Goal: Information Seeking & Learning: Learn about a topic

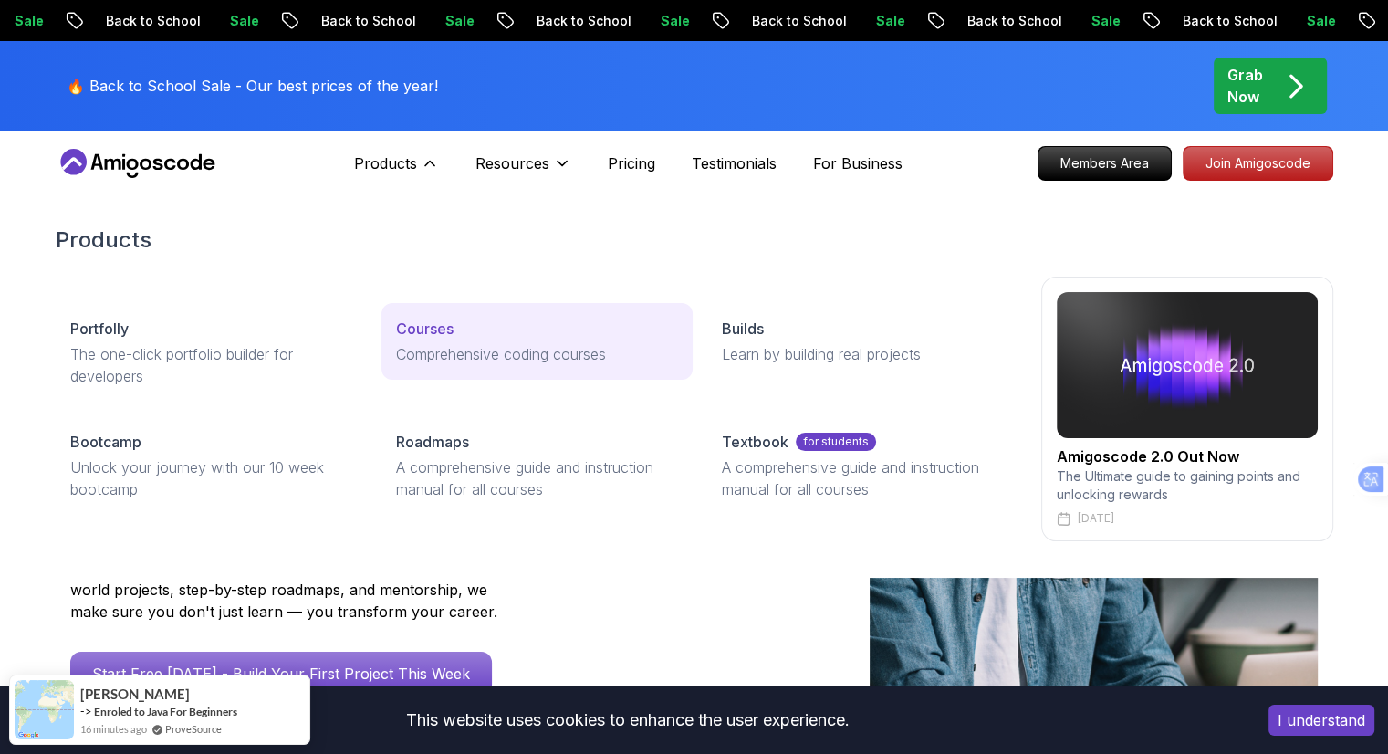
click at [471, 350] on p "Comprehensive coding courses" at bounding box center [537, 354] width 282 height 22
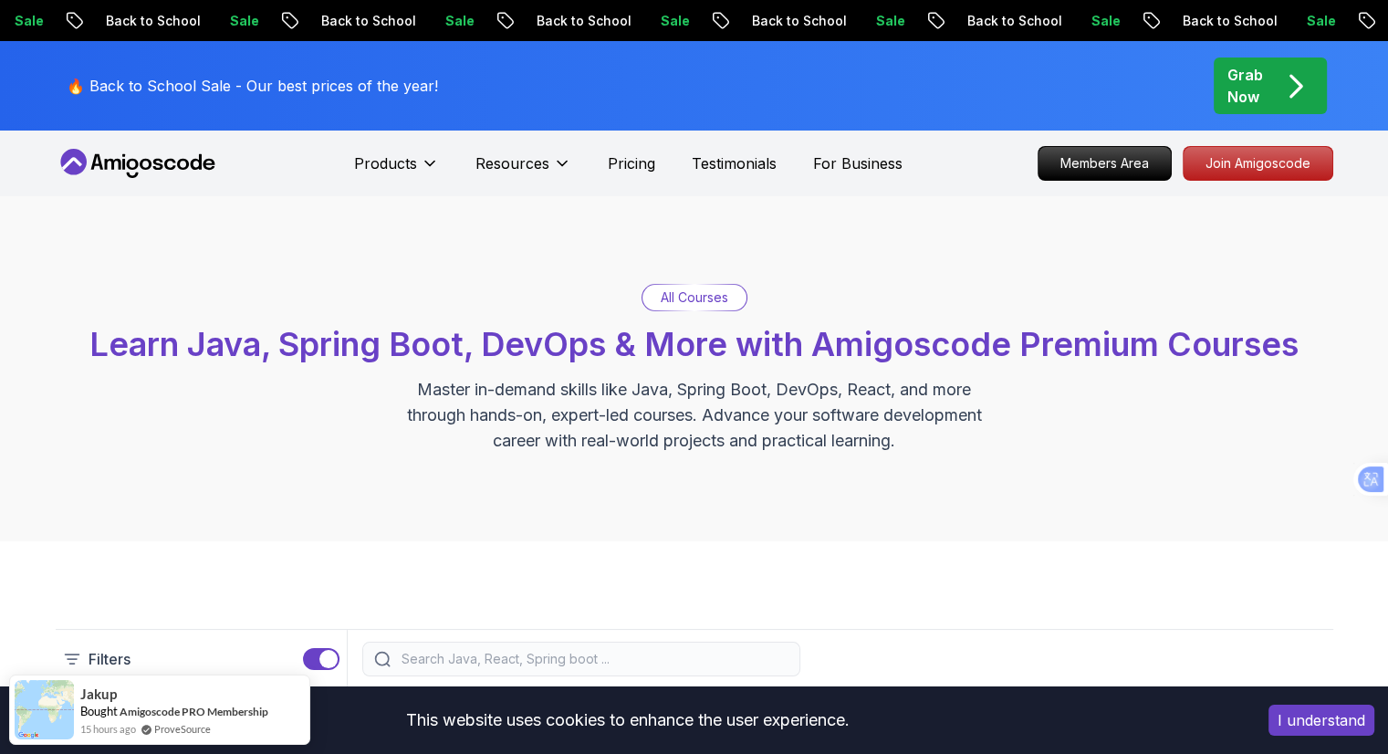
click at [686, 298] on p "All Courses" at bounding box center [695, 297] width 68 height 18
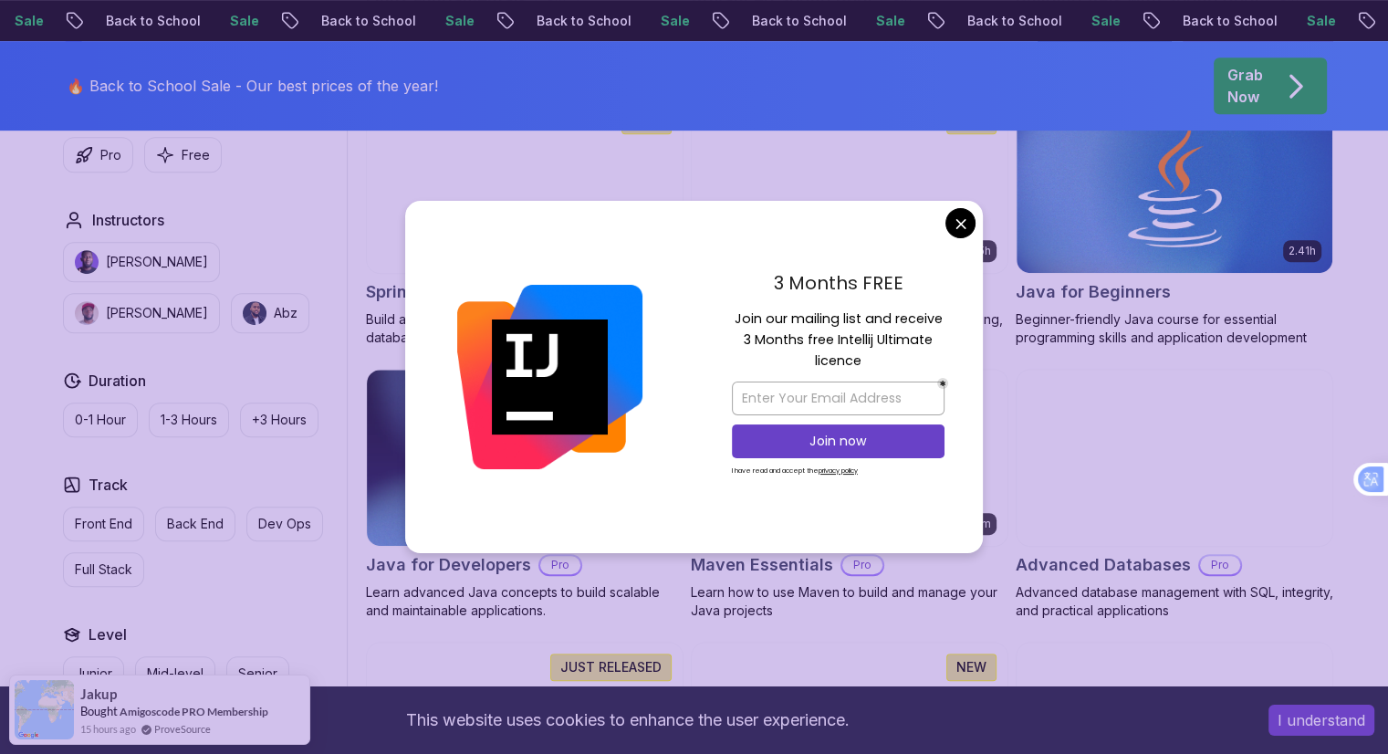
scroll to position [913, 0]
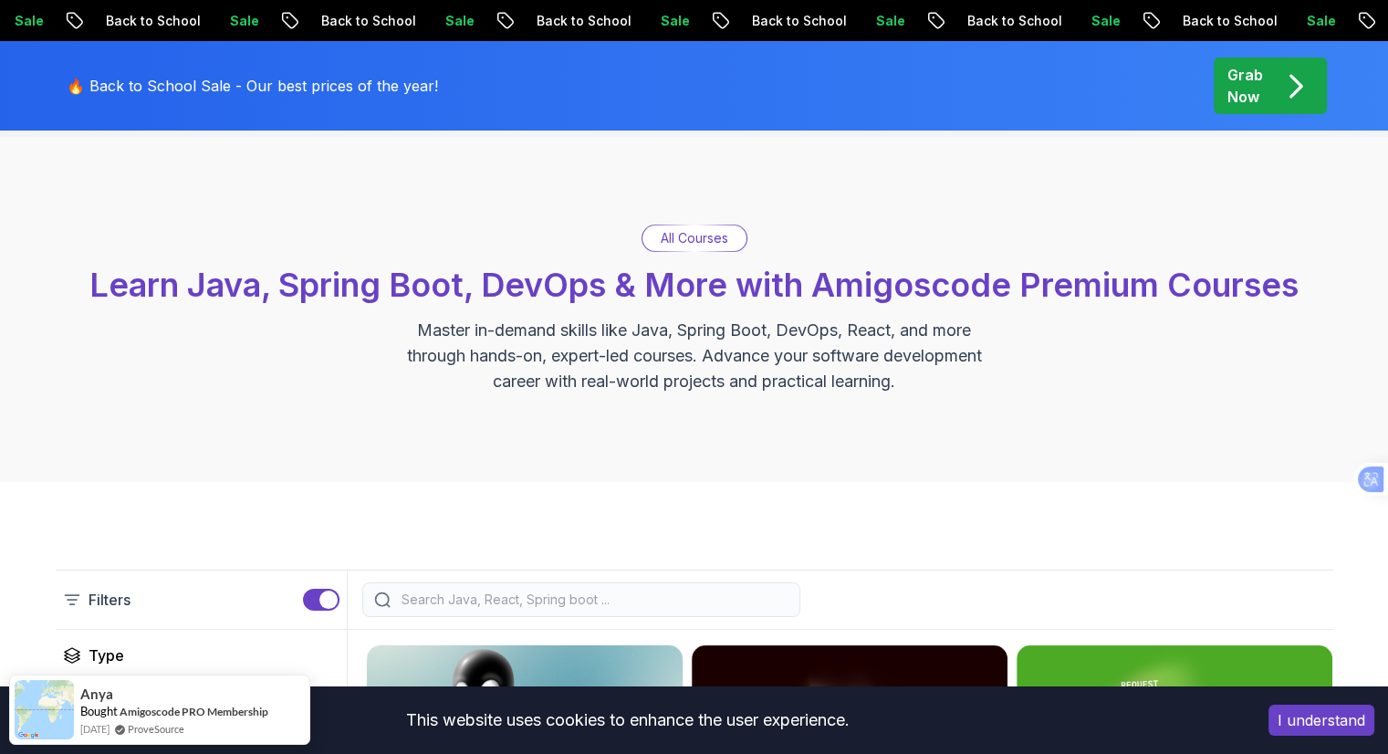
scroll to position [183, 0]
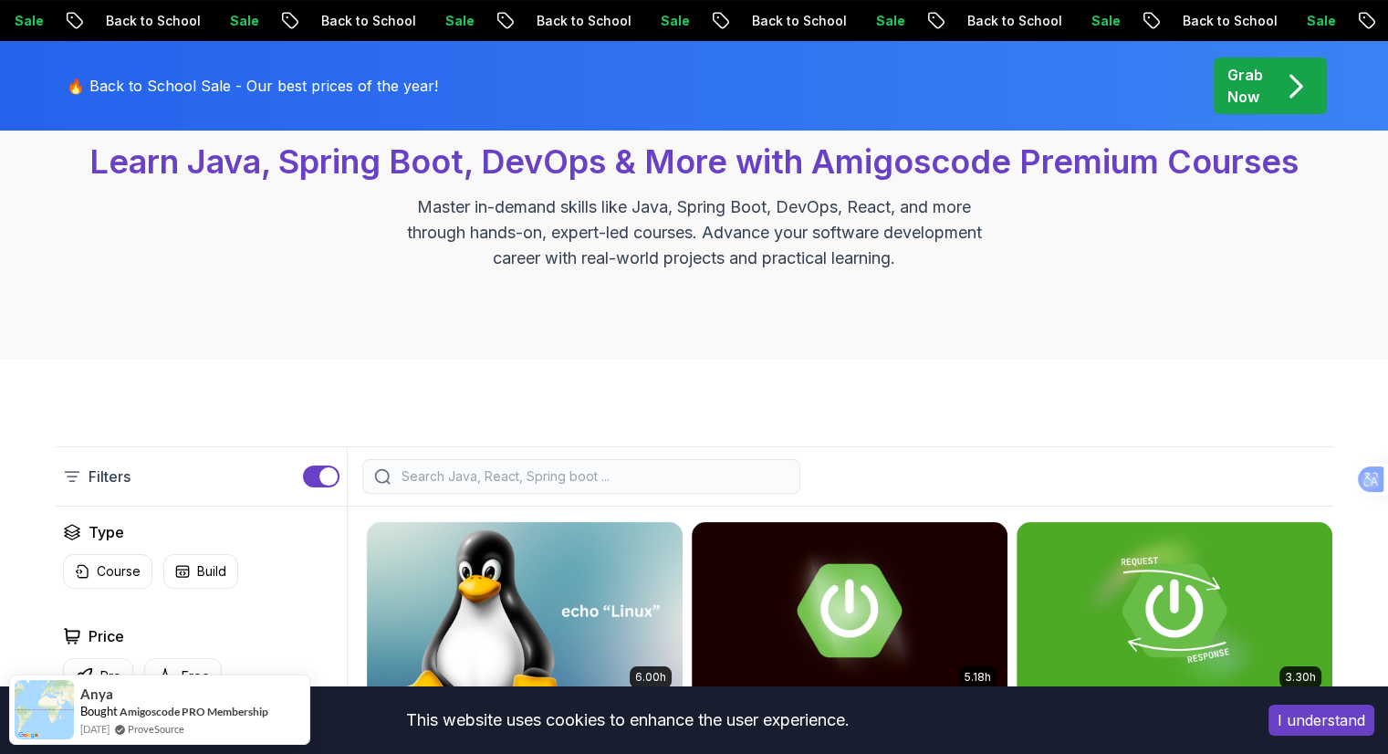
click at [509, 475] on input "search" at bounding box center [593, 476] width 391 height 18
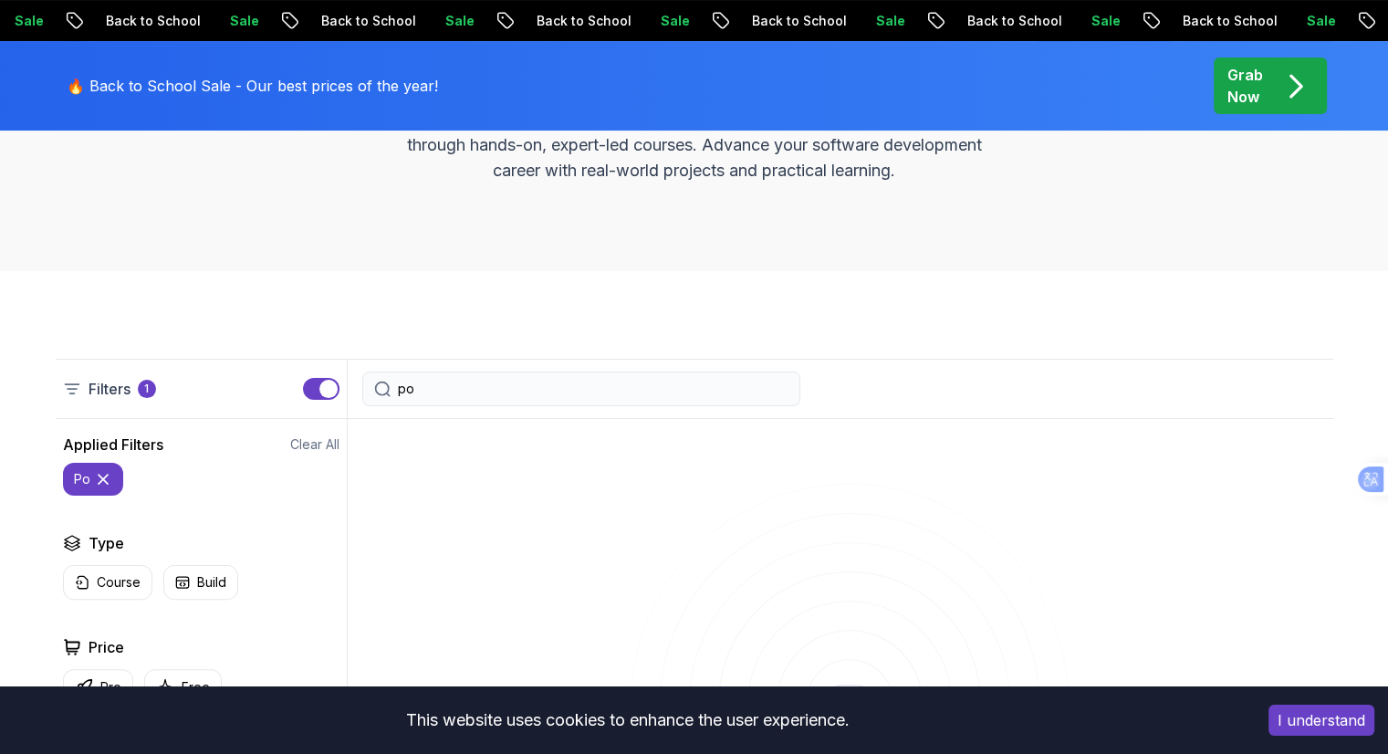
scroll to position [456, 0]
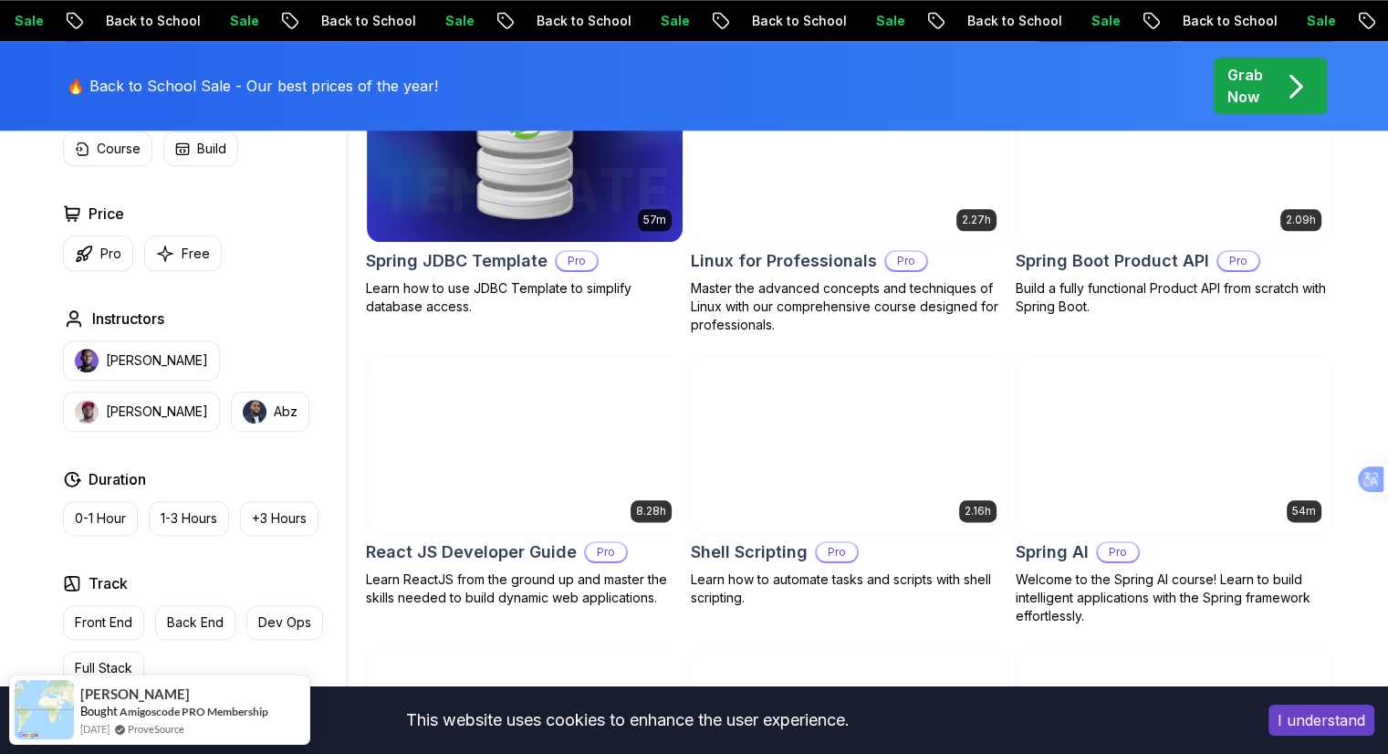
scroll to position [2099, 0]
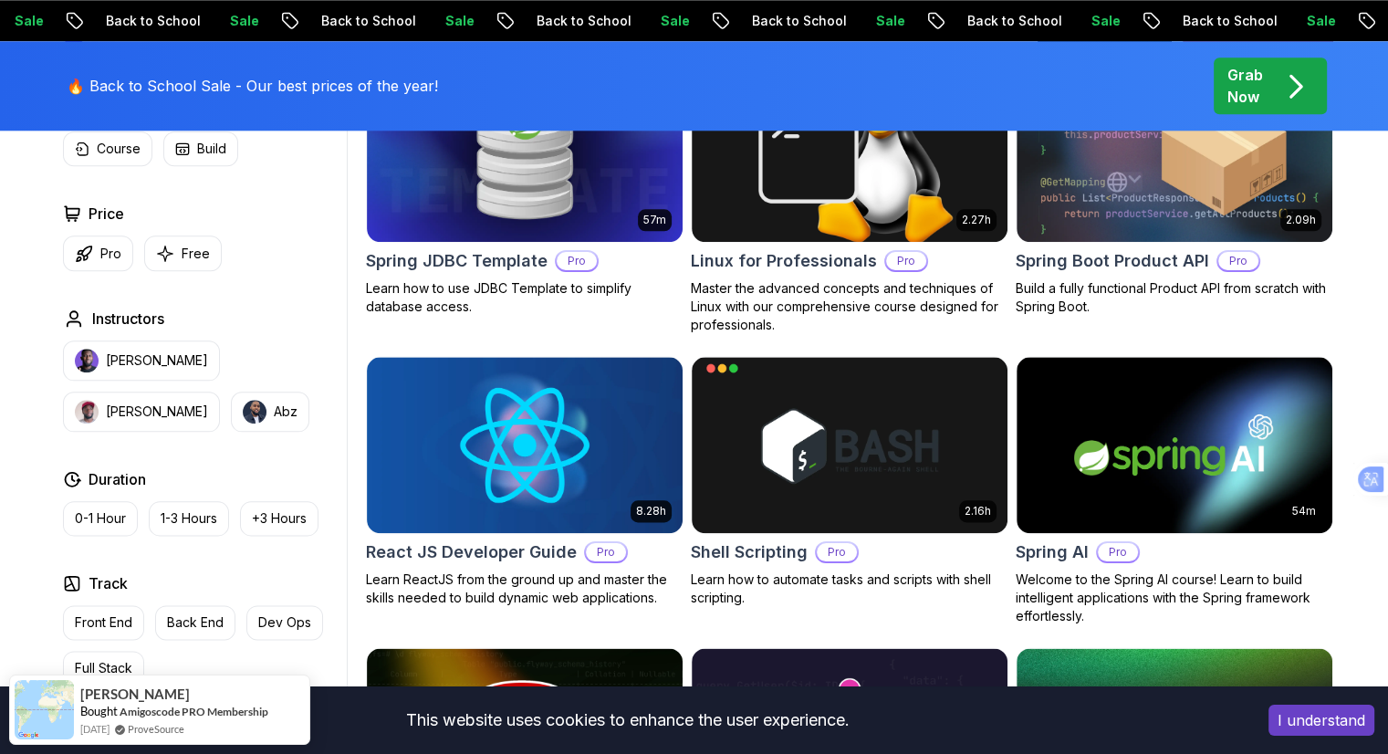
type input "p"
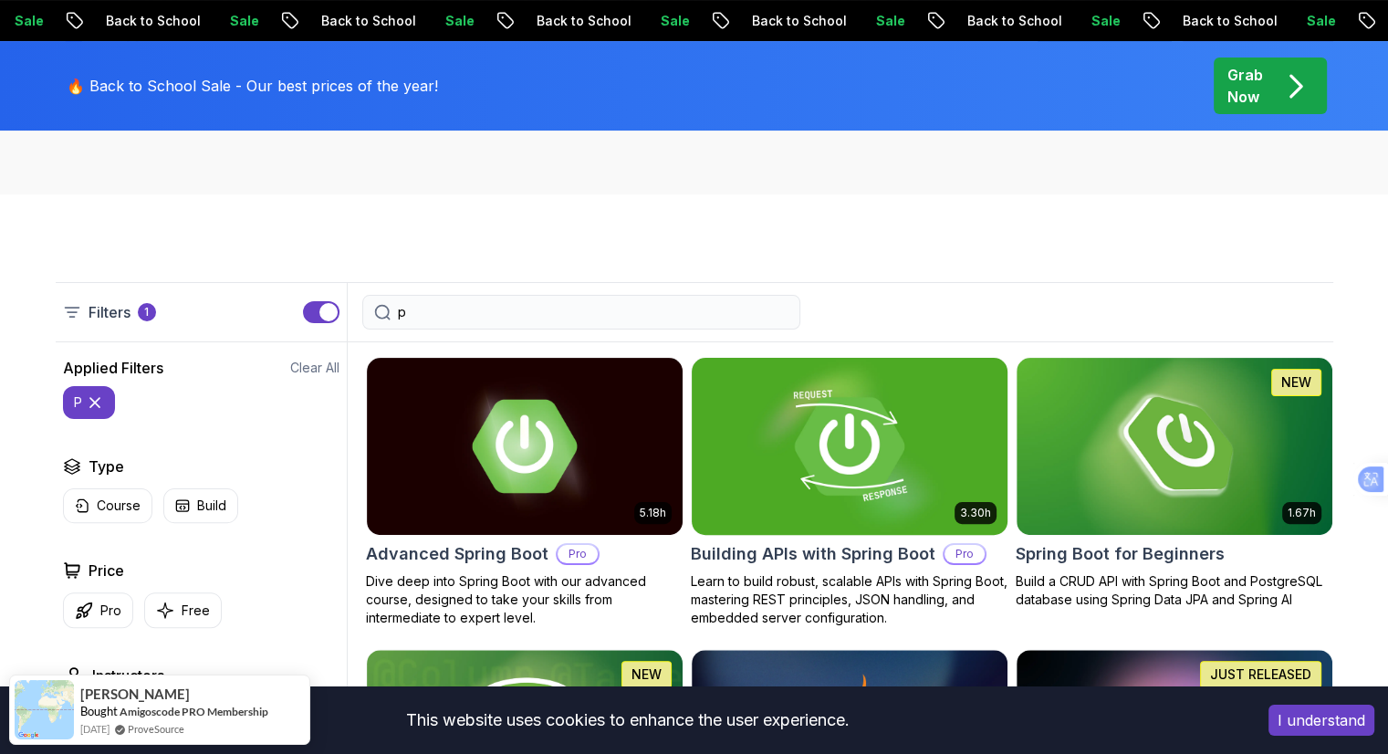
scroll to position [456, 0]
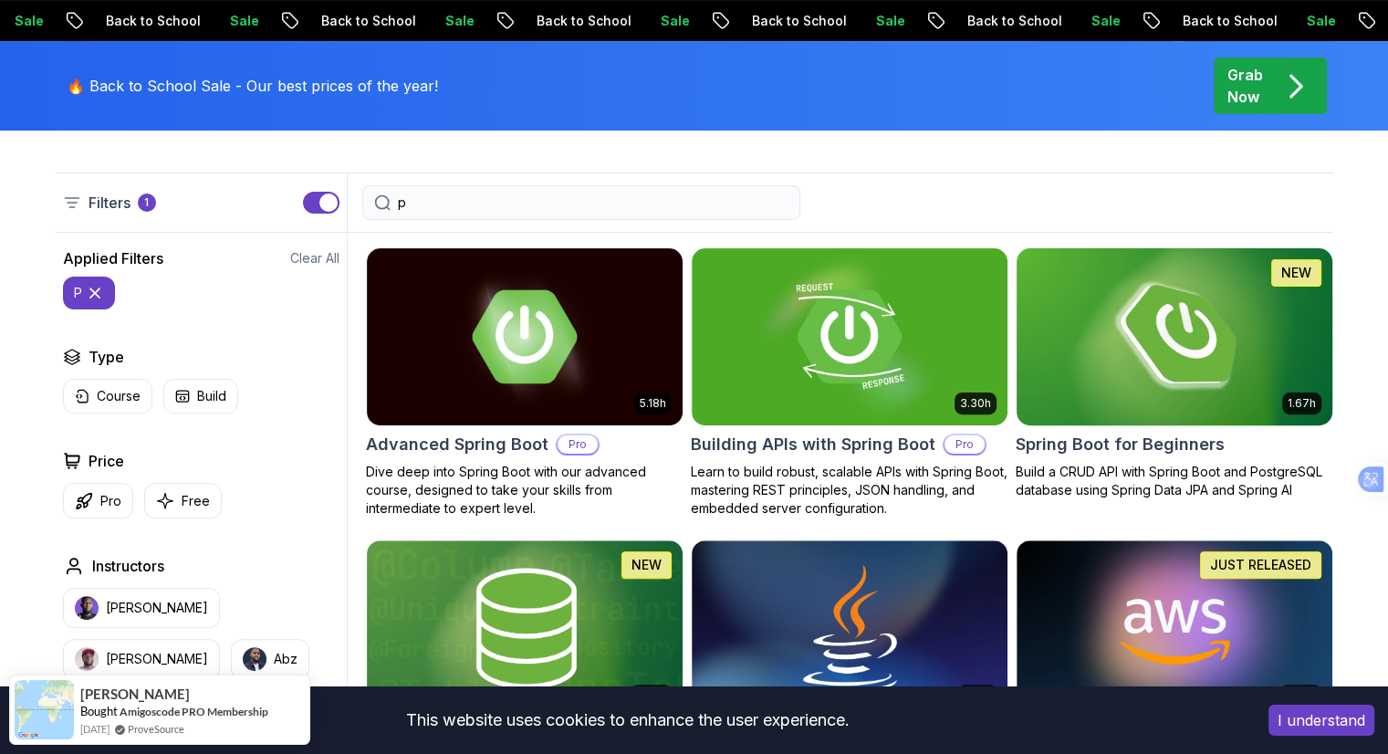
click at [1106, 360] on img at bounding box center [1173, 336] width 331 height 185
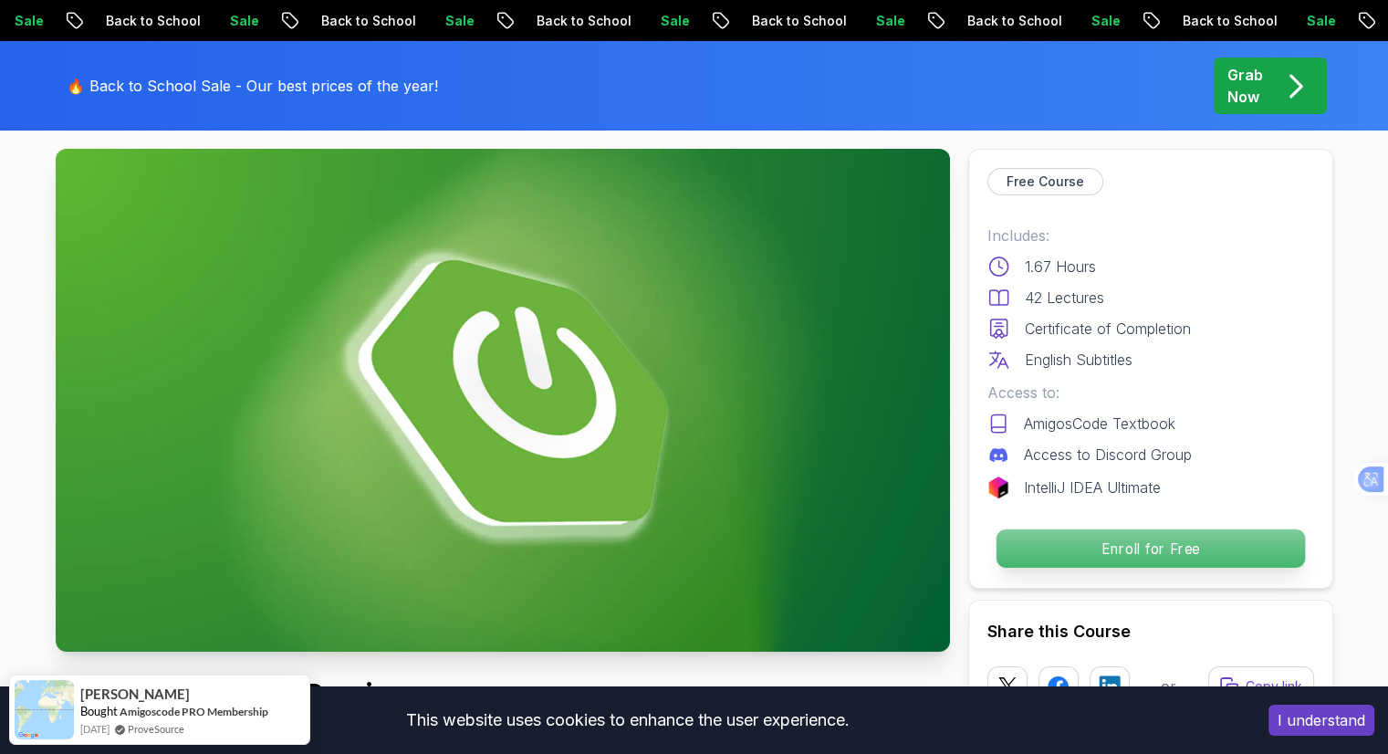
click at [1119, 546] on p "Enroll for Free" at bounding box center [1150, 548] width 308 height 38
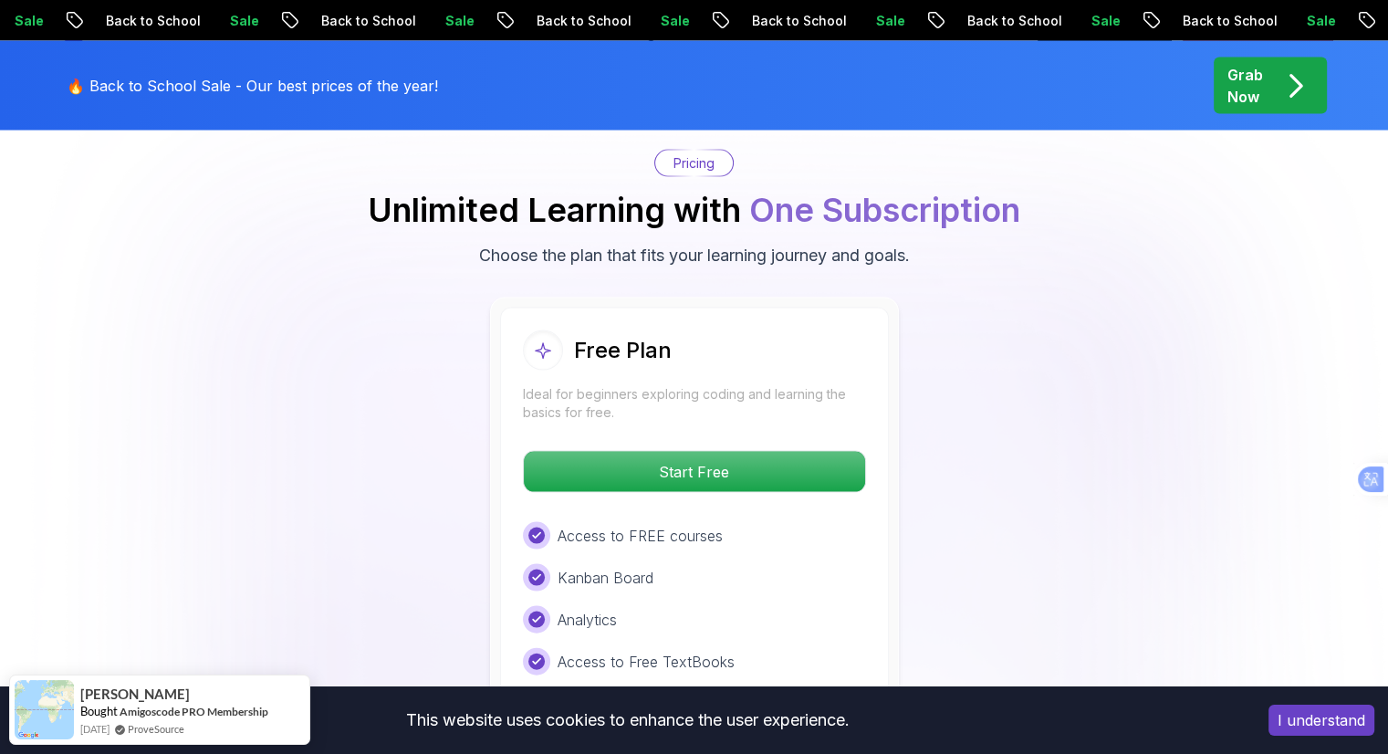
scroll to position [3709, 0]
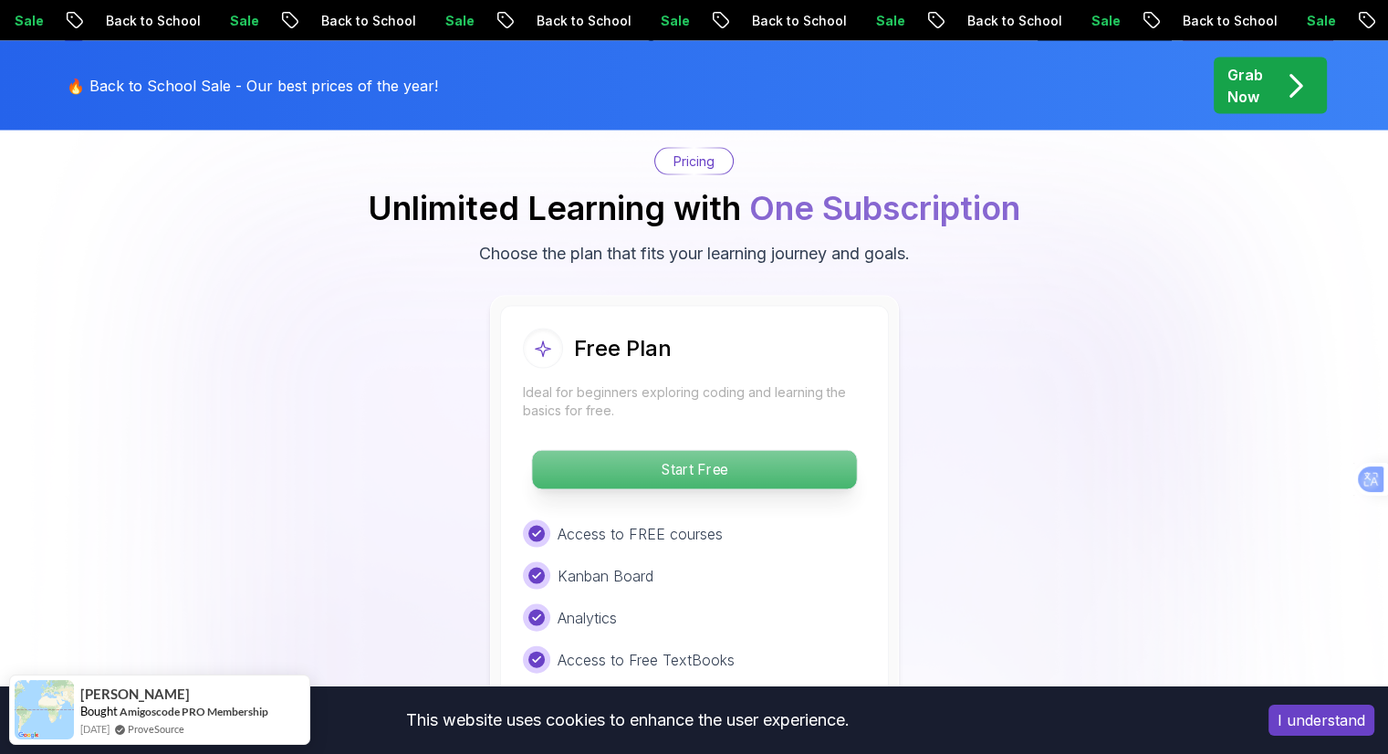
click at [733, 451] on p "Start Free" at bounding box center [694, 470] width 324 height 38
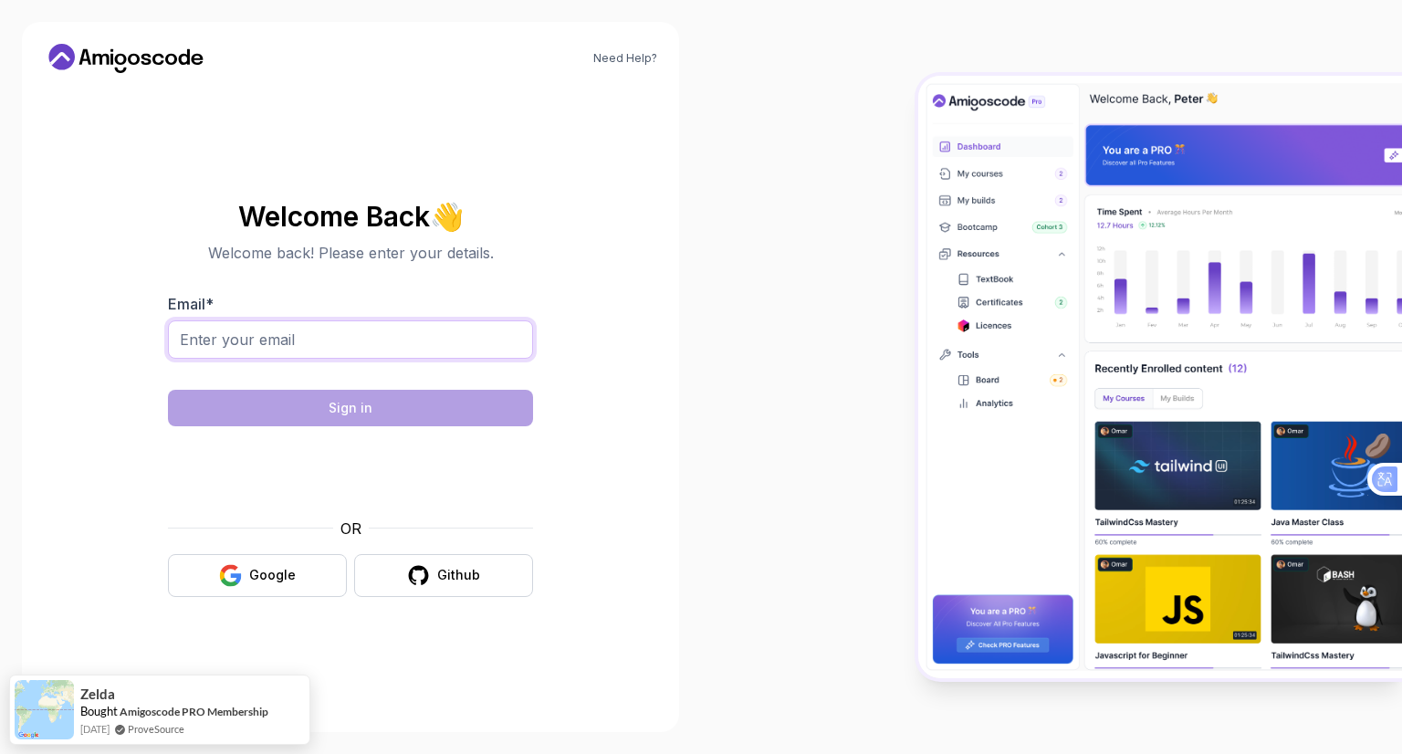
click at [413, 344] on input "Email *" at bounding box center [350, 339] width 365 height 38
type input "otosmadli@gmail.com"
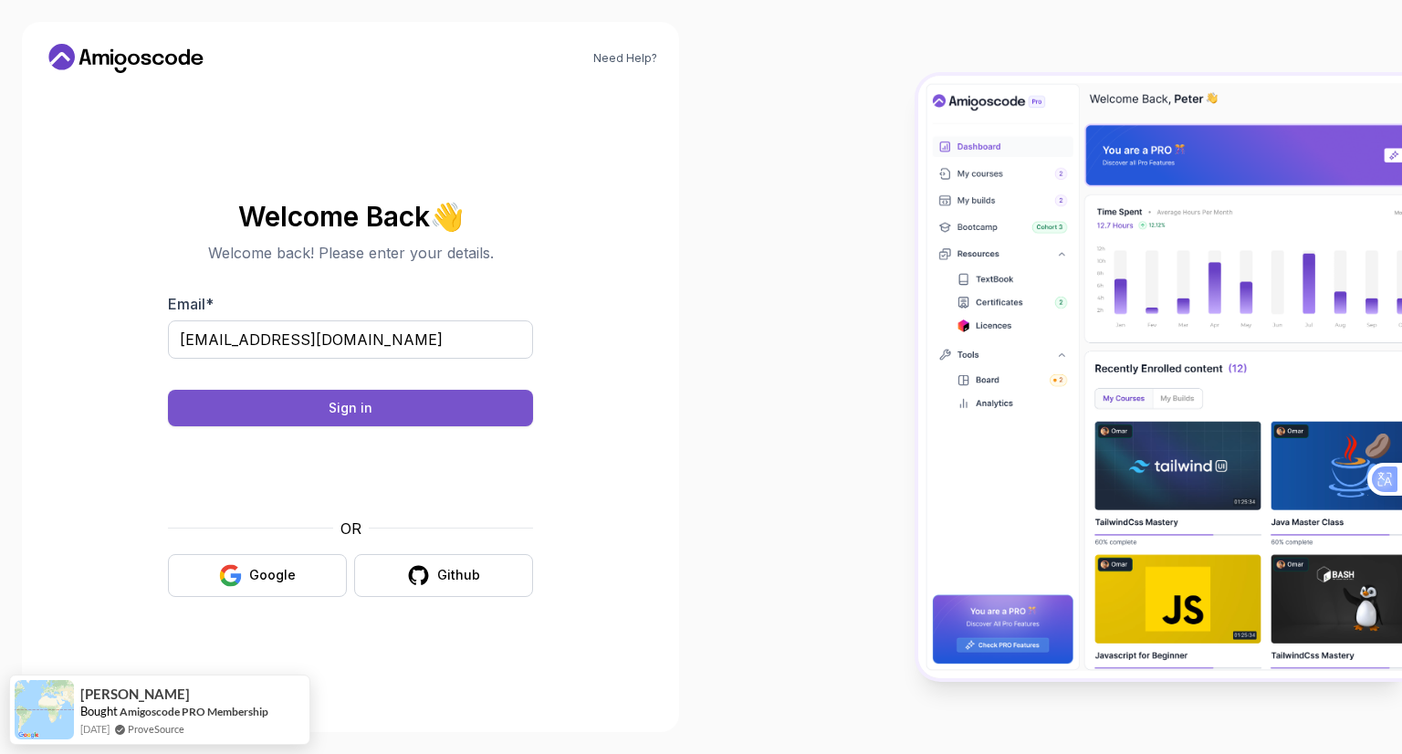
click at [407, 417] on button "Sign in" at bounding box center [350, 408] width 365 height 37
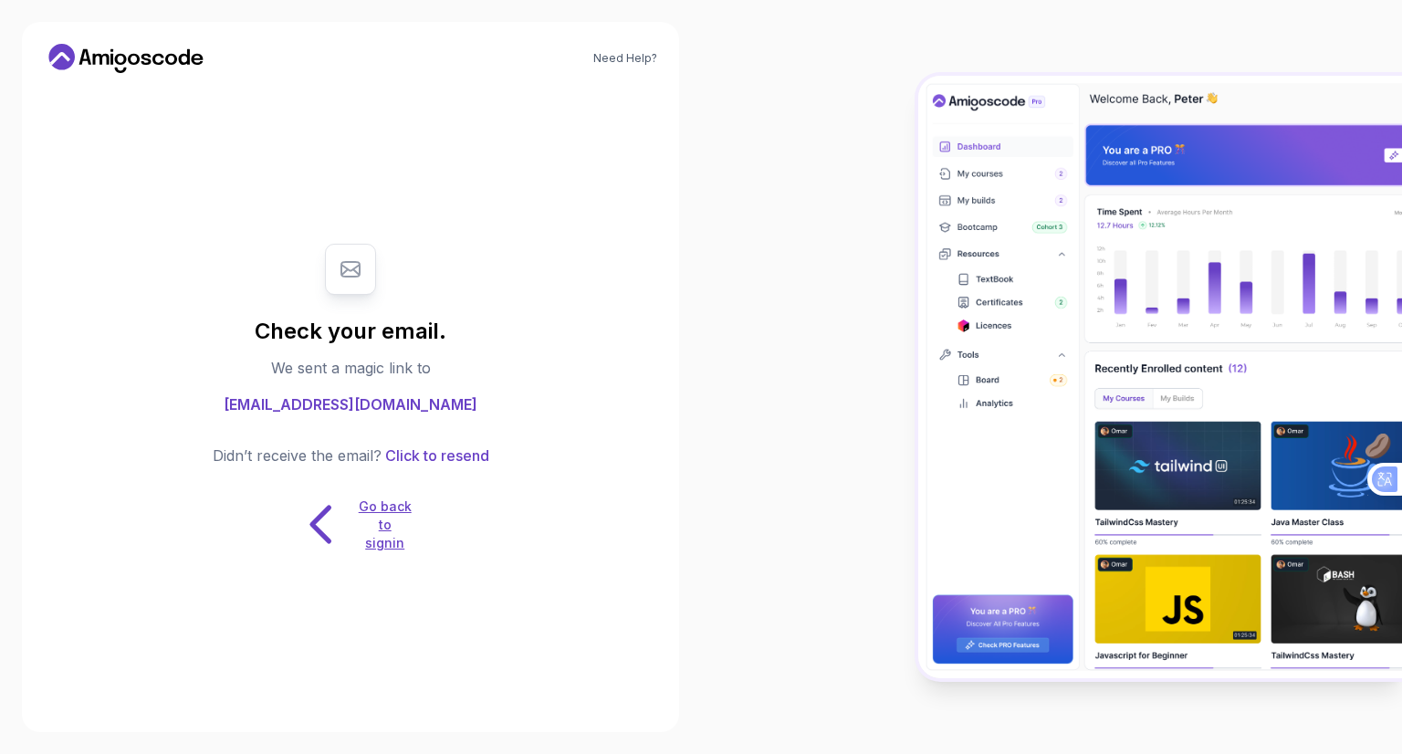
click at [358, 529] on p "Go back to signin" at bounding box center [385, 524] width 55 height 55
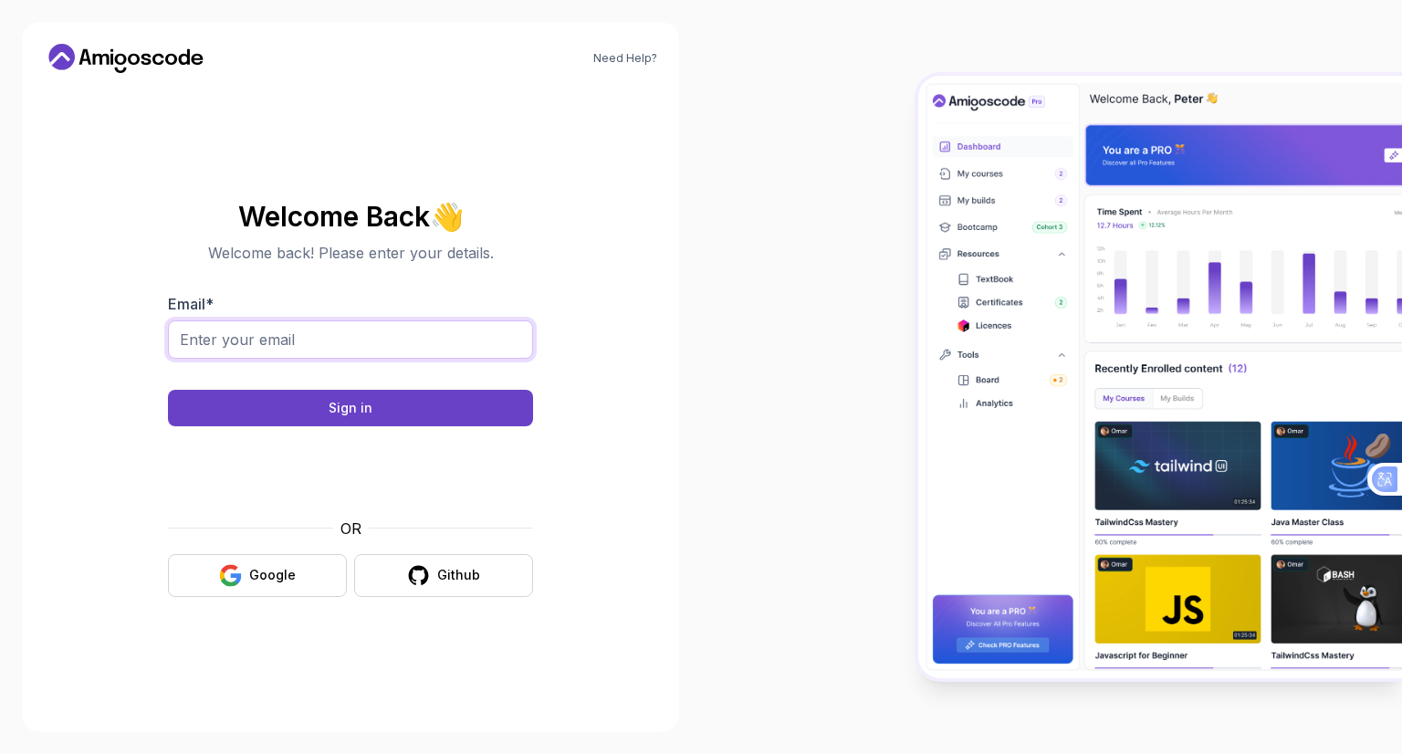
click at [382, 338] on input "Email *" at bounding box center [350, 339] width 365 height 38
type input "otosmadli@gmail.com"
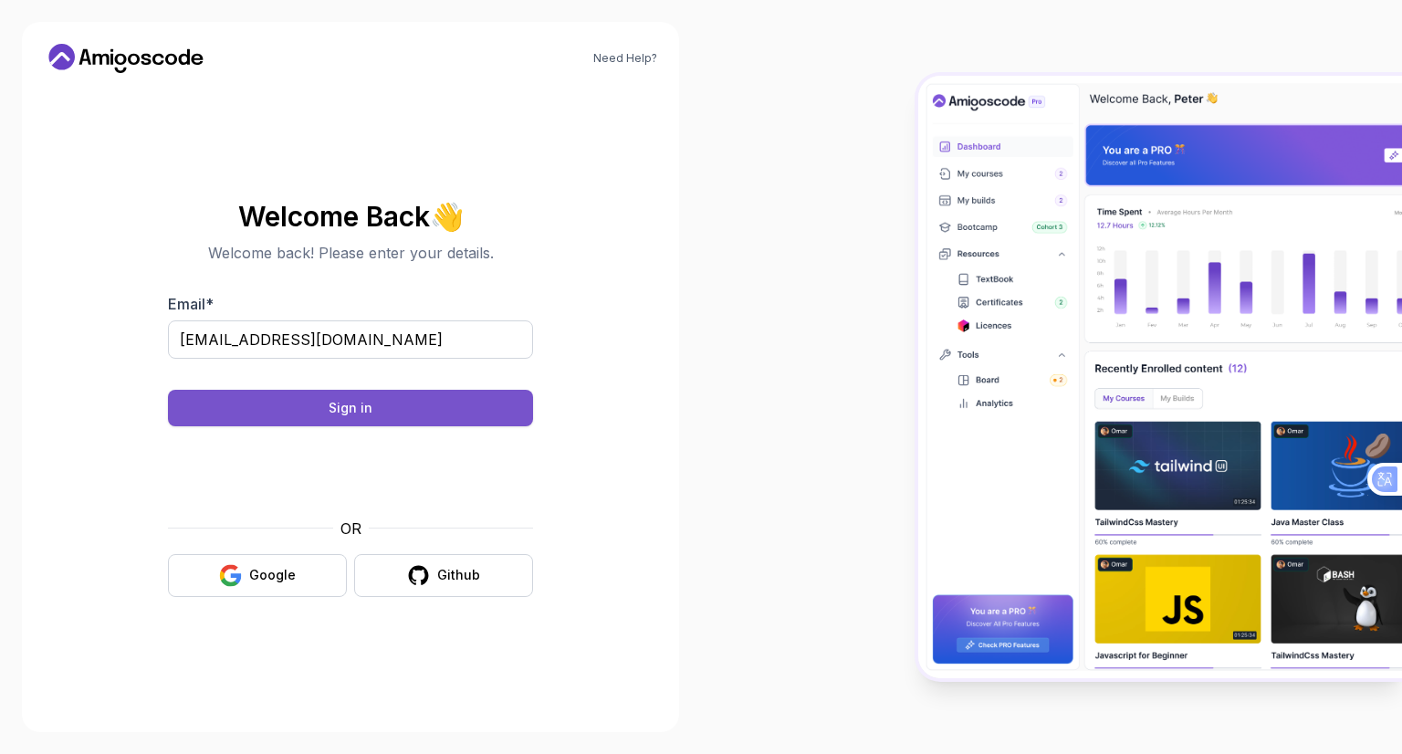
click at [313, 410] on button "Sign in" at bounding box center [350, 408] width 365 height 37
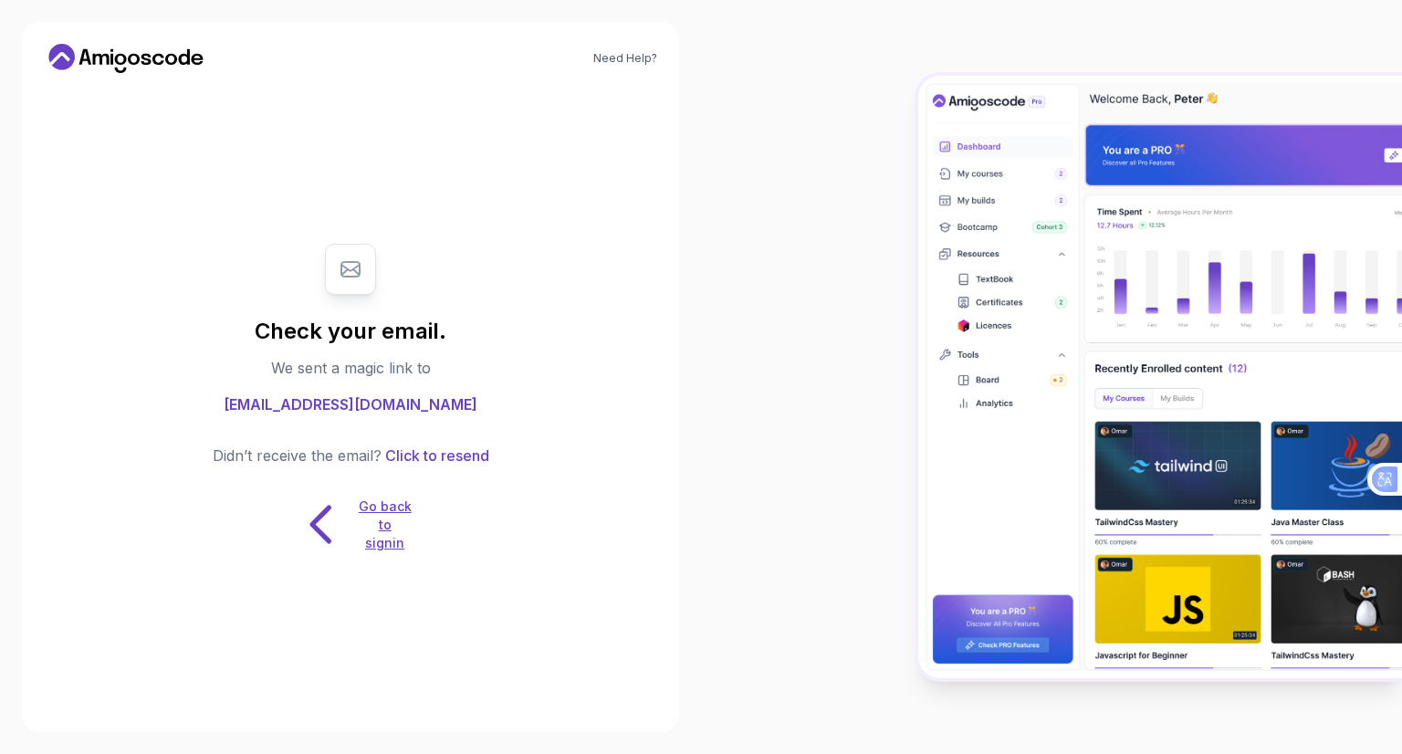
click at [336, 512] on icon at bounding box center [321, 524] width 57 height 57
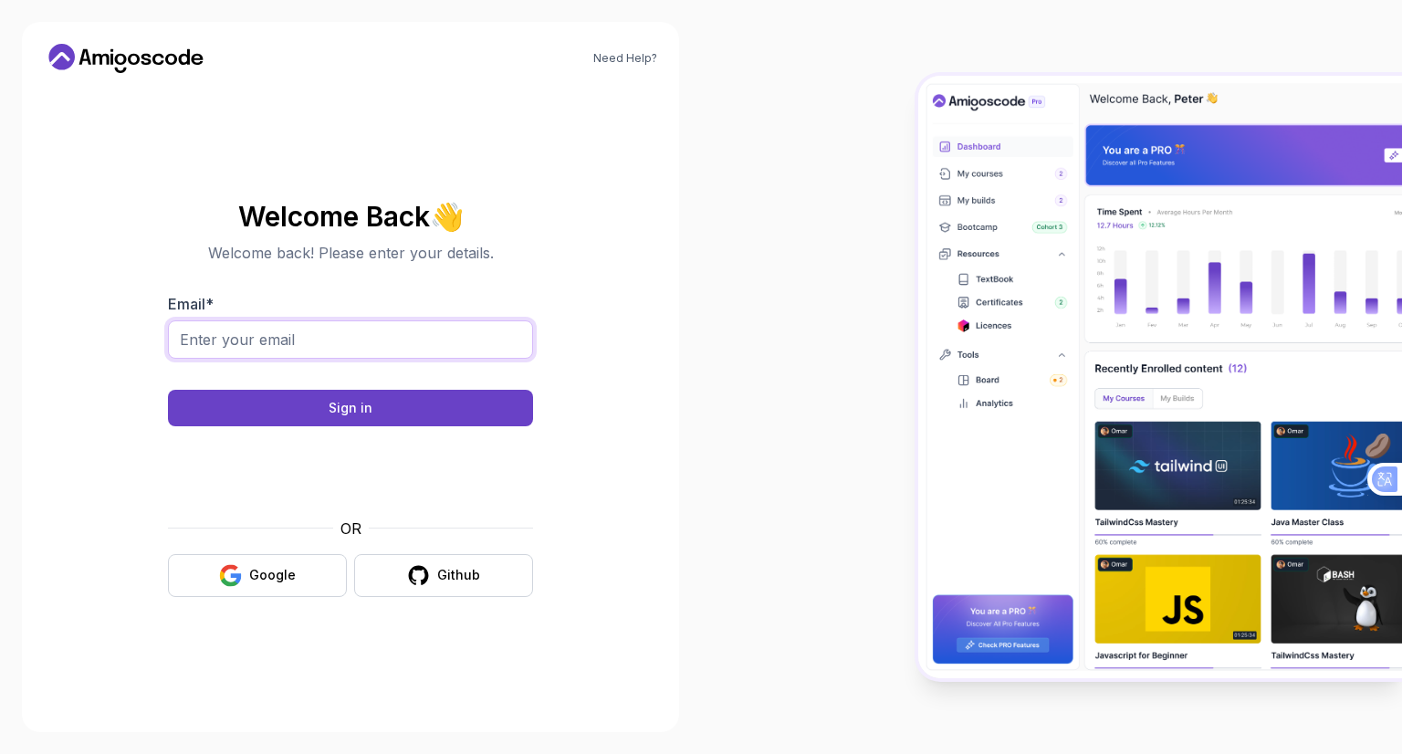
click at [289, 347] on input "Email *" at bounding box center [350, 339] width 365 height 38
type input "otosmadli@gmail.com"
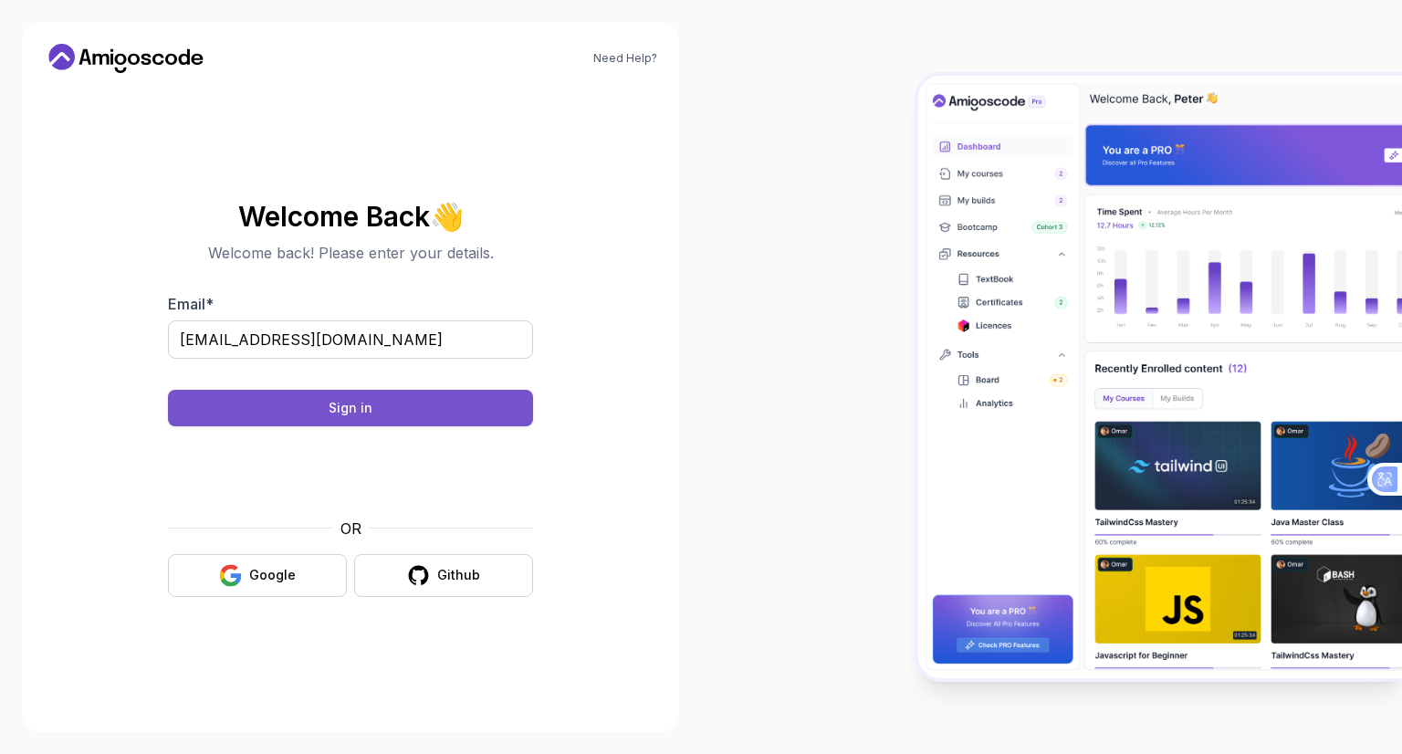
click at [316, 397] on button "Sign in" at bounding box center [350, 408] width 365 height 37
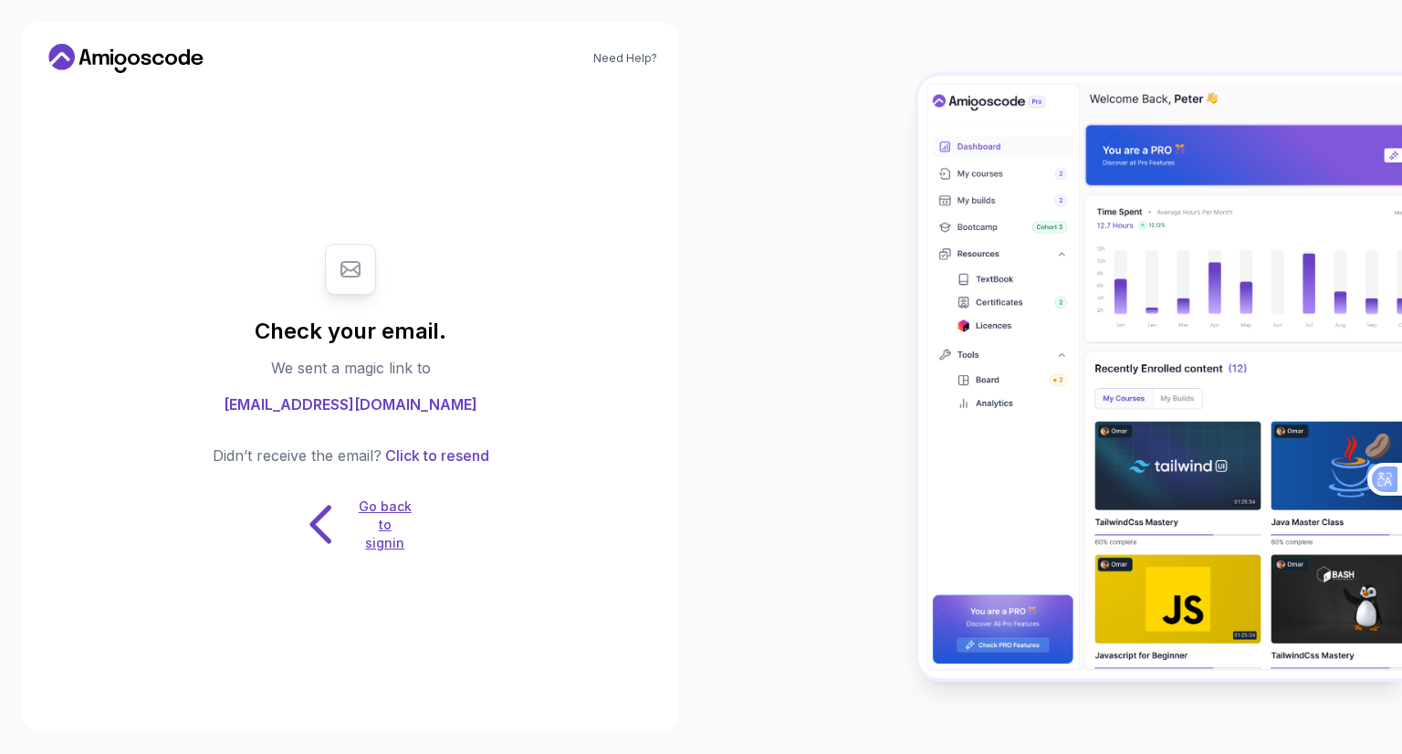
click at [309, 523] on icon at bounding box center [321, 524] width 57 height 57
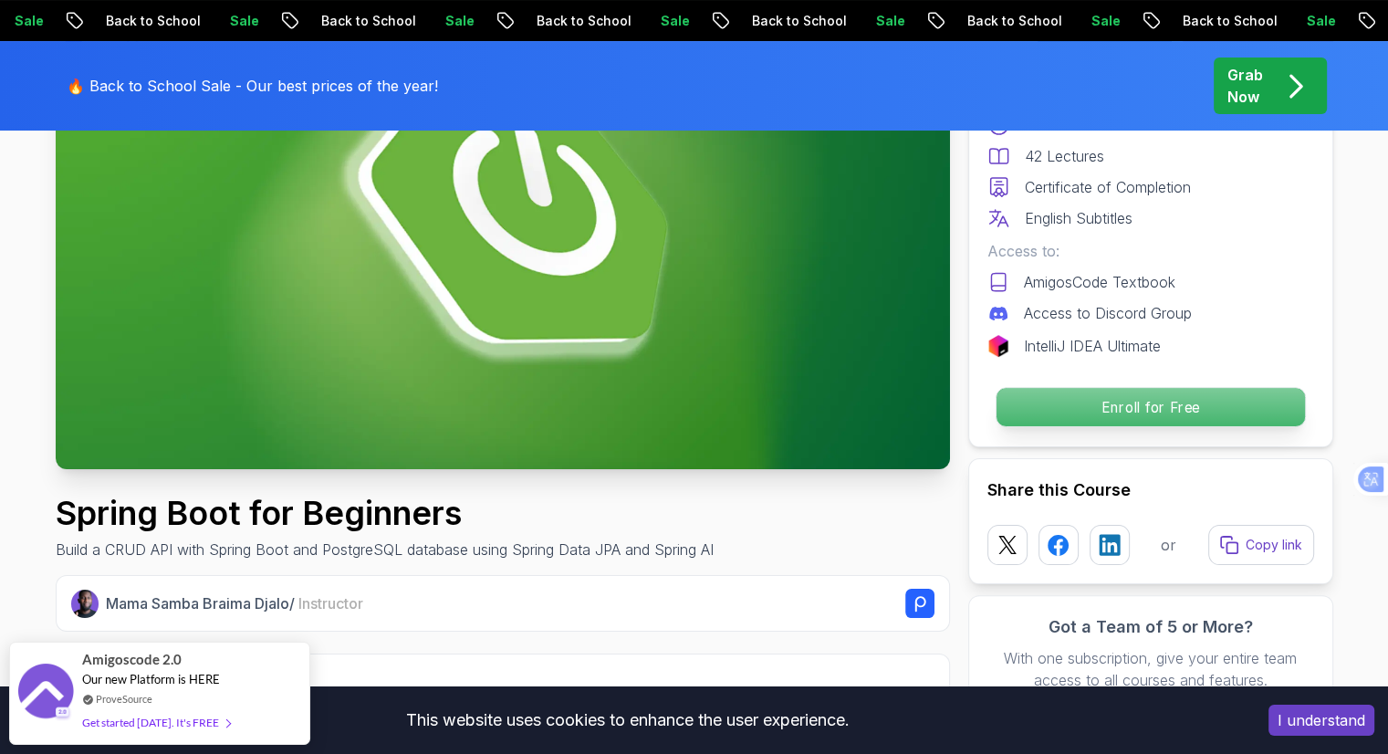
click at [1111, 399] on p "Enroll for Free" at bounding box center [1150, 407] width 308 height 38
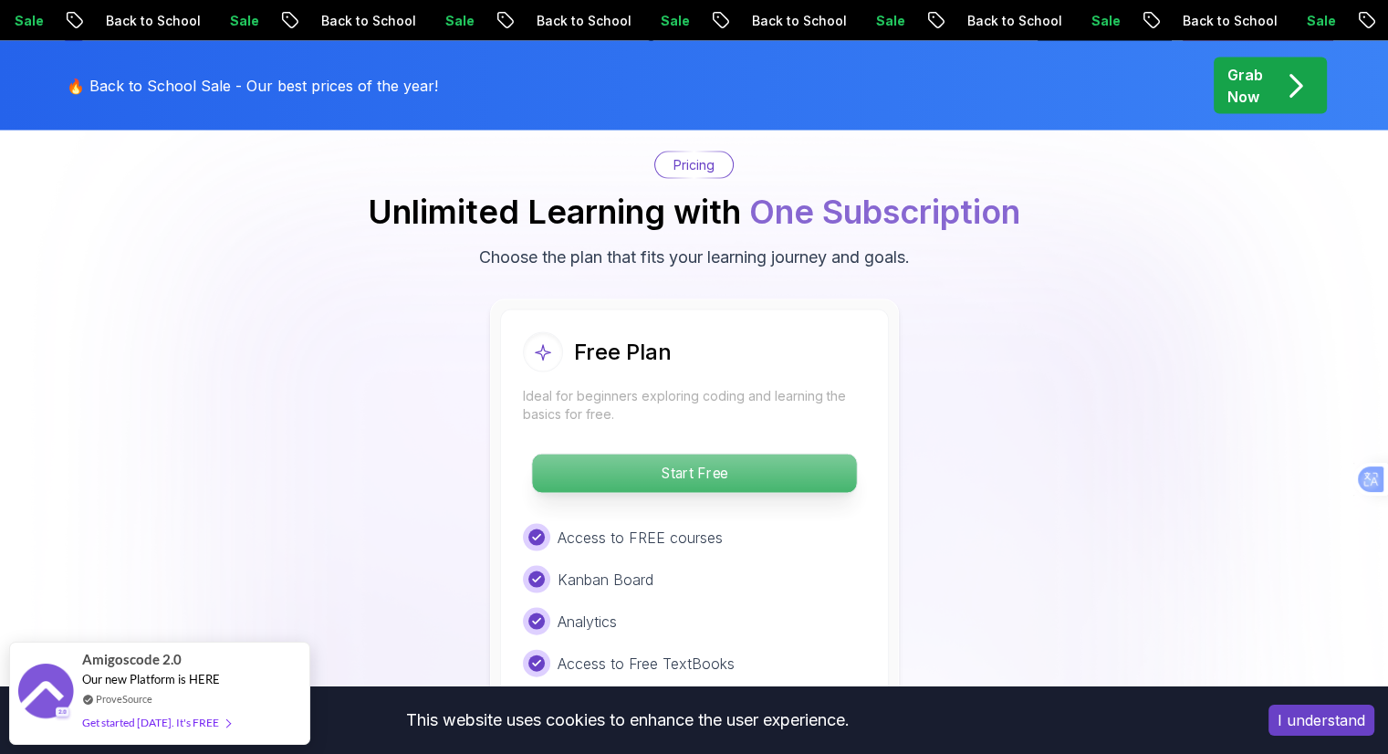
scroll to position [3709, 0]
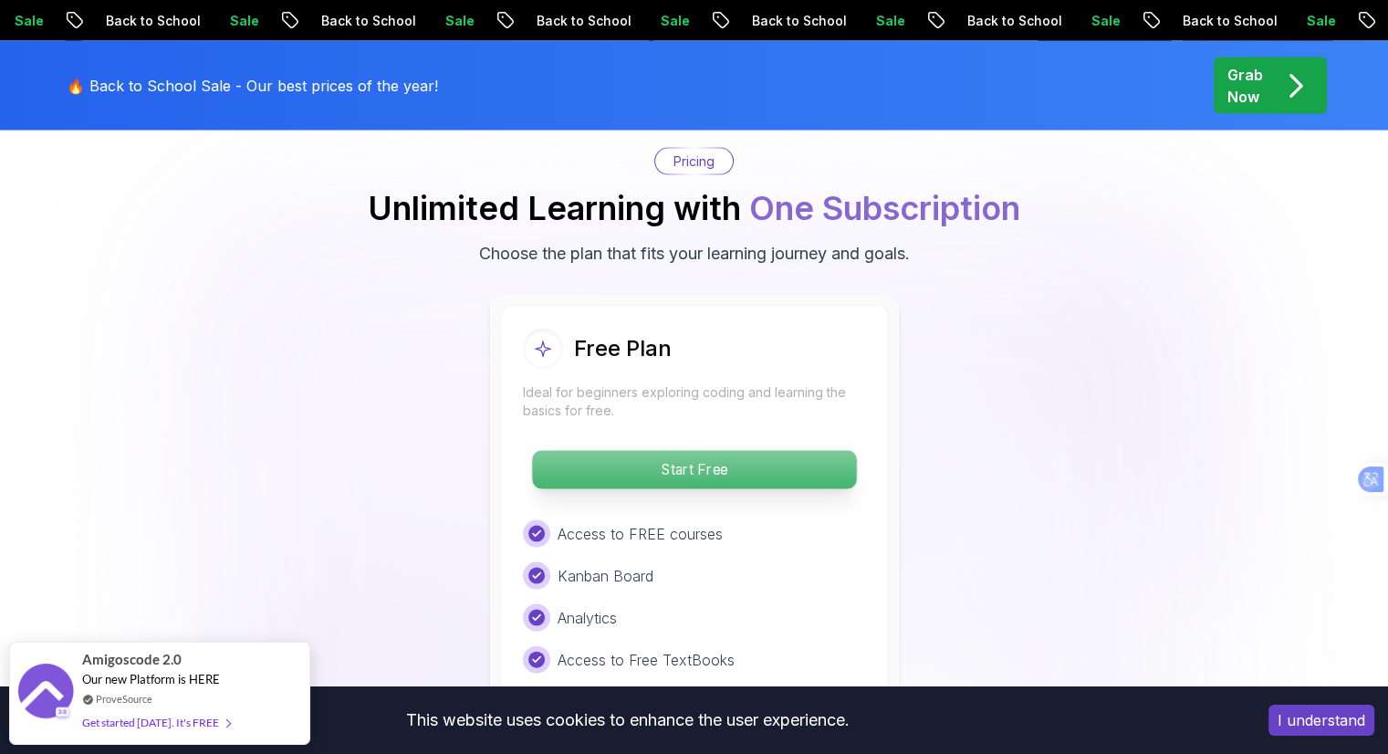
click at [658, 451] on p "Start Free" at bounding box center [694, 470] width 324 height 38
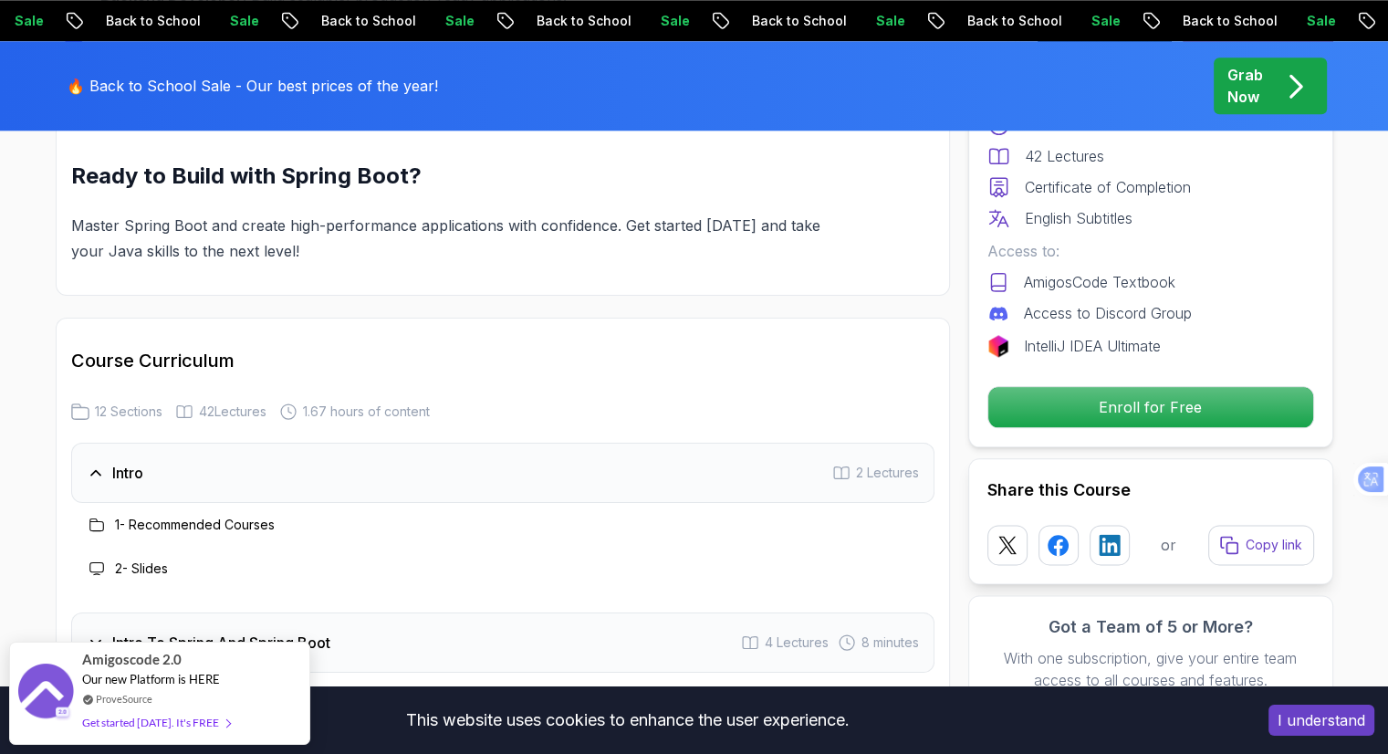
click at [1085, 381] on div "Free Course Includes: 1.67 Hours 42 Lectures Certificate of Completion English …" at bounding box center [1150, 227] width 365 height 440
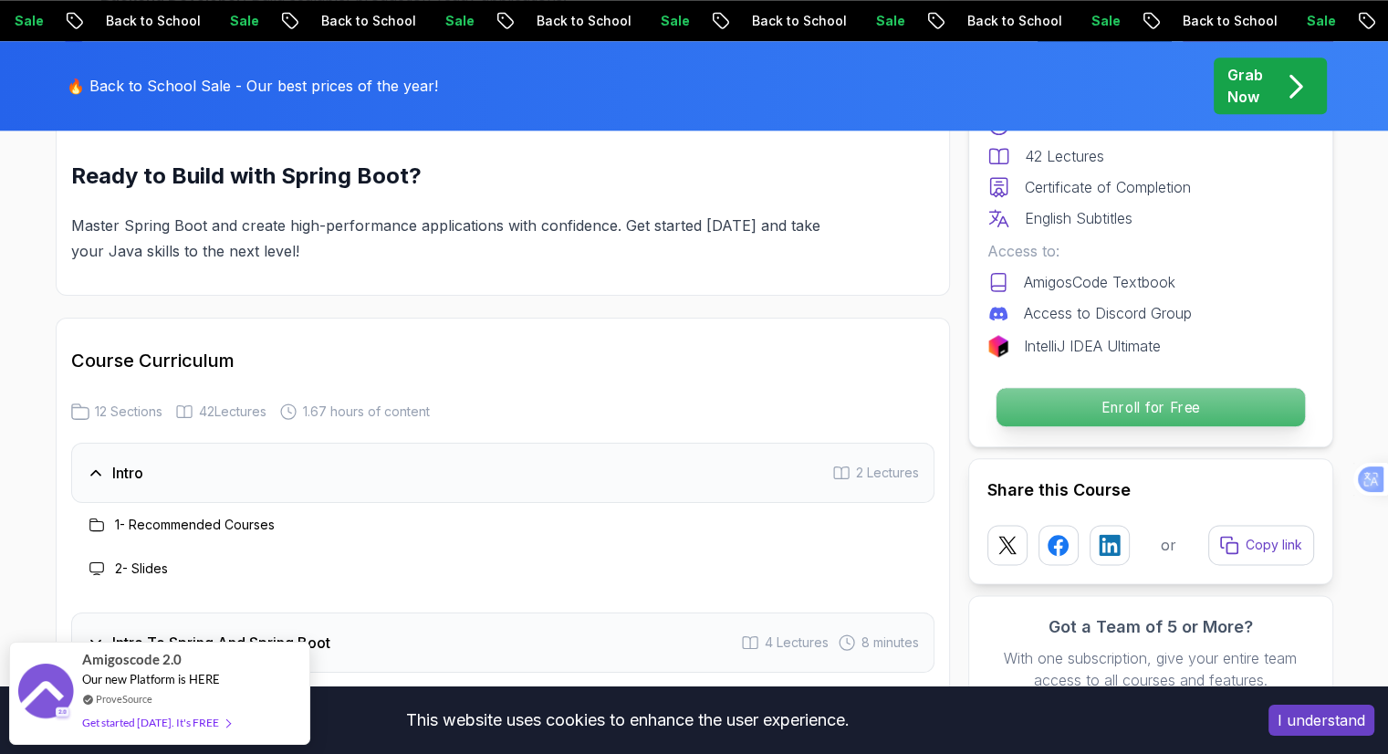
click at [1086, 392] on p "Enroll for Free" at bounding box center [1150, 407] width 308 height 38
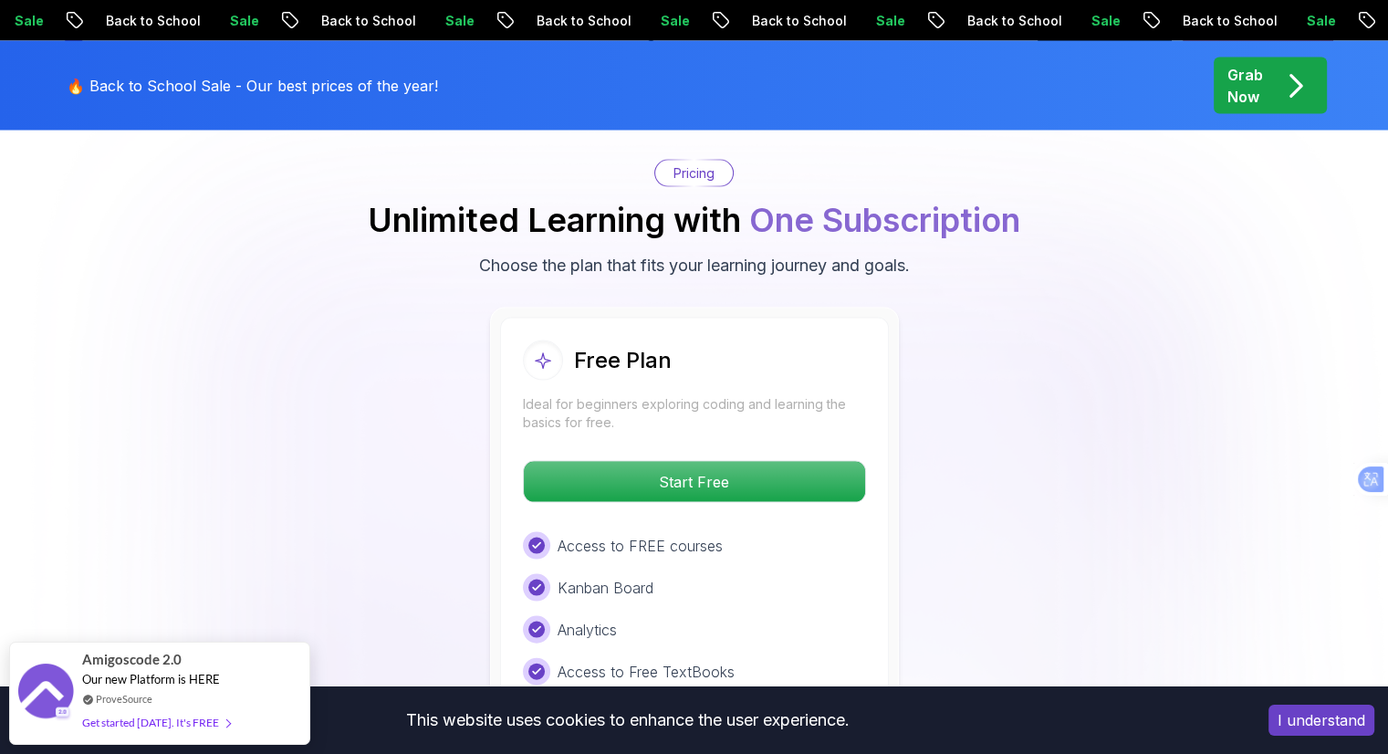
scroll to position [3709, 0]
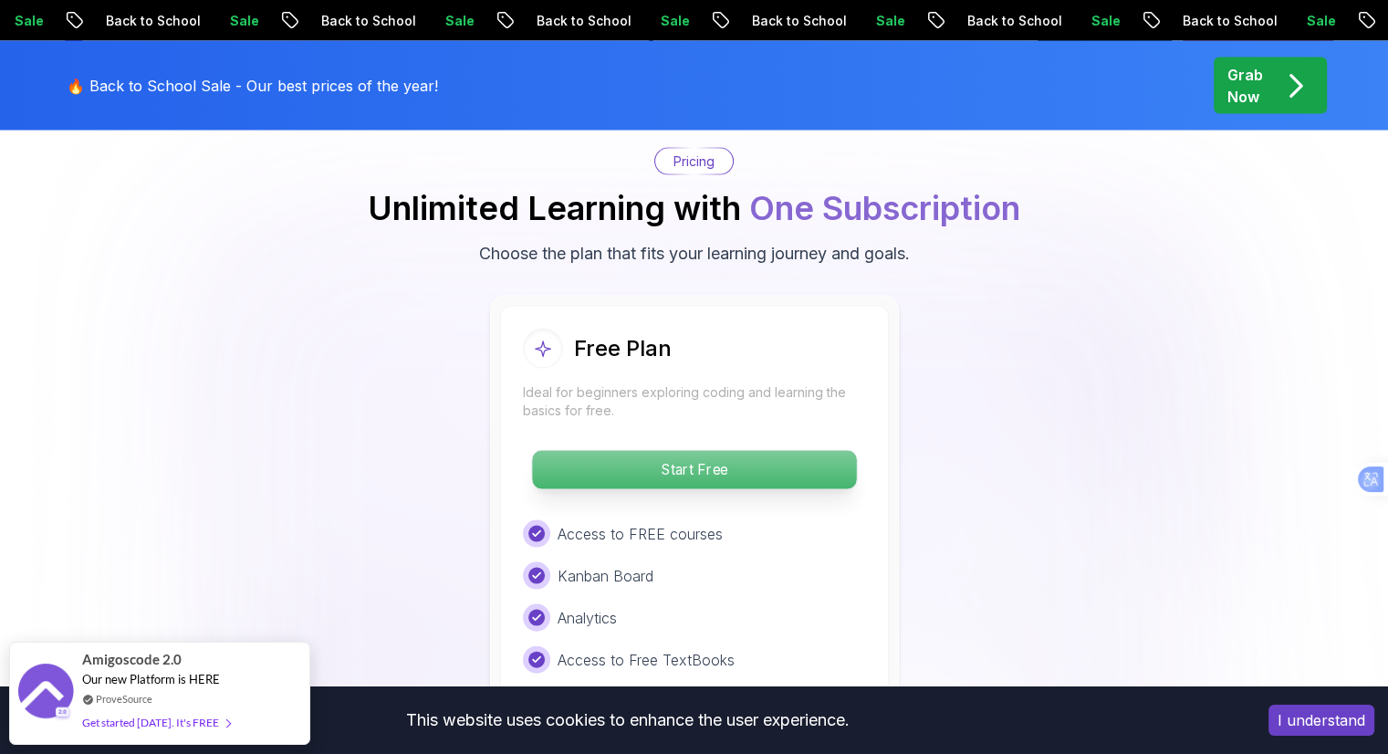
click at [725, 451] on p "Start Free" at bounding box center [694, 470] width 324 height 38
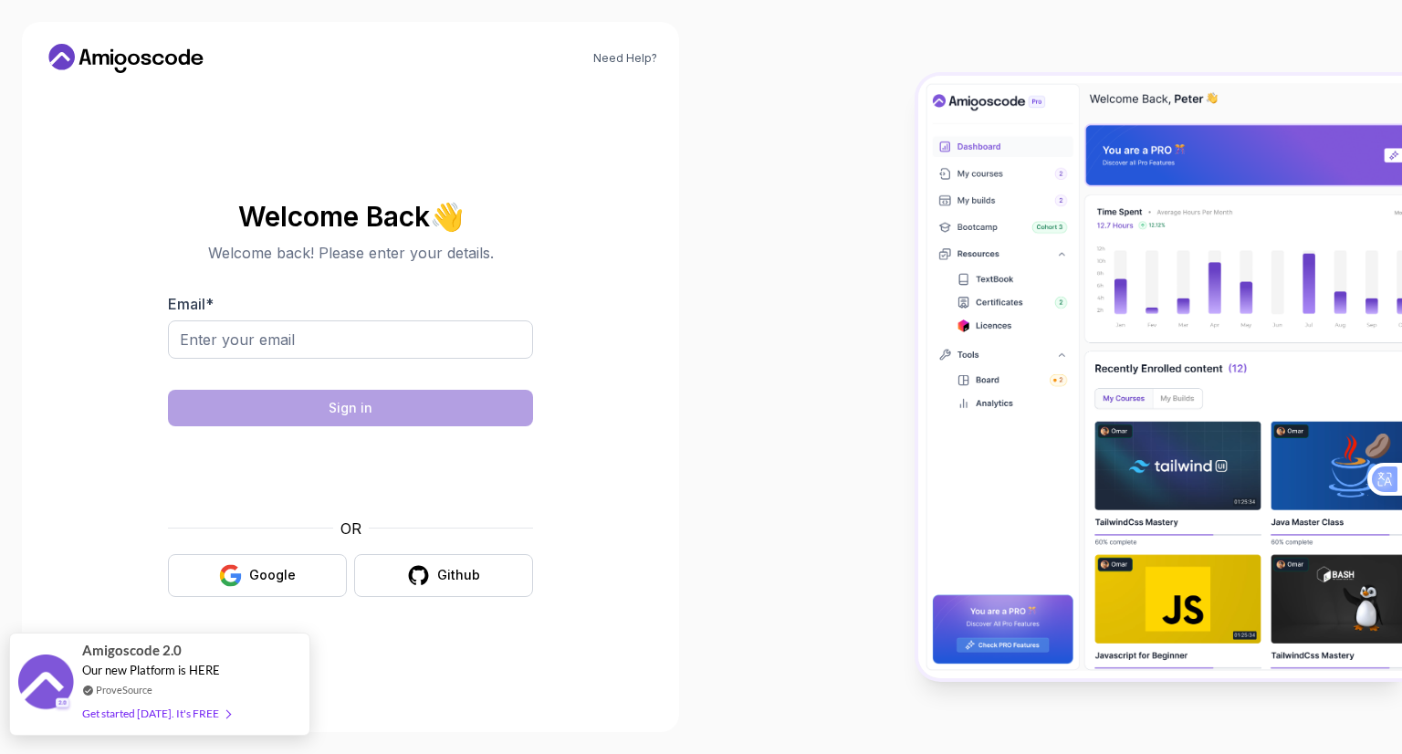
click at [203, 698] on div "Amigoscode 2.0 Our new Platform is HERE ProveSource Get started today. It's FREE" at bounding box center [159, 683] width 154 height 101
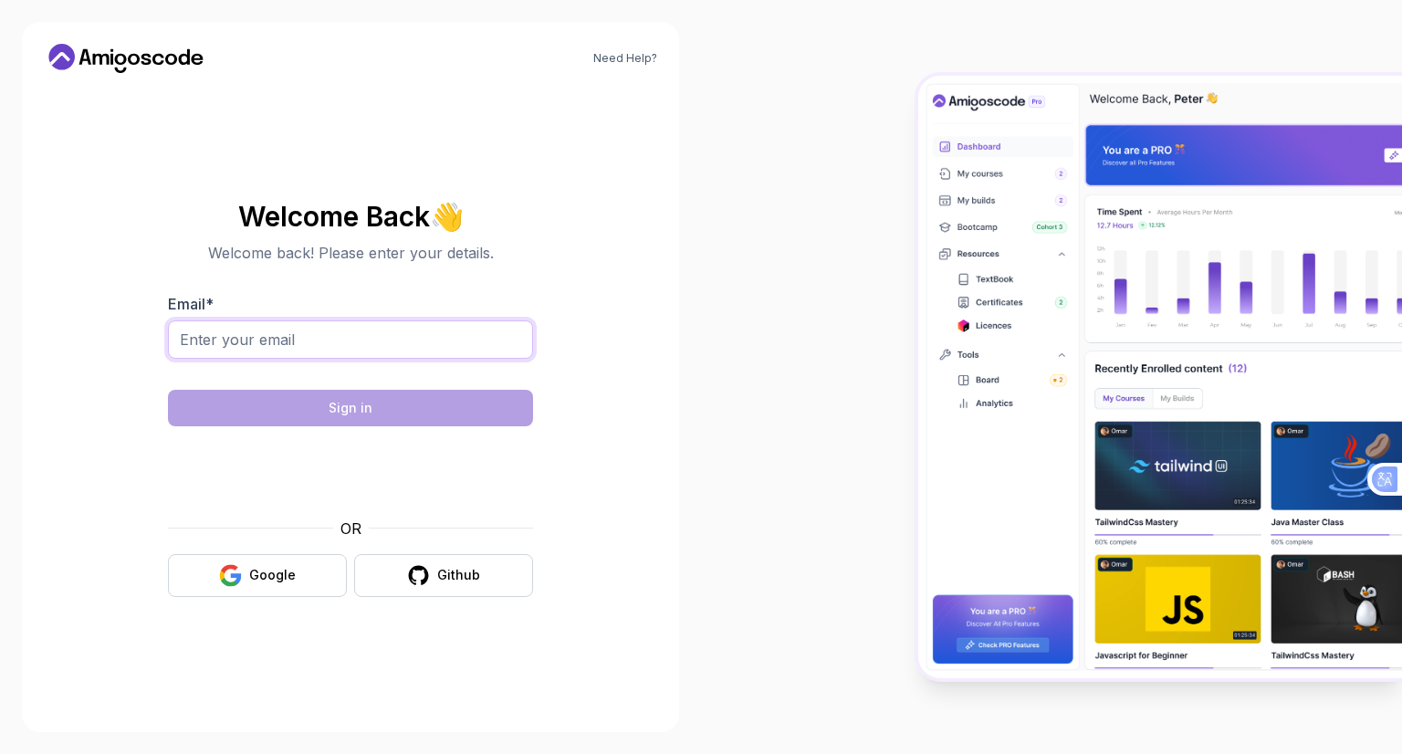
click at [380, 356] on input "Email *" at bounding box center [350, 339] width 365 height 38
type input "[EMAIL_ADDRESS][DOMAIN_NAME]"
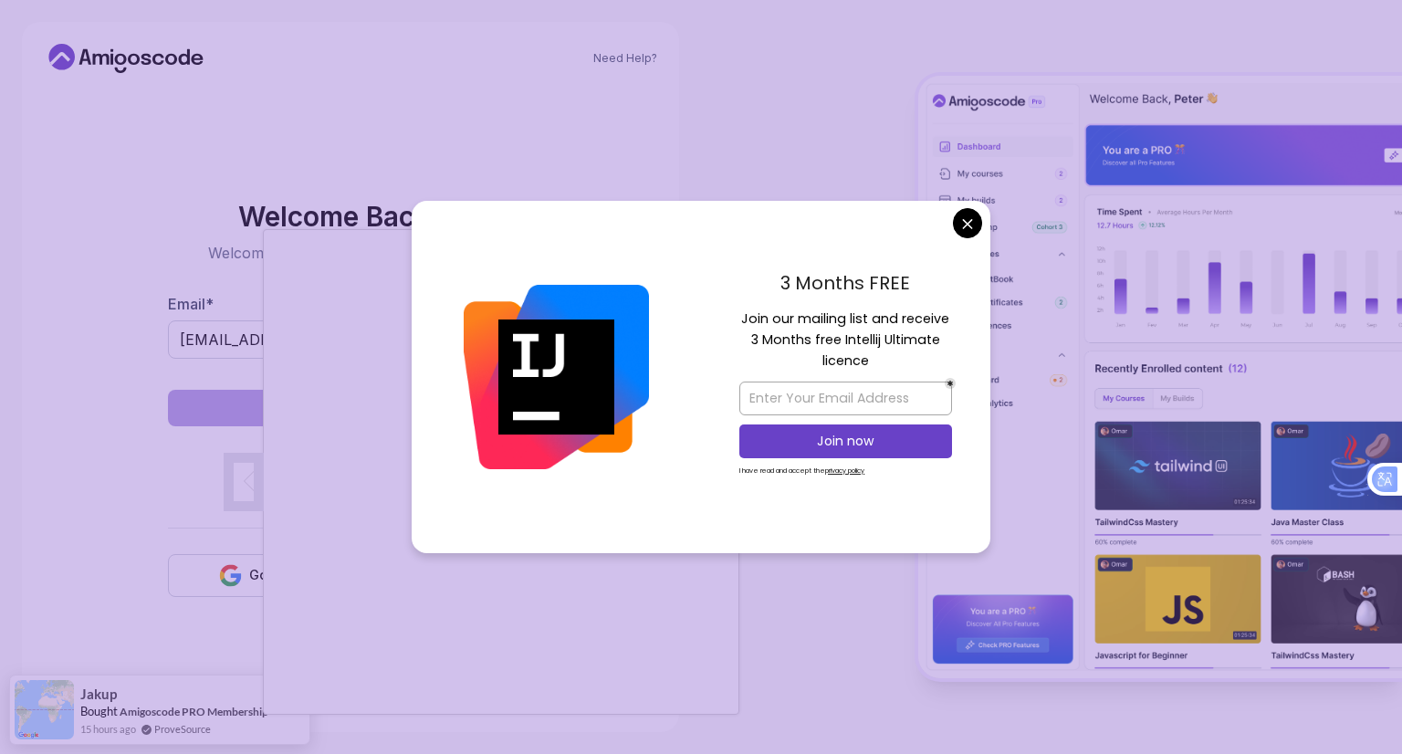
click at [961, 216] on body "Need Help? Welcome Back 👋 Welcome back! Please enter your details. Email * otos…" at bounding box center [701, 377] width 1402 height 754
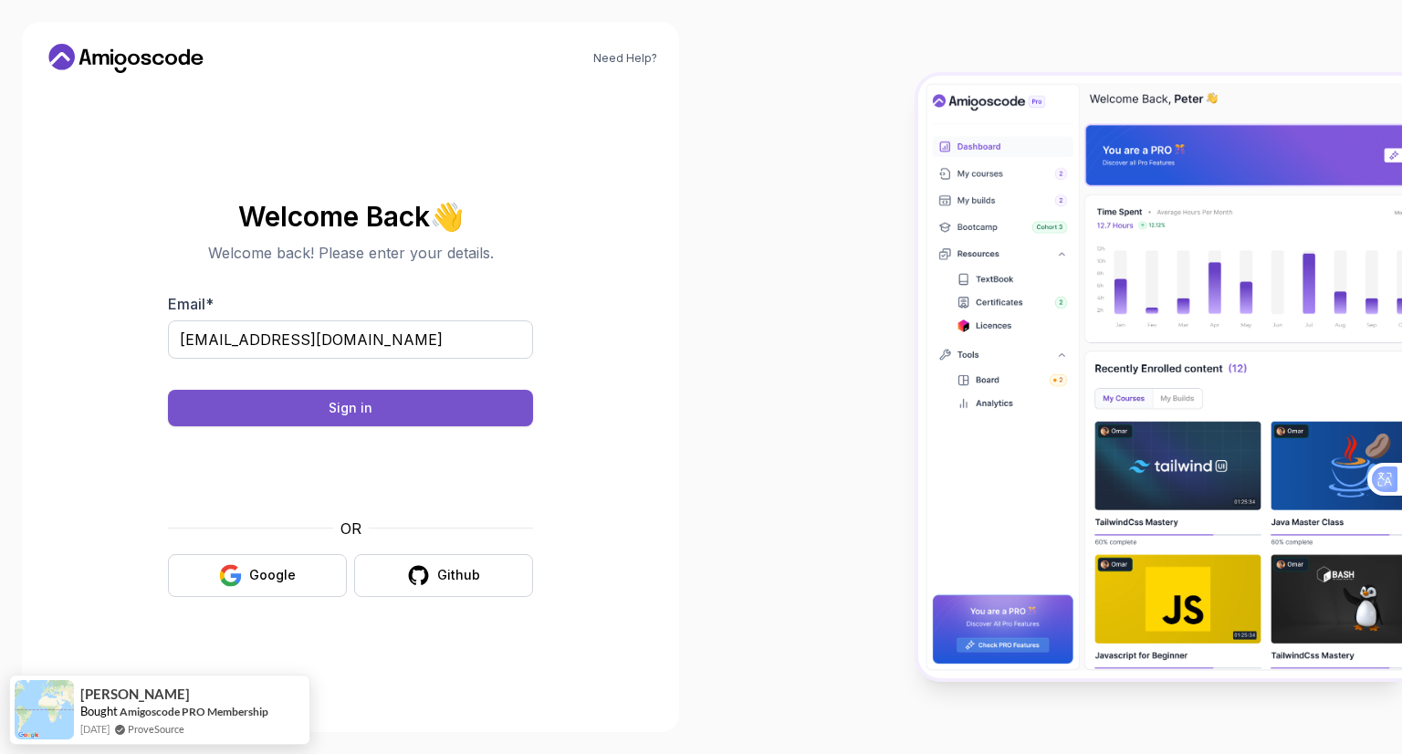
click at [394, 393] on button "Sign in" at bounding box center [350, 408] width 365 height 37
click at [471, 392] on button "Sign in" at bounding box center [350, 408] width 365 height 37
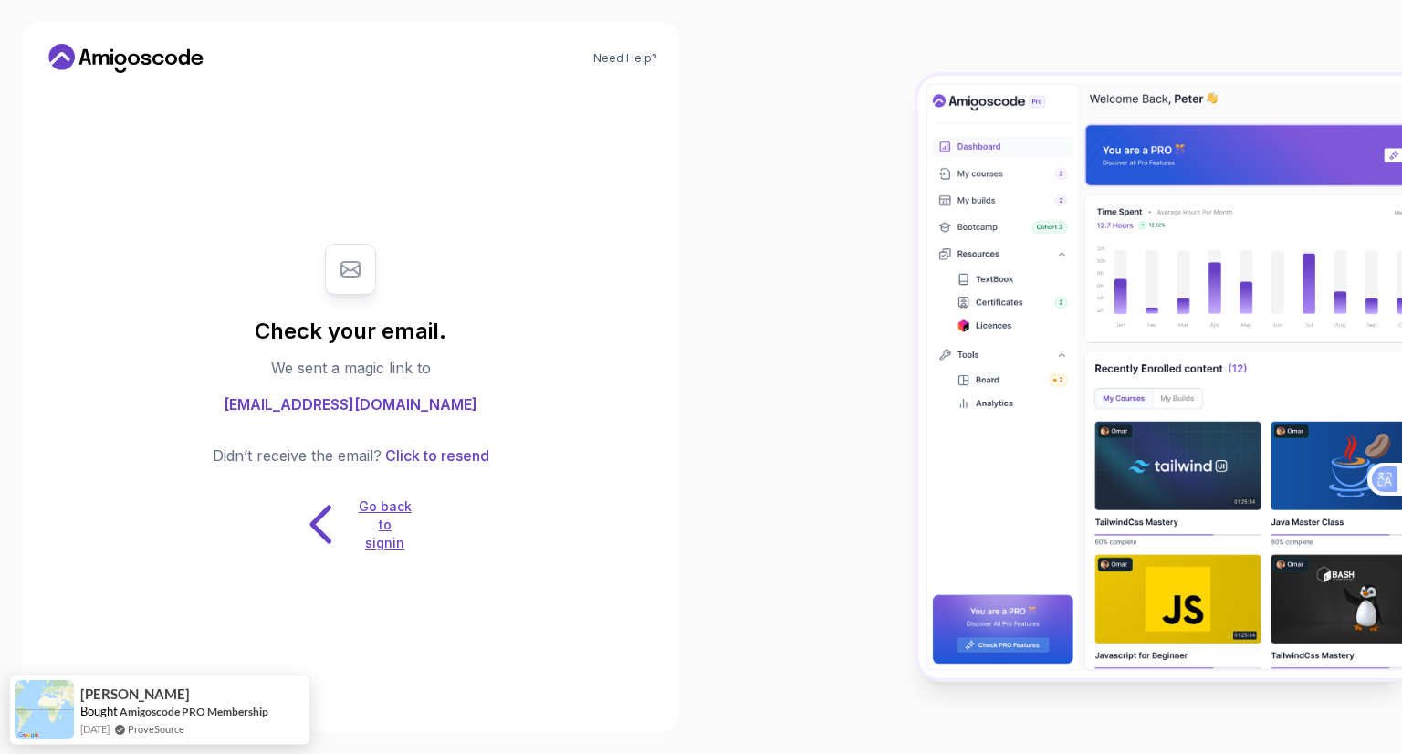
click at [344, 516] on icon at bounding box center [321, 524] width 57 height 57
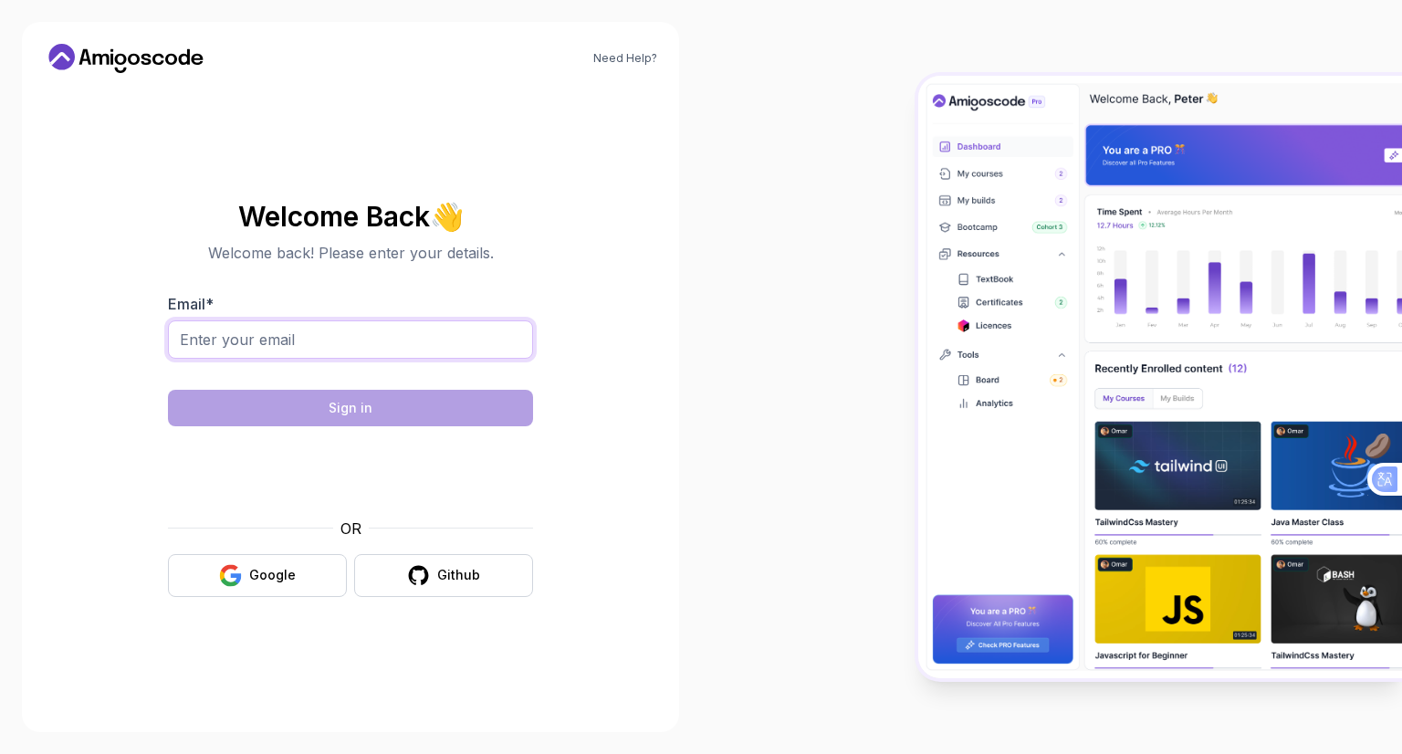
click at [365, 335] on input "Email *" at bounding box center [350, 339] width 365 height 38
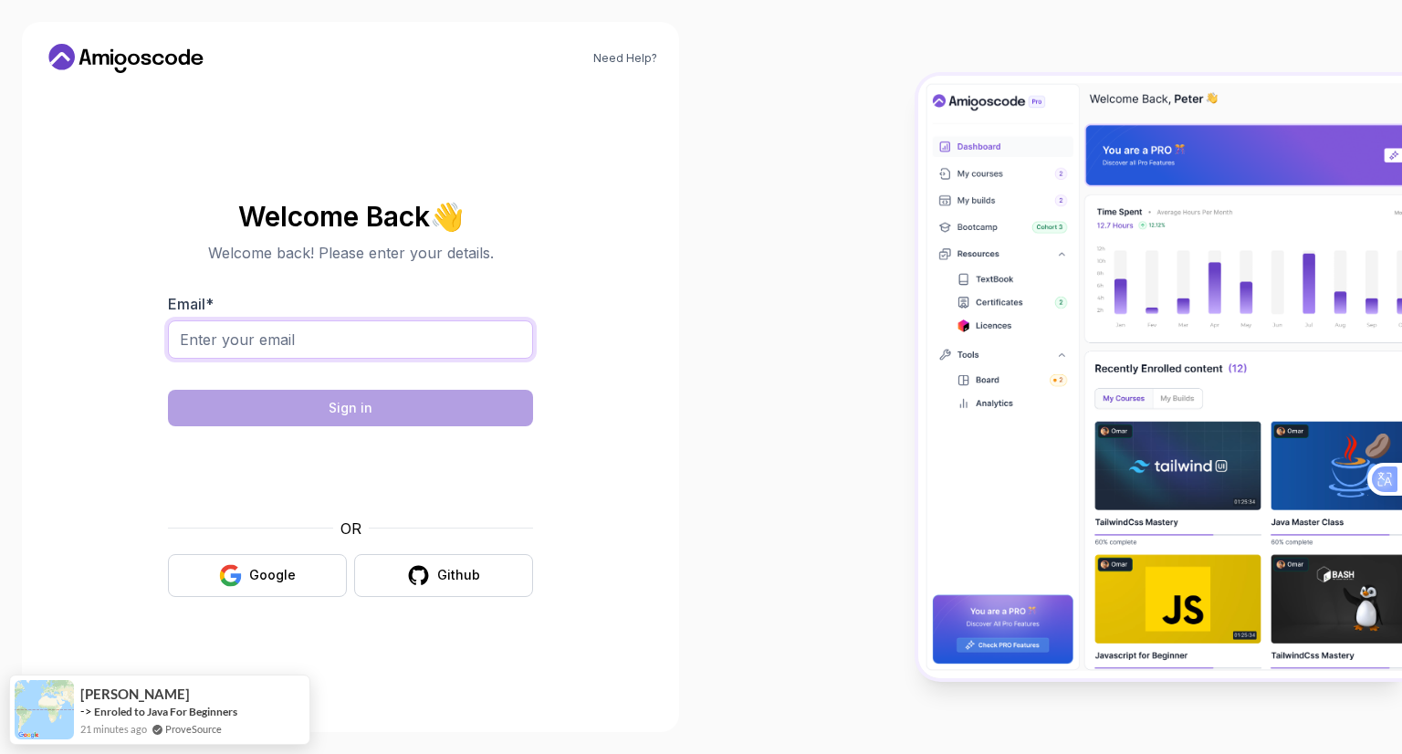
type input "otosmadli@gmail.com"
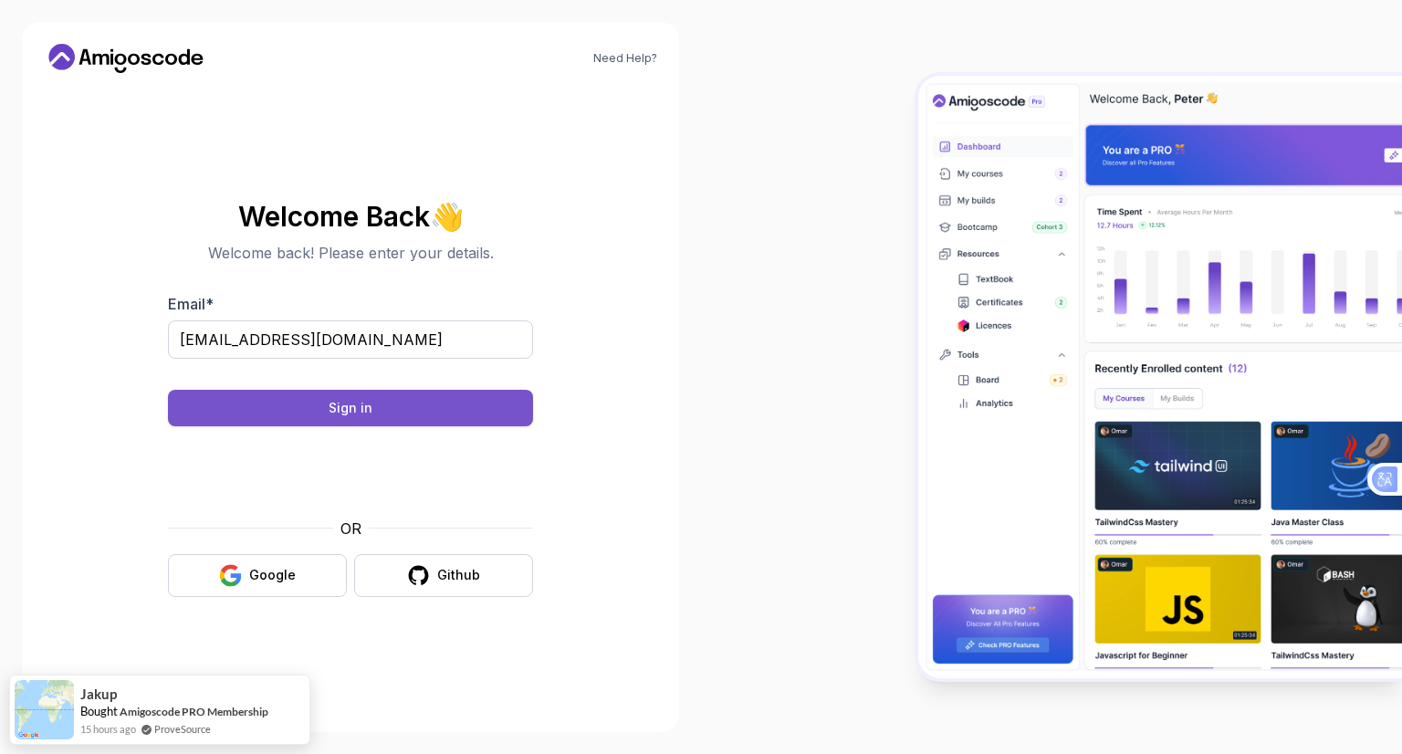
click at [433, 404] on button "Sign in" at bounding box center [350, 408] width 365 height 37
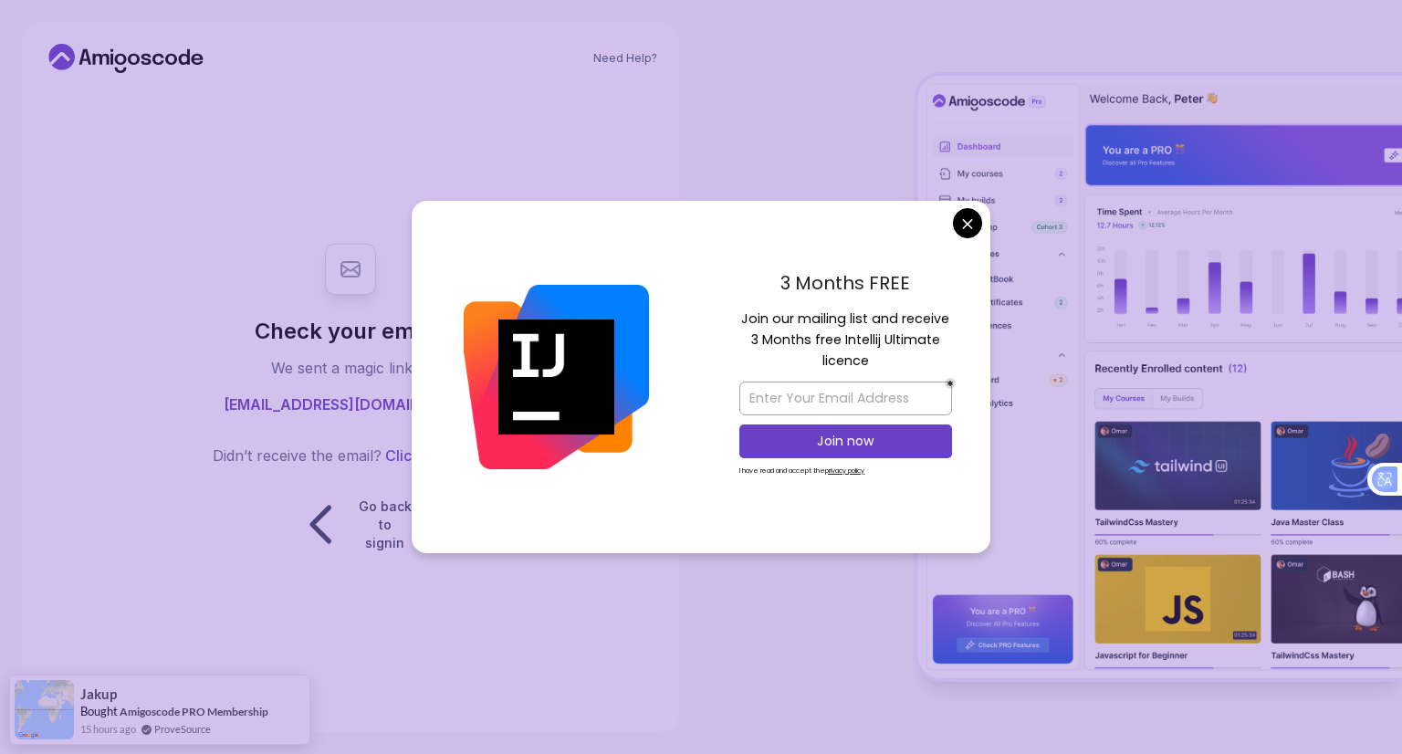
click at [958, 225] on body "Need Help? Check your email. We sent a magic link to otosmadli@gmail.com Didn’t…" at bounding box center [701, 377] width 1402 height 754
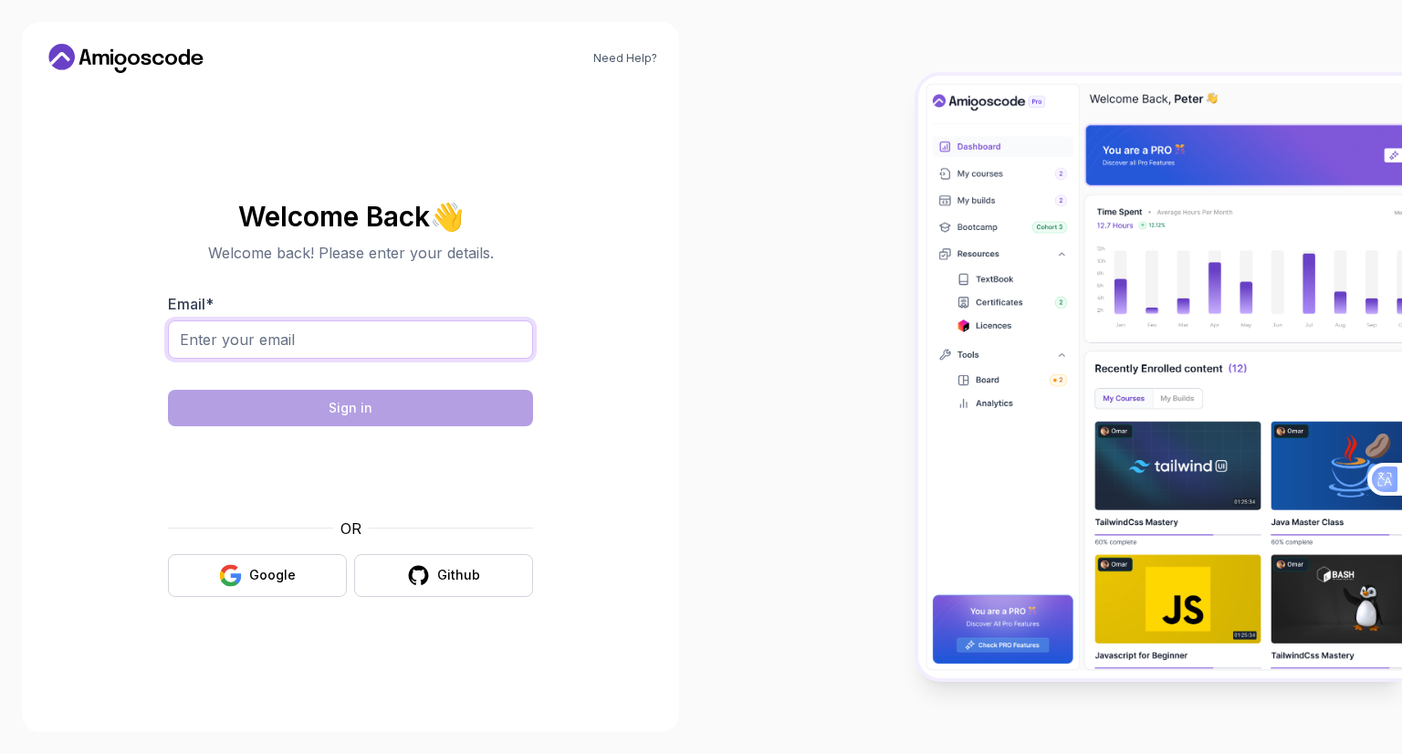
click at [282, 341] on input "Email *" at bounding box center [350, 339] width 365 height 38
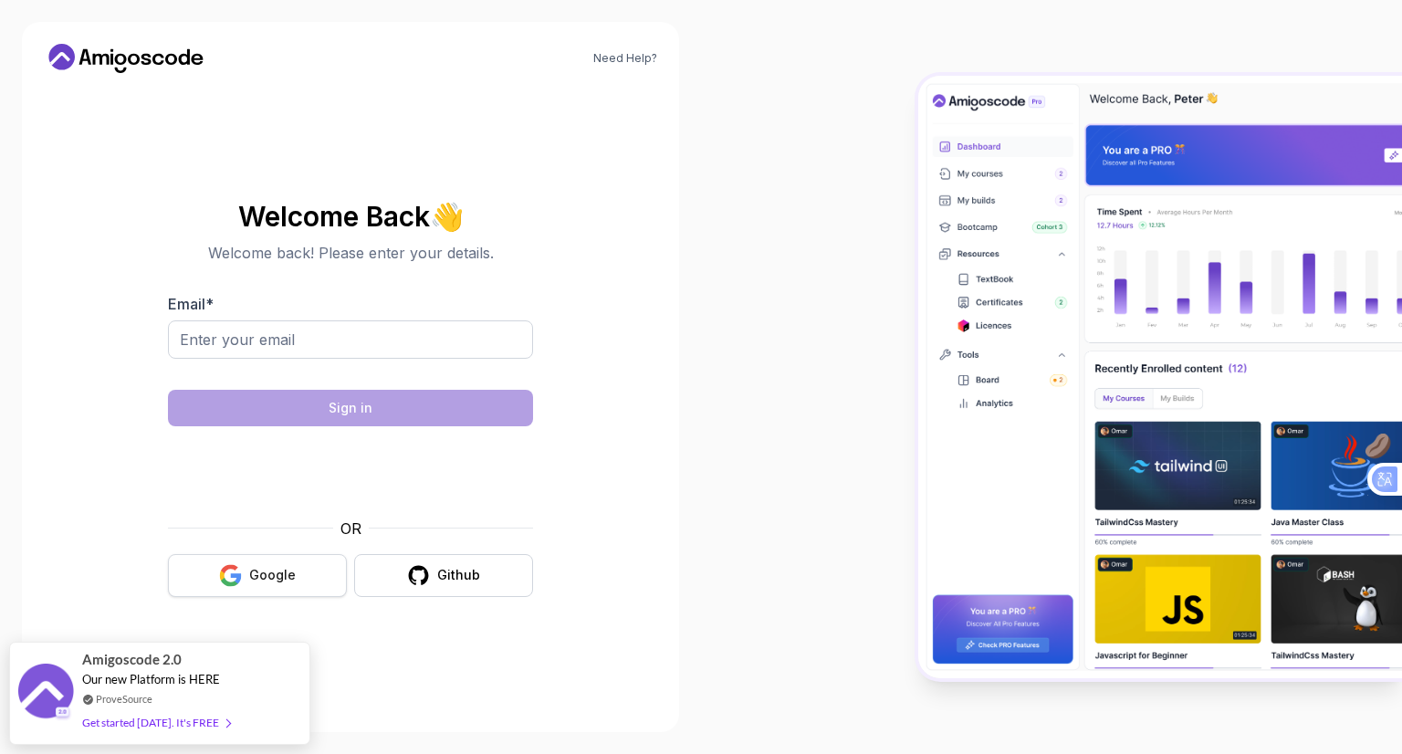
click at [270, 558] on button "Google" at bounding box center [257, 575] width 179 height 43
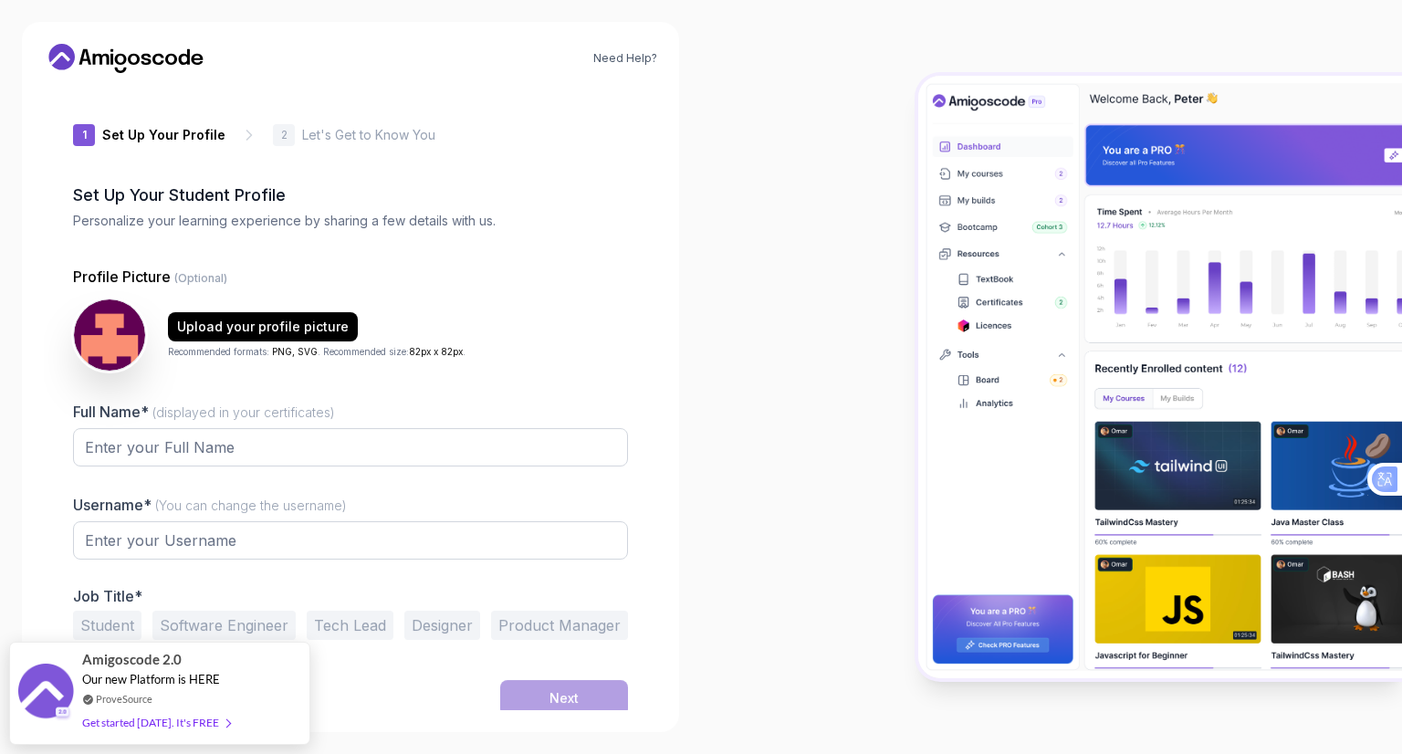
type input "livelybeetlefdb41"
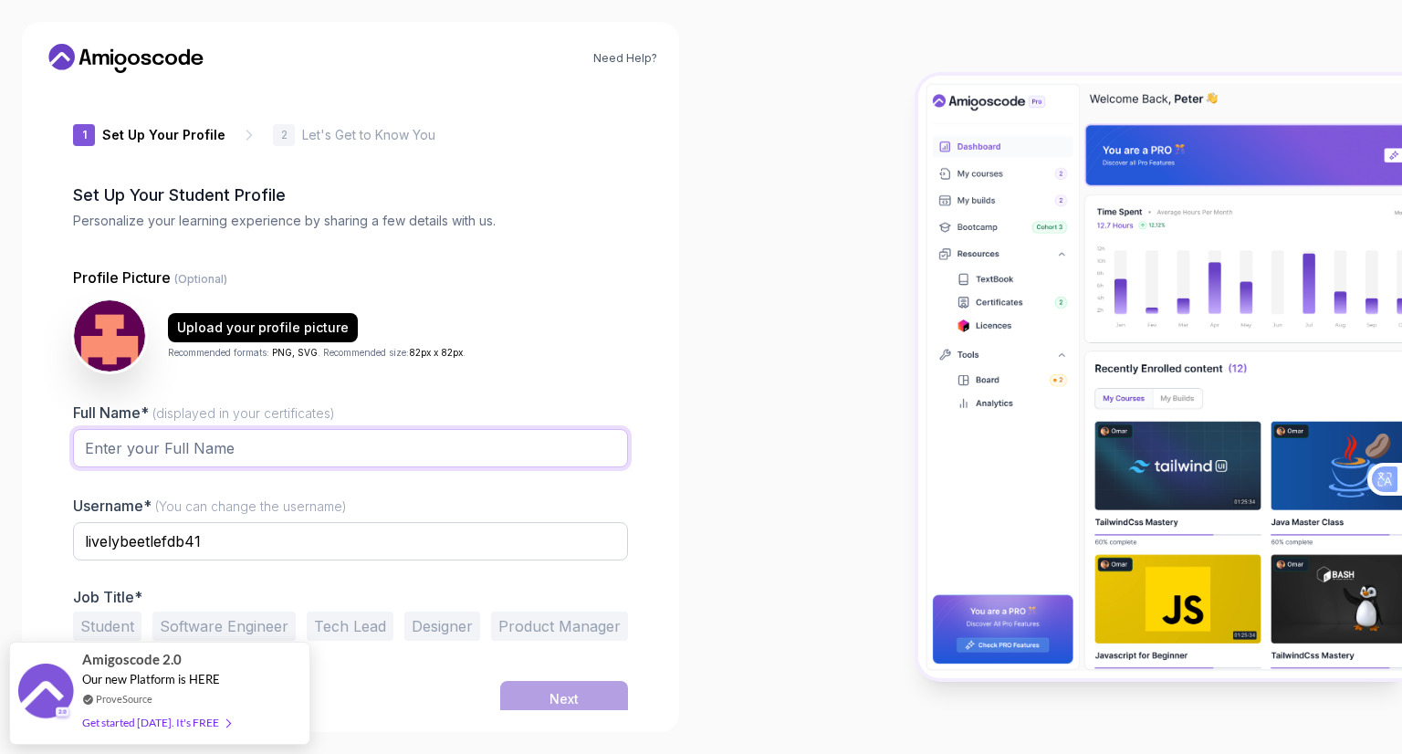
click at [325, 444] on input "Full Name* (displayed in your certificates)" at bounding box center [350, 448] width 555 height 38
type input "davitta"
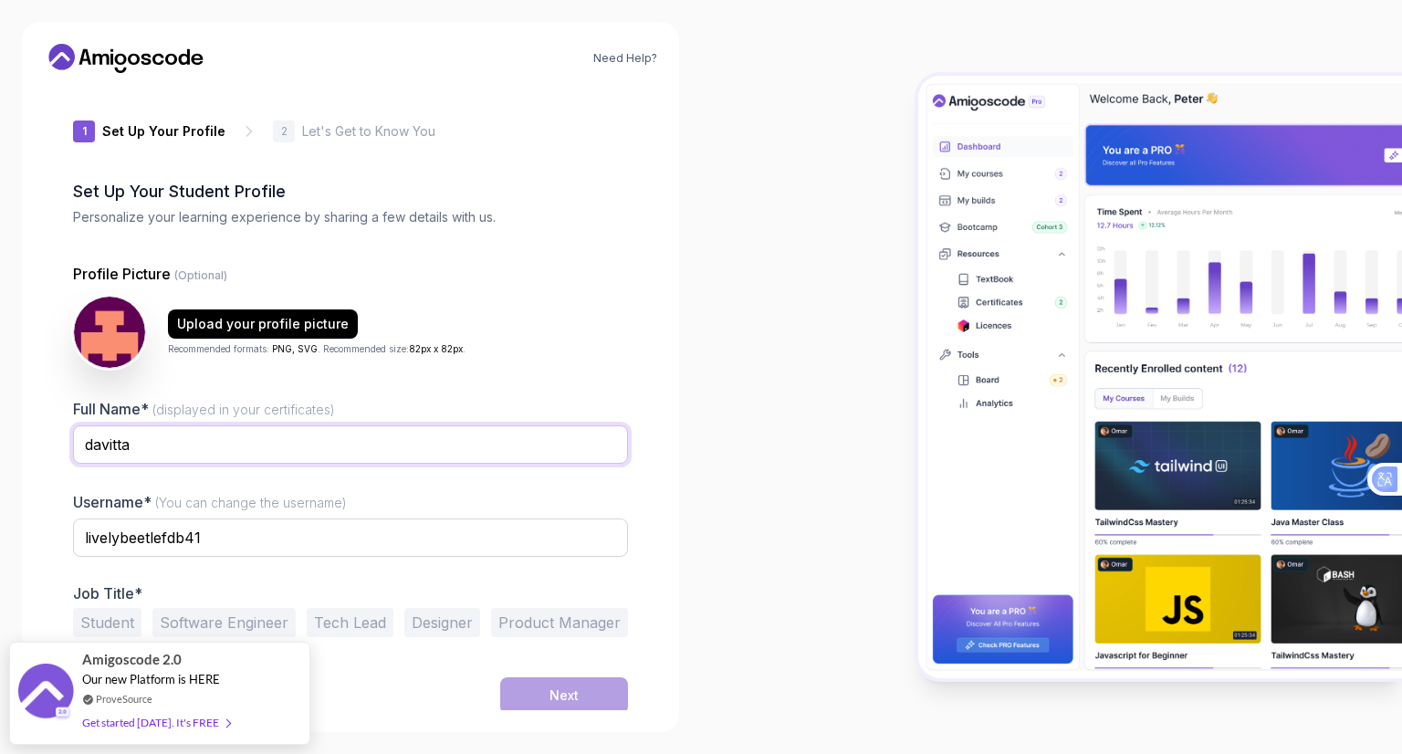
scroll to position [7, 0]
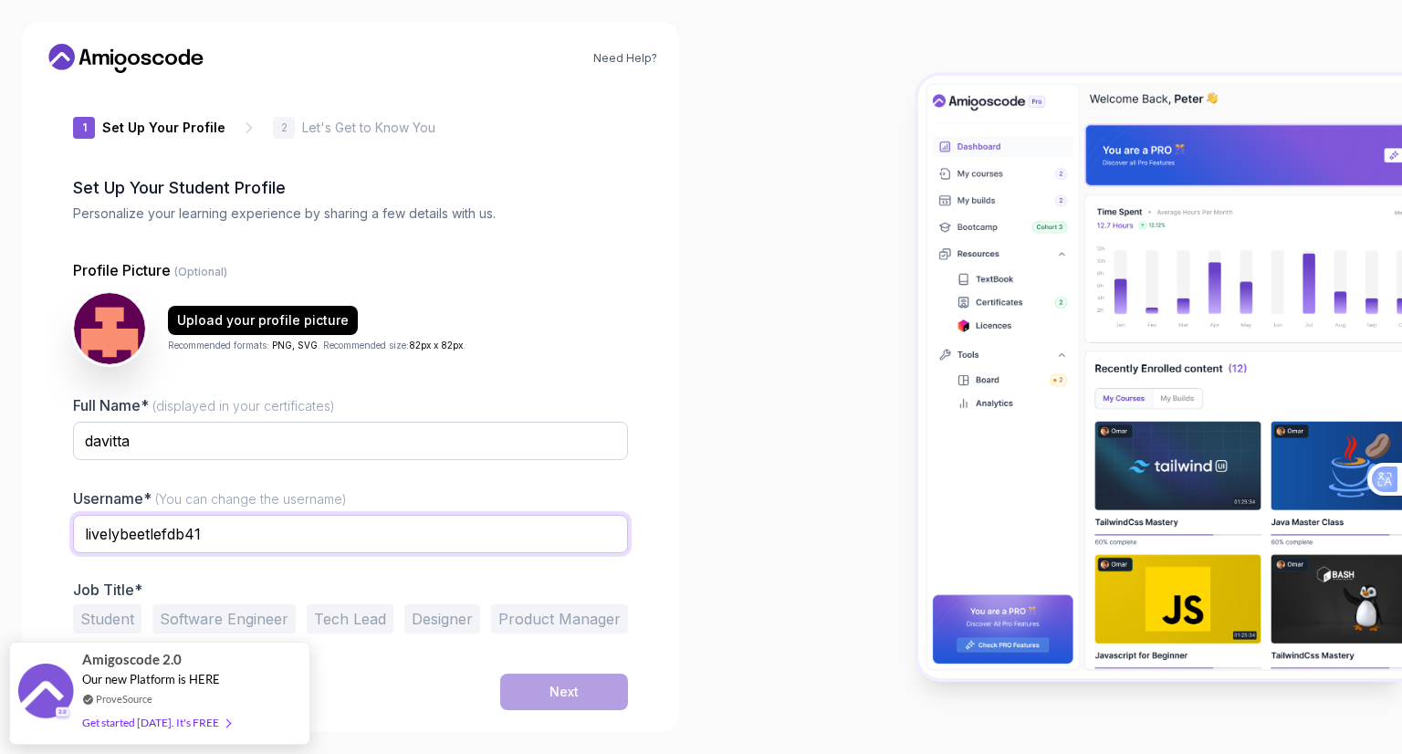
drag, startPoint x: 255, startPoint y: 533, endPoint x: 72, endPoint y: 530, distance: 182.5
click at [72, 530] on div "1 Set Up Your Profile 1 Set Up Your Profile 2 Let's Get to Know You Set Up Your…" at bounding box center [350, 391] width 613 height 622
type input "UtsunSt4r"
click at [120, 621] on button "Student" at bounding box center [107, 618] width 68 height 29
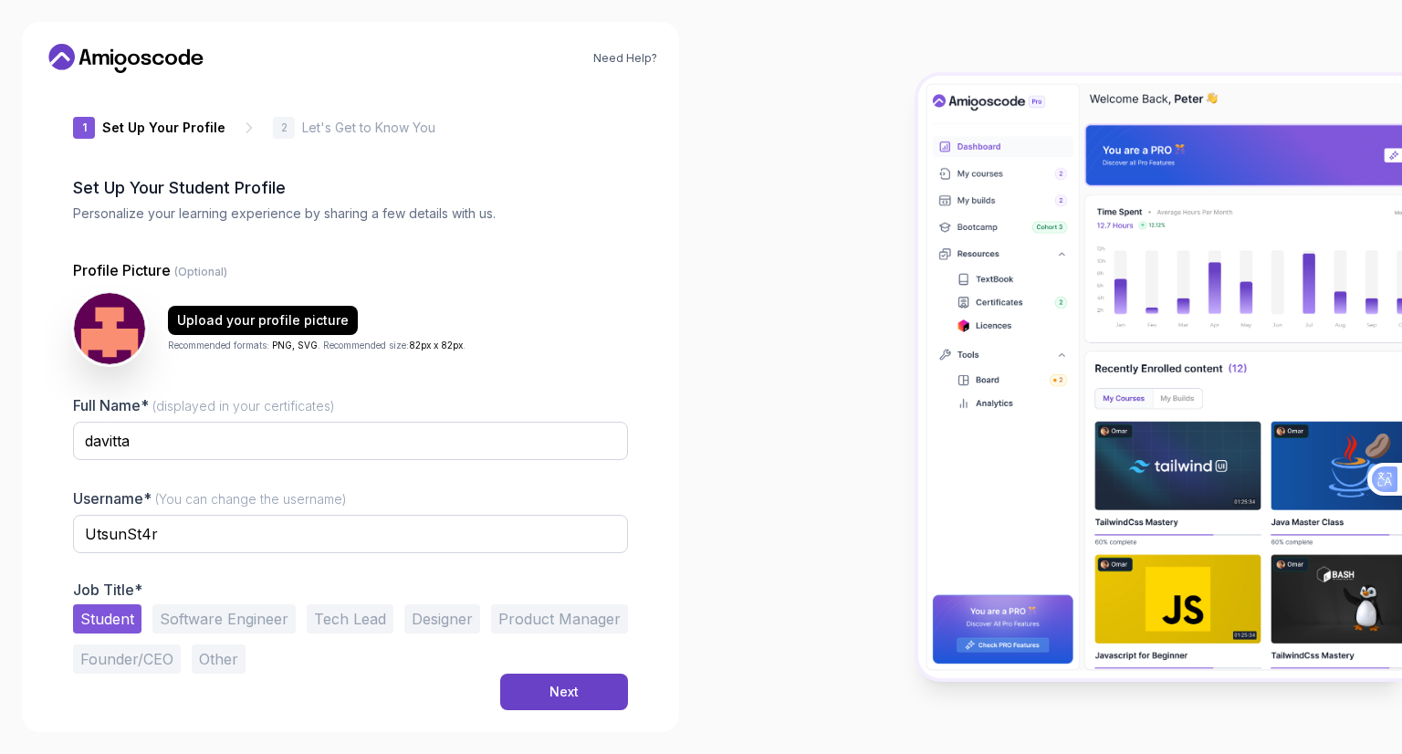
click at [476, 620] on button "Designer" at bounding box center [442, 618] width 76 height 29
click at [125, 618] on button "Student" at bounding box center [107, 618] width 68 height 29
click at [542, 694] on button "Next" at bounding box center [564, 691] width 128 height 37
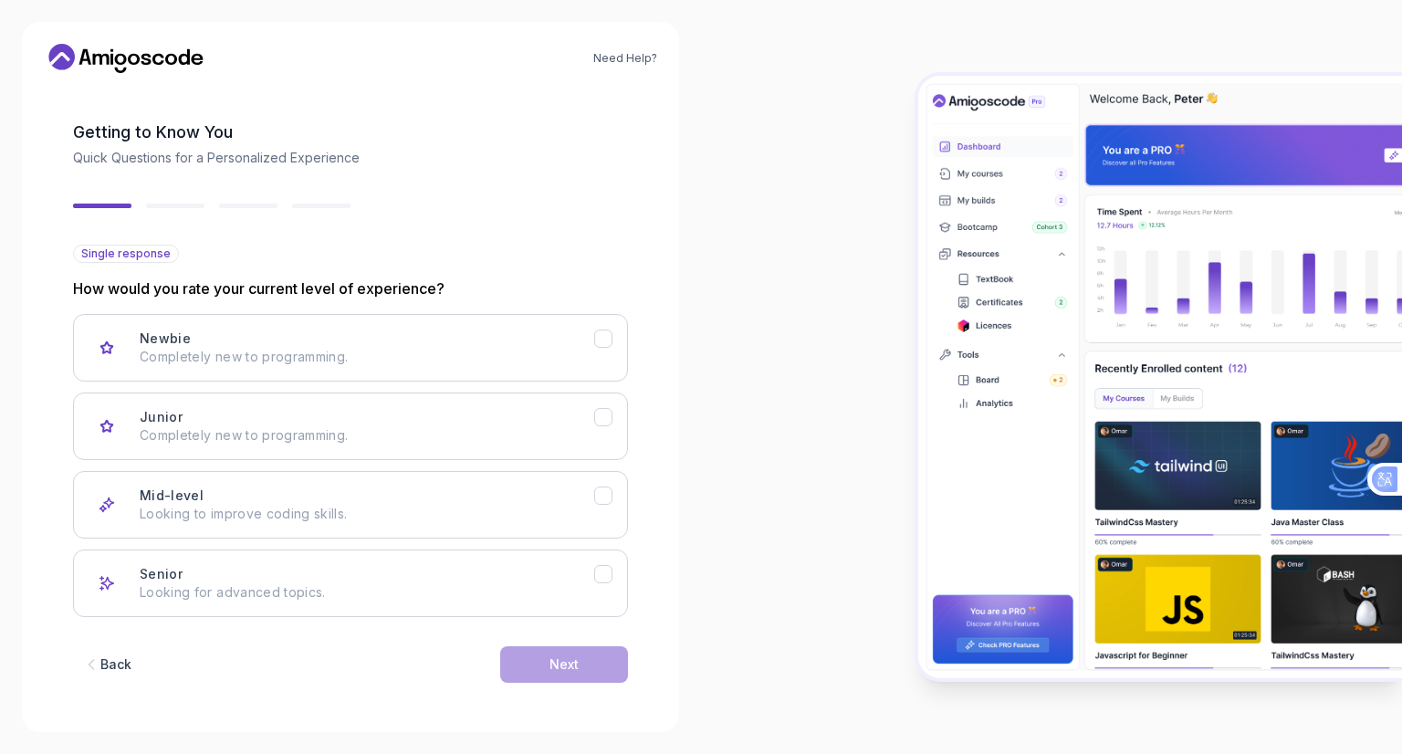
click at [102, 662] on div "Back" at bounding box center [115, 664] width 31 height 18
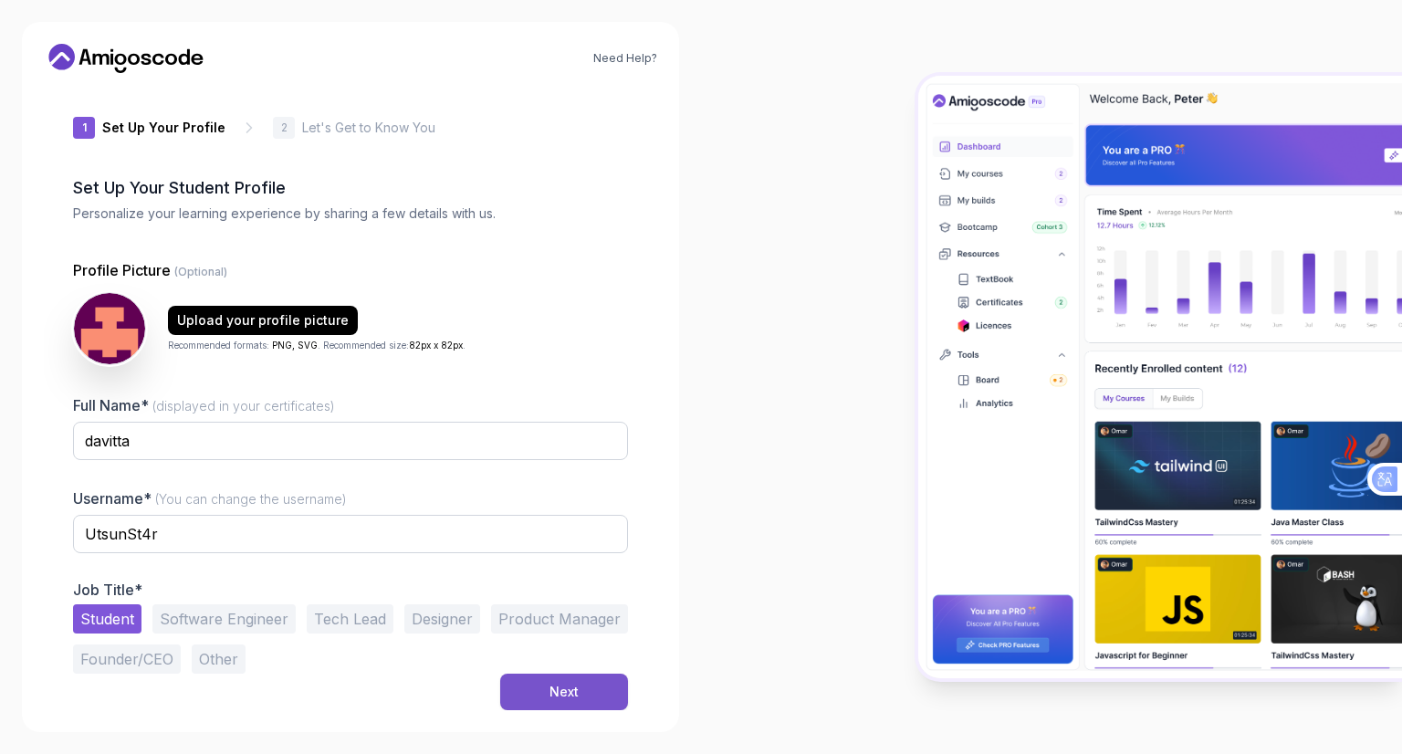
click at [543, 673] on button "Next" at bounding box center [564, 691] width 128 height 37
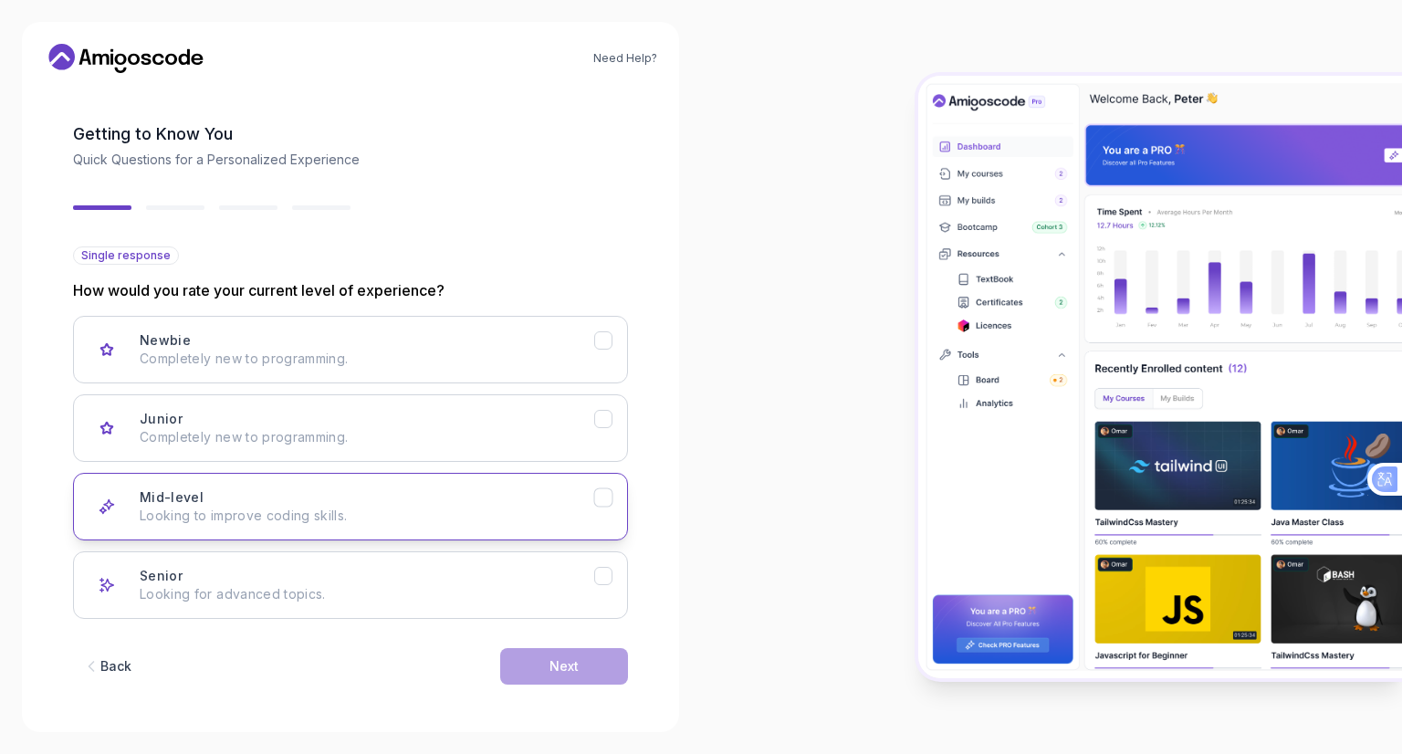
scroll to position [63, 0]
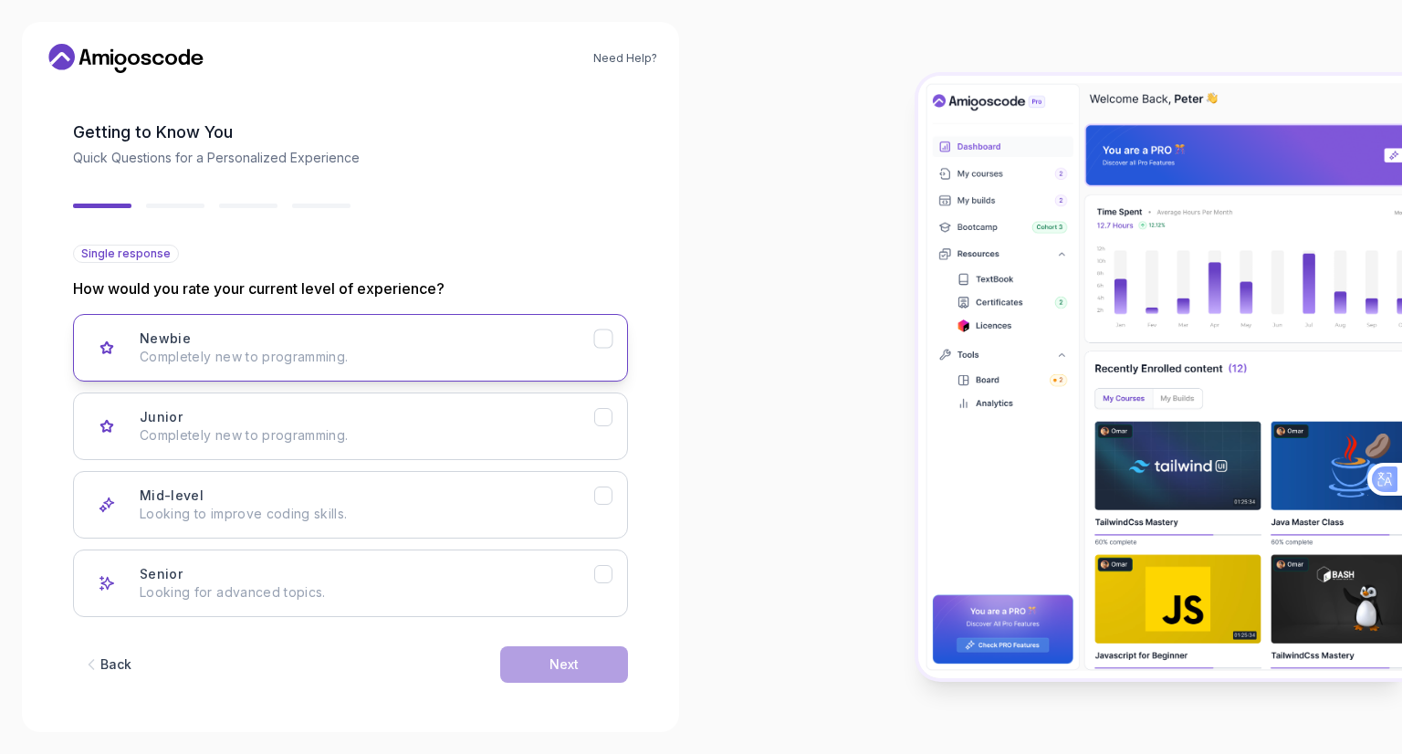
click at [496, 341] on div "Newbie Completely new to programming." at bounding box center [367, 347] width 454 height 37
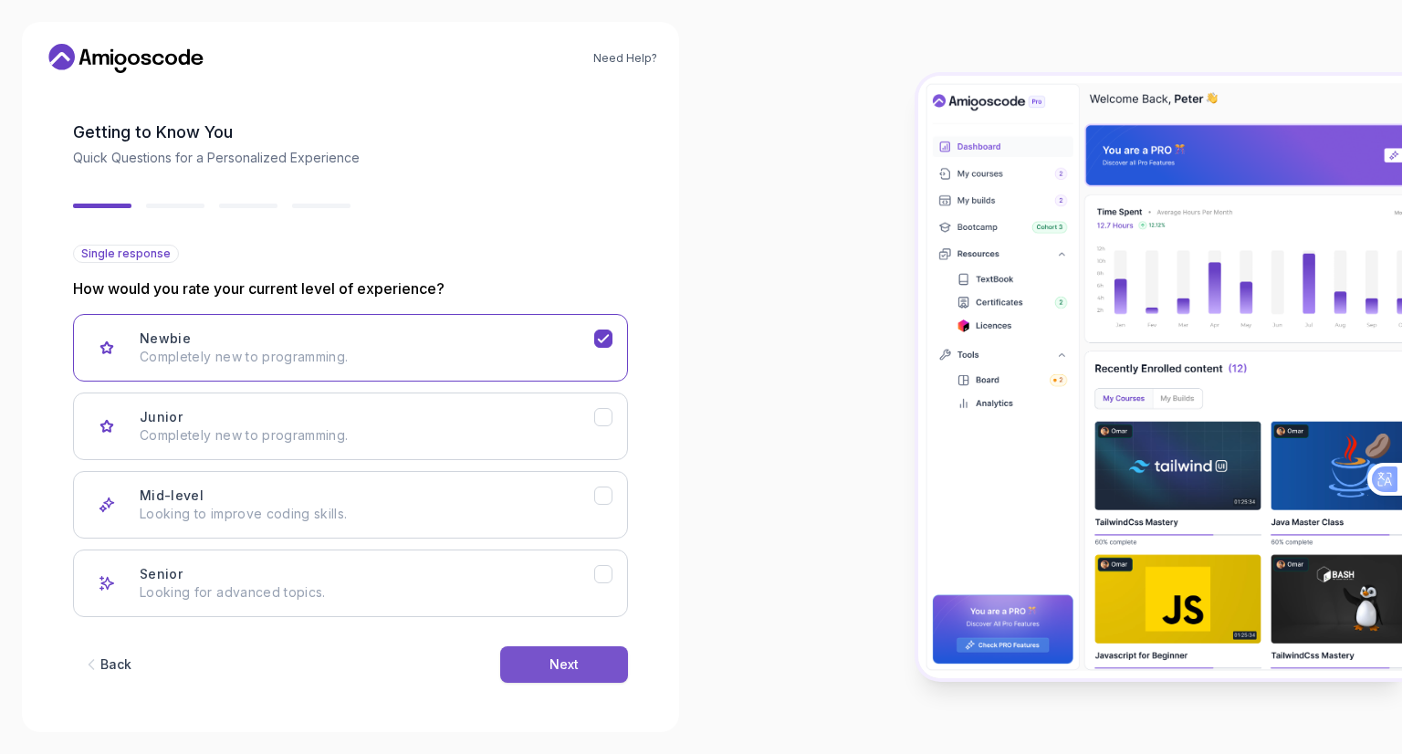
click at [590, 672] on button "Next" at bounding box center [564, 664] width 128 height 37
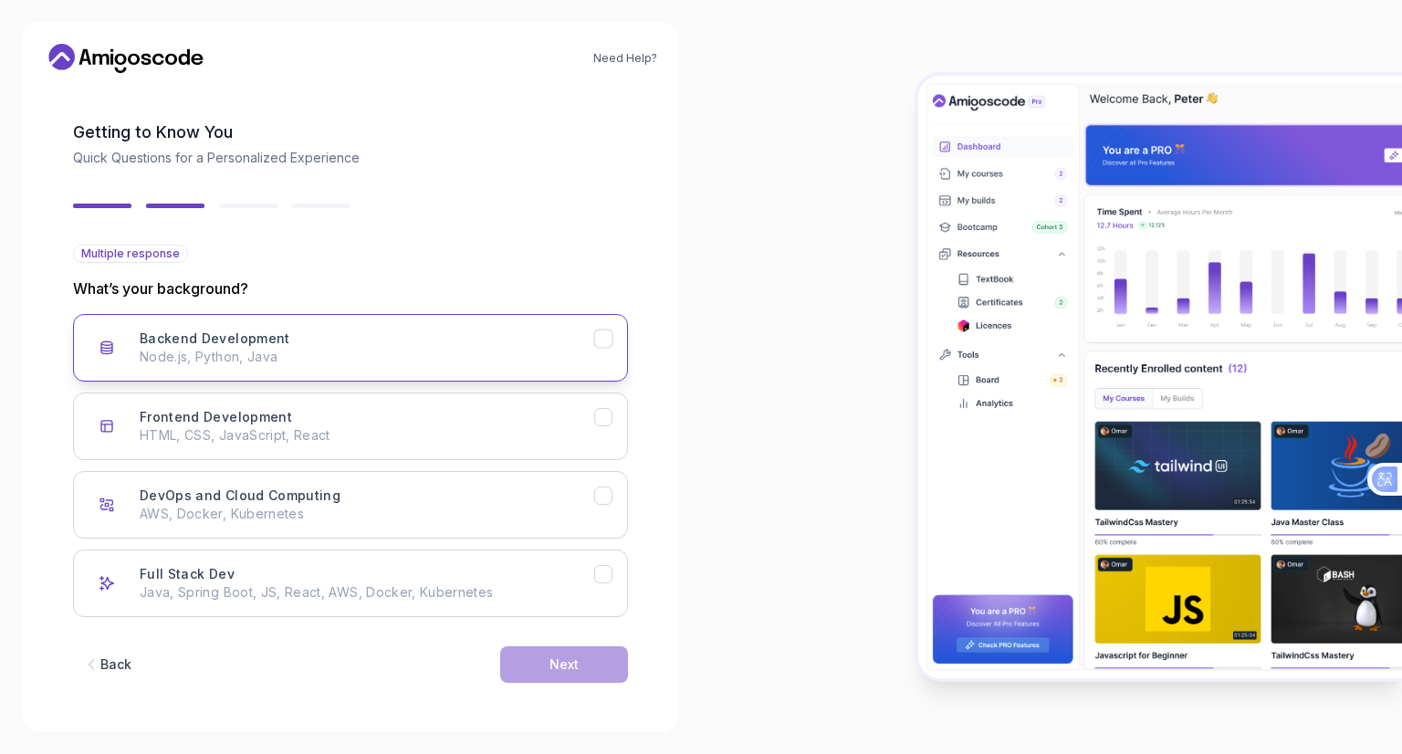
click at [300, 337] on div "Backend Development Node.js, Python, Java" at bounding box center [367, 347] width 454 height 37
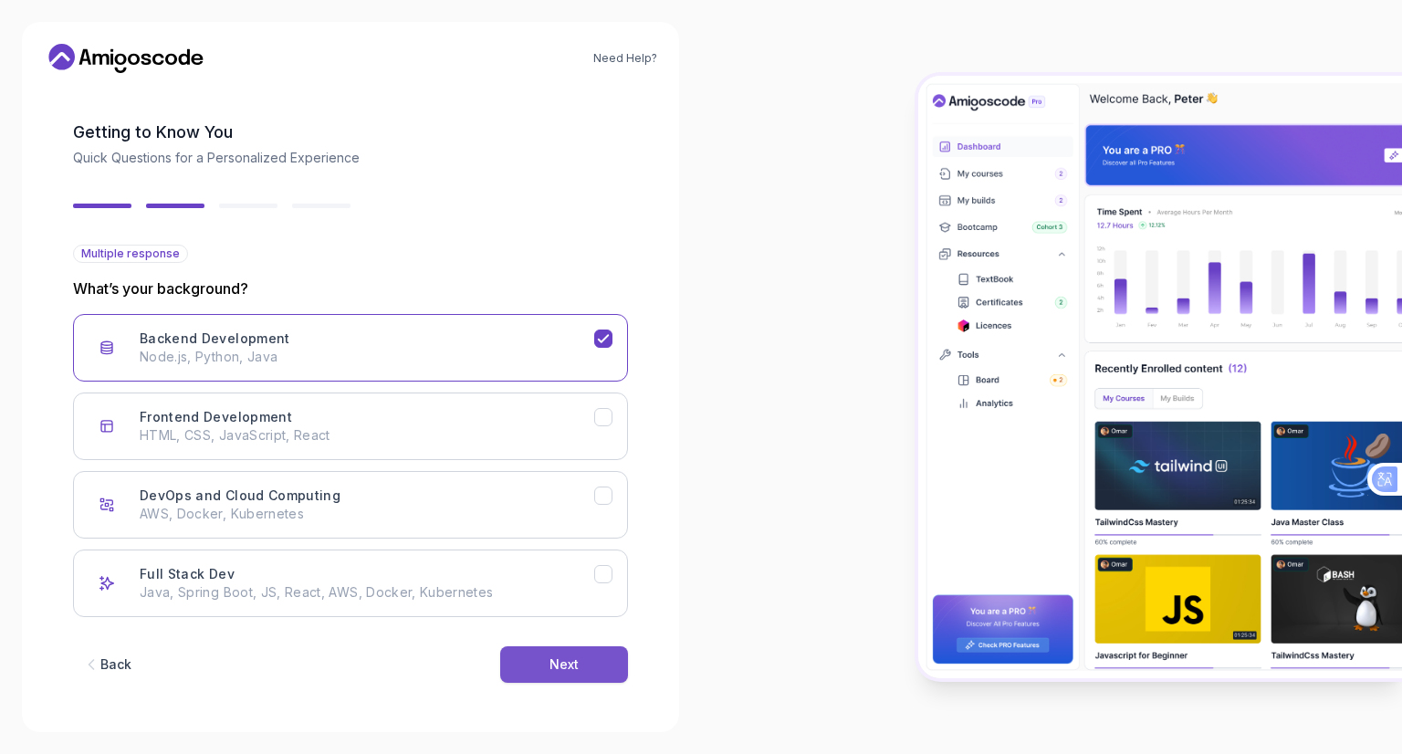
click at [569, 671] on div "Next" at bounding box center [563, 664] width 29 height 18
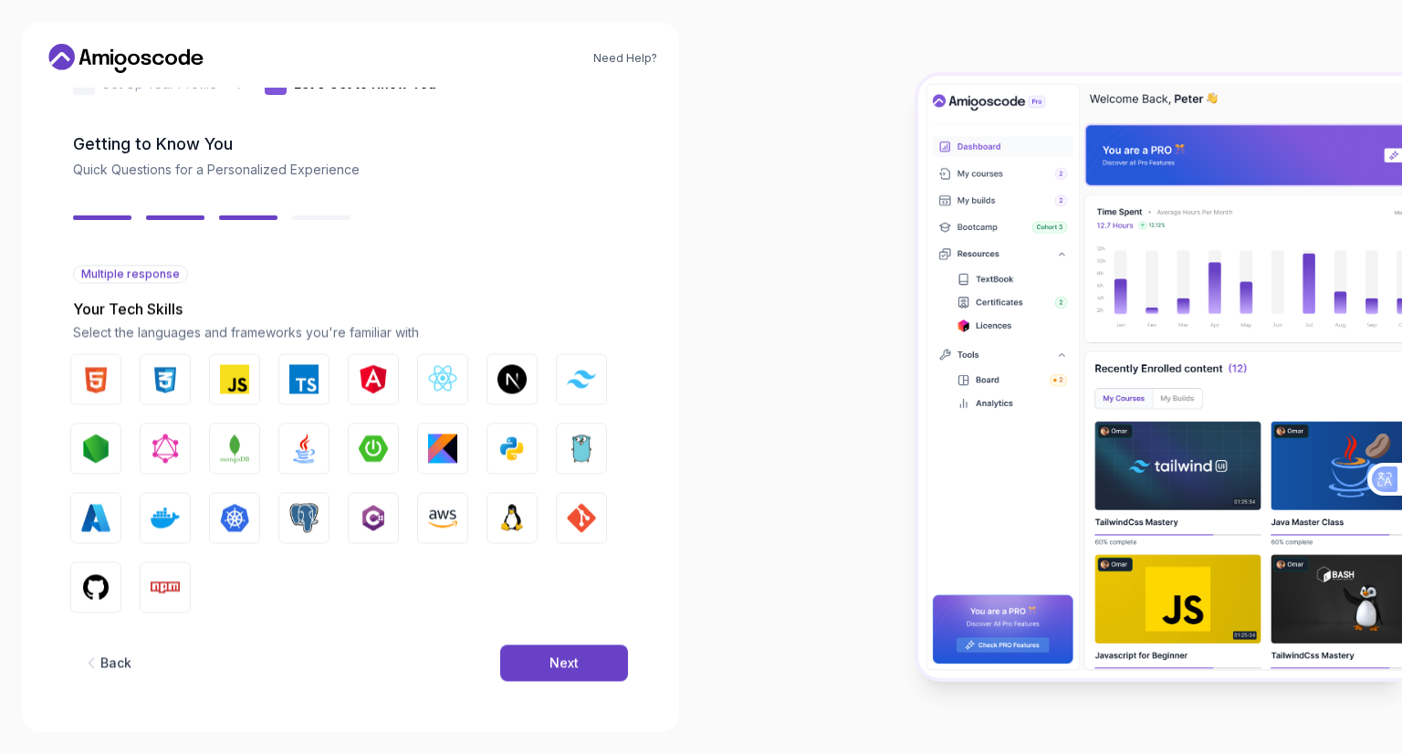
scroll to position [43, 0]
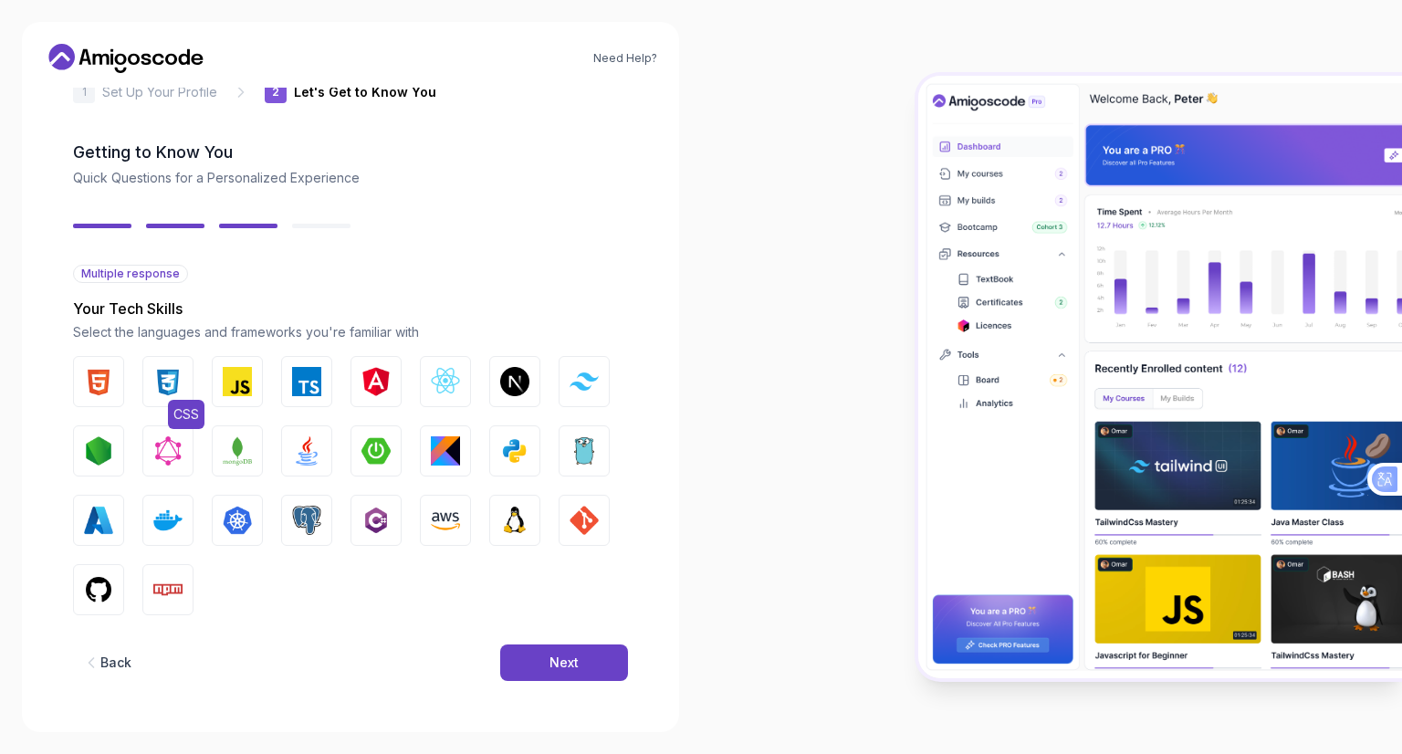
click at [168, 376] on img "button" at bounding box center [167, 381] width 29 height 29
click at [518, 450] on img "button" at bounding box center [514, 450] width 29 height 29
click at [296, 446] on img "button" at bounding box center [306, 450] width 29 height 29
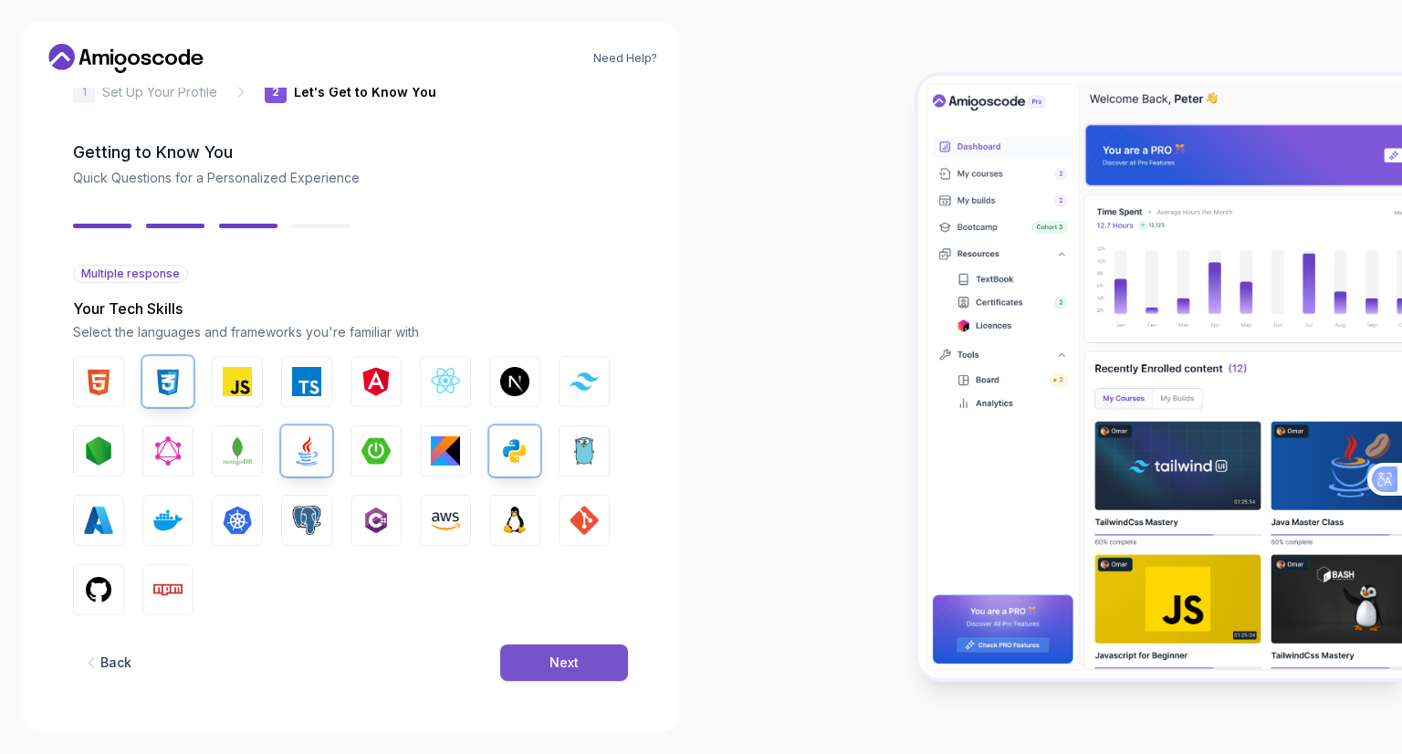
click at [595, 667] on button "Next" at bounding box center [564, 662] width 128 height 37
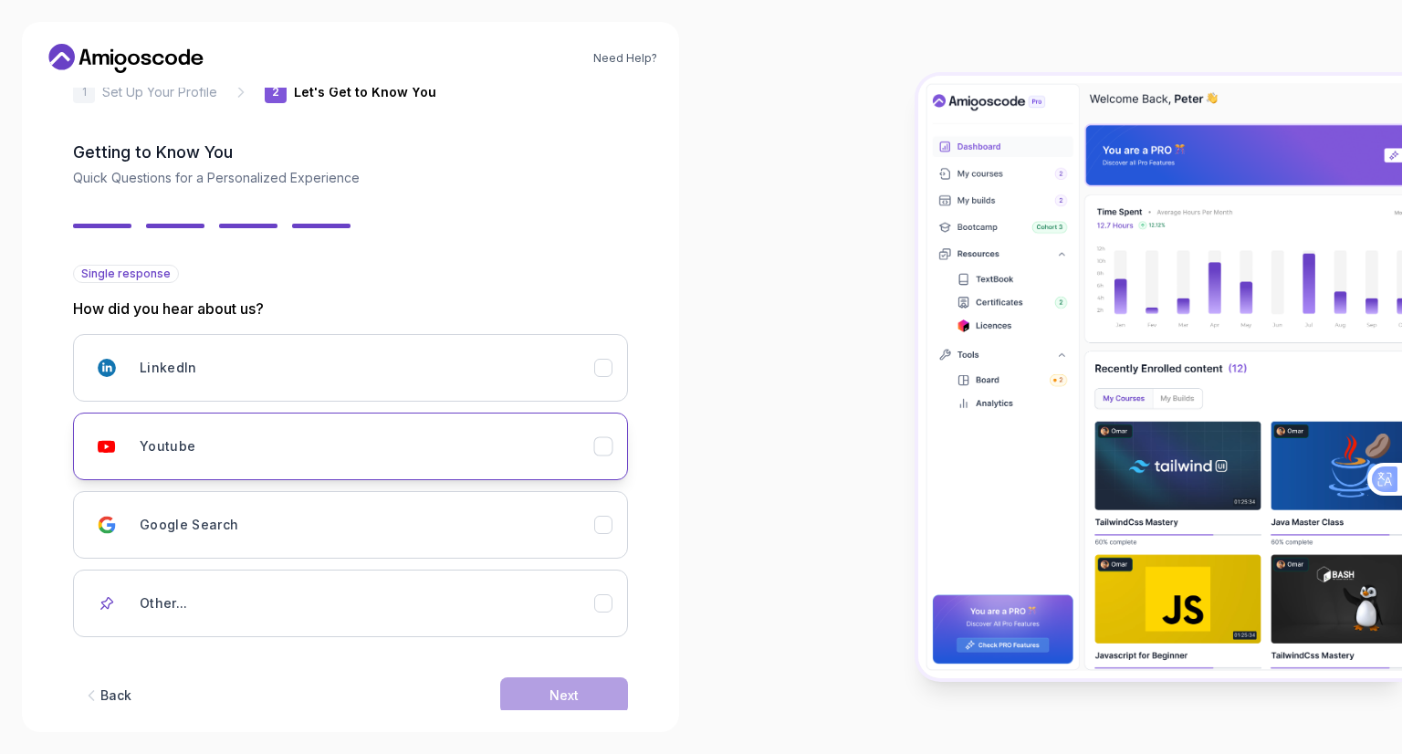
click at [536, 442] on div "Youtube" at bounding box center [367, 446] width 454 height 37
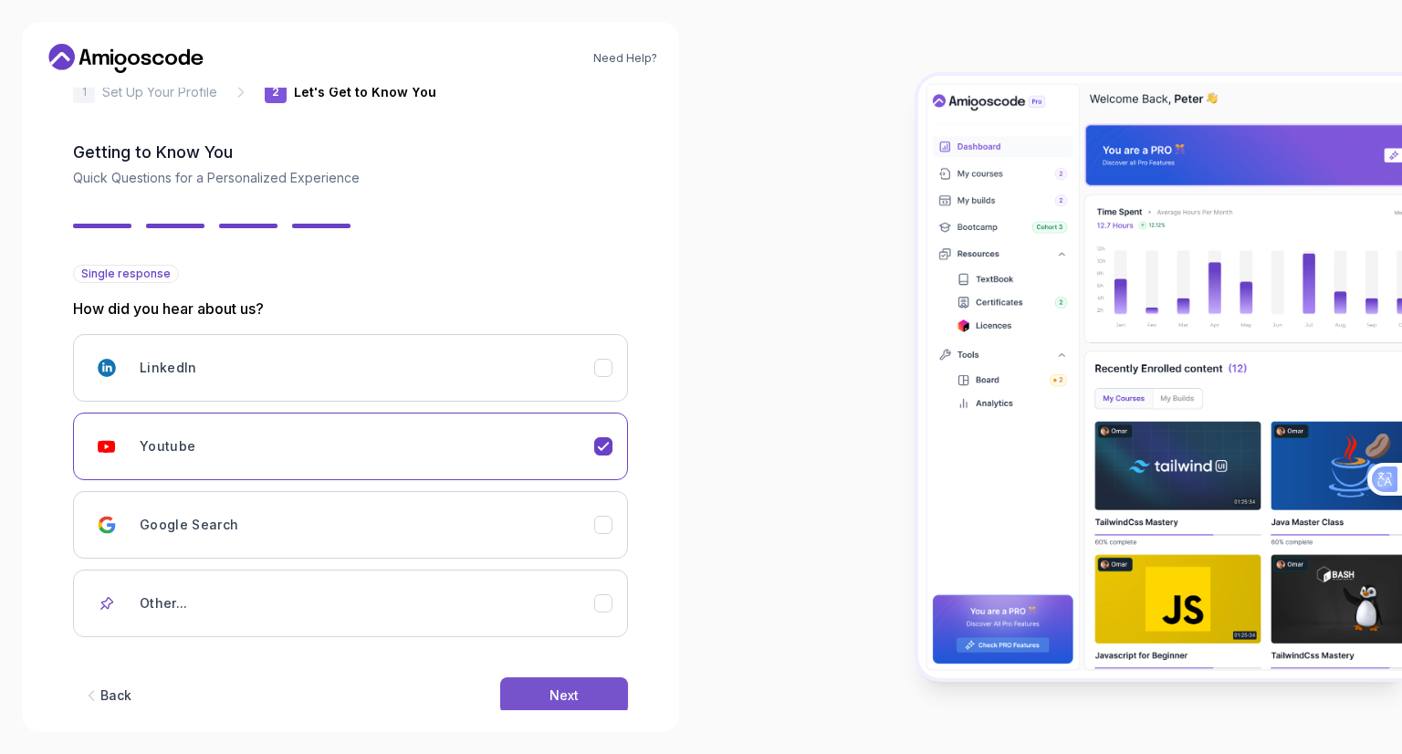
click at [600, 691] on button "Next" at bounding box center [564, 695] width 128 height 37
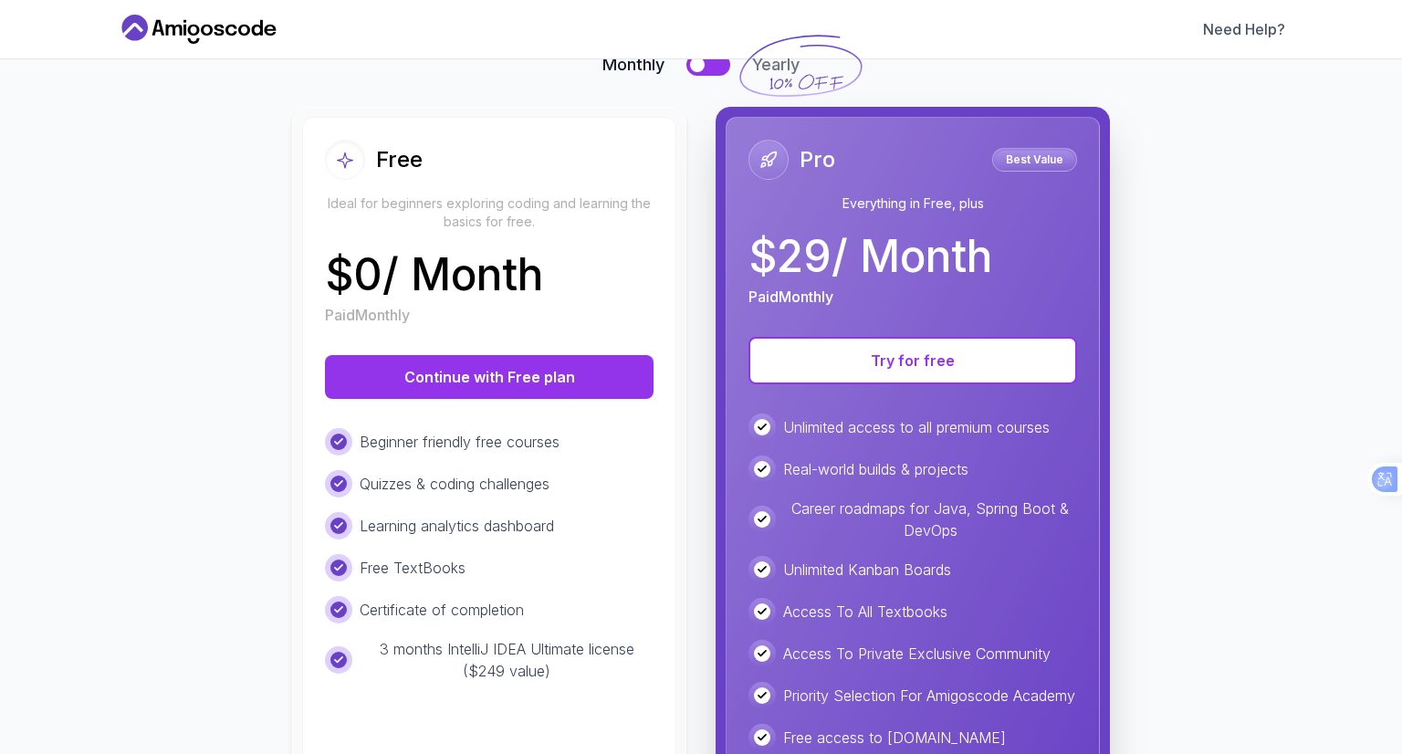
scroll to position [183, 0]
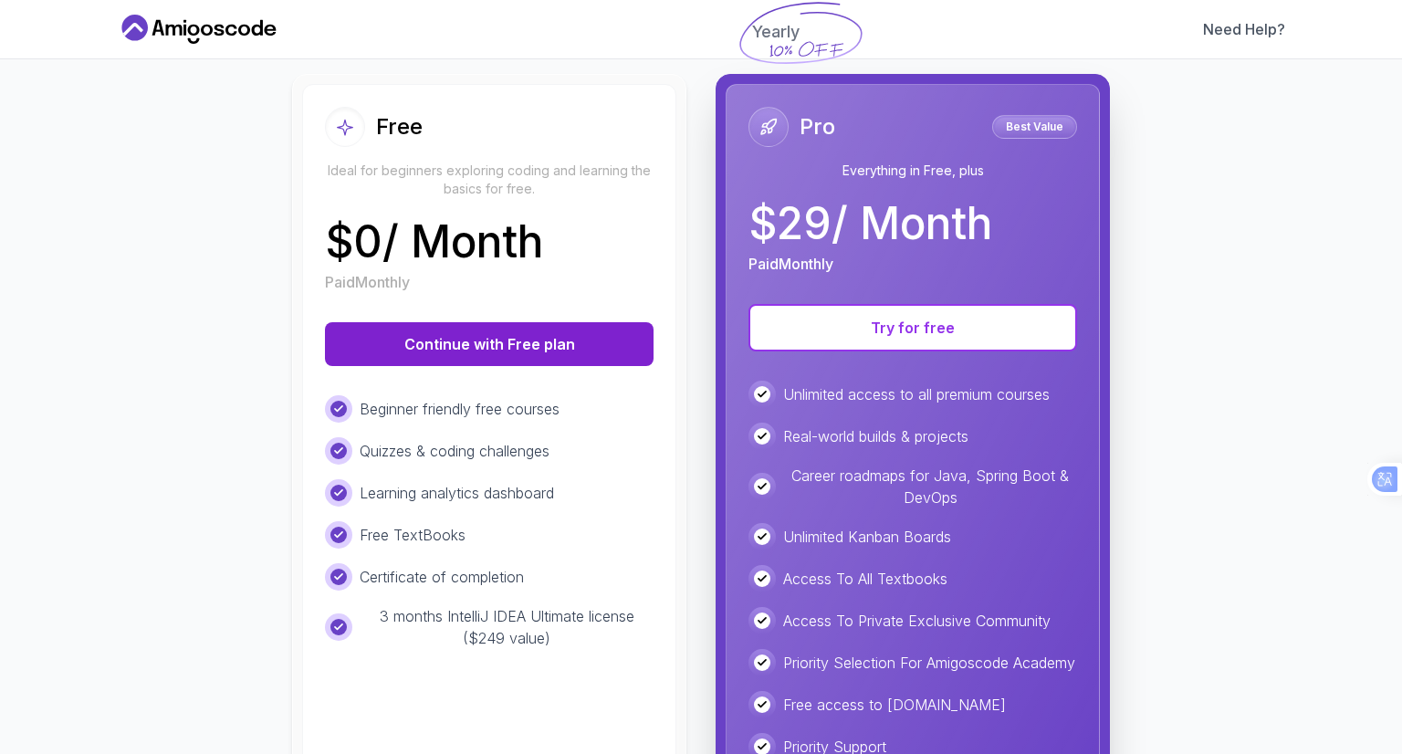
click at [579, 339] on button "Continue with Free plan" at bounding box center [489, 344] width 329 height 44
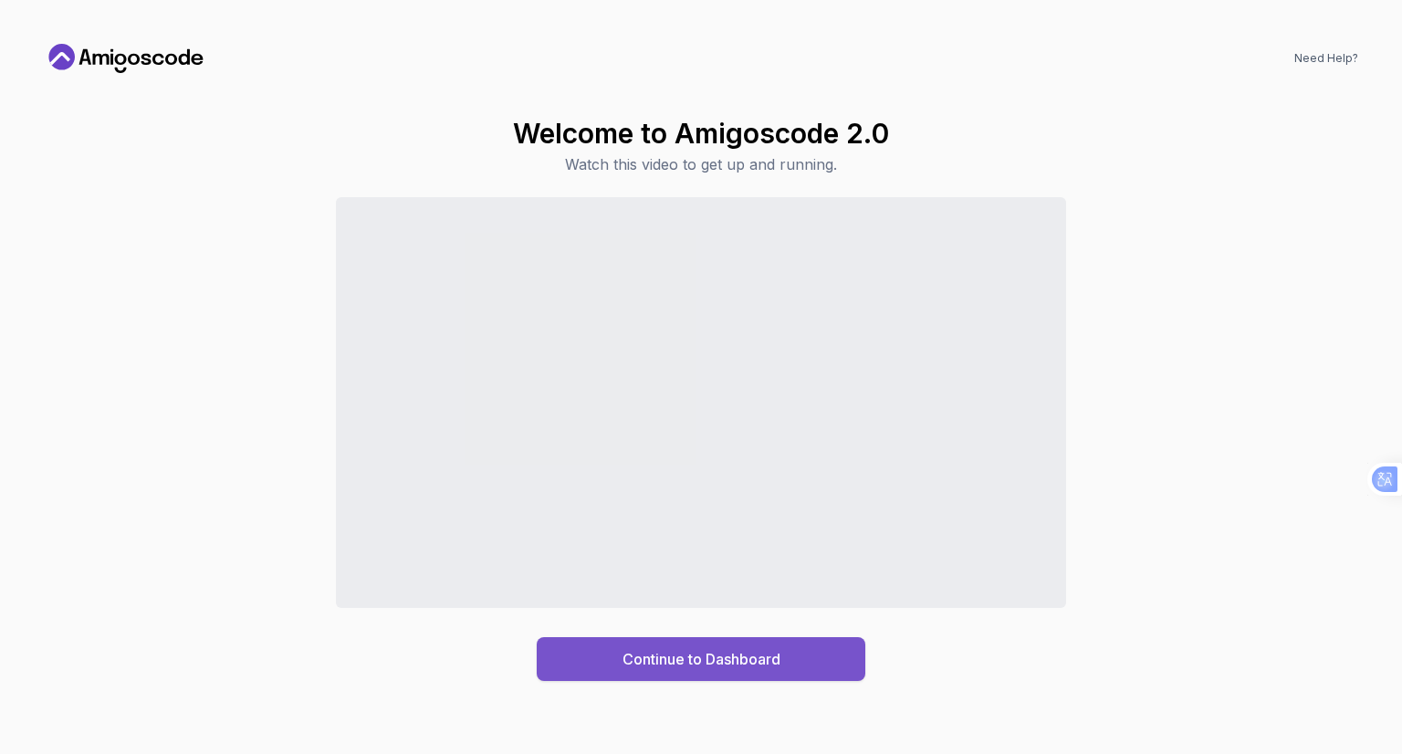
click at [701, 653] on div "Continue to Dashboard" at bounding box center [701, 659] width 158 height 22
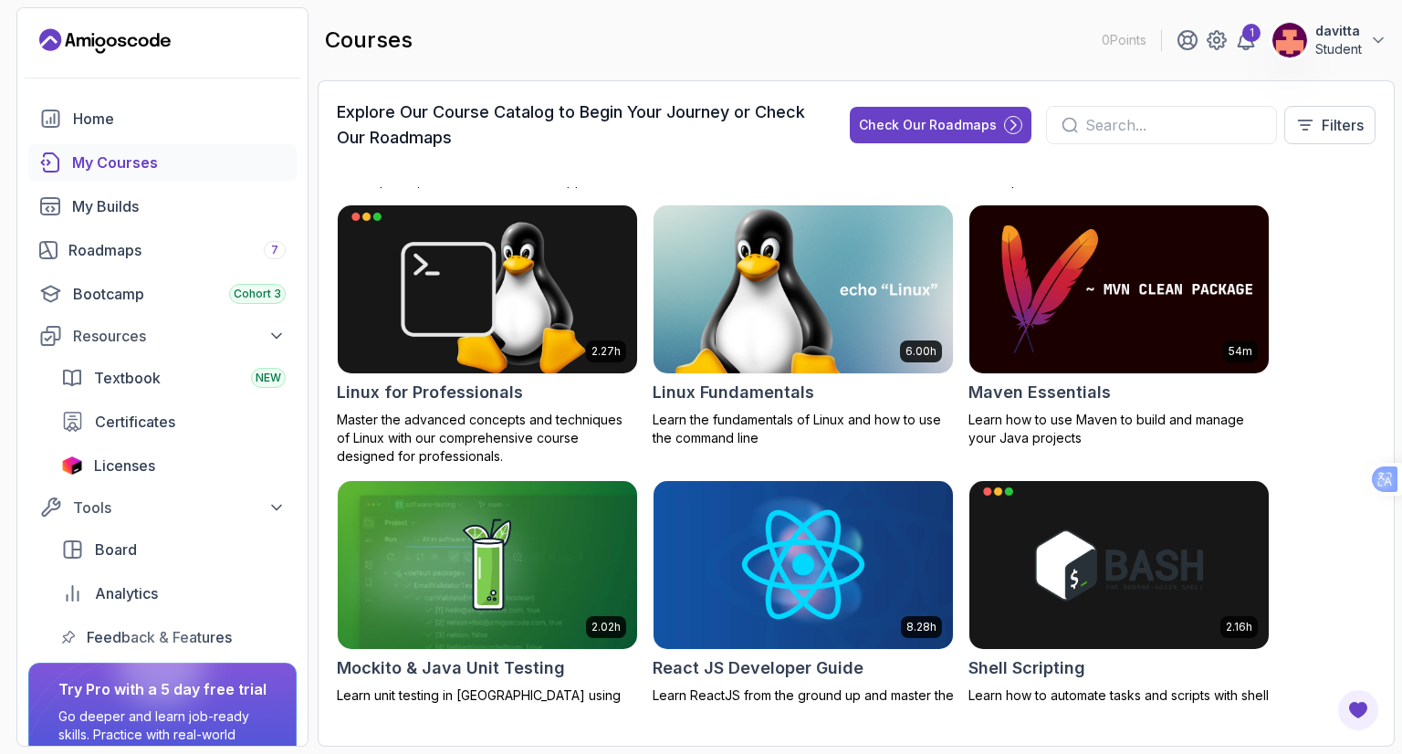
scroll to position [3012, 0]
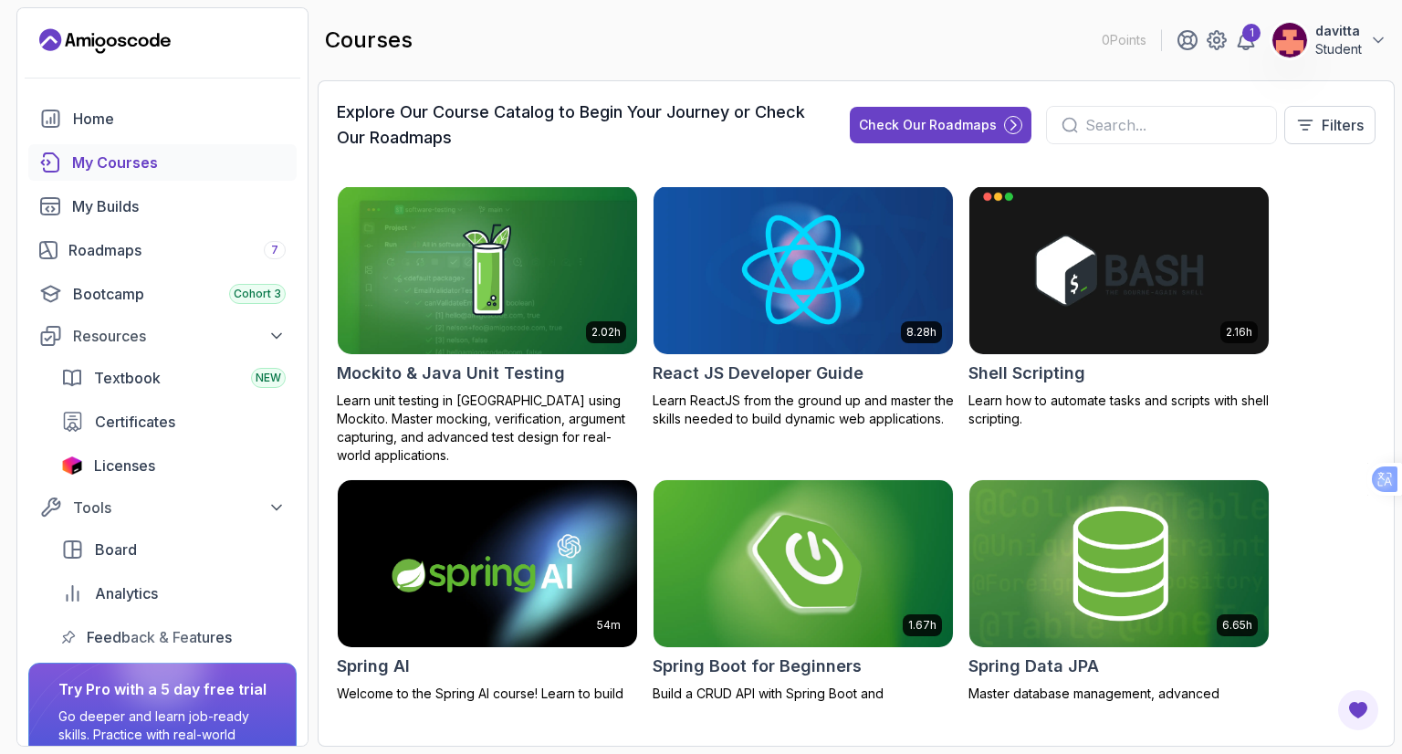
click at [809, 497] on img at bounding box center [803, 563] width 314 height 176
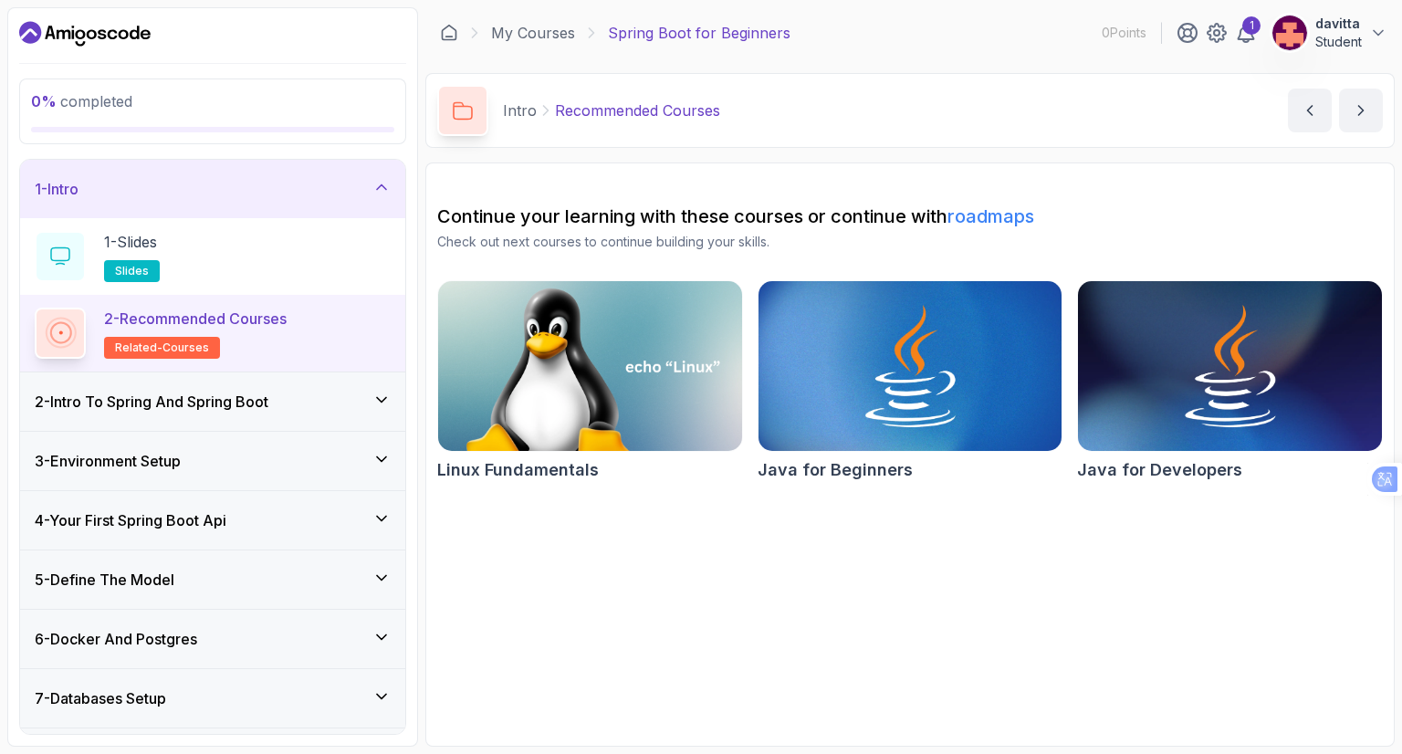
click at [342, 410] on div "2 - Intro To Spring And Spring Boot" at bounding box center [213, 402] width 356 height 22
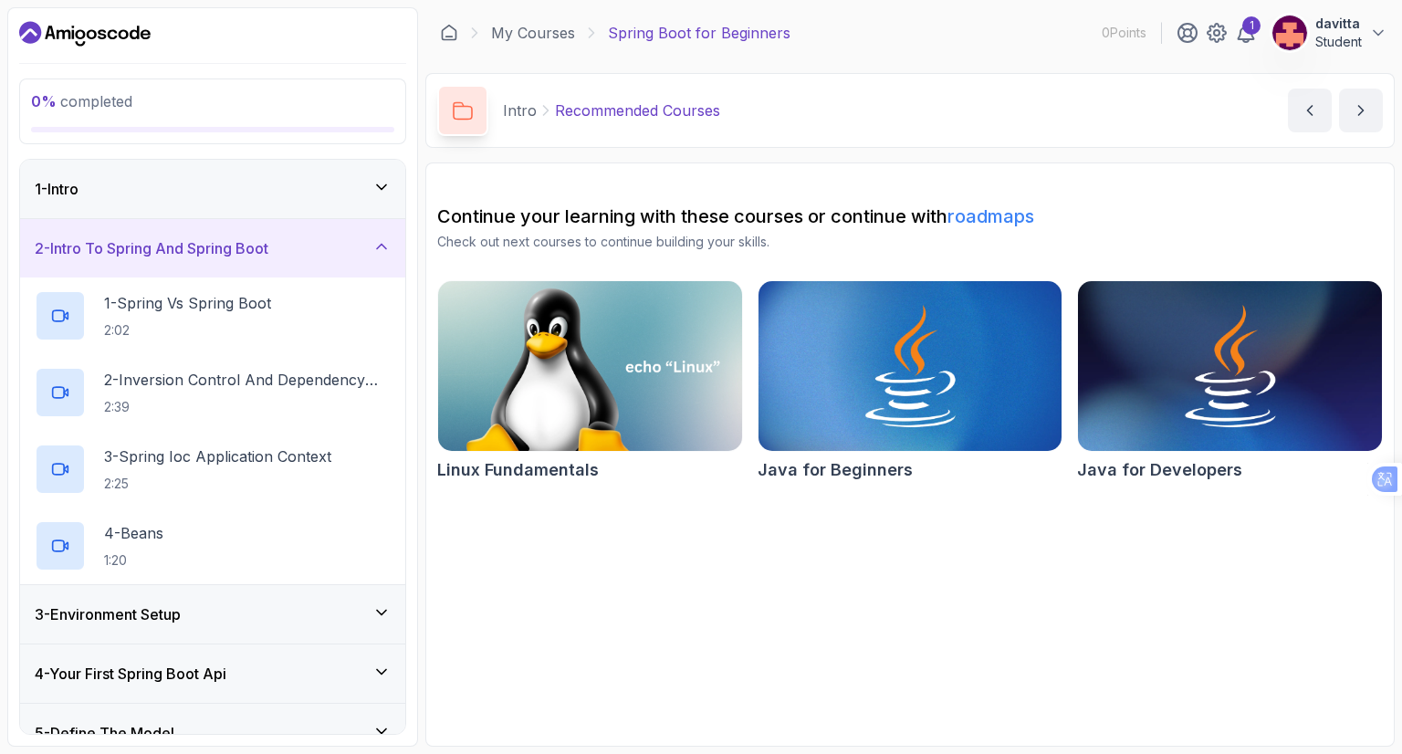
click at [331, 198] on div "1 - Intro" at bounding box center [212, 189] width 385 height 58
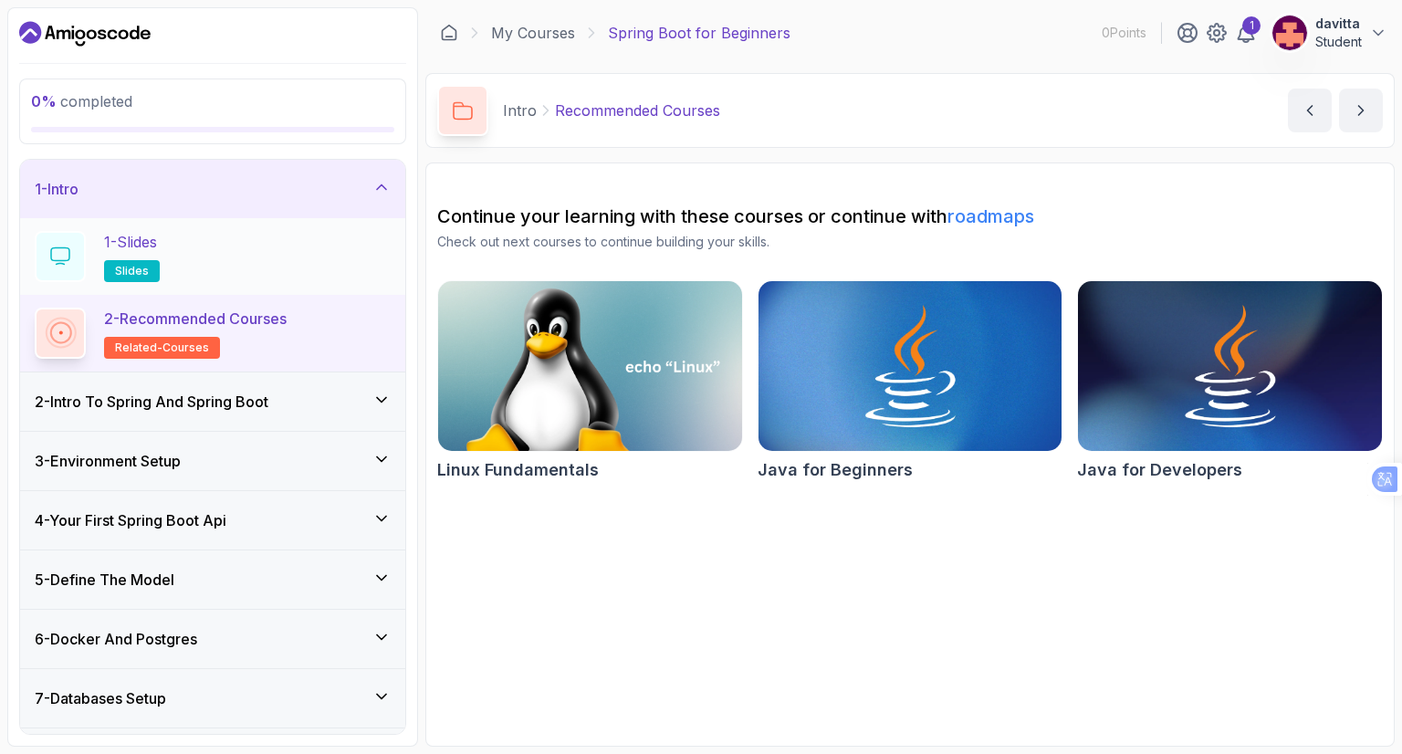
click at [270, 276] on div "1 - Slides slides" at bounding box center [213, 256] width 356 height 51
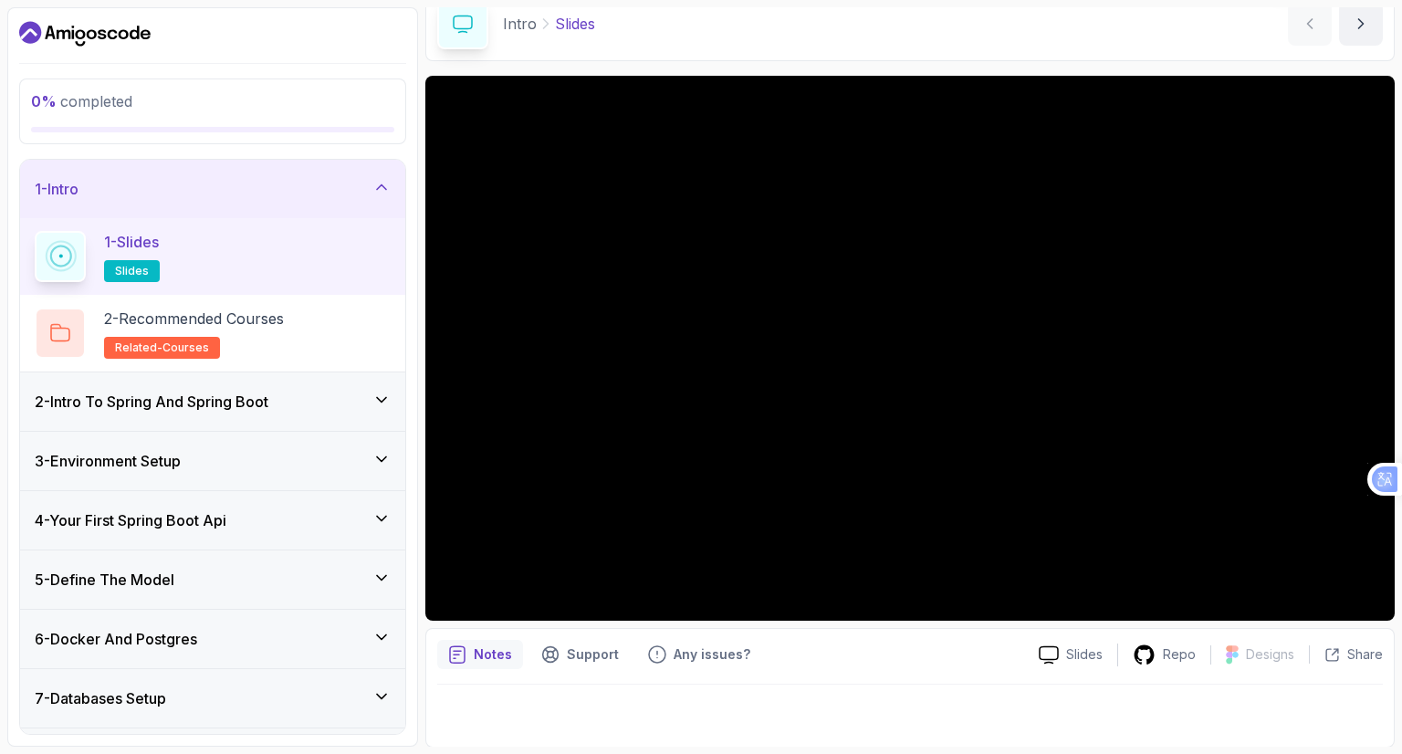
scroll to position [88, 0]
click at [284, 326] on p "2 - Recommended Courses" at bounding box center [194, 319] width 180 height 22
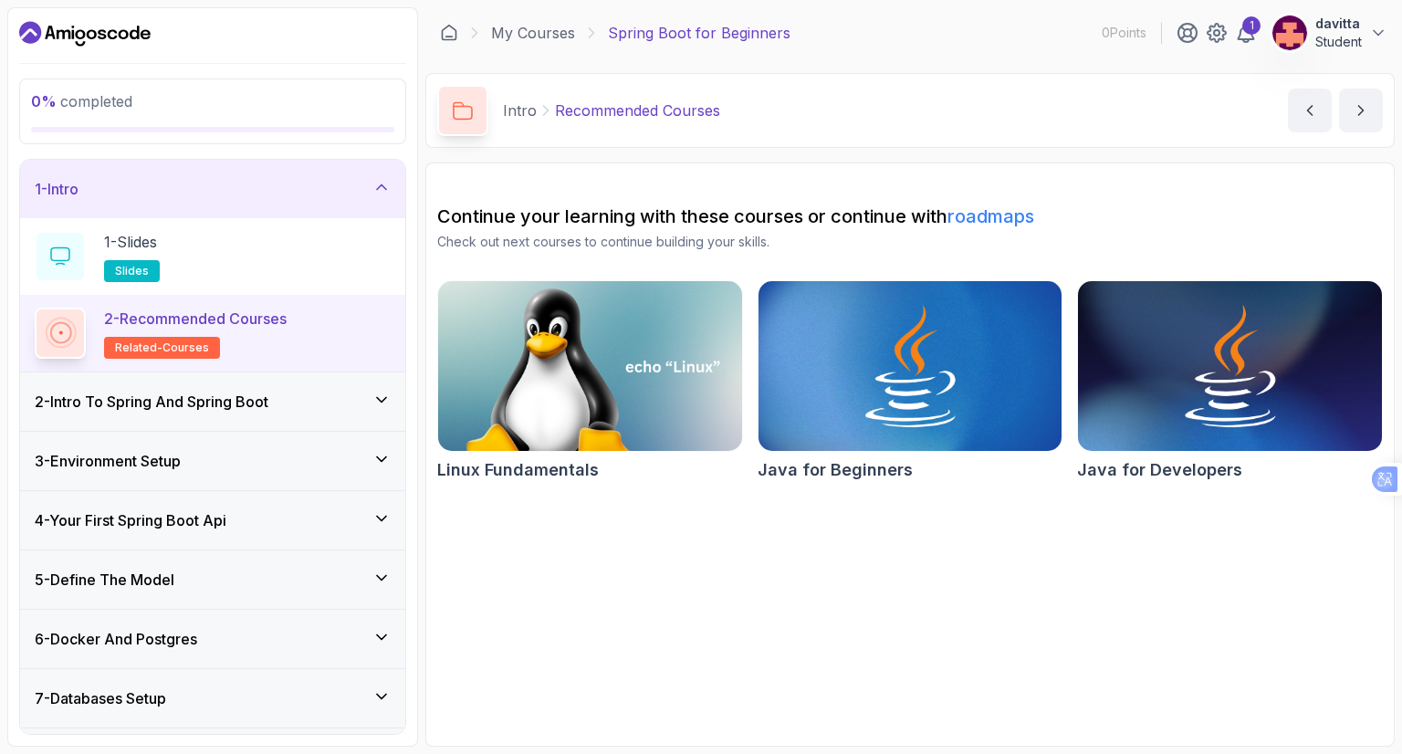
click at [263, 399] on h3 "2 - Intro To Spring And Spring Boot" at bounding box center [152, 402] width 234 height 22
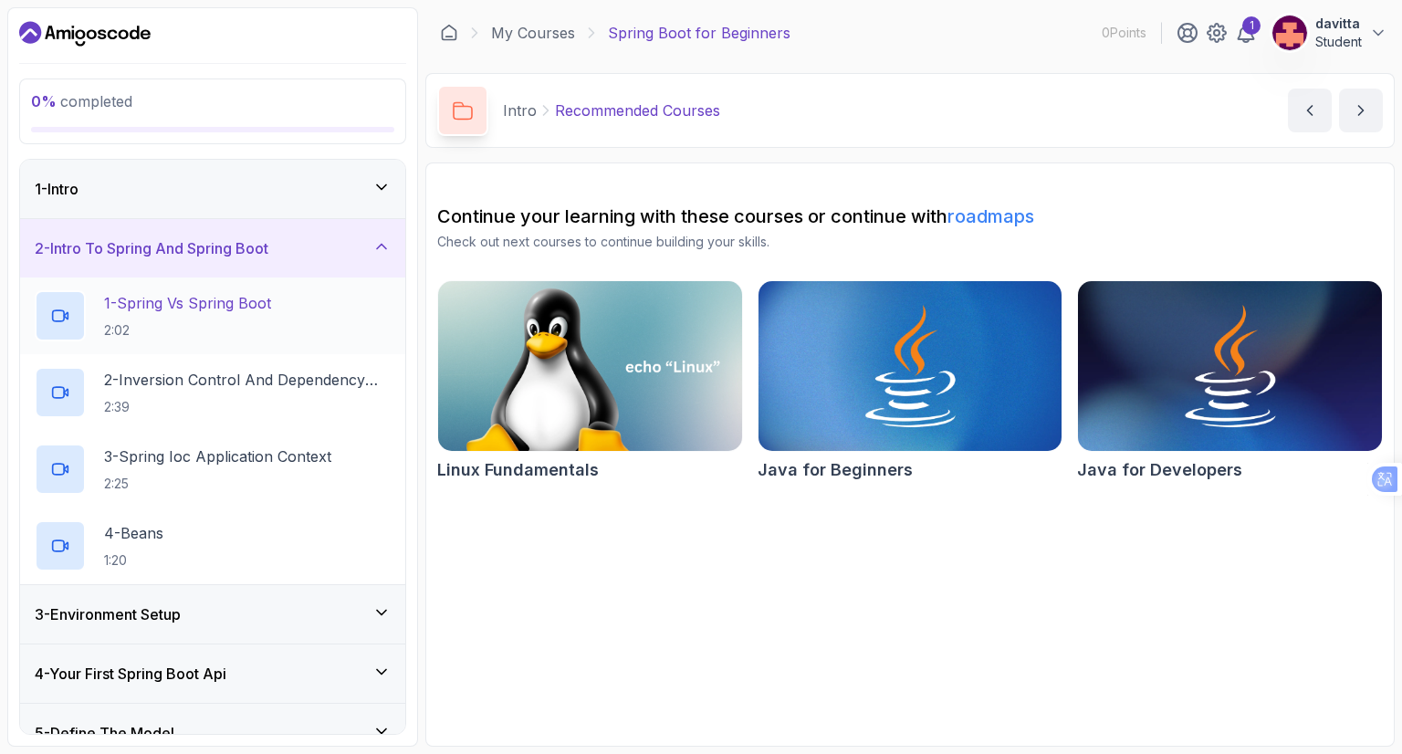
click at [287, 329] on div "1 - Spring Vs Spring Boot 2:02" at bounding box center [213, 315] width 356 height 51
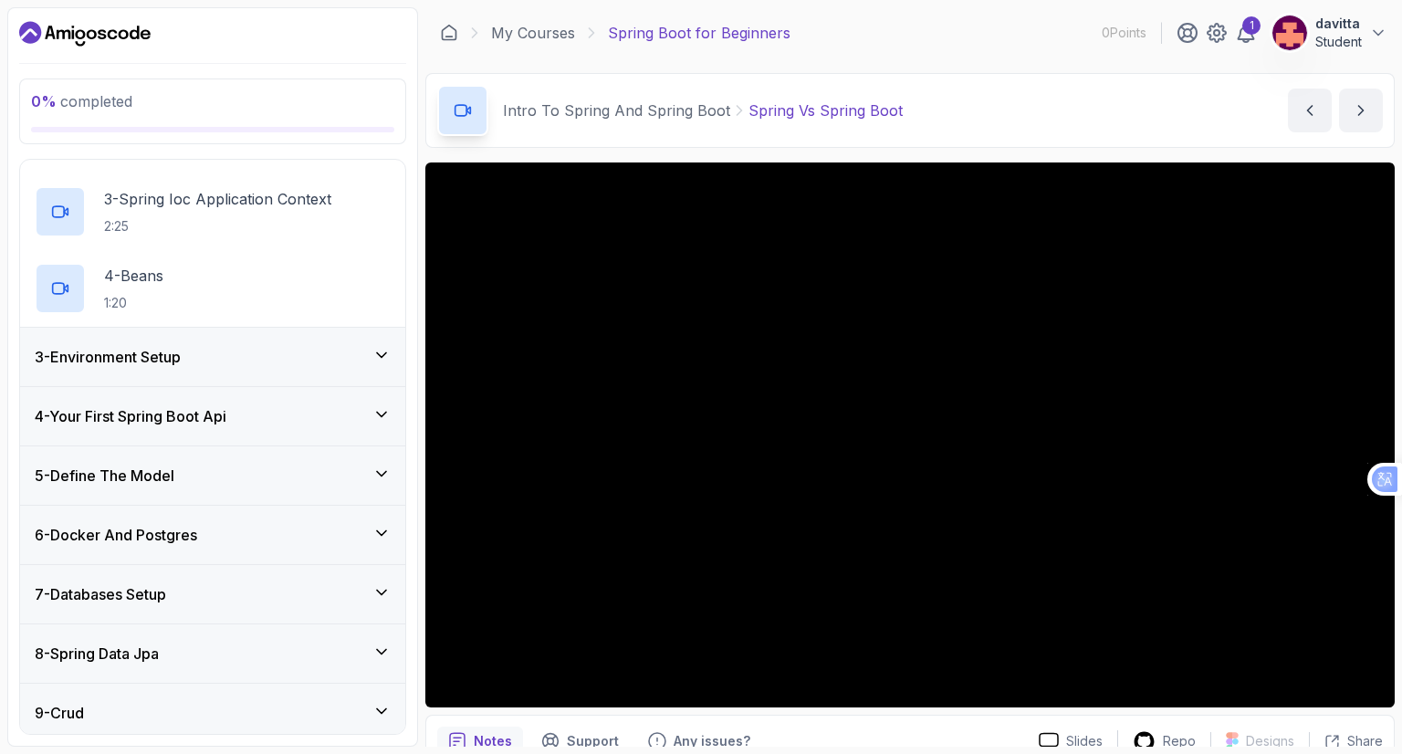
click at [368, 368] on div "3 - Environment Setup" at bounding box center [212, 357] width 385 height 58
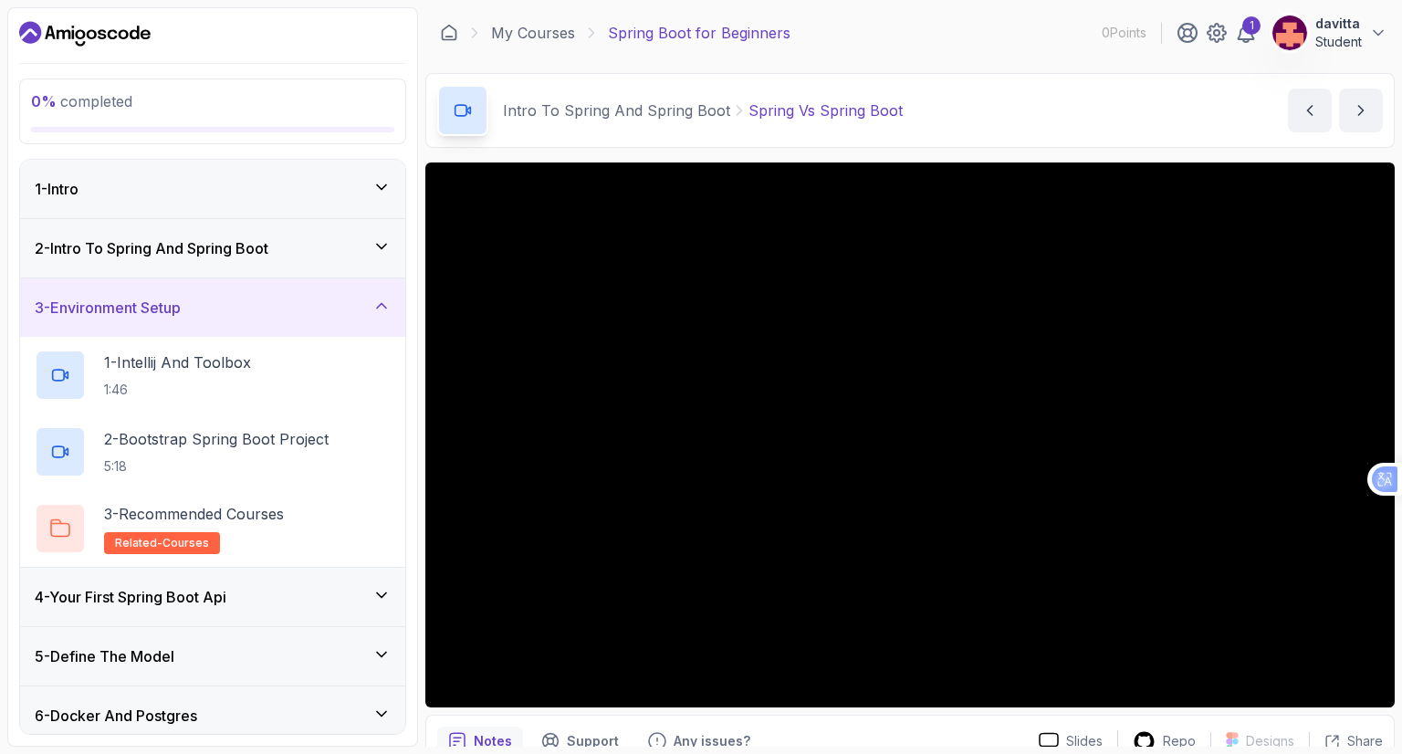
click at [368, 307] on div "3 - Environment Setup" at bounding box center [213, 308] width 356 height 22
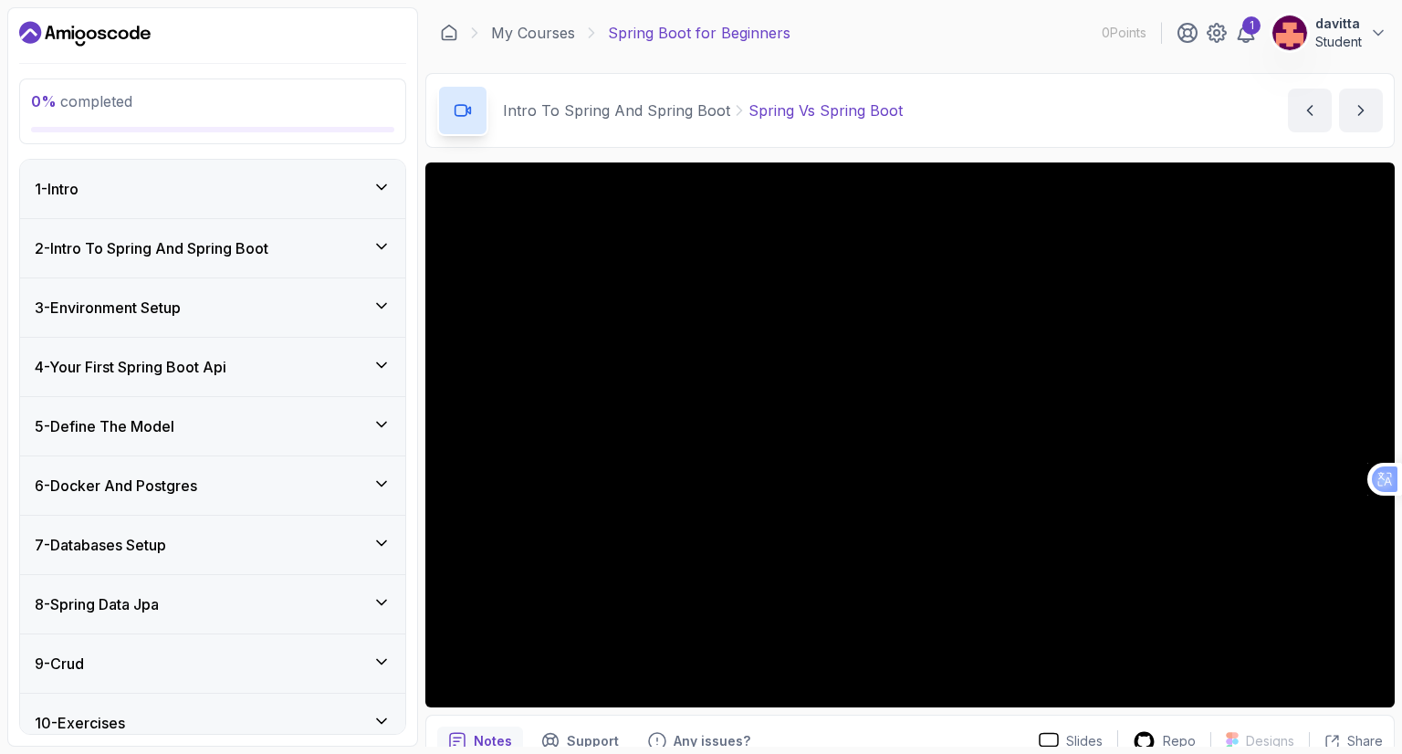
click at [382, 371] on icon at bounding box center [381, 365] width 18 height 18
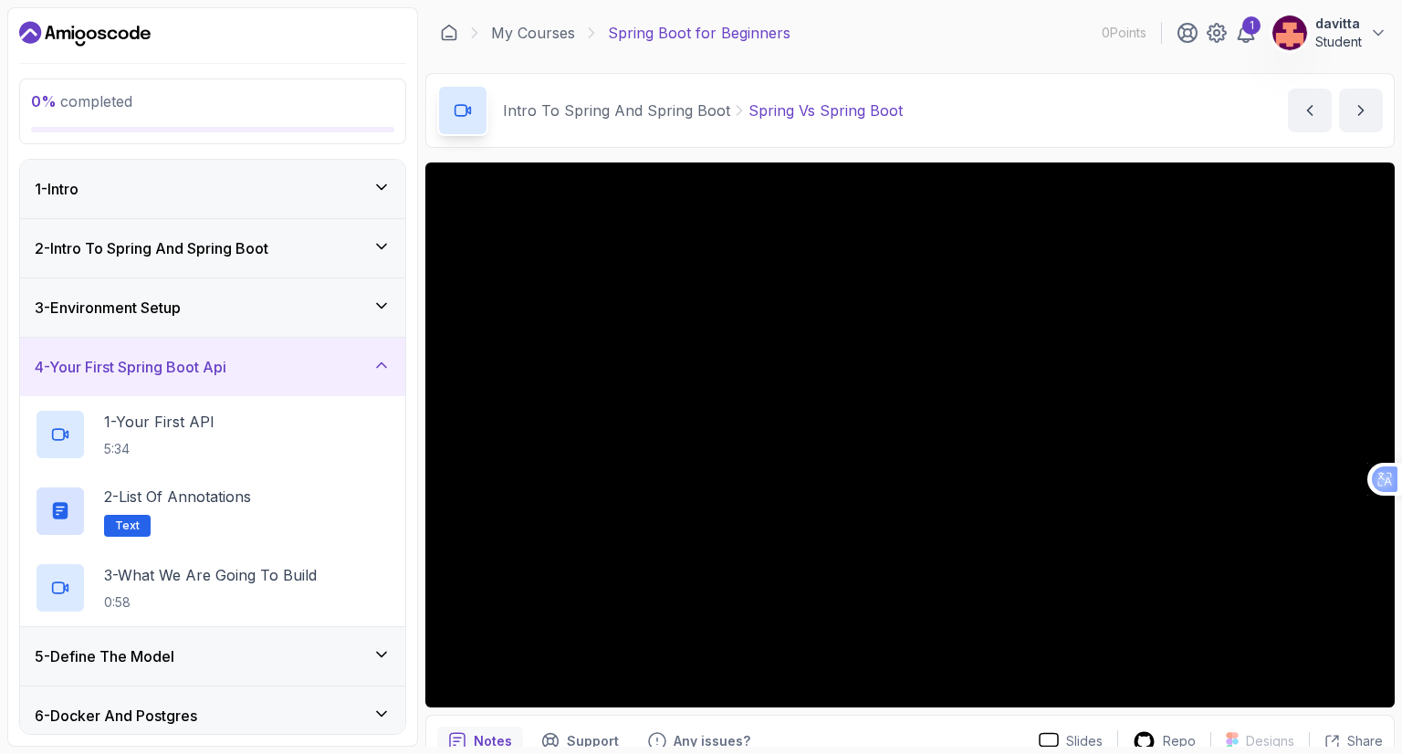
click at [382, 371] on icon at bounding box center [381, 365] width 18 height 18
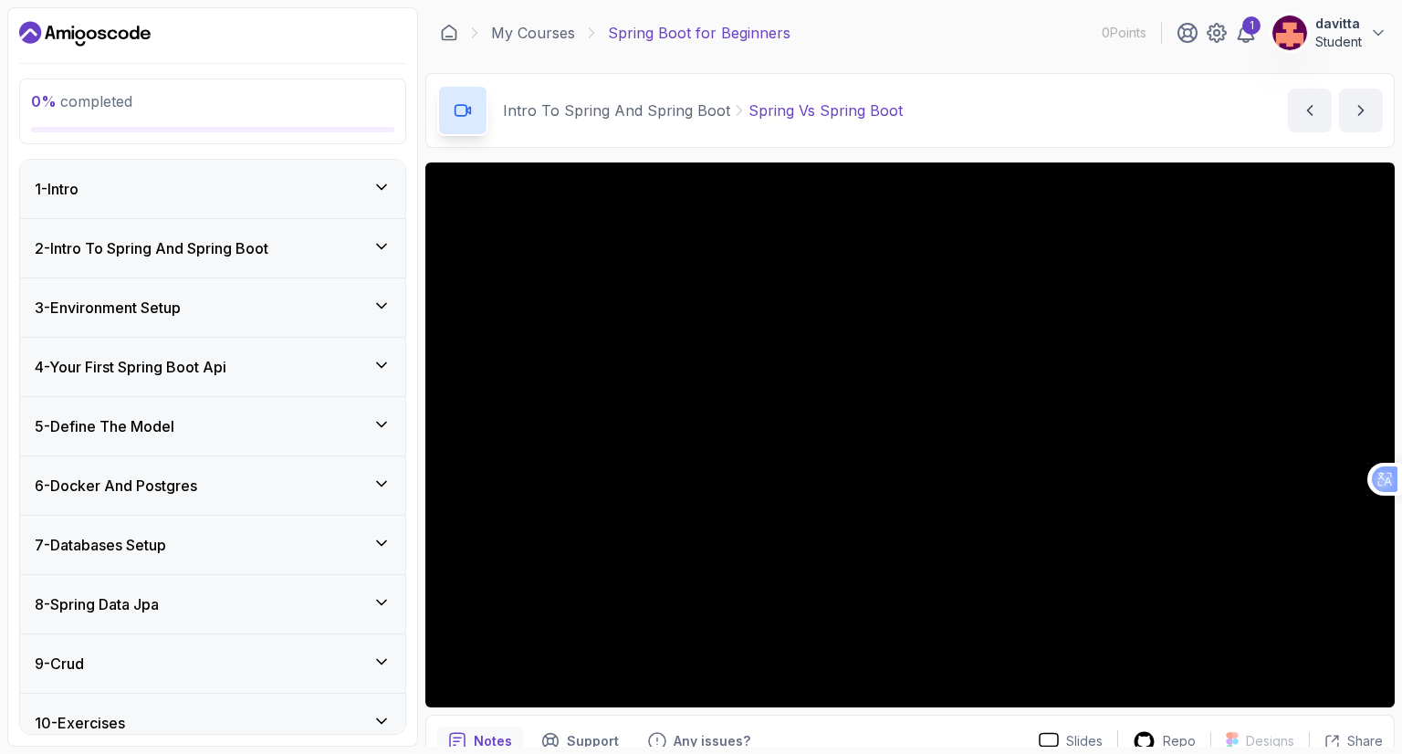
click at [381, 420] on icon at bounding box center [381, 424] width 18 height 18
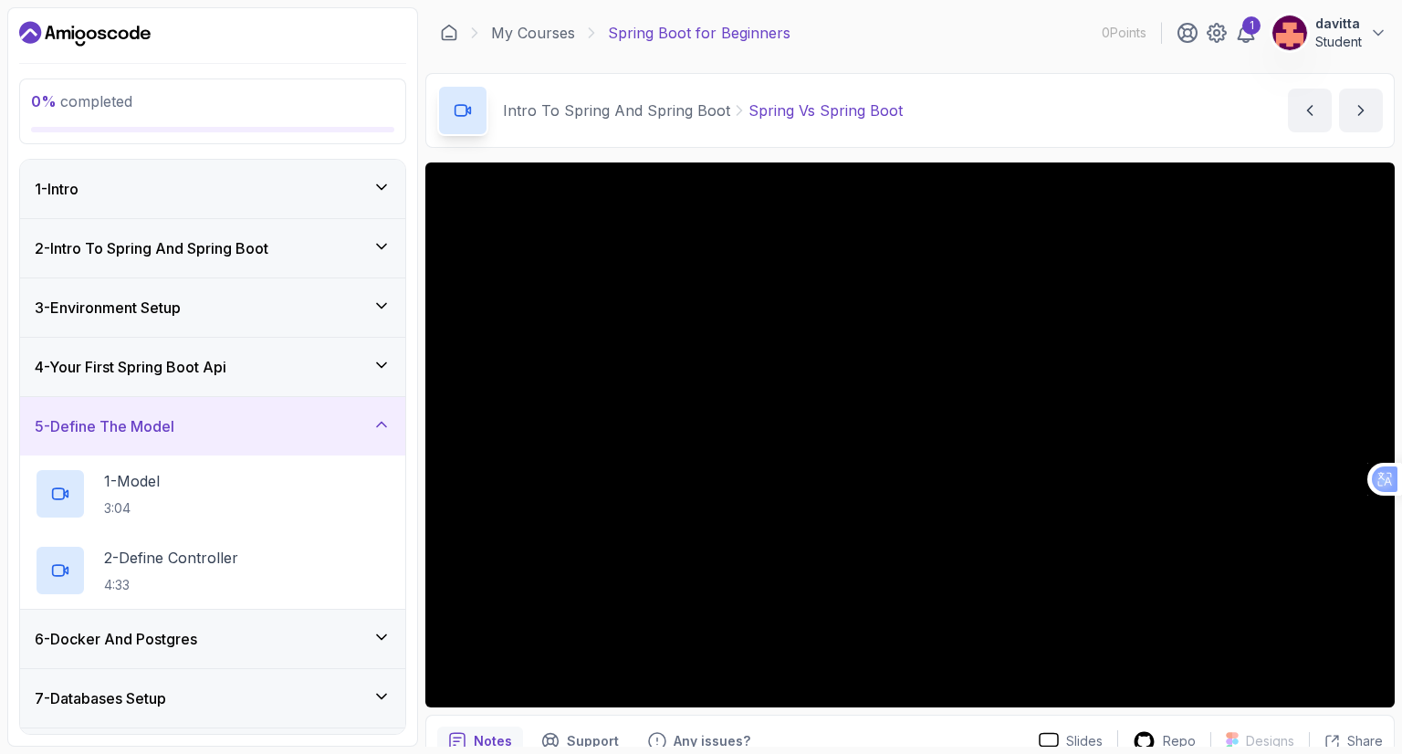
click at [381, 420] on icon at bounding box center [381, 424] width 18 height 18
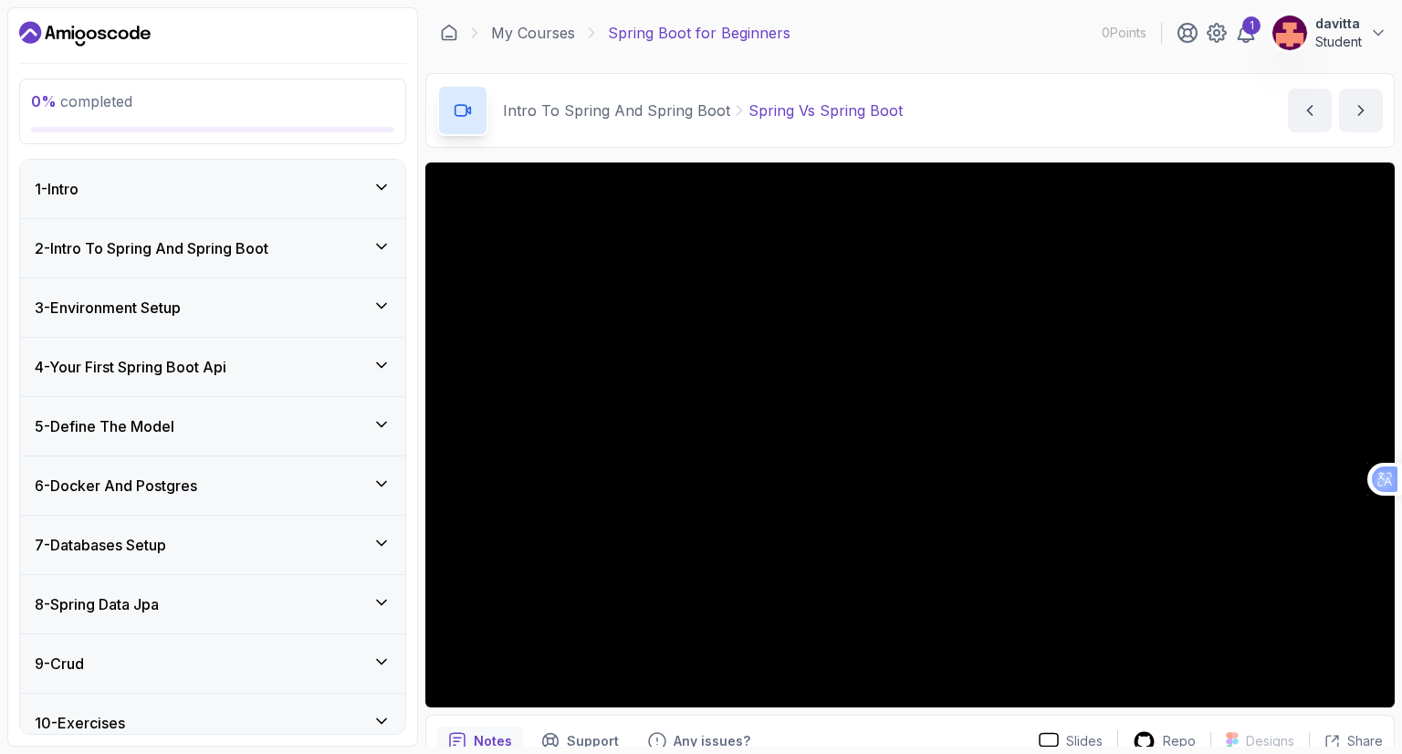
click at [387, 475] on icon at bounding box center [381, 484] width 18 height 18
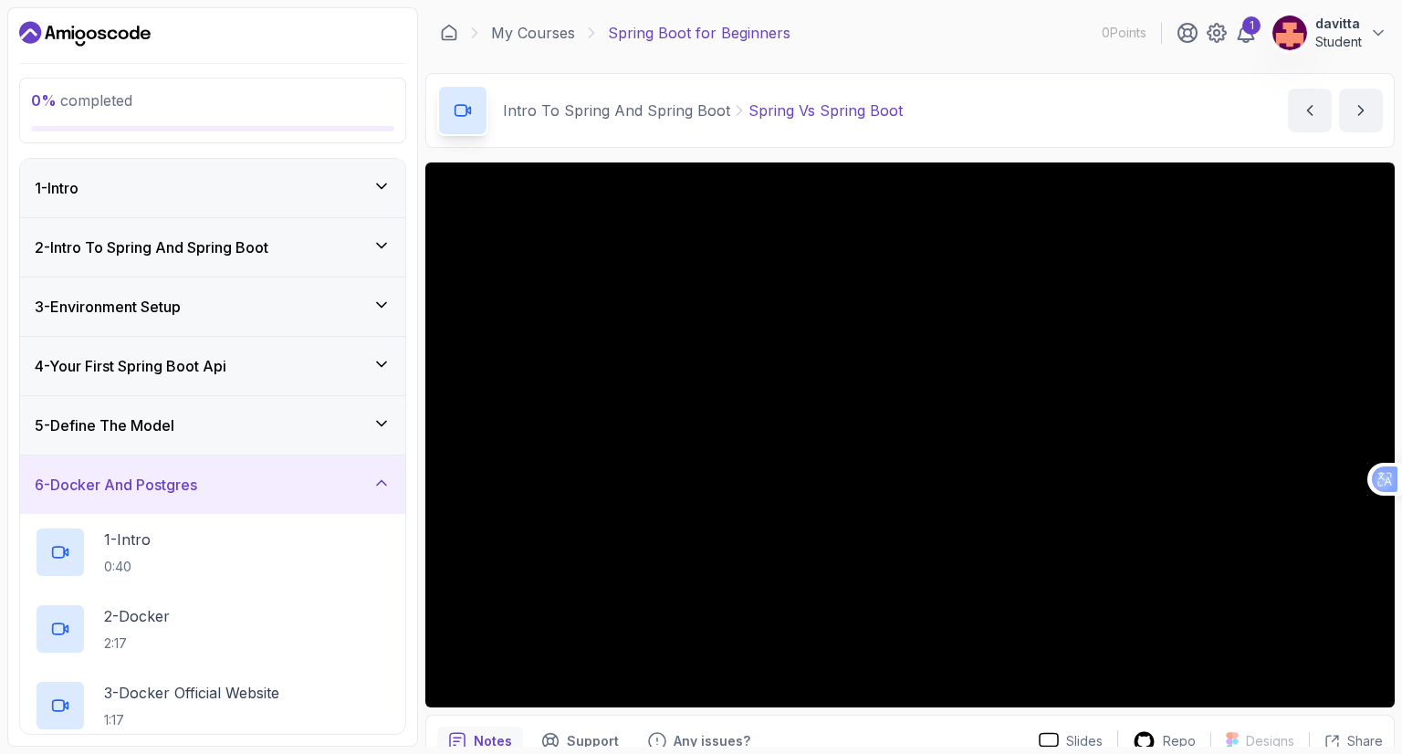
click at [377, 480] on icon at bounding box center [381, 483] width 18 height 18
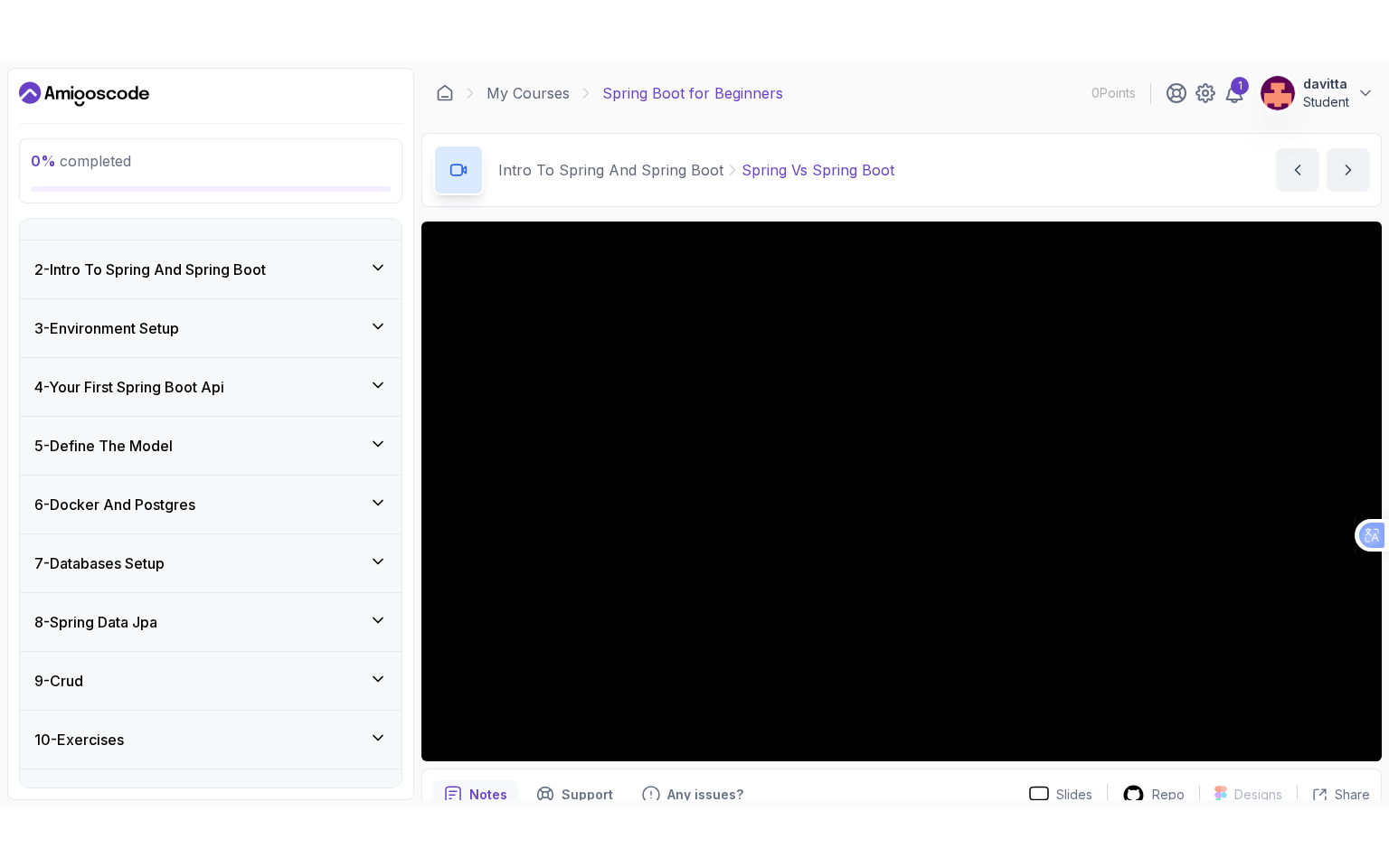
scroll to position [133, 0]
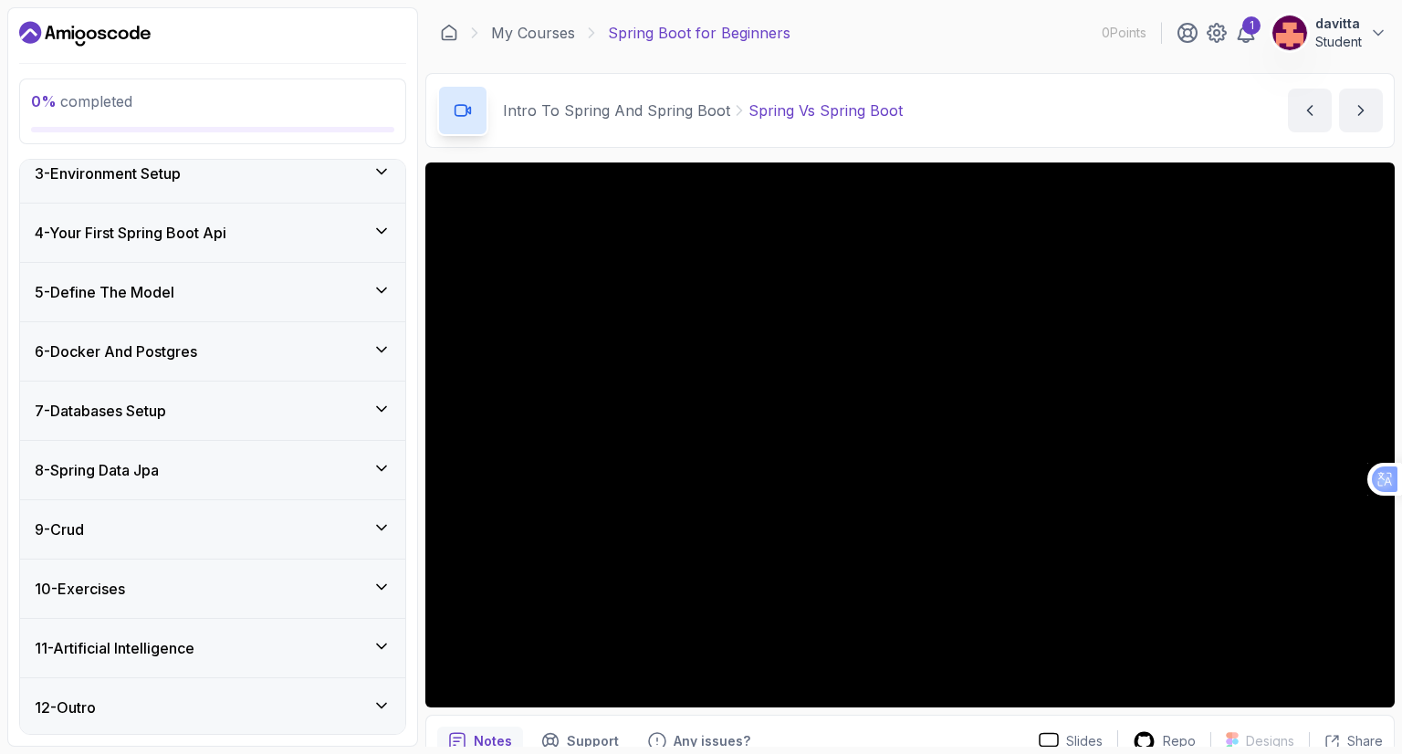
click at [382, 400] on icon at bounding box center [381, 409] width 18 height 18
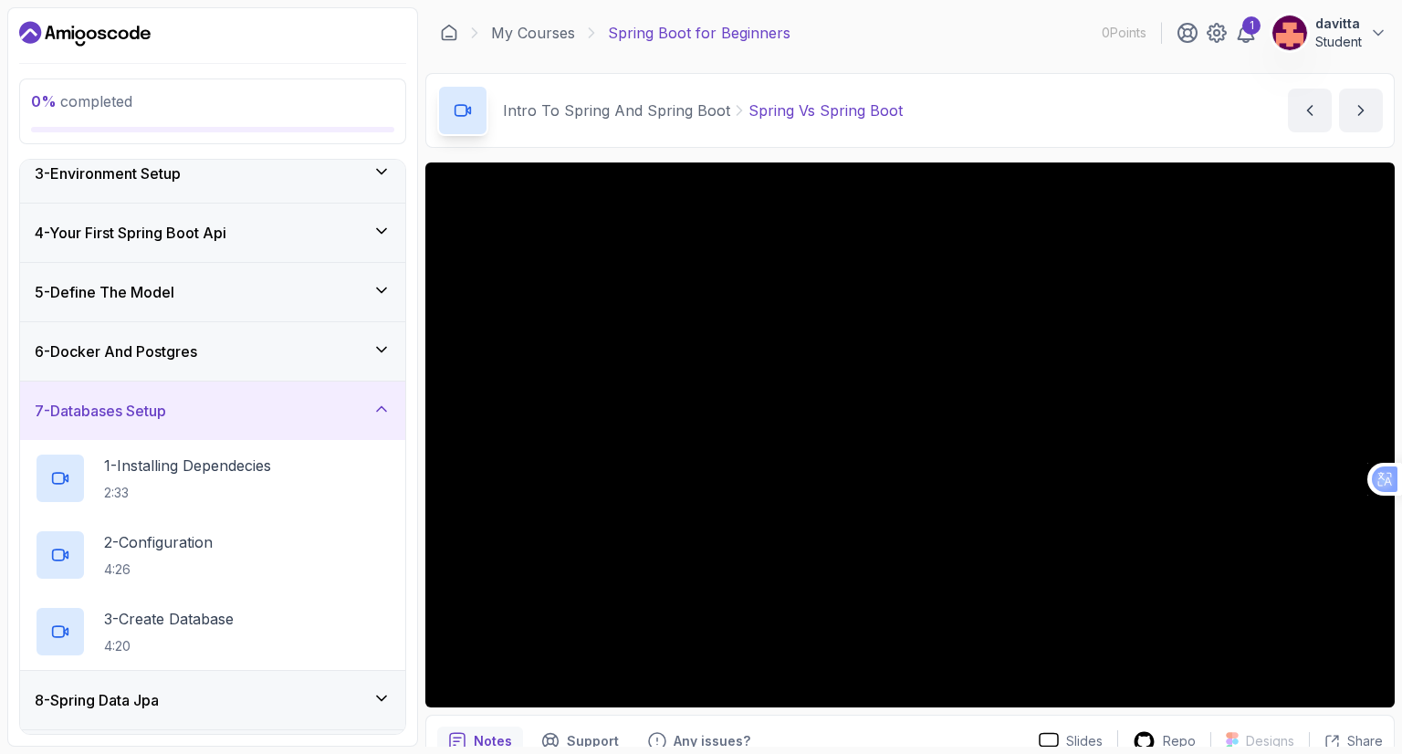
click at [376, 412] on icon at bounding box center [381, 409] width 18 height 18
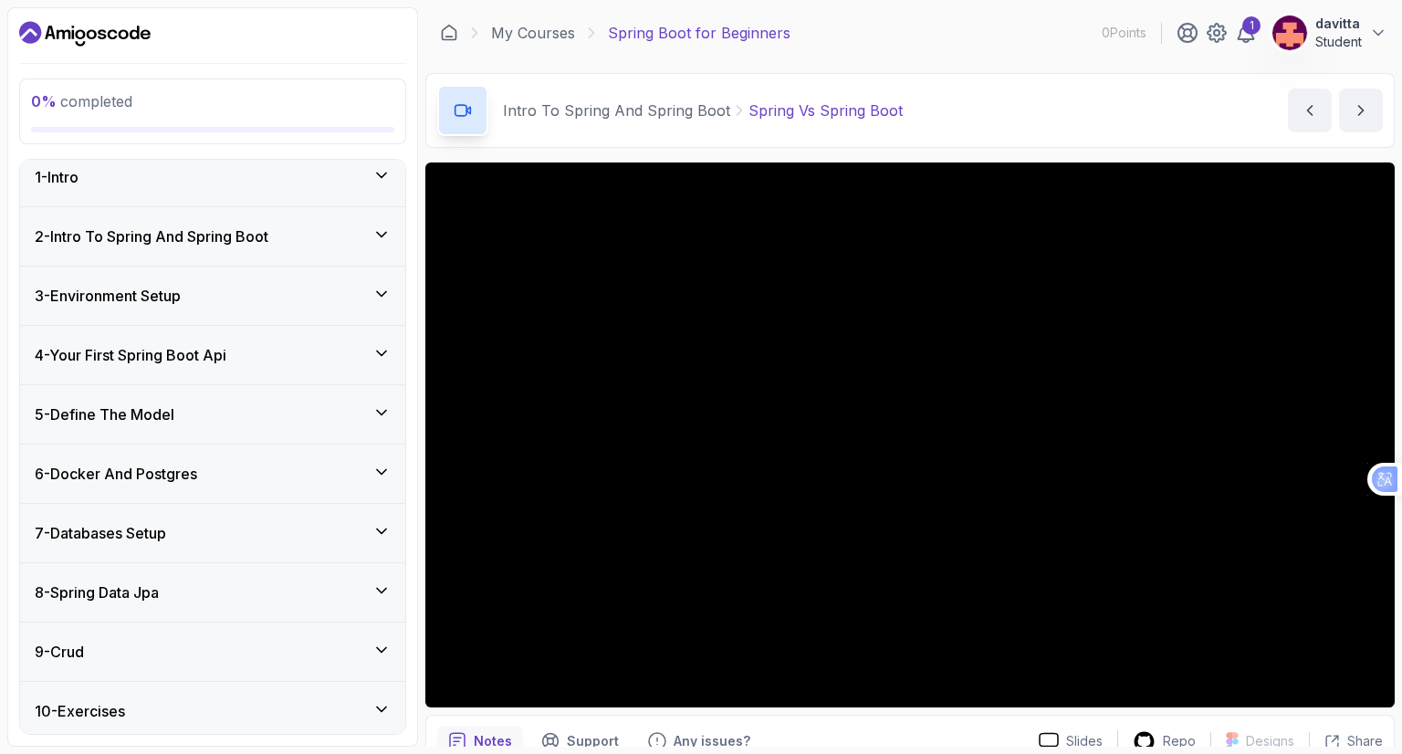
scroll to position [0, 0]
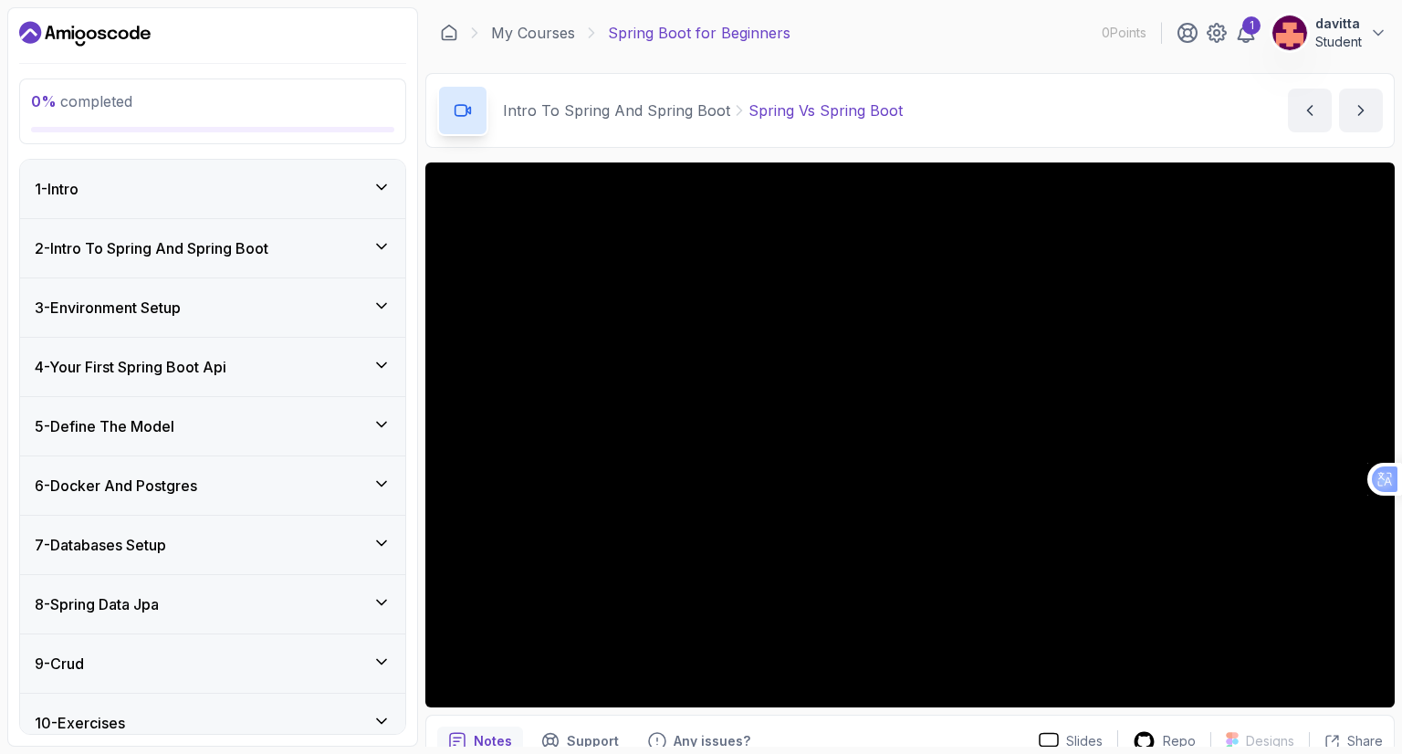
click at [336, 186] on div "1 - Intro" at bounding box center [213, 189] width 356 height 22
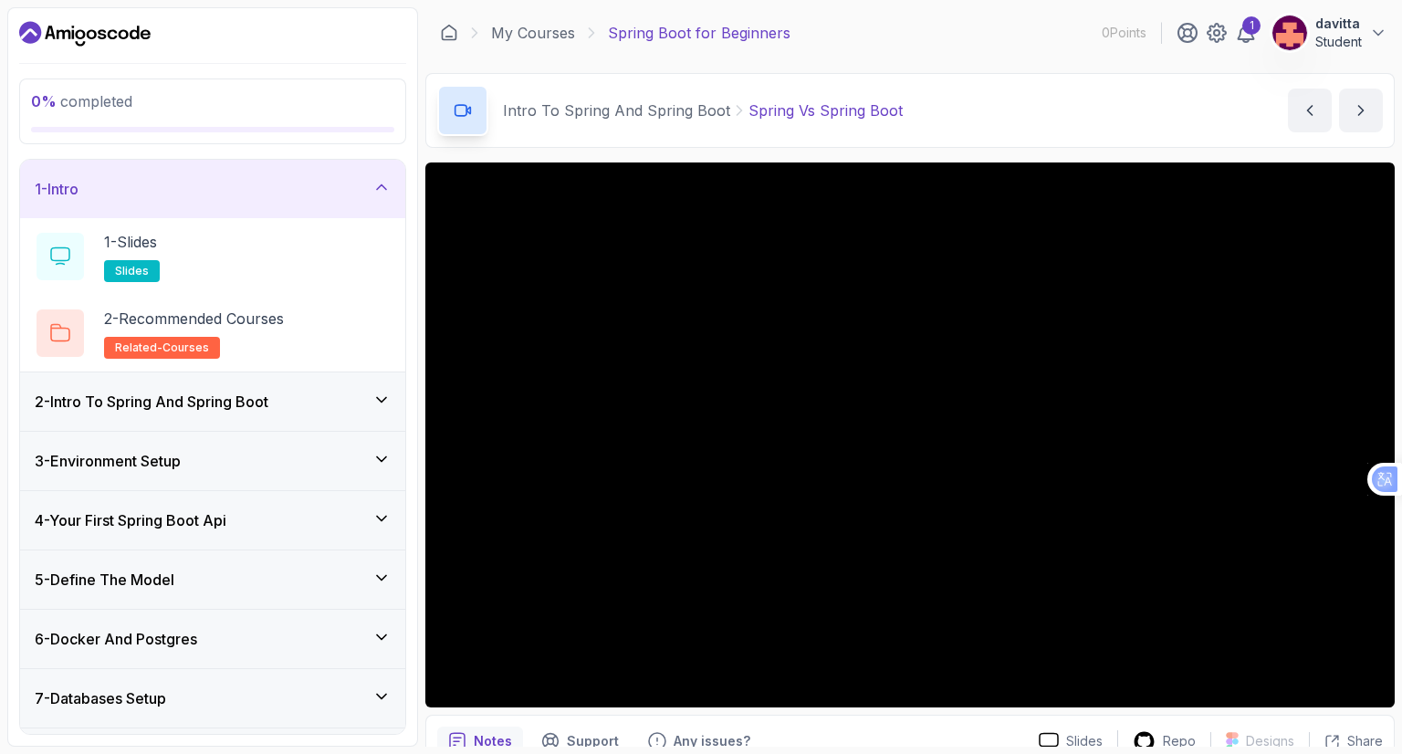
click at [366, 188] on div "1 - Intro" at bounding box center [213, 189] width 356 height 22
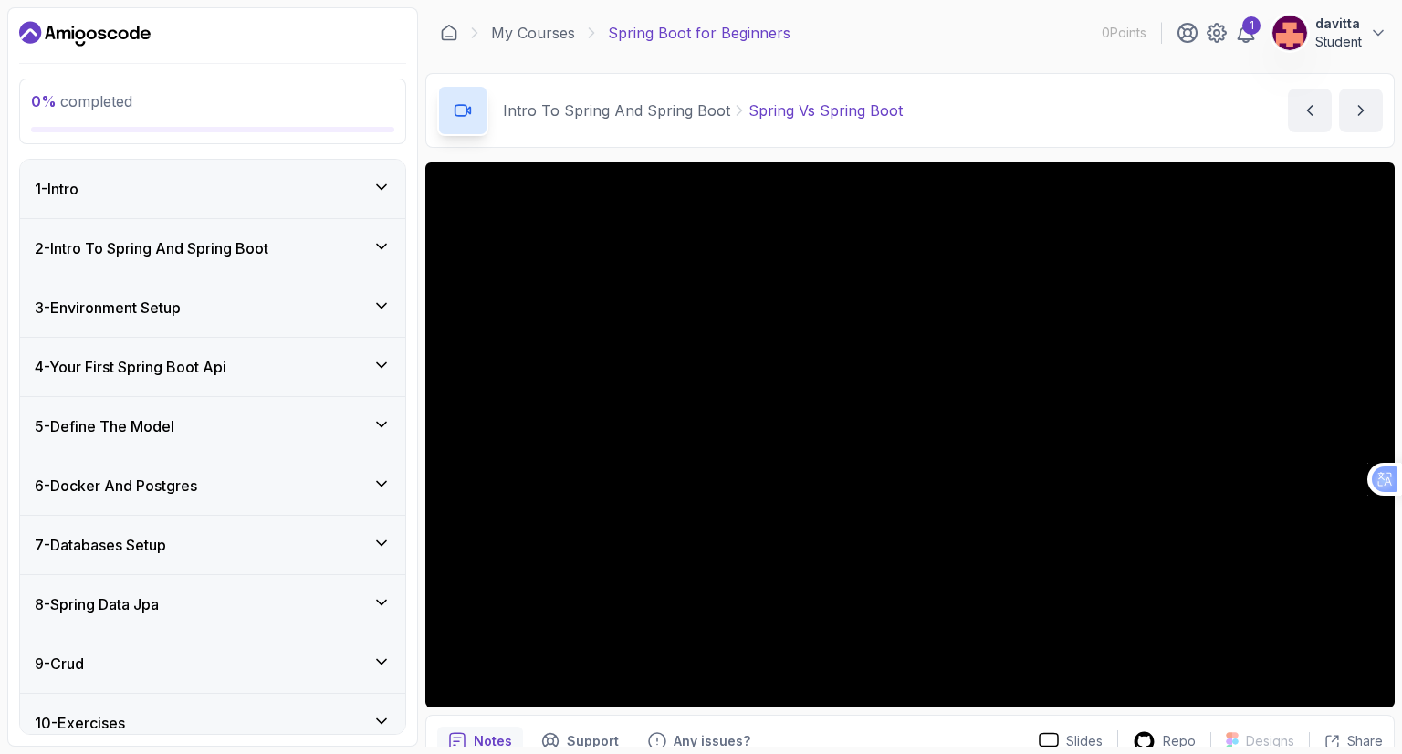
click at [376, 232] on div "2 - Intro To Spring And Spring Boot" at bounding box center [212, 248] width 385 height 58
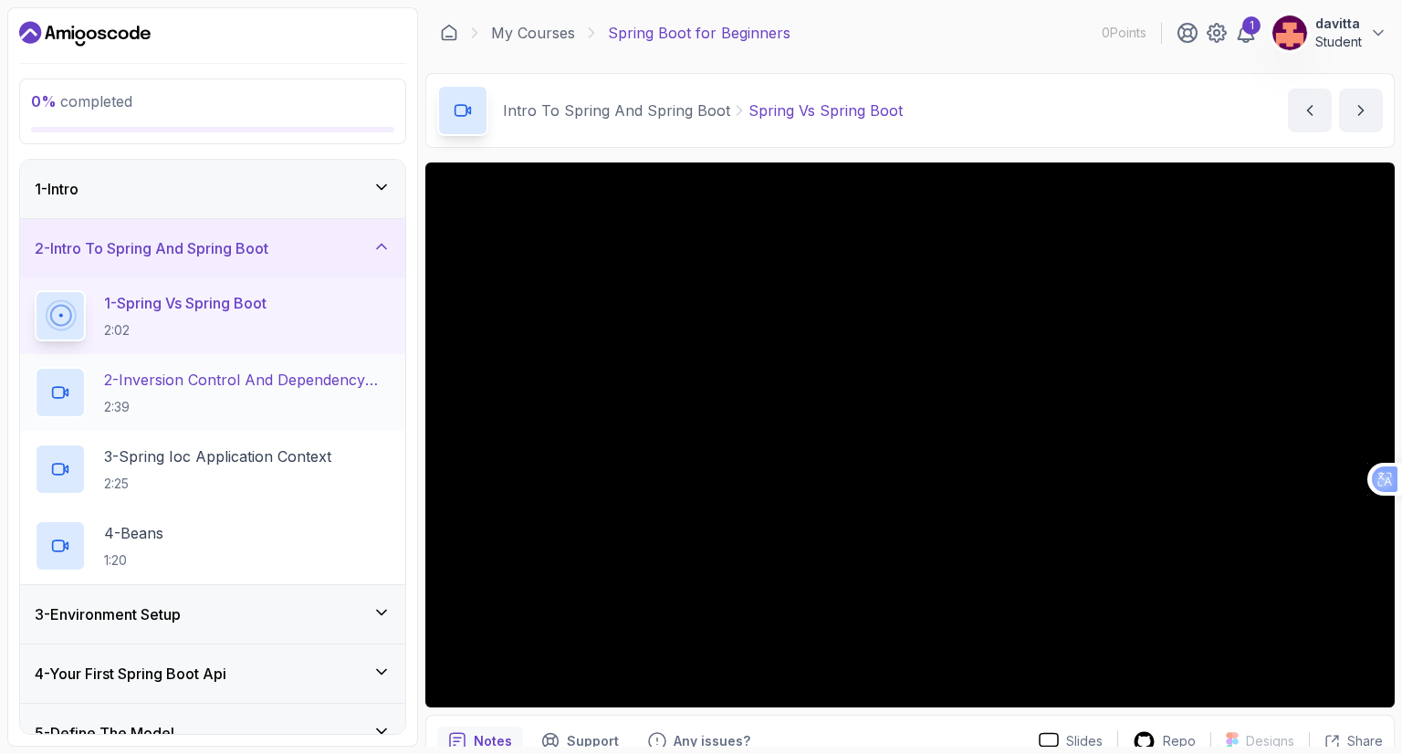
click at [326, 406] on p "2:39" at bounding box center [247, 407] width 287 height 18
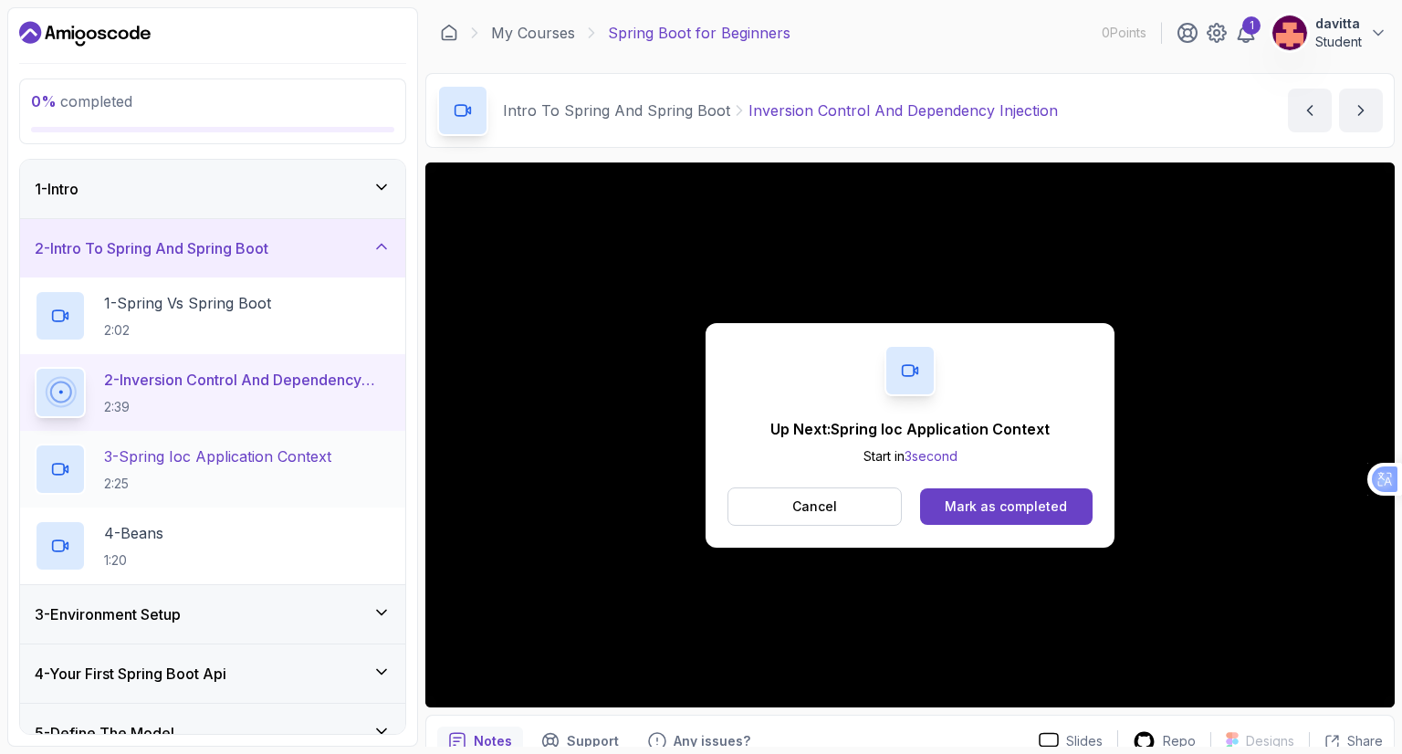
click at [172, 465] on h2 "3 - Spring Ioc Application Context 2:25" at bounding box center [217, 468] width 227 height 47
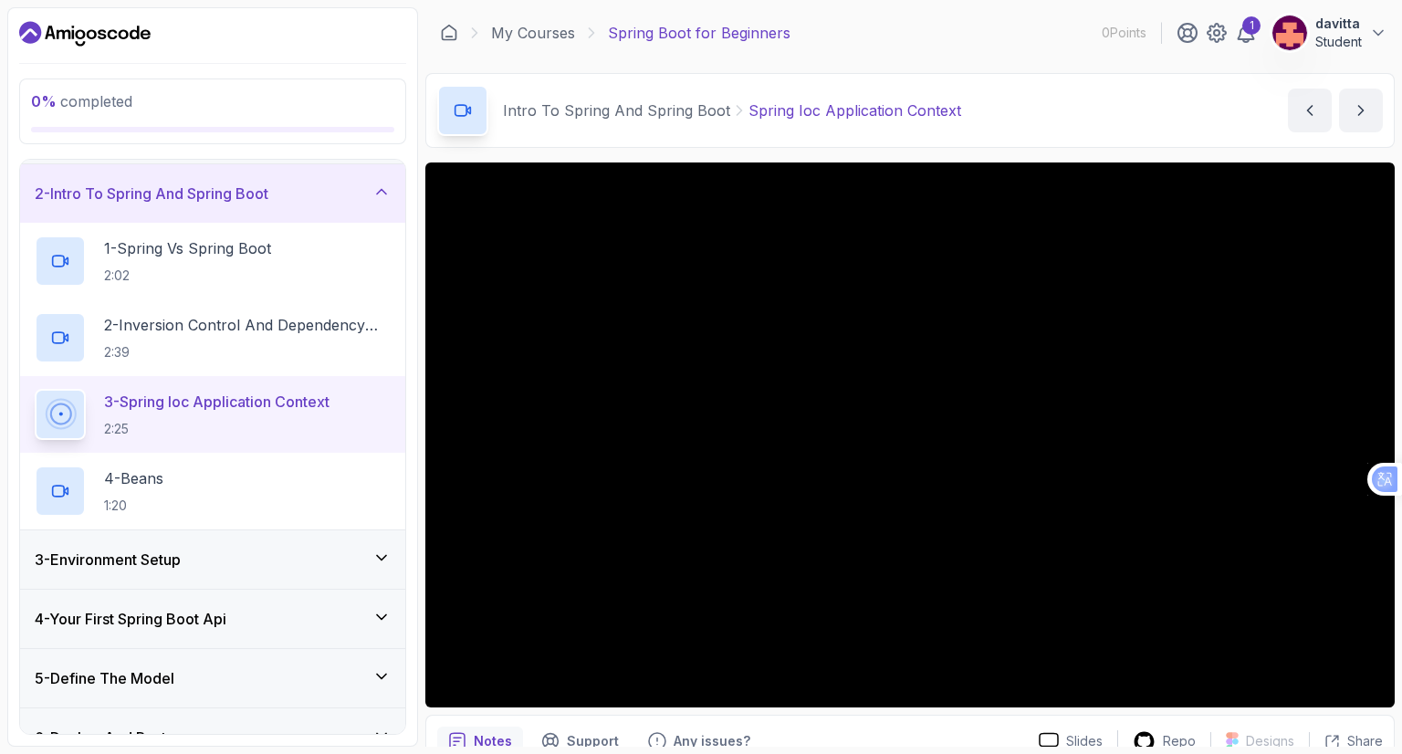
scroll to position [183, 0]
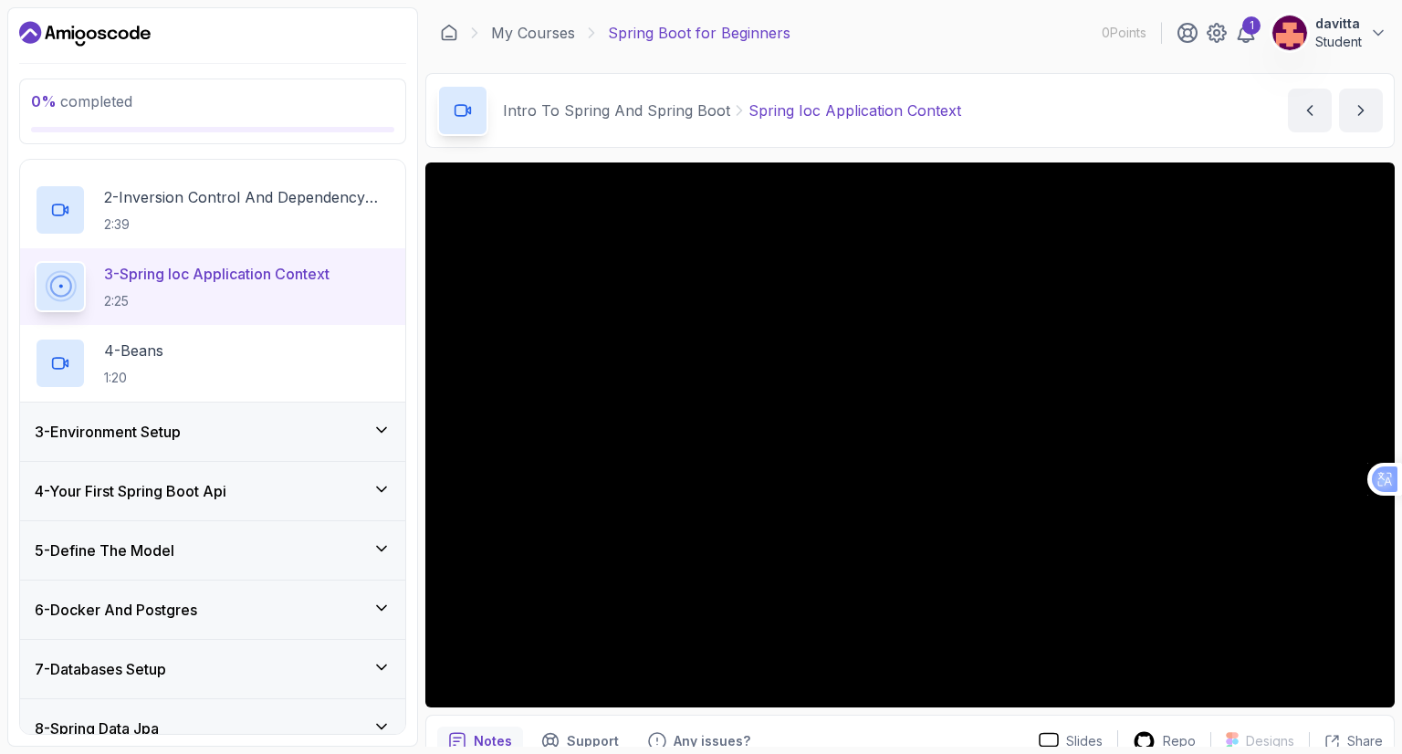
click at [302, 417] on div "3 - Environment Setup" at bounding box center [212, 431] width 385 height 58
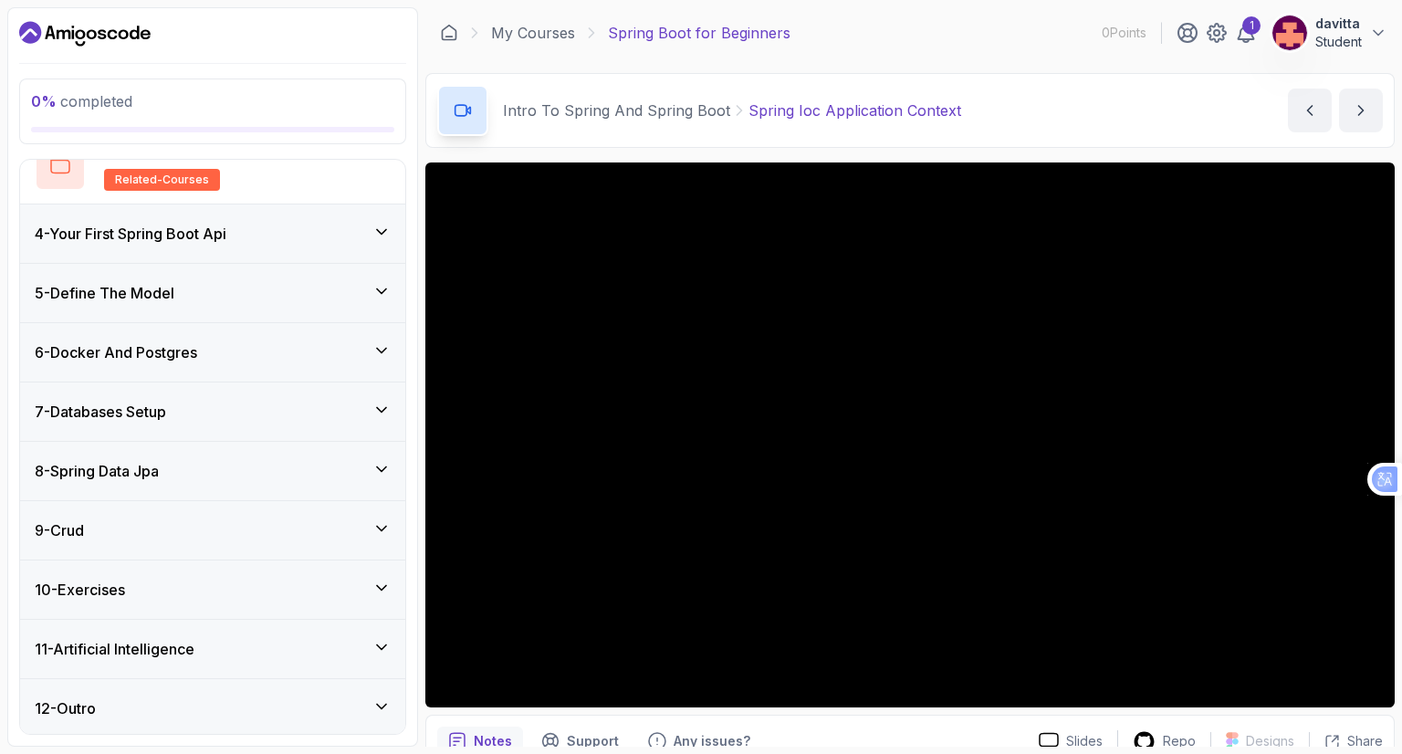
scroll to position [0, 0]
click at [347, 706] on div "12 - Outro" at bounding box center [213, 708] width 356 height 22
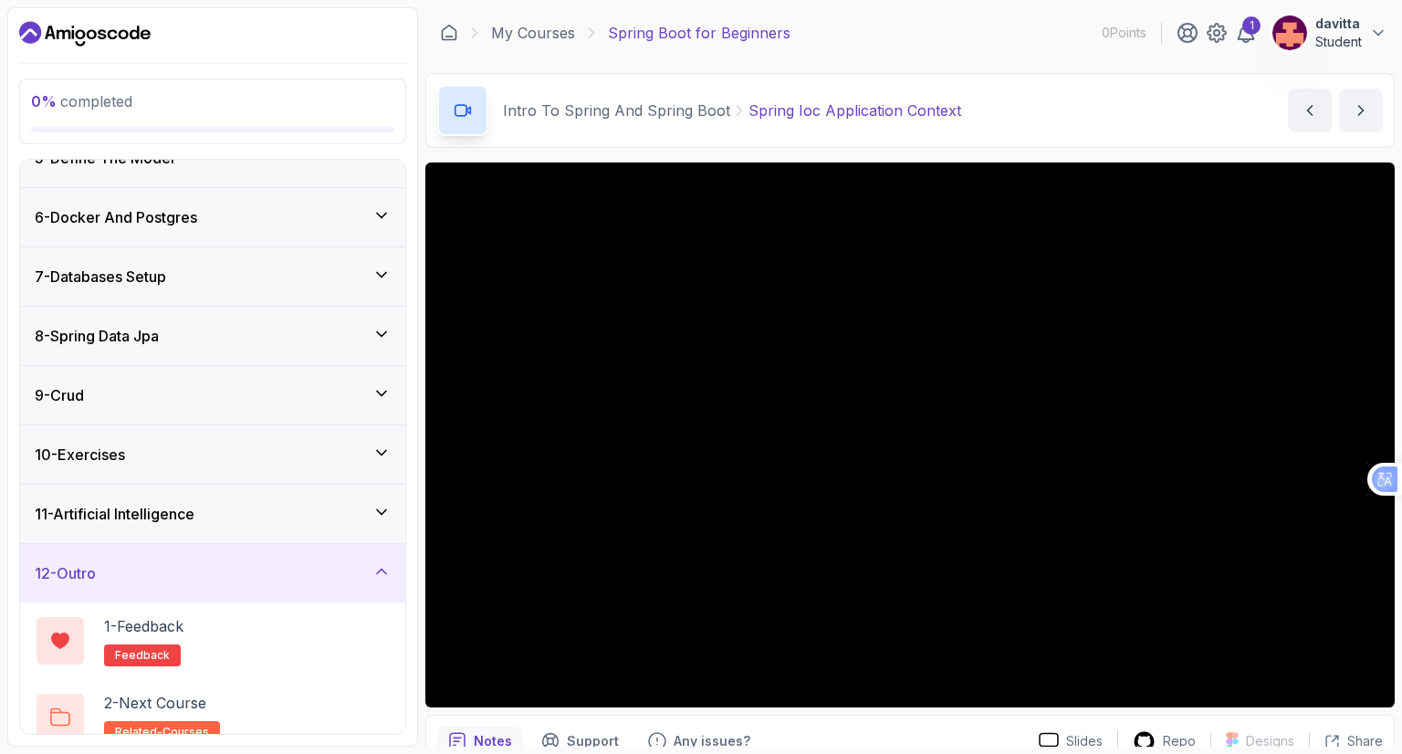
scroll to position [287, 0]
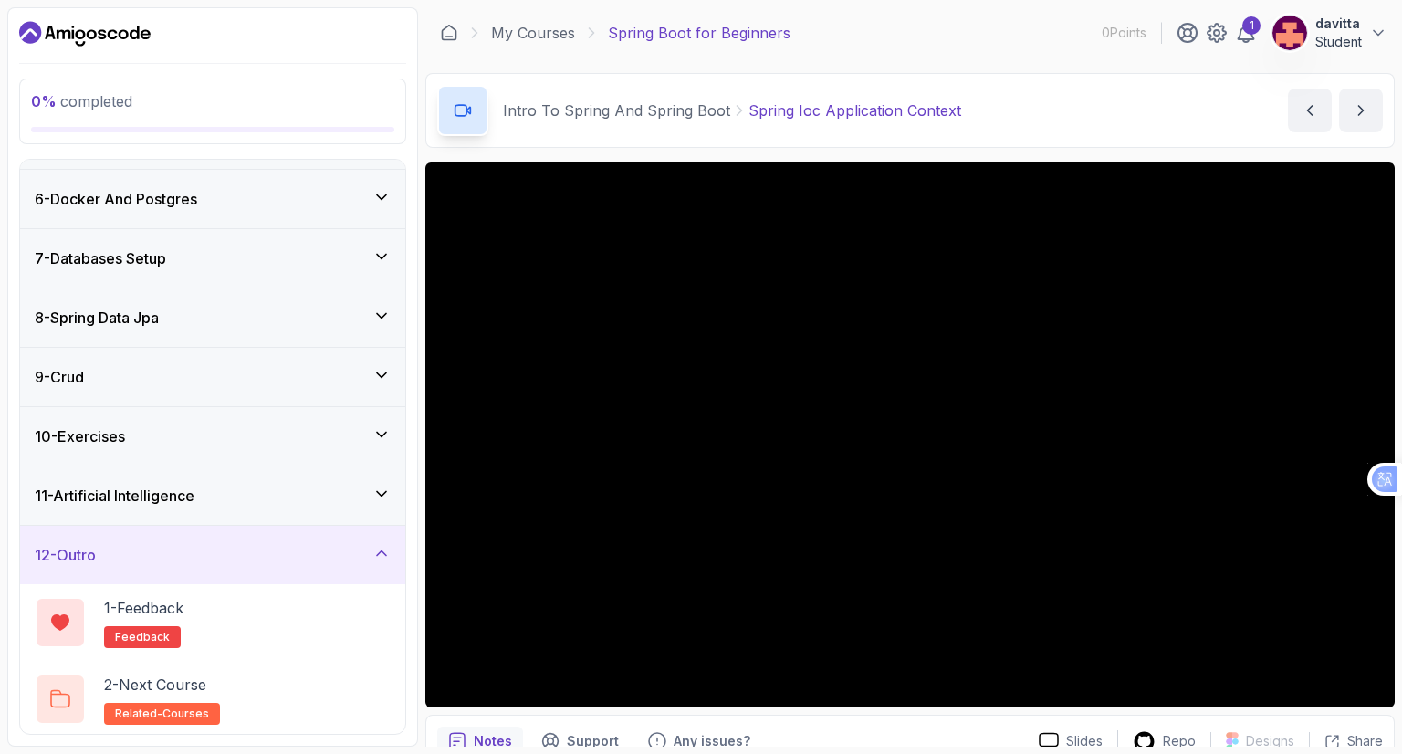
click at [372, 557] on div "12 - Outro" at bounding box center [213, 555] width 356 height 22
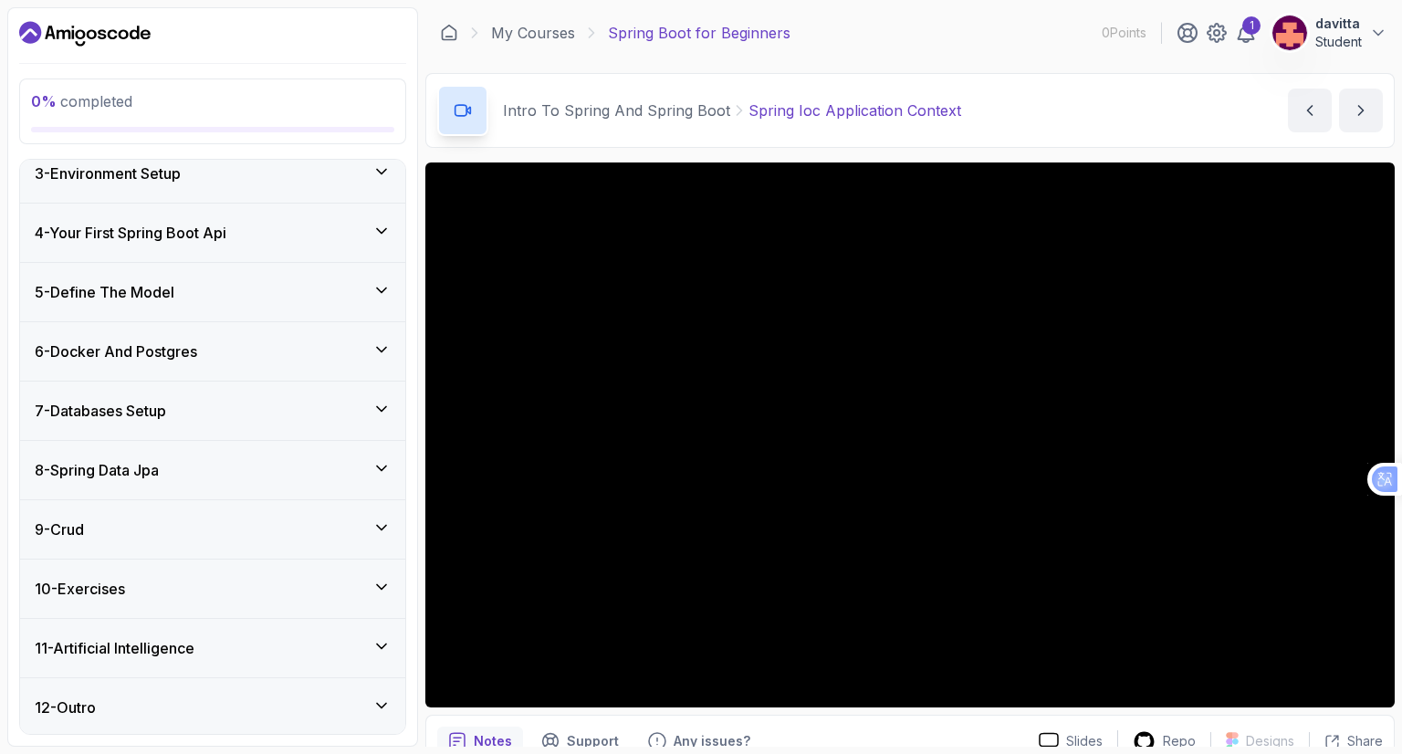
scroll to position [134, 0]
click at [348, 651] on div "11 - Artificial Intelligence" at bounding box center [213, 648] width 356 height 22
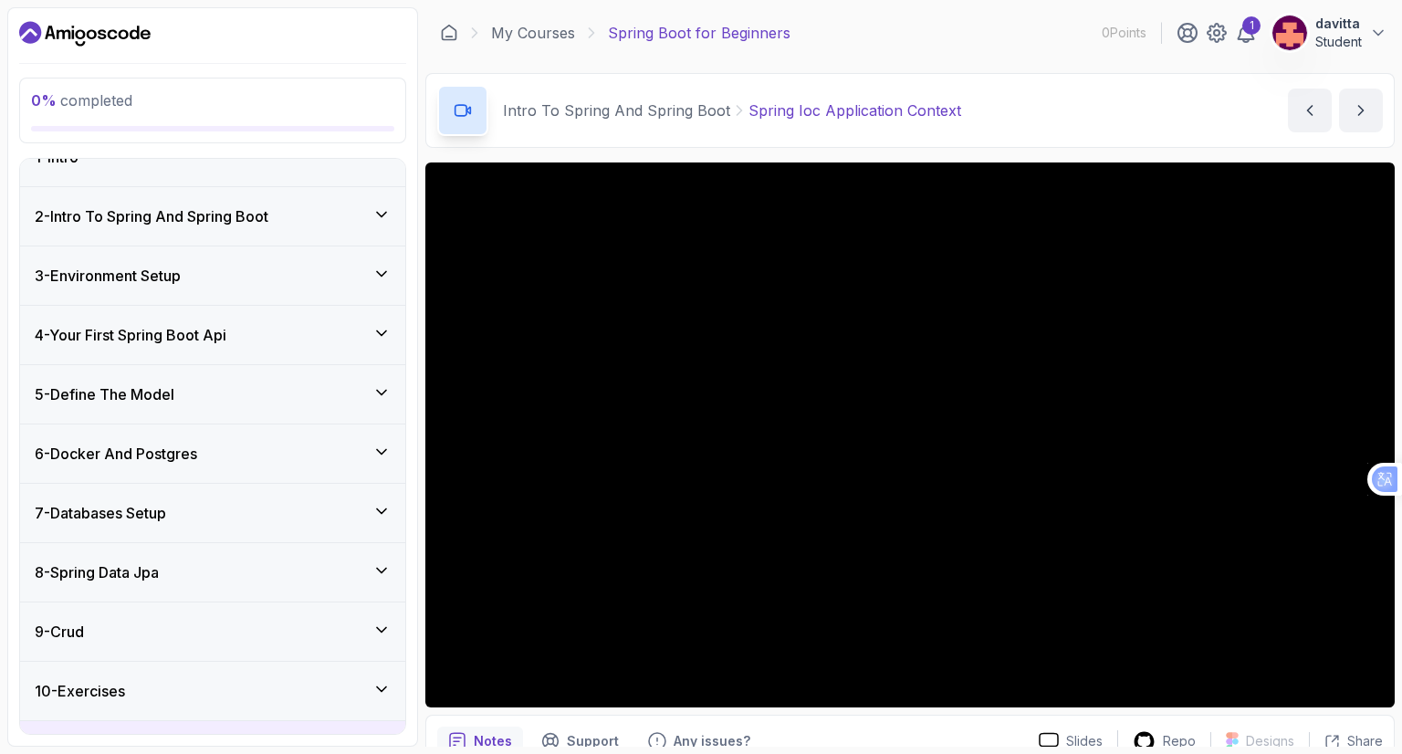
scroll to position [122, 0]
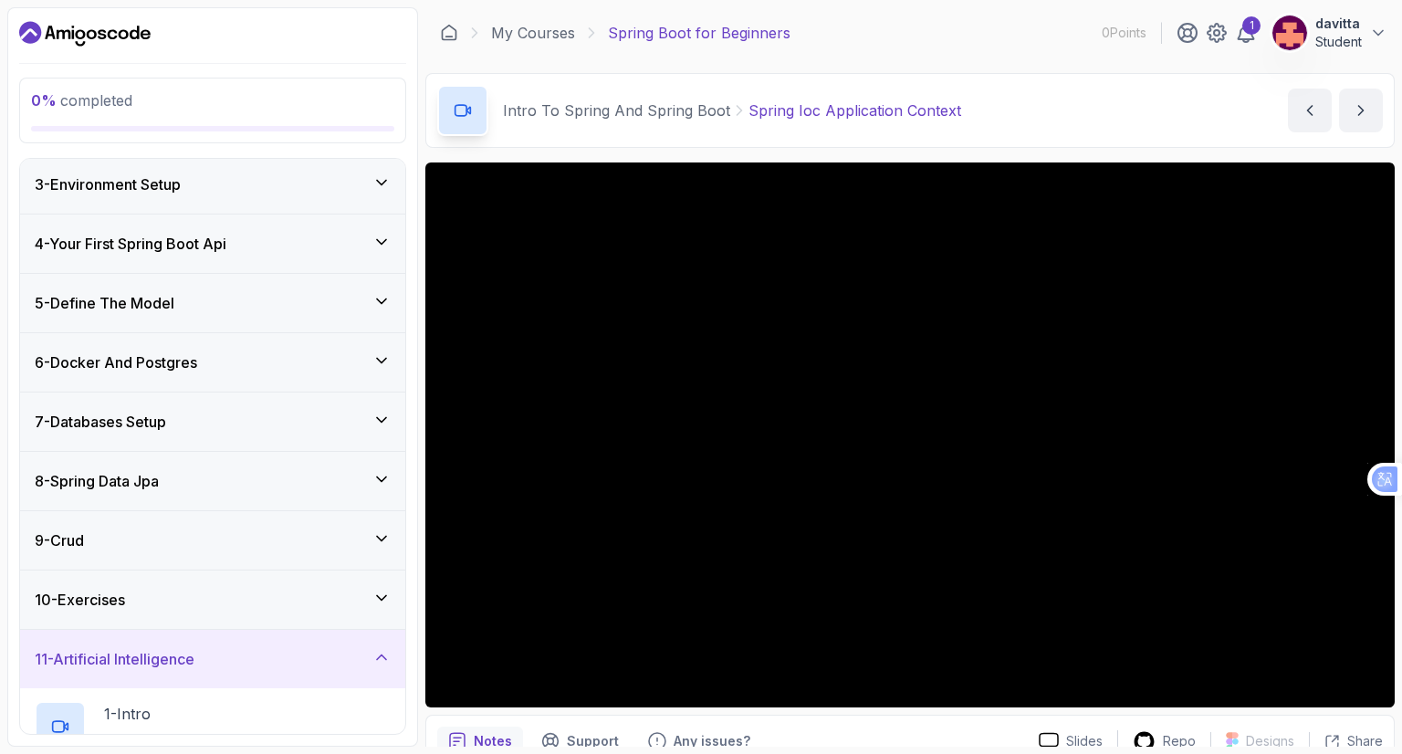
click at [383, 654] on icon at bounding box center [381, 657] width 18 height 18
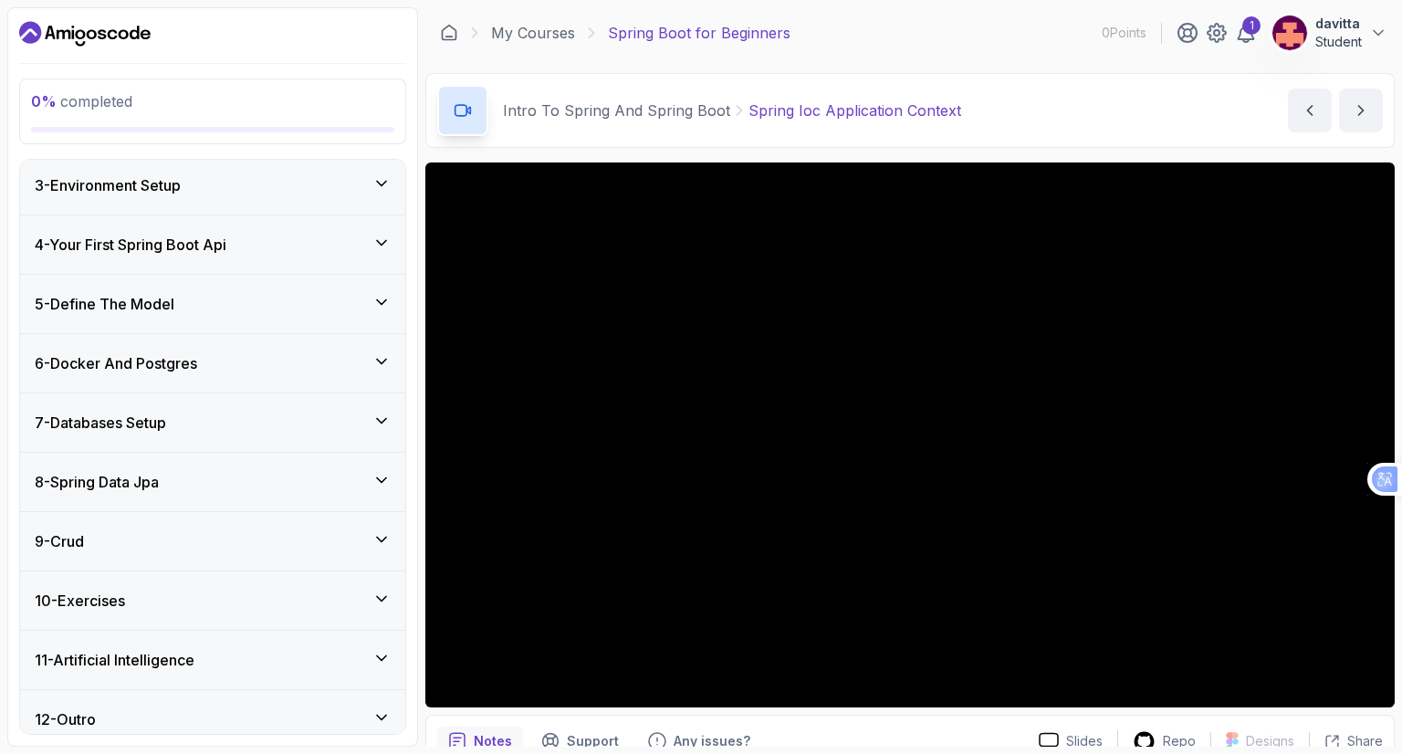
click at [372, 605] on div "10 - Exercises" at bounding box center [213, 601] width 356 height 22
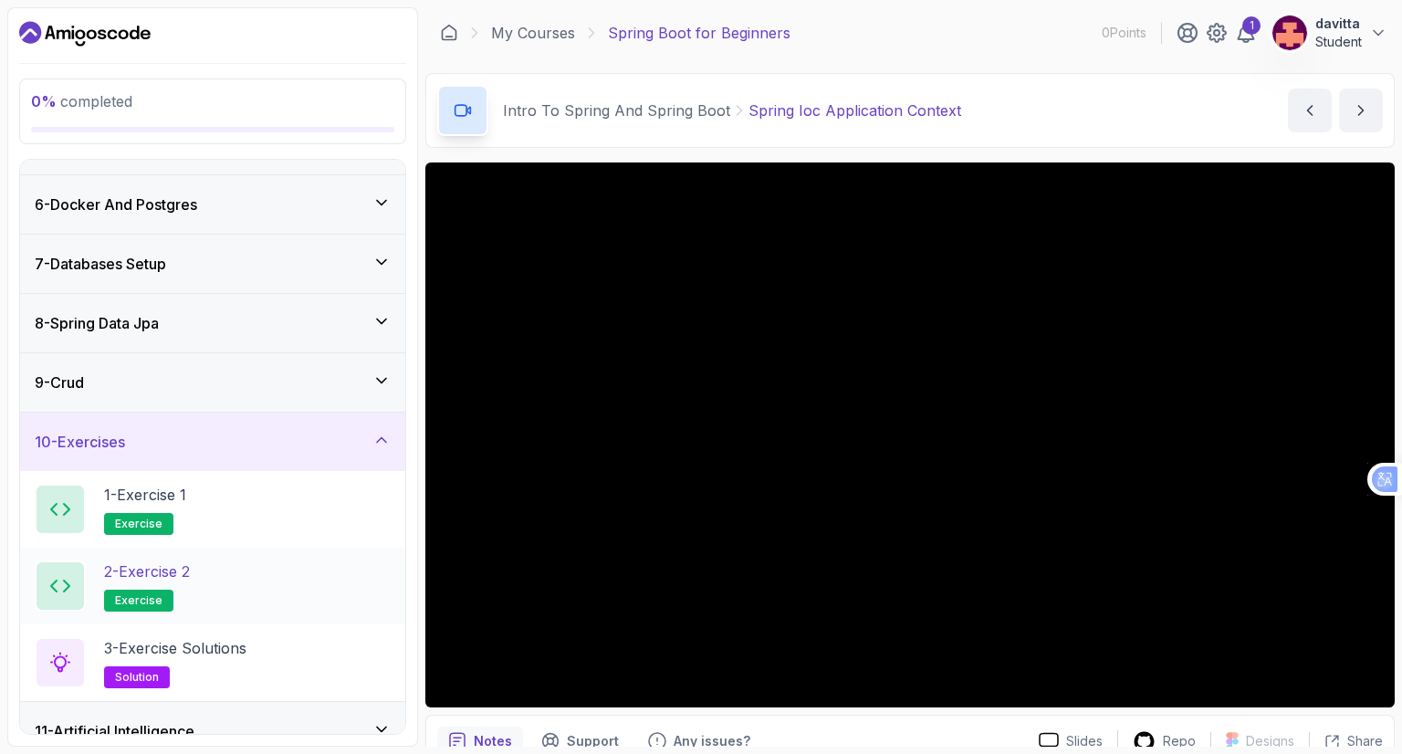
scroll to position [305, 0]
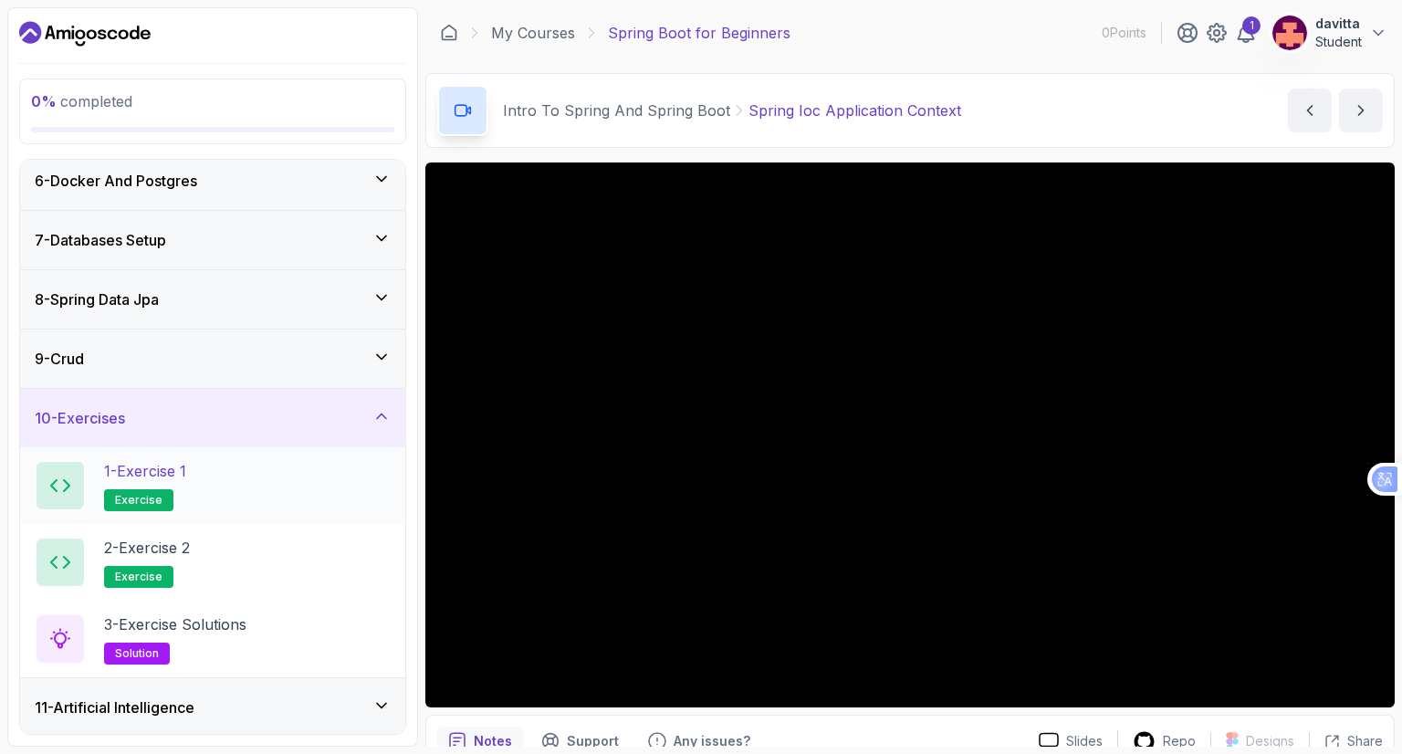
click at [259, 482] on div "1 - Exercise 1 exercise" at bounding box center [213, 485] width 356 height 51
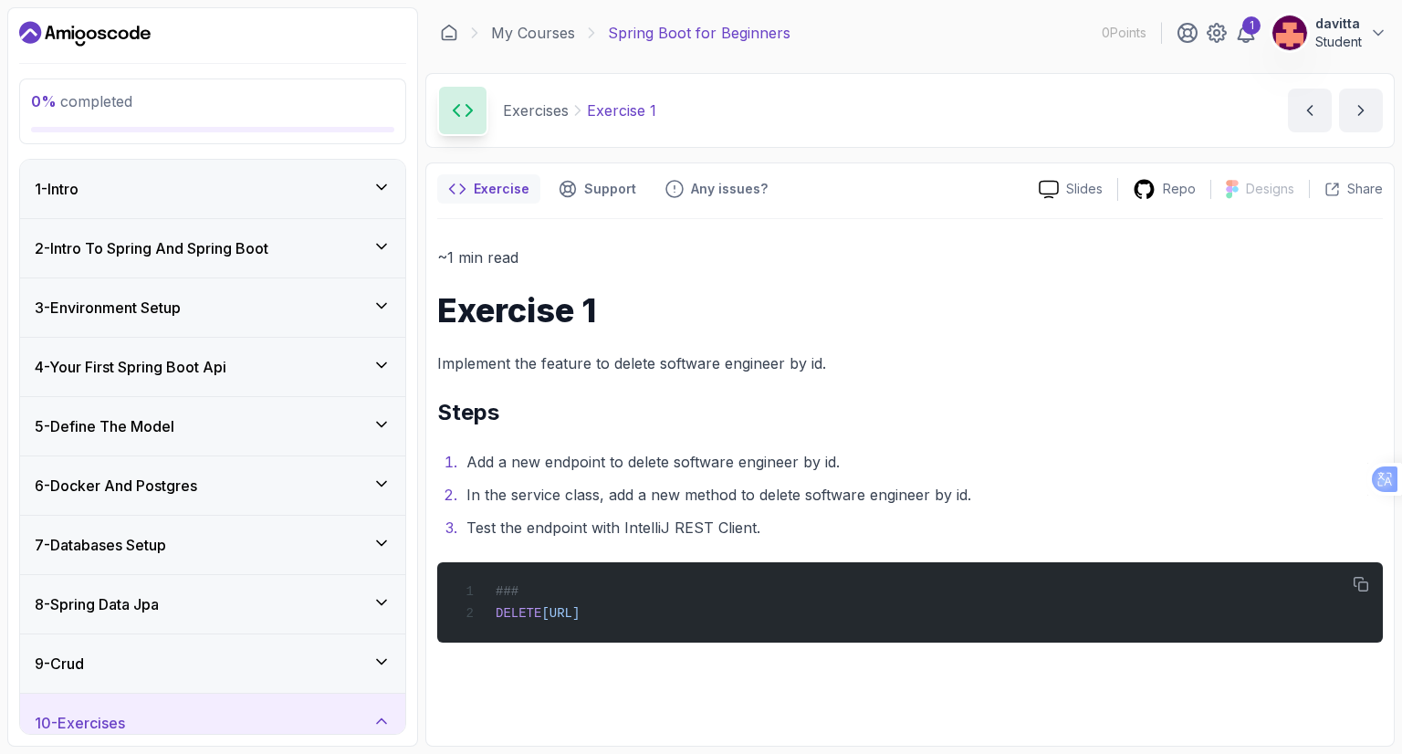
click at [88, 37] on icon "Dashboard" at bounding box center [92, 34] width 10 height 10
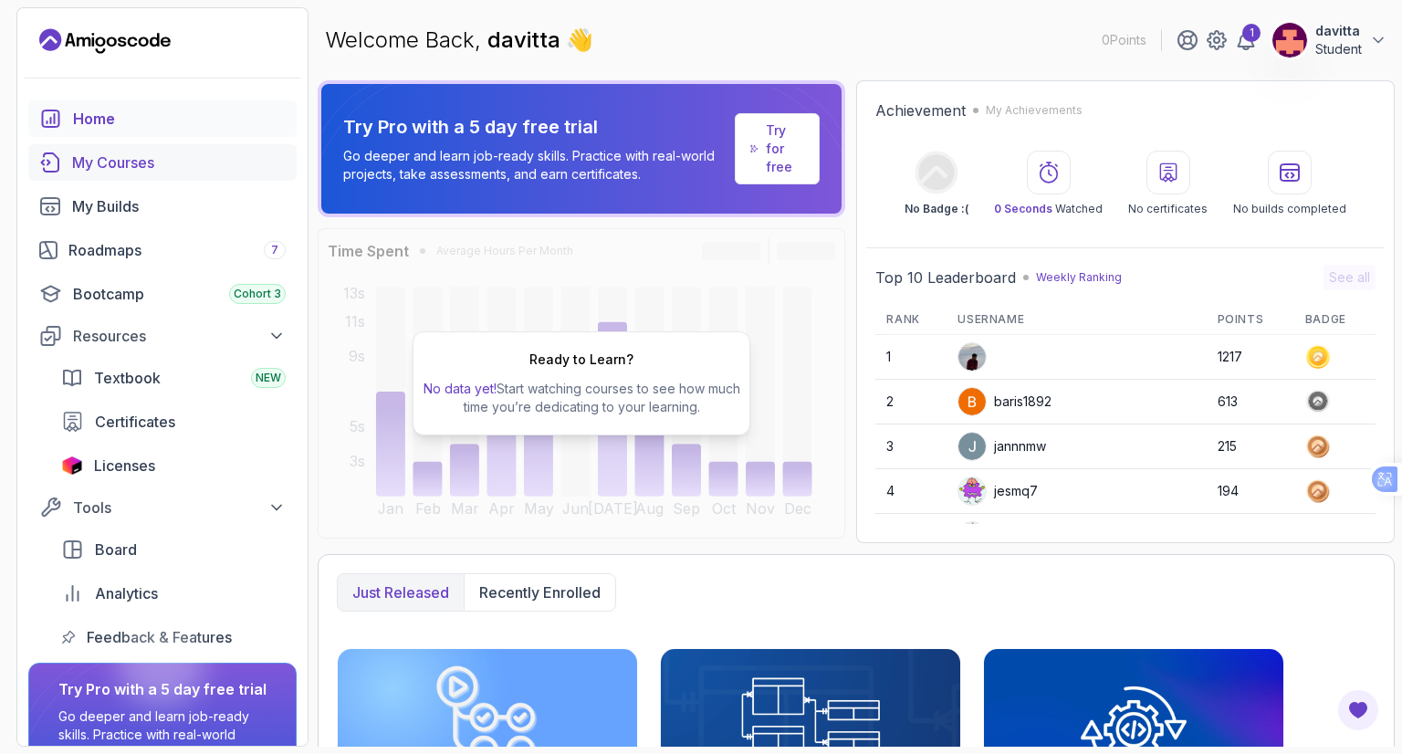
click at [150, 162] on div "My Courses" at bounding box center [179, 162] width 214 height 22
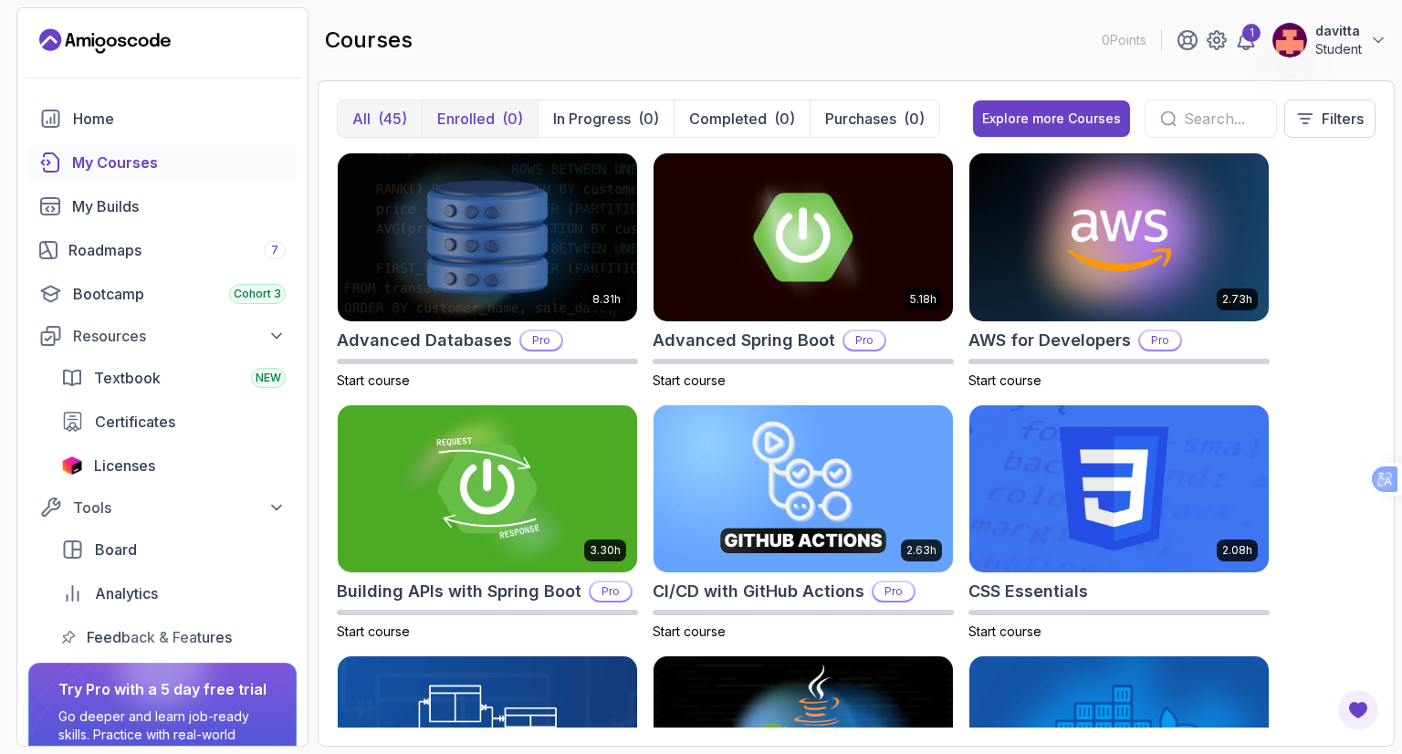
click at [486, 115] on p "Enrolled" at bounding box center [465, 119] width 57 height 22
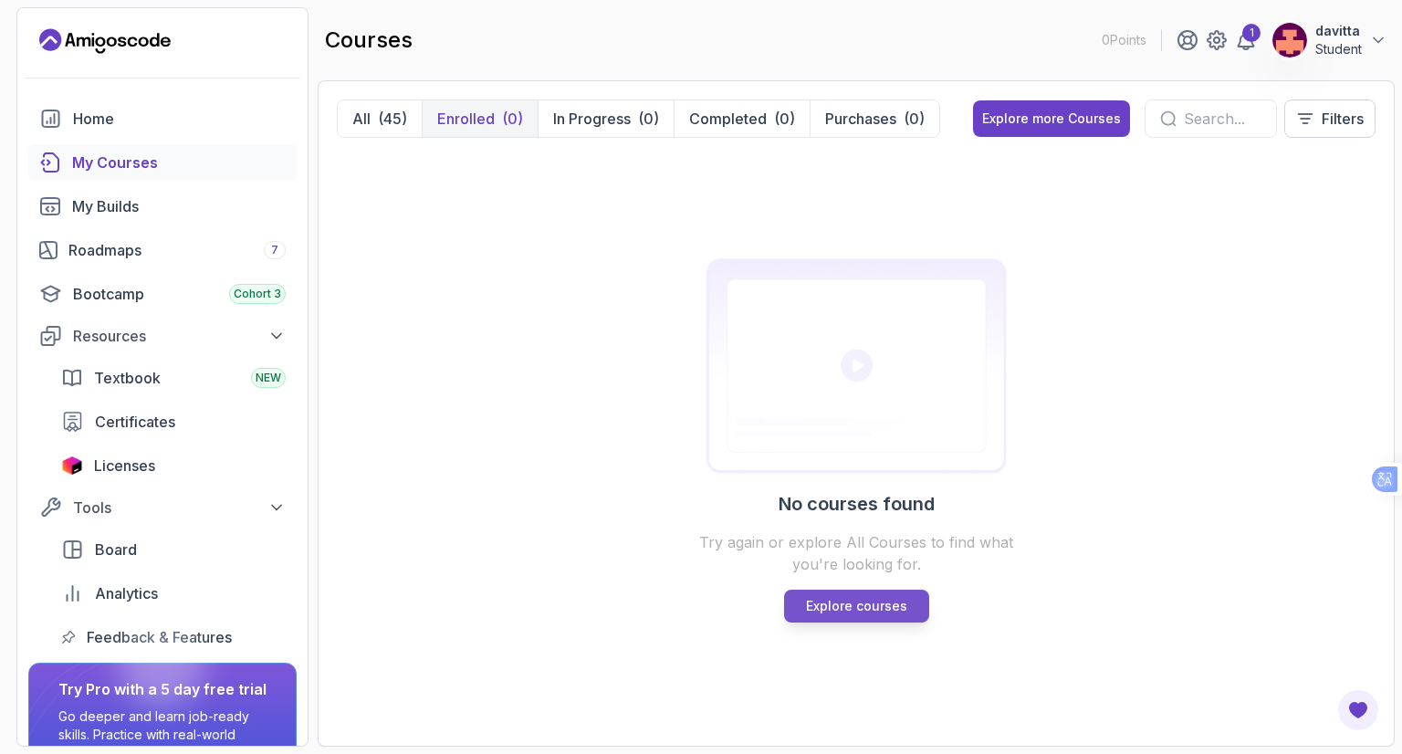
click at [868, 607] on p "Explore courses" at bounding box center [856, 606] width 101 height 18
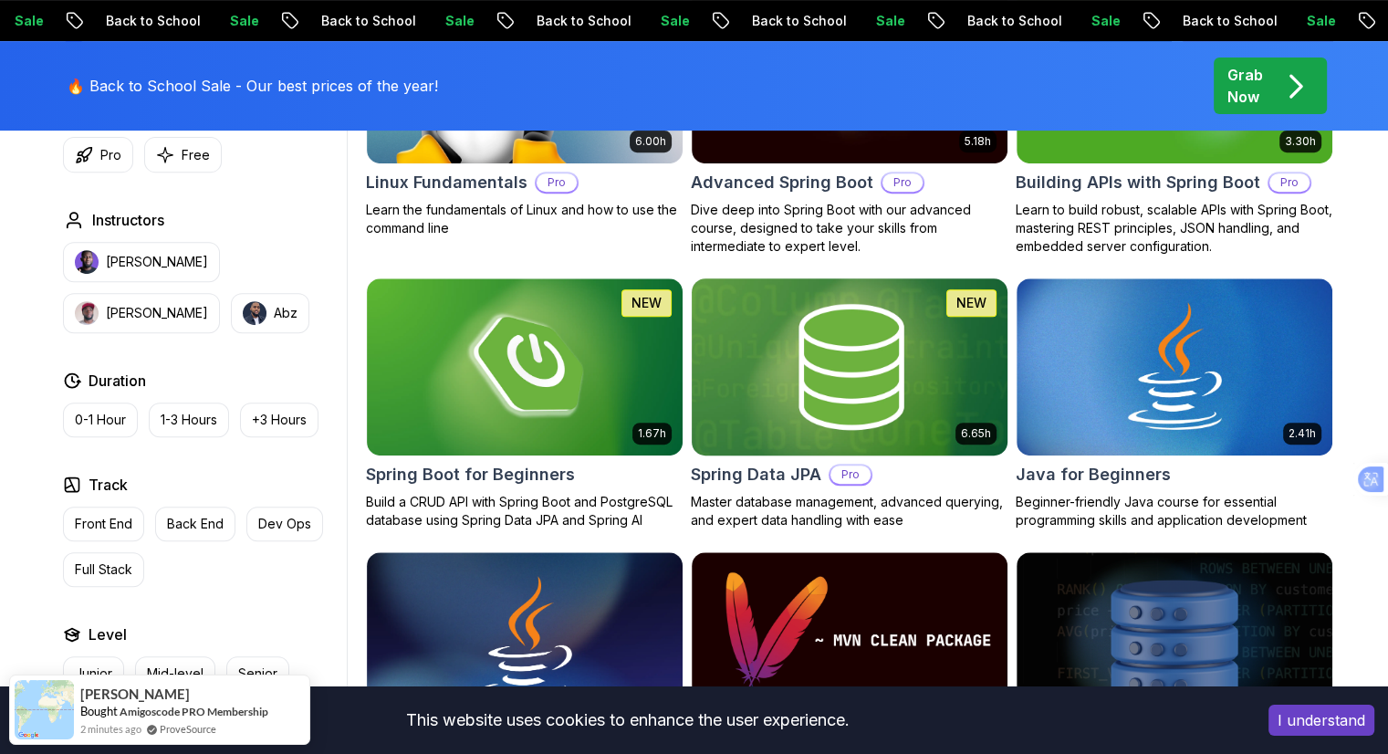
scroll to position [730, 0]
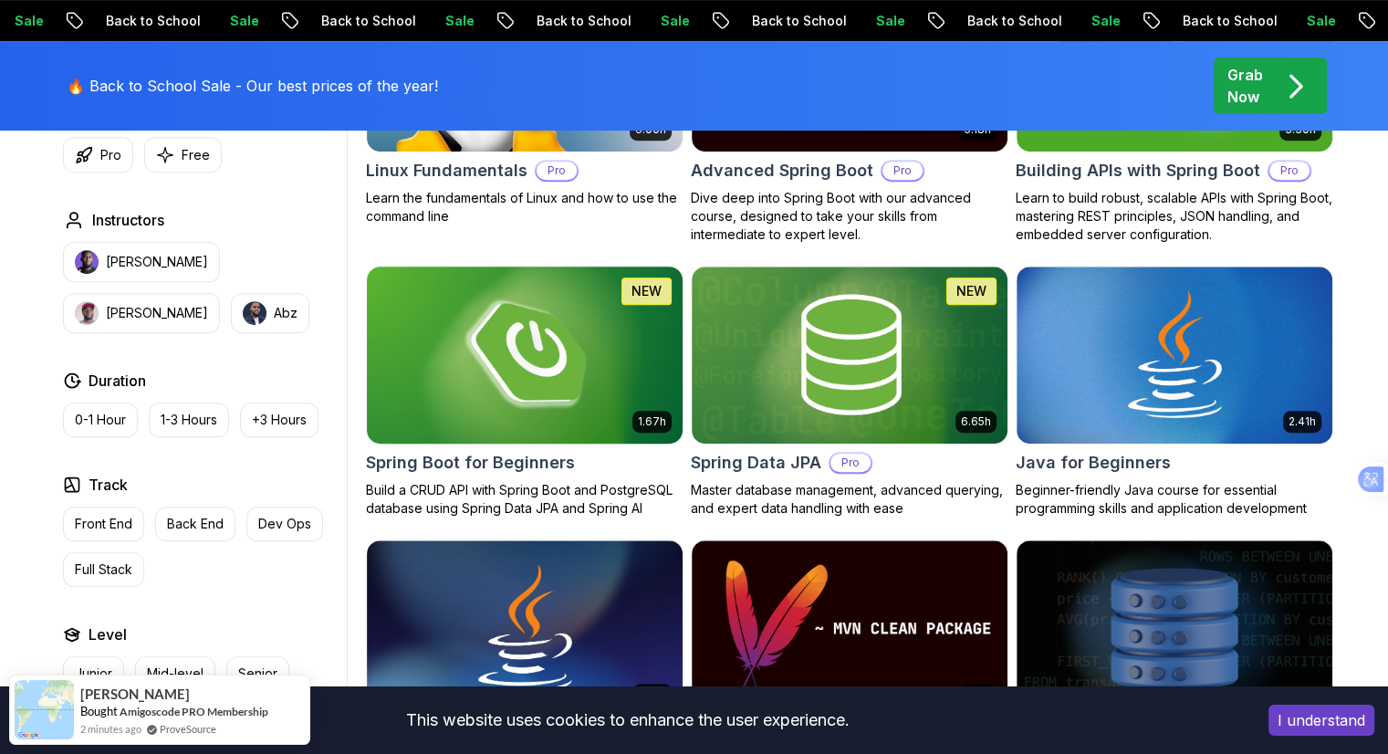
click at [606, 352] on img at bounding box center [524, 354] width 331 height 185
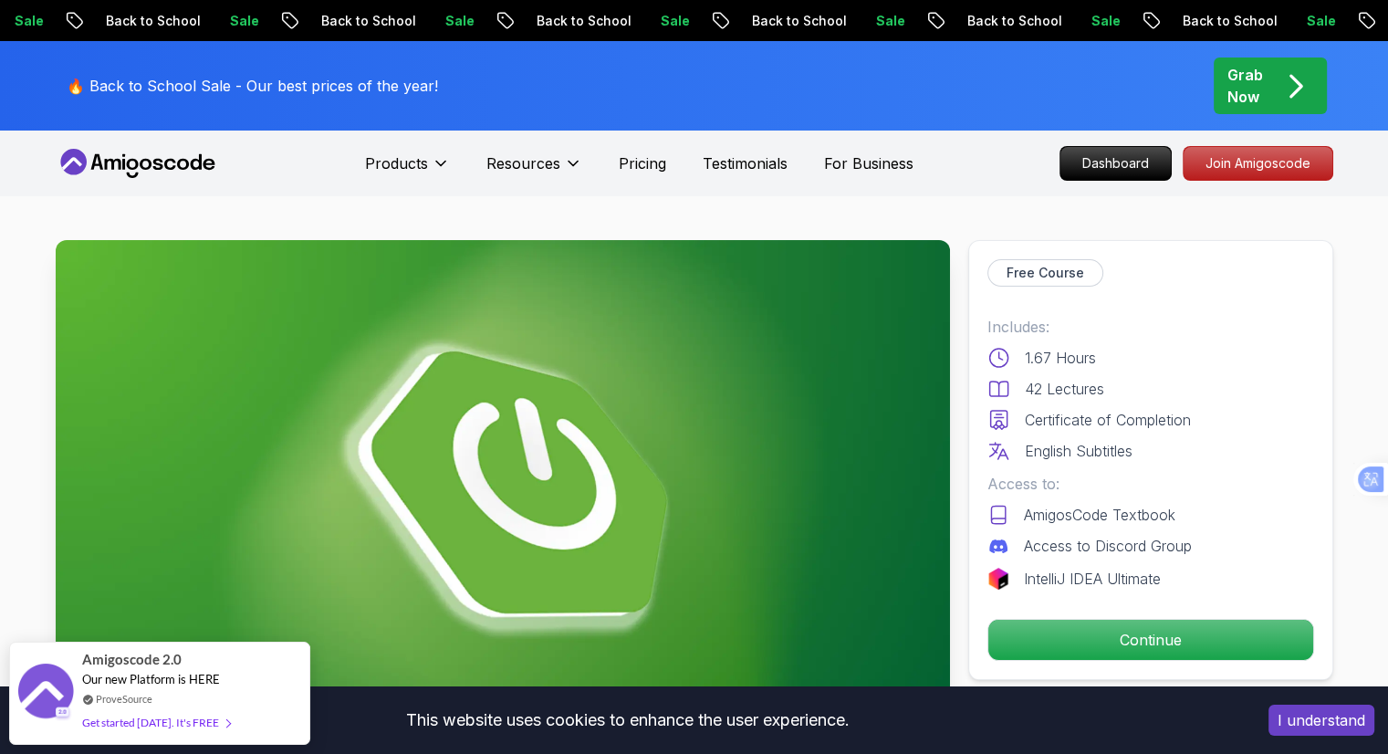
click at [99, 165] on icon at bounding box center [96, 162] width 12 height 16
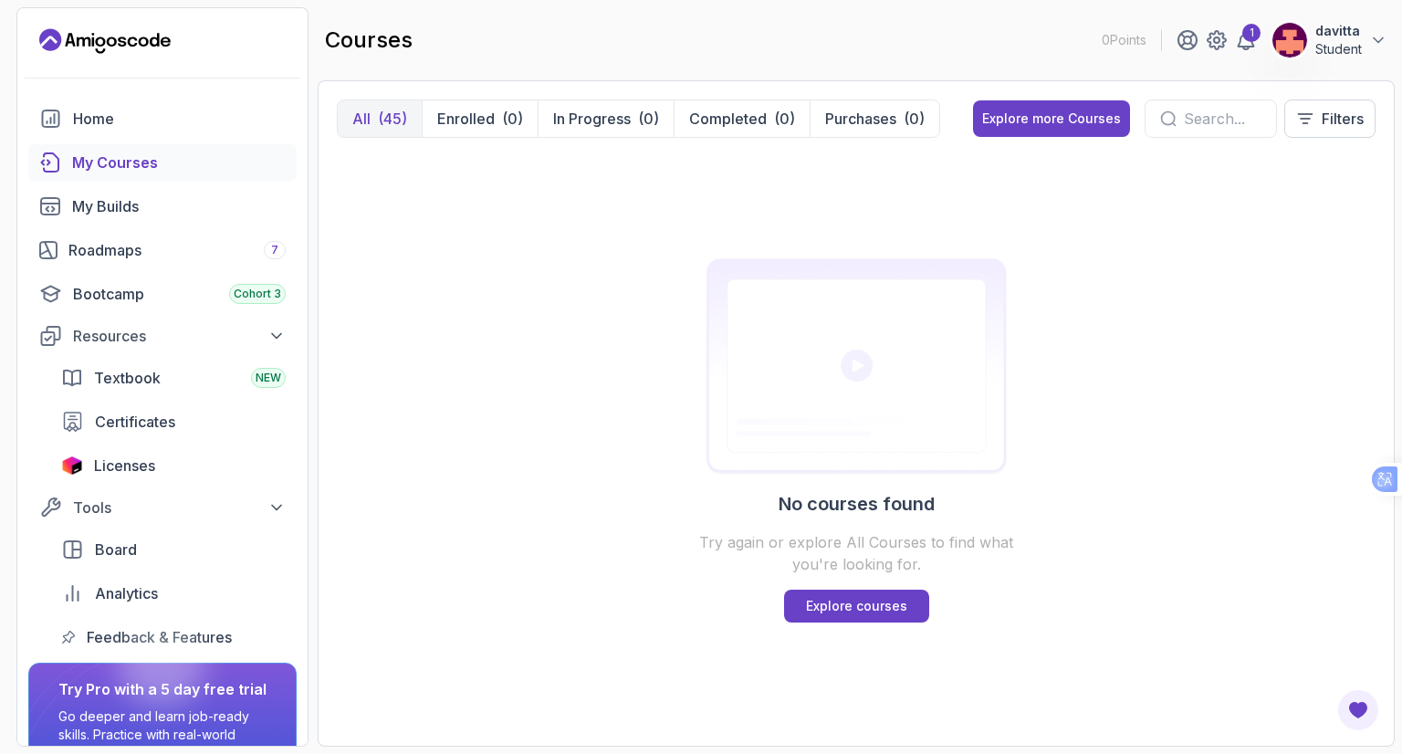
click at [381, 124] on div "(45)" at bounding box center [392, 119] width 29 height 22
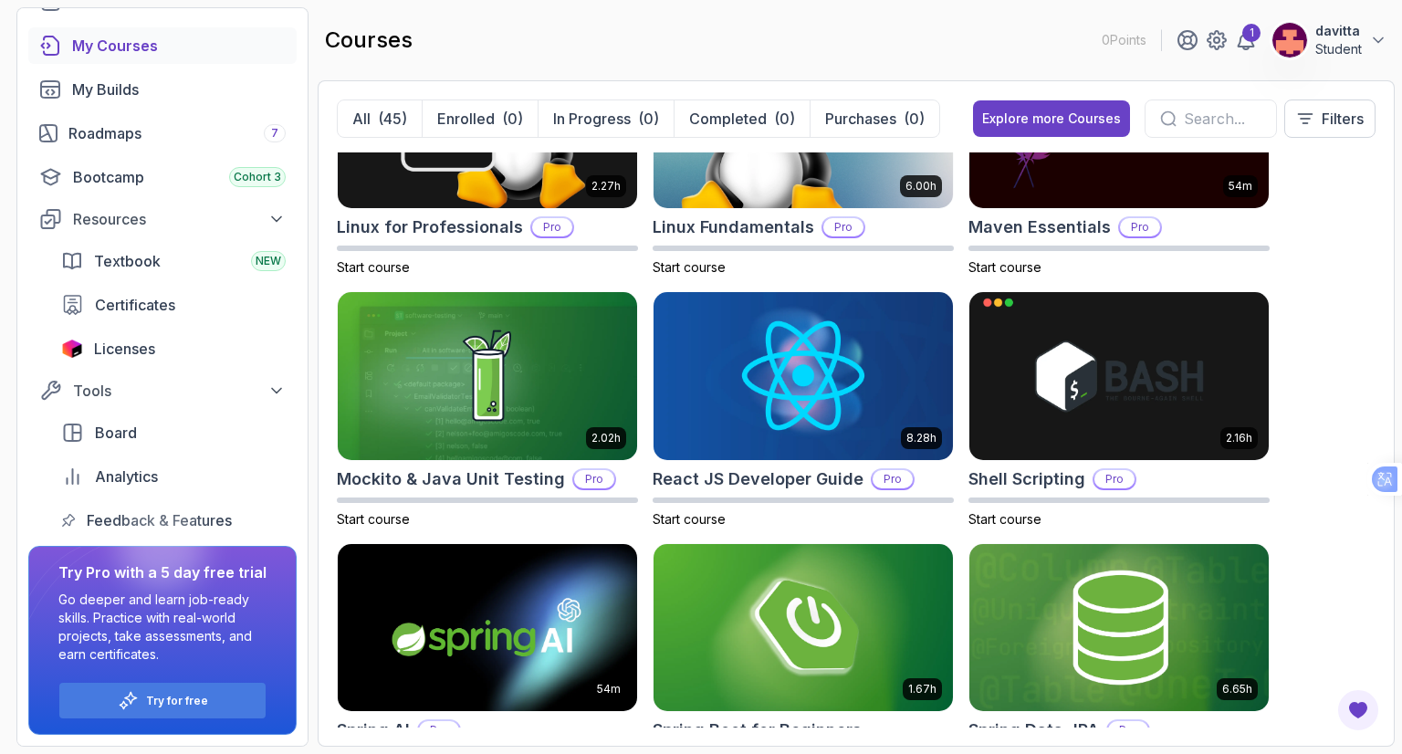
scroll to position [2920, 0]
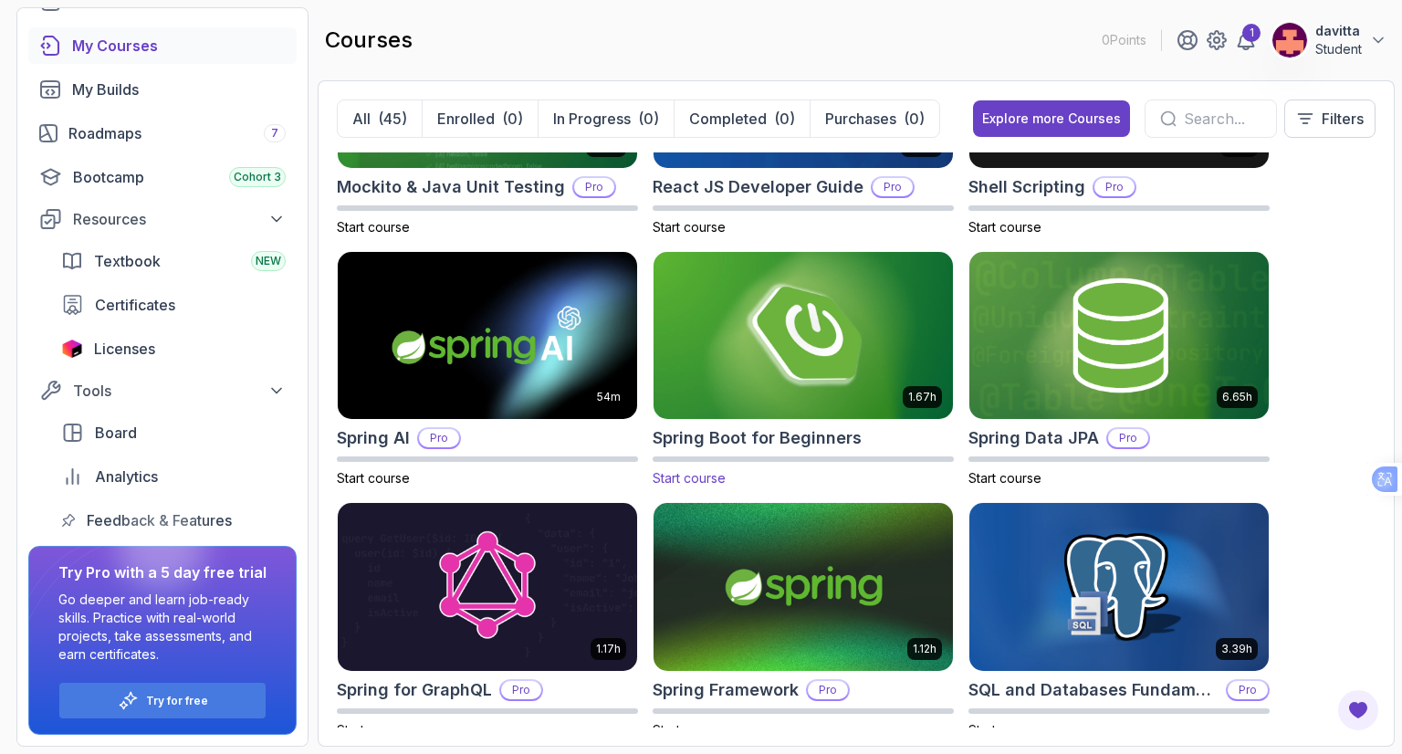
click at [683, 475] on span "Start course" at bounding box center [689, 478] width 73 height 16
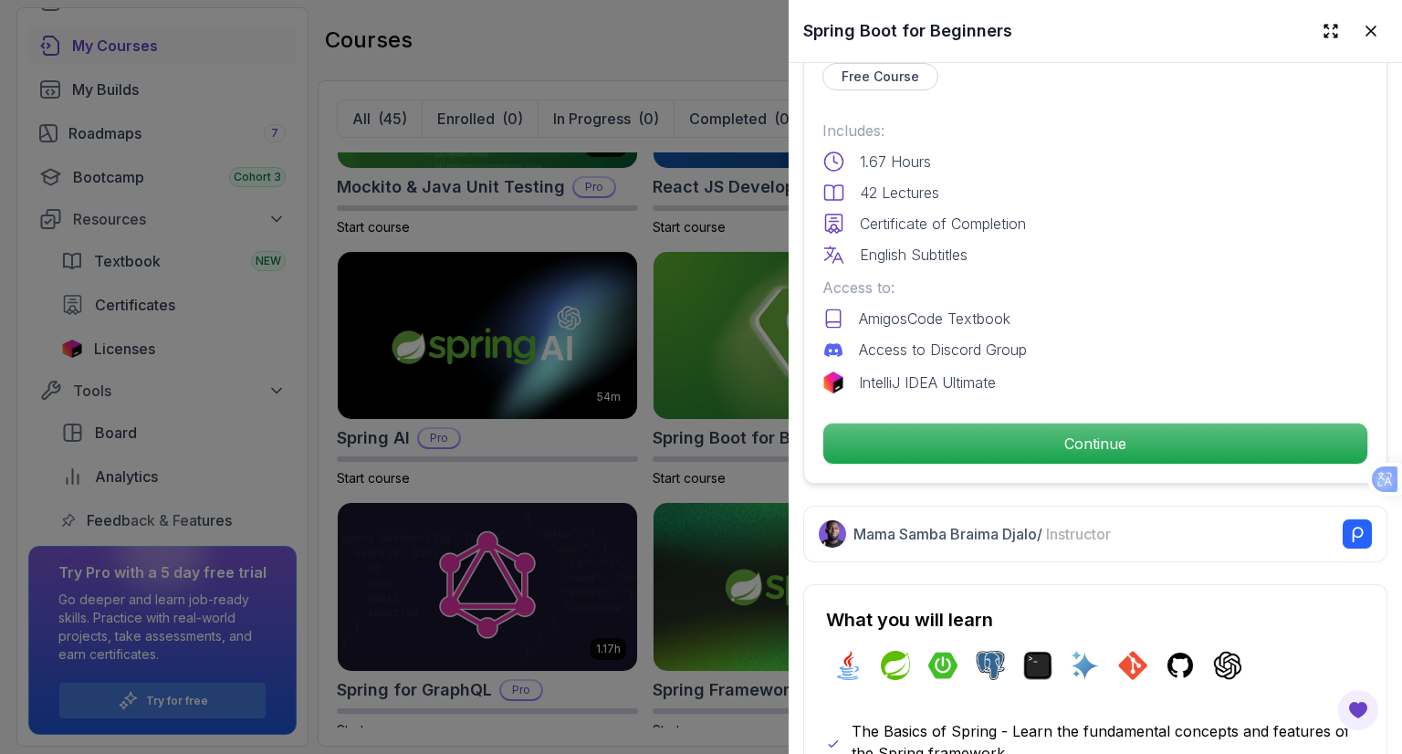
scroll to position [456, 0]
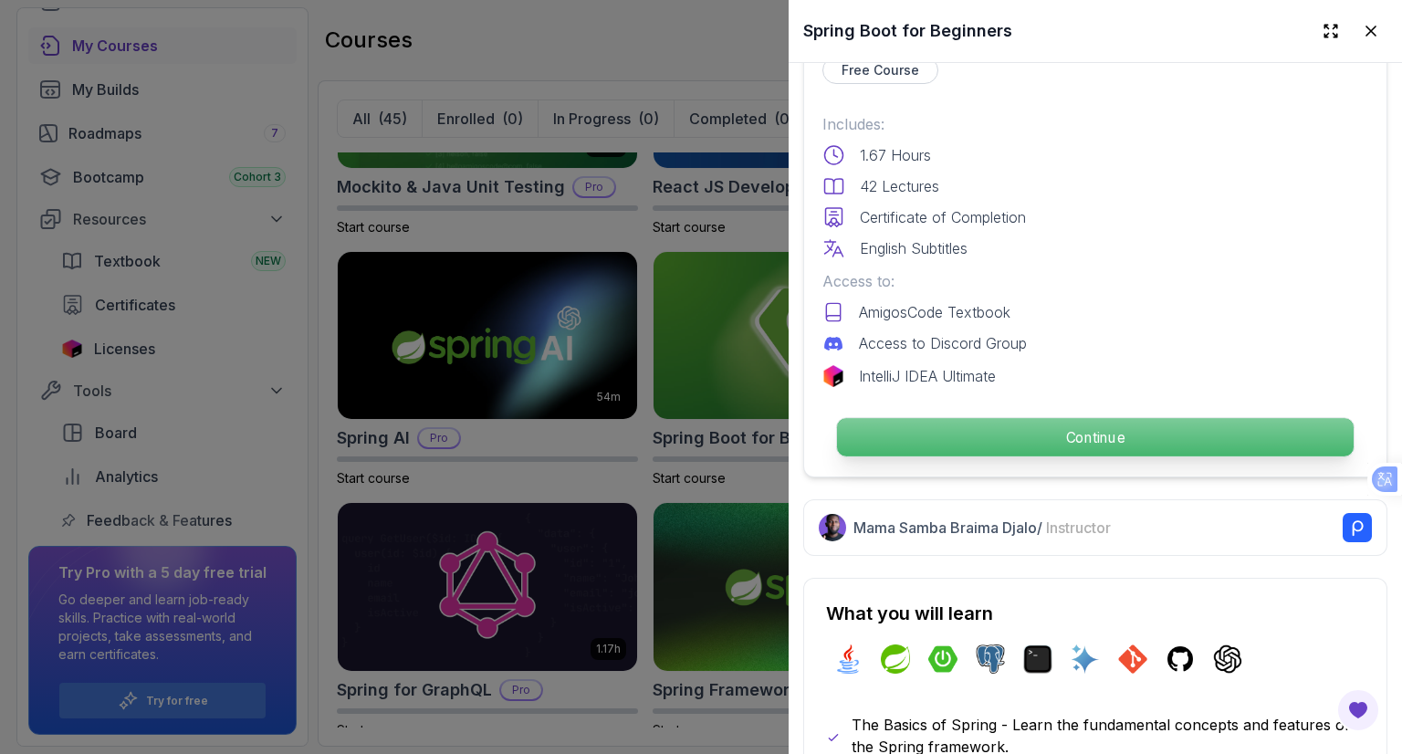
click at [997, 433] on p "Continue" at bounding box center [1095, 437] width 517 height 38
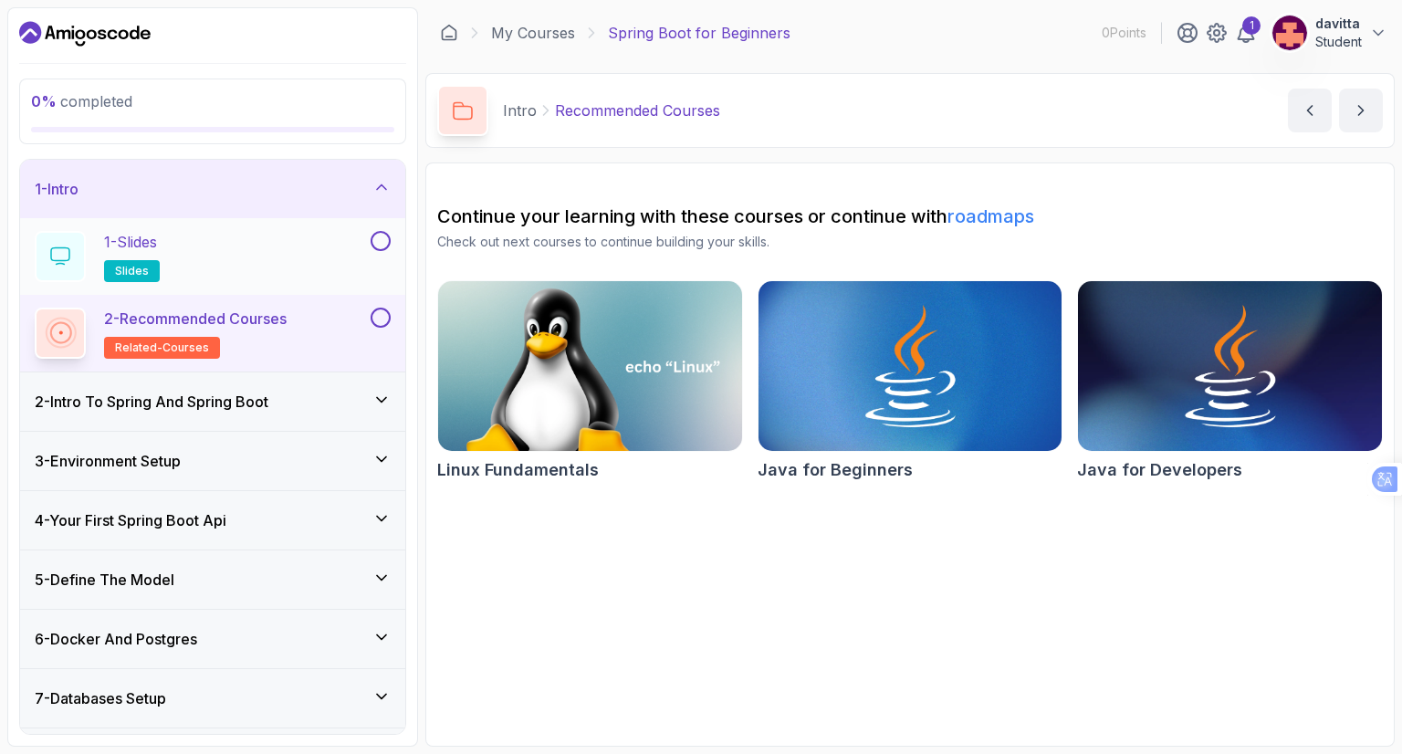
click at [387, 235] on button at bounding box center [381, 241] width 20 height 20
click at [380, 318] on button at bounding box center [381, 318] width 20 height 20
click at [854, 381] on img at bounding box center [909, 366] width 318 height 179
click at [62, 44] on icon "Dashboard" at bounding box center [84, 33] width 131 height 29
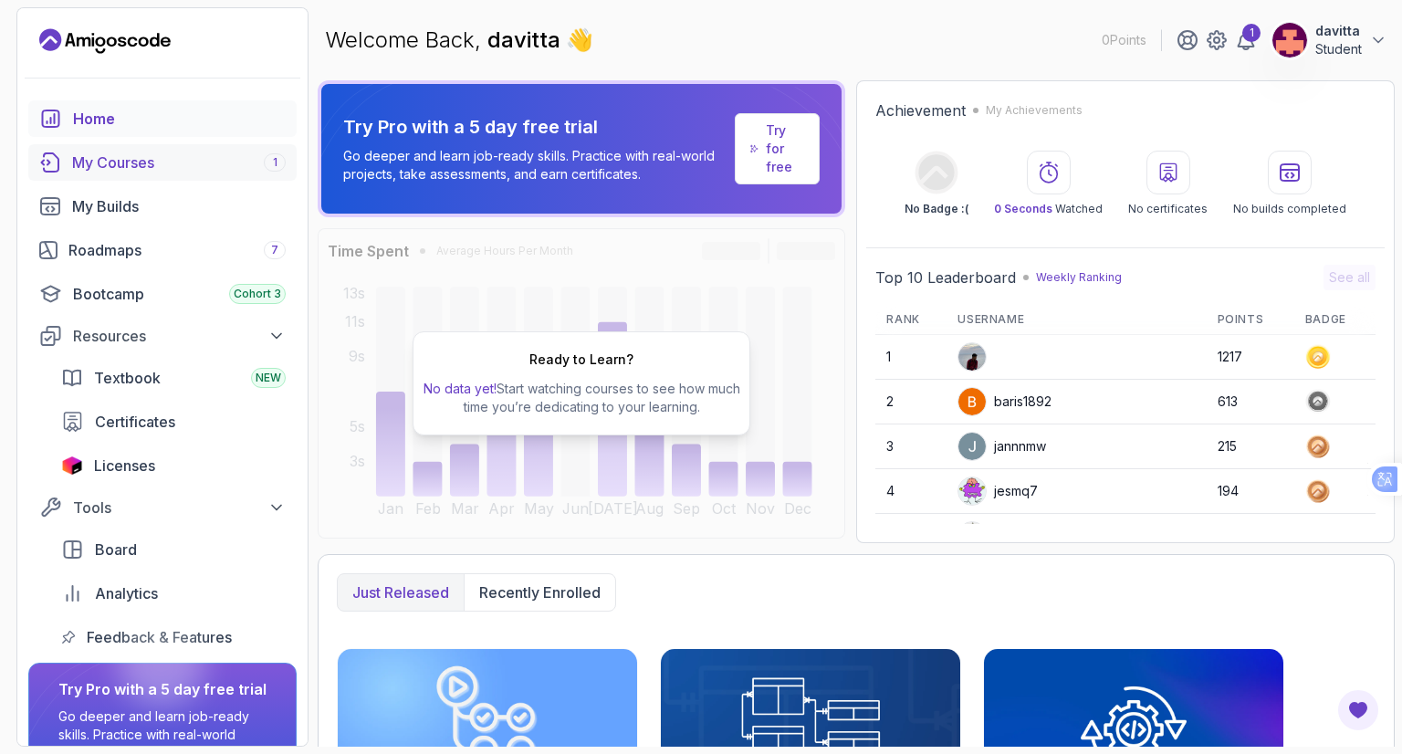
click at [170, 153] on div "My Courses 1" at bounding box center [179, 162] width 214 height 22
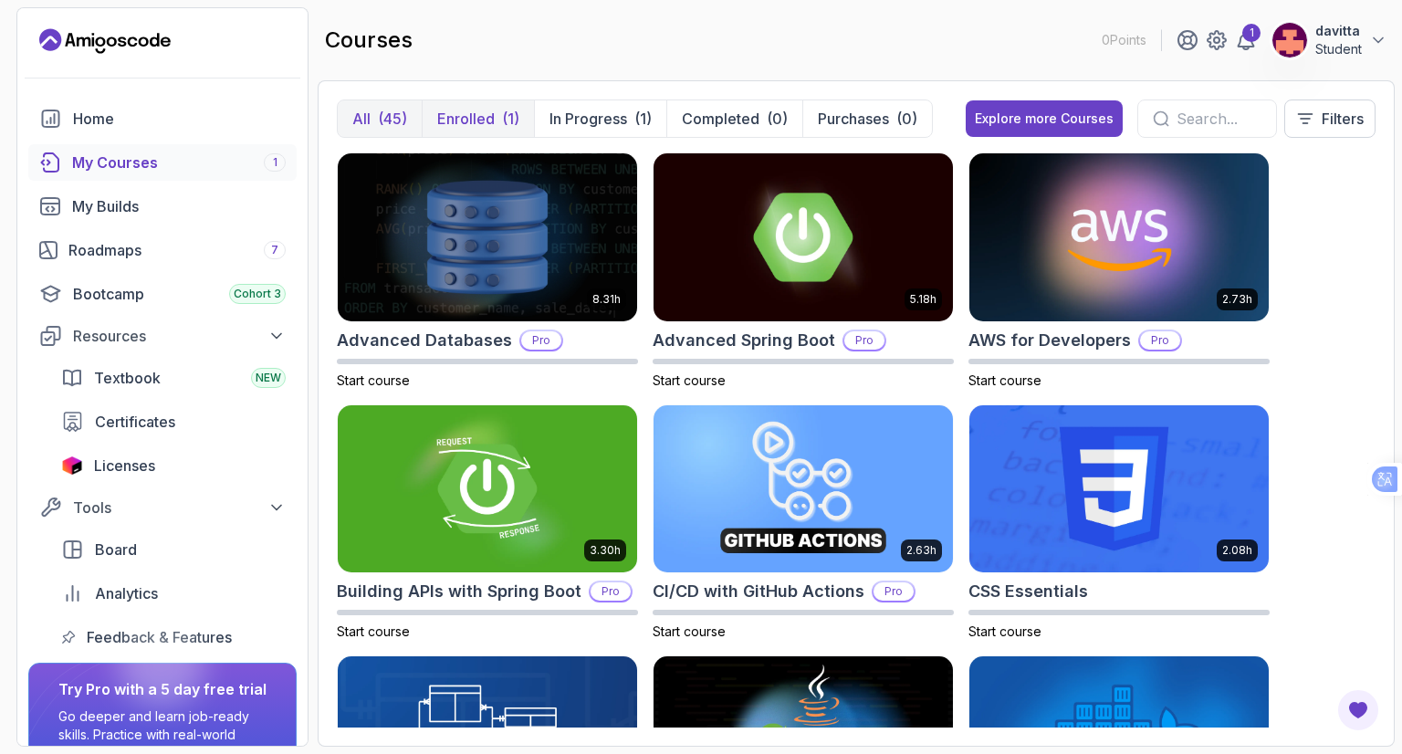
click at [505, 125] on div "(1)" at bounding box center [510, 119] width 17 height 22
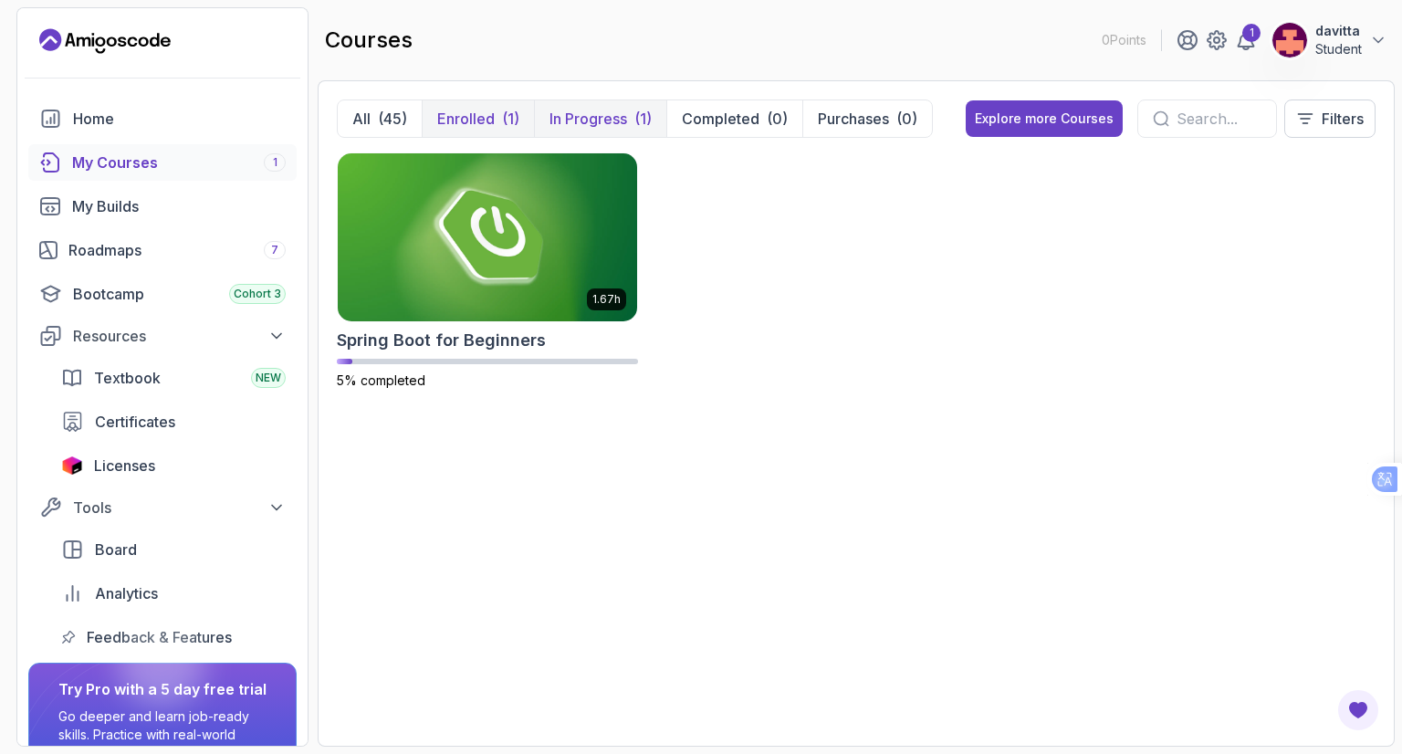
click at [590, 112] on p "In Progress" at bounding box center [588, 119] width 78 height 22
click at [387, 121] on div "(45)" at bounding box center [392, 119] width 29 height 22
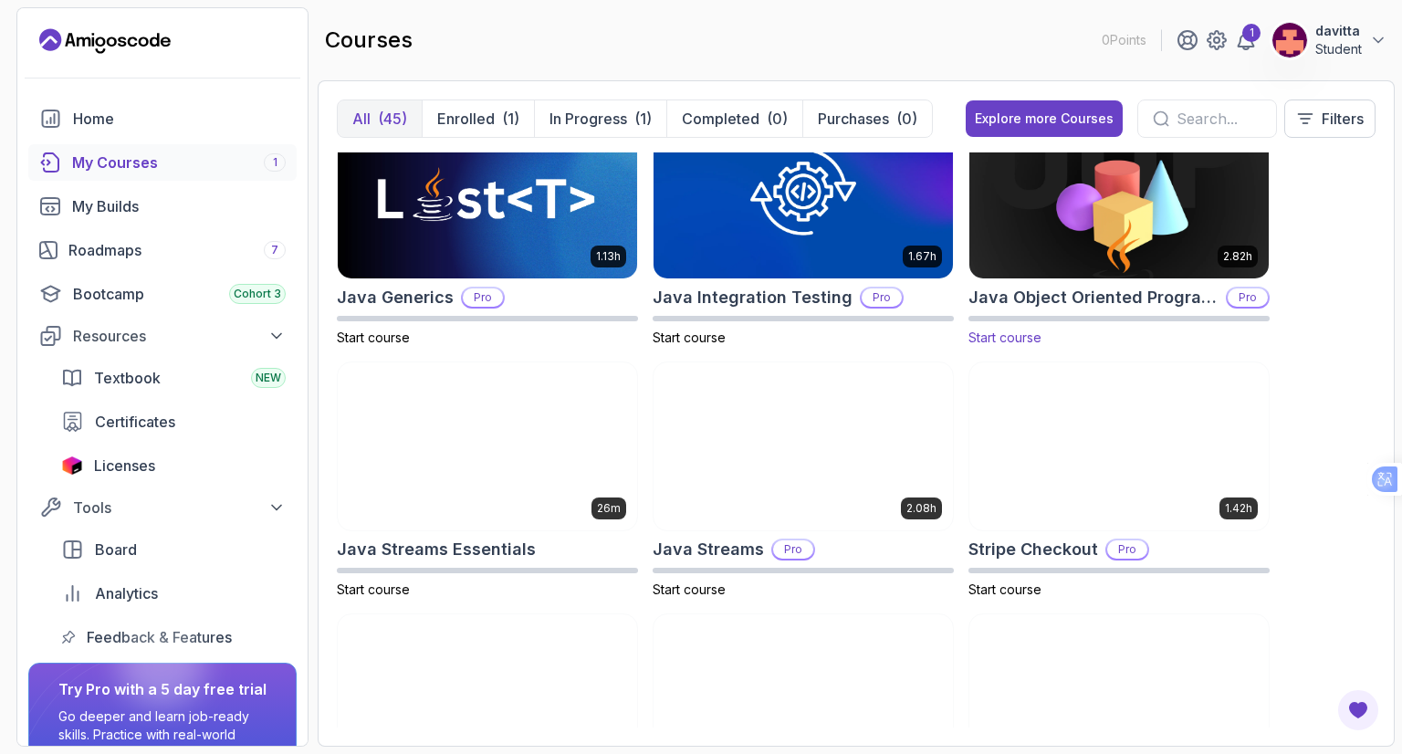
scroll to position [1460, 0]
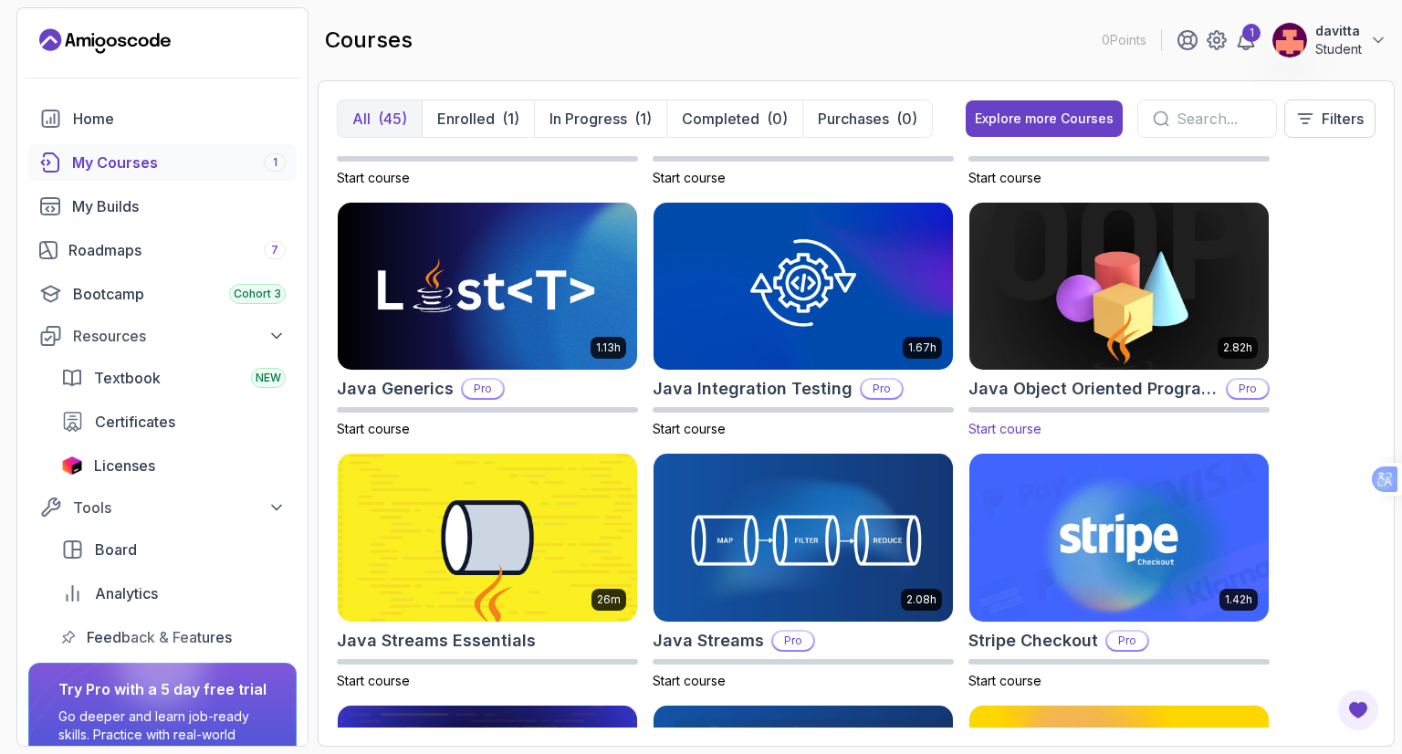
click at [1073, 315] on img at bounding box center [1119, 286] width 314 height 176
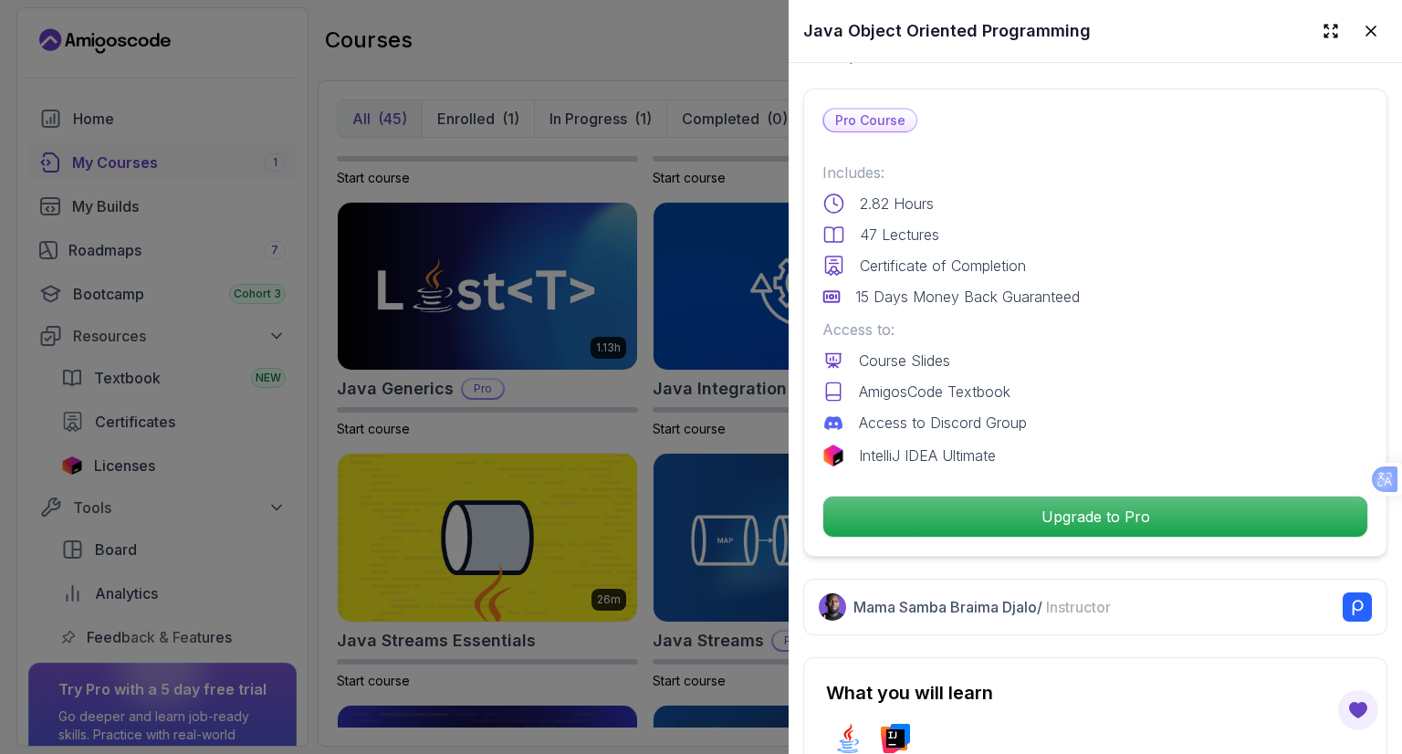
scroll to position [456, 0]
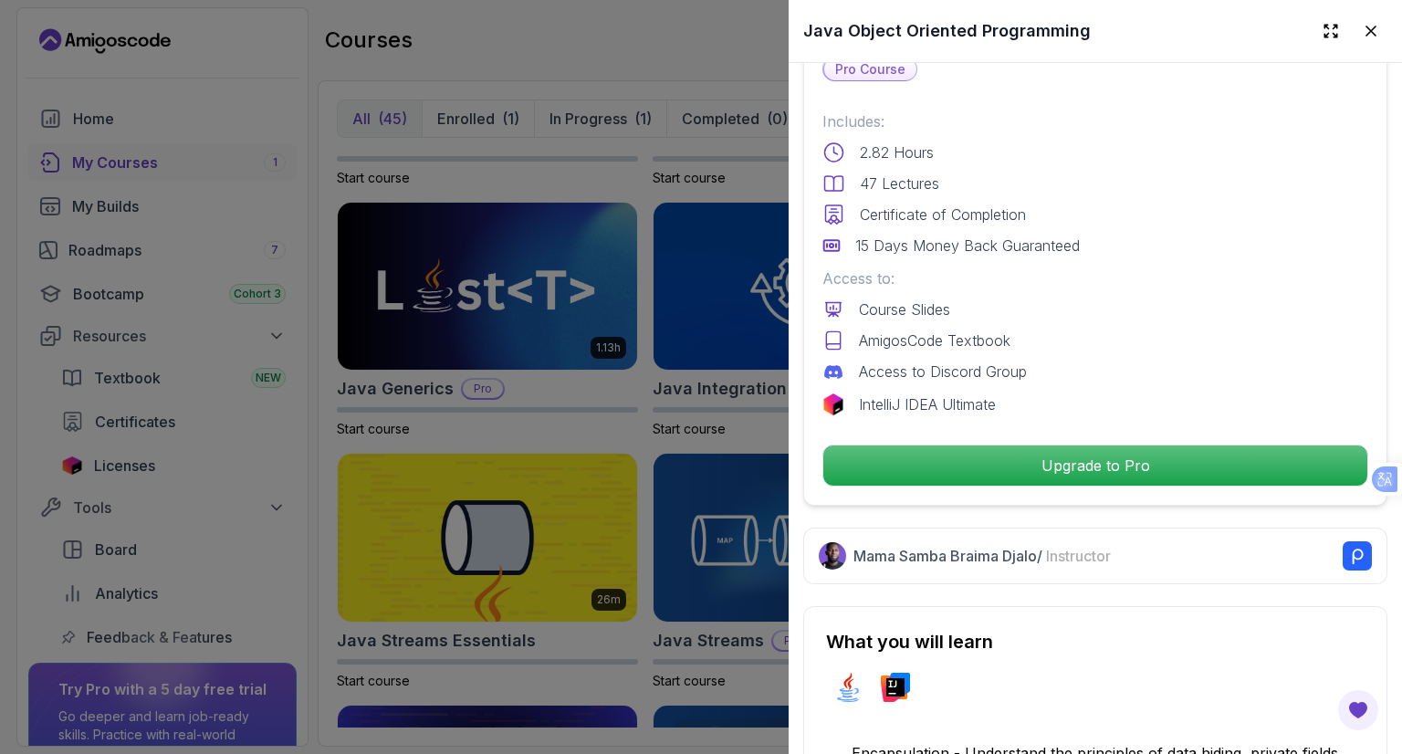
click at [633, 427] on div at bounding box center [701, 377] width 1402 height 754
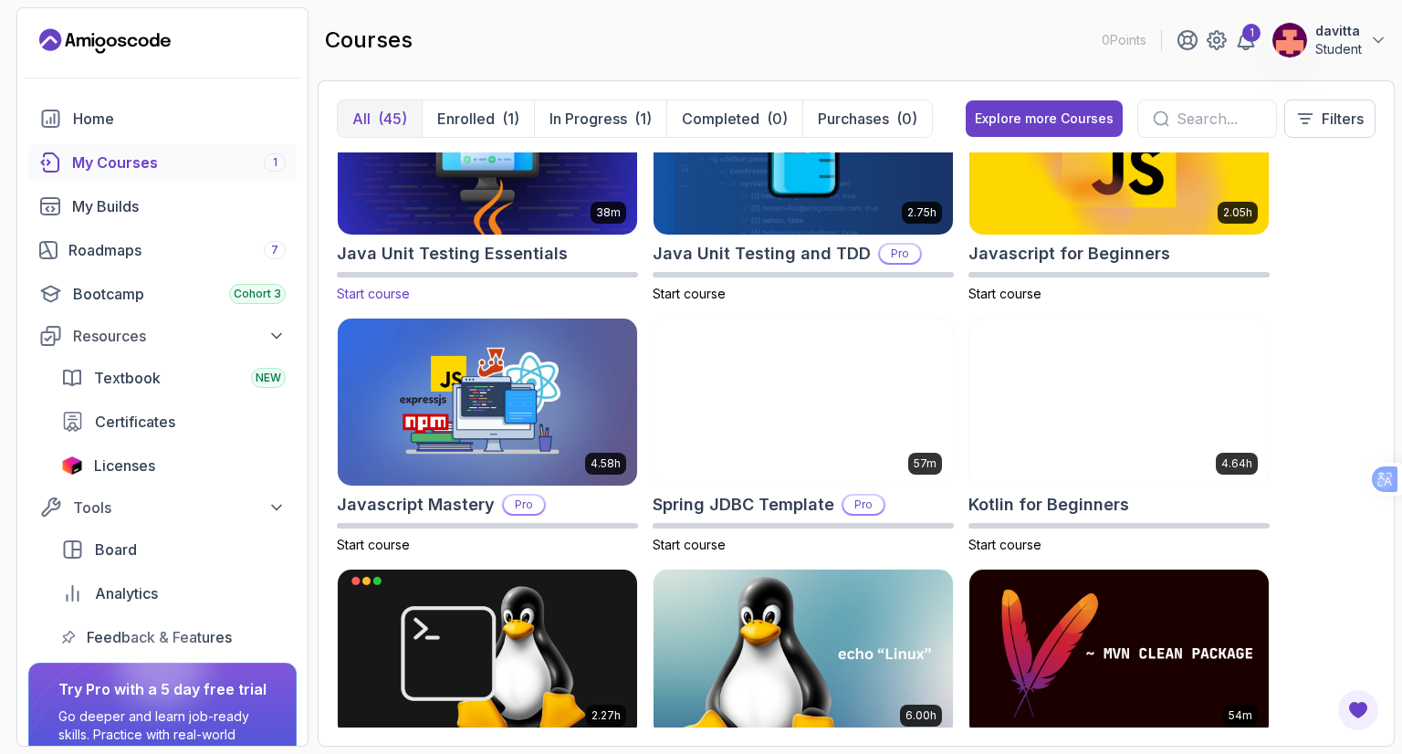
scroll to position [1825, 0]
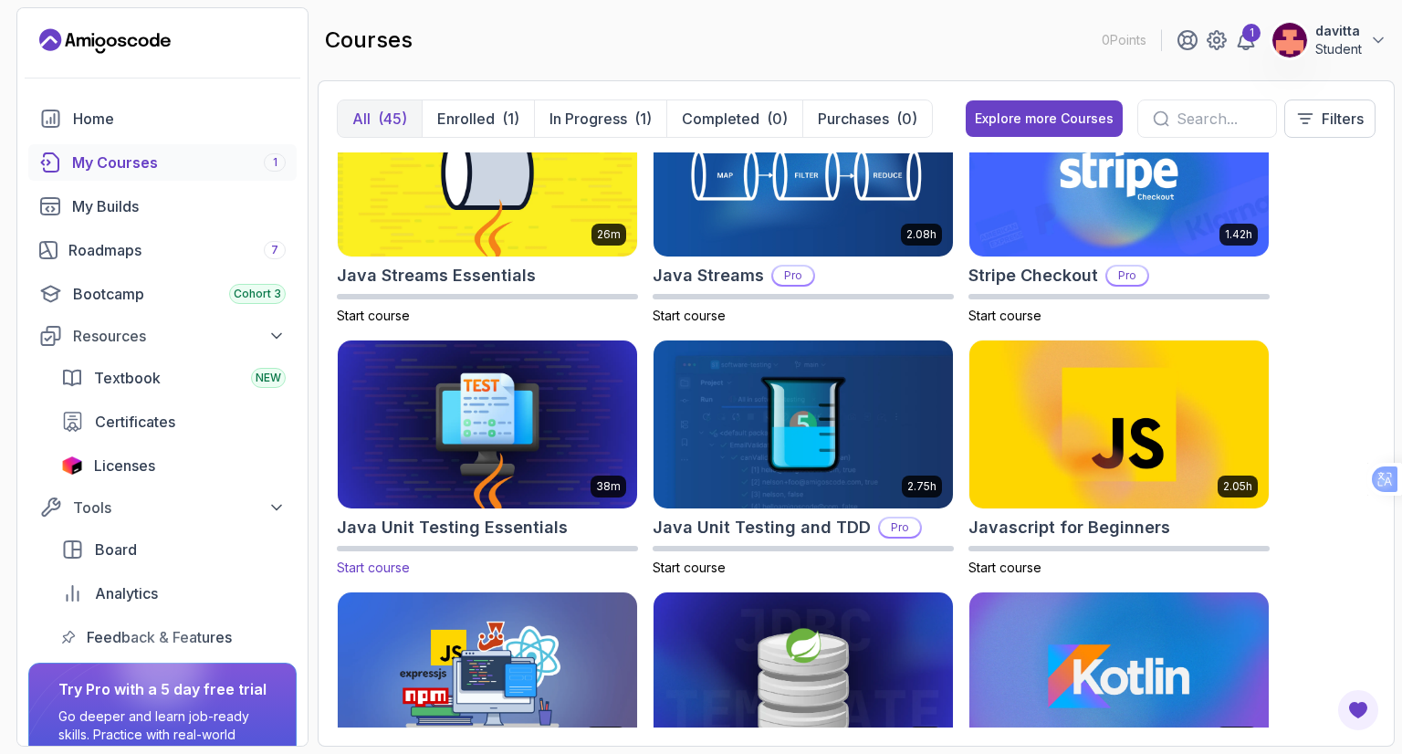
click at [506, 441] on img at bounding box center [487, 424] width 314 height 176
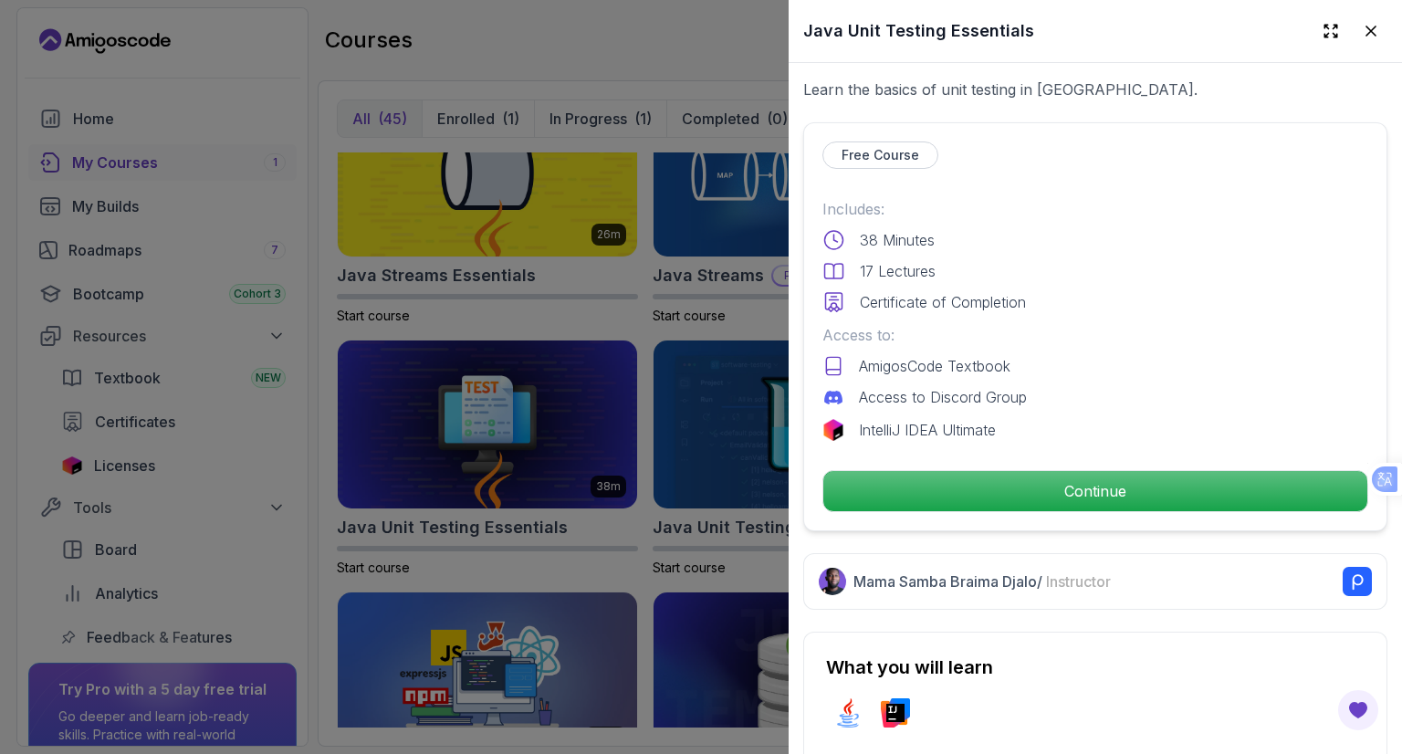
scroll to position [548, 0]
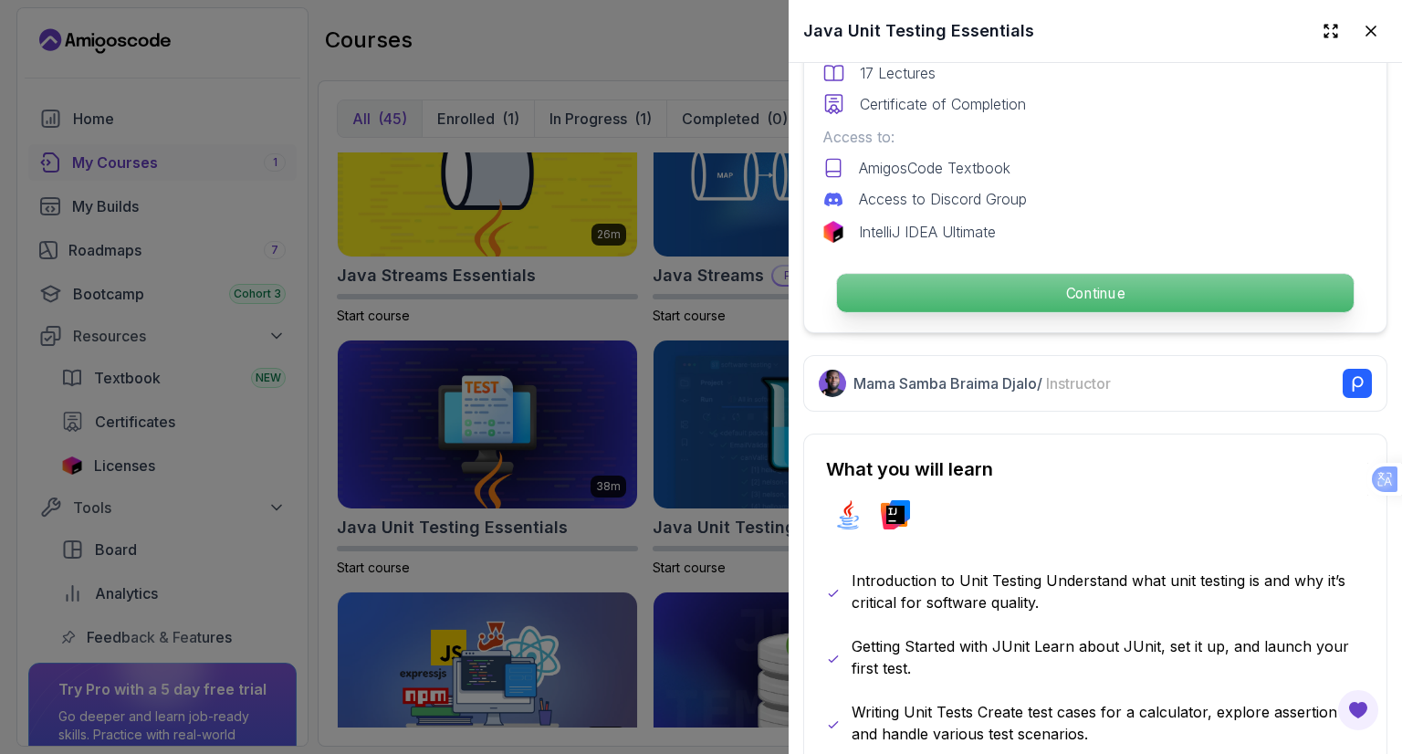
click at [1072, 292] on p "Continue" at bounding box center [1095, 293] width 517 height 38
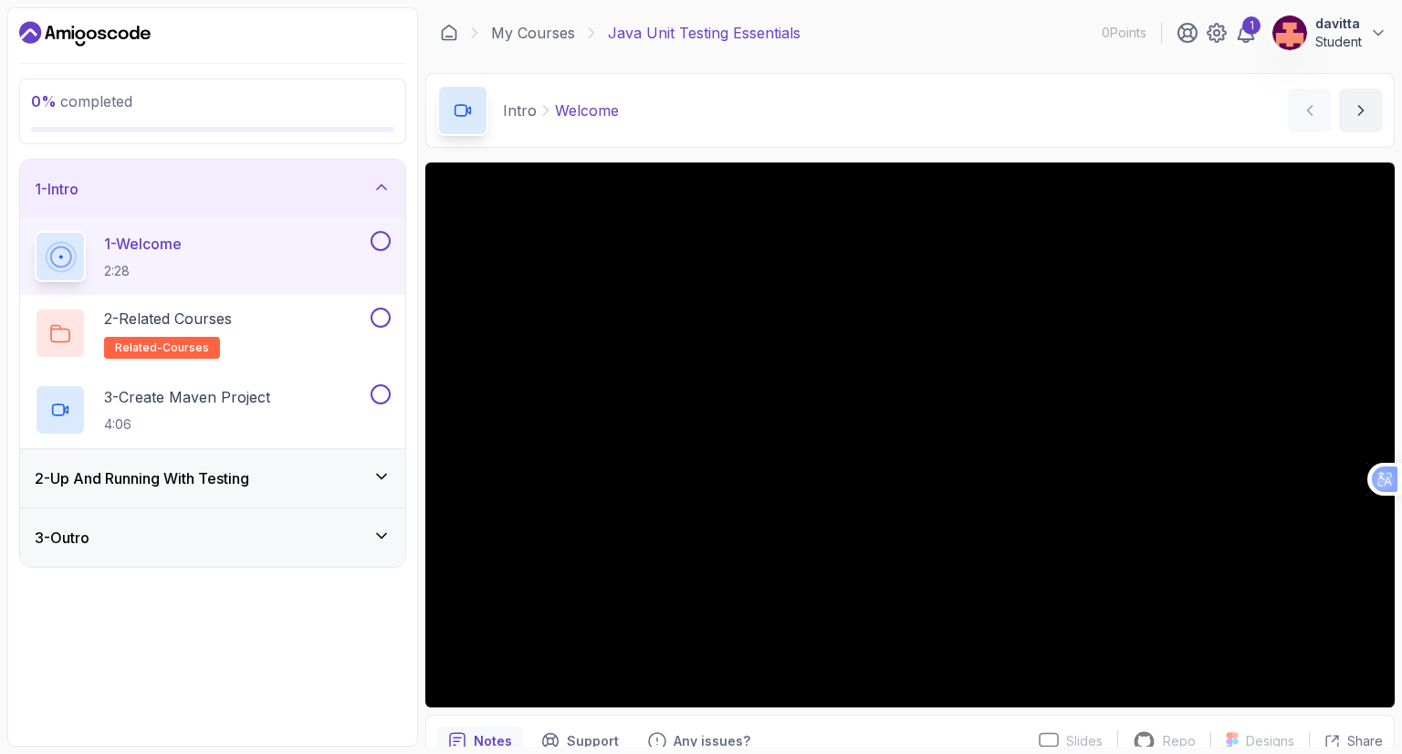
click at [364, 474] on div "2 - Up And Running With Testing" at bounding box center [213, 478] width 356 height 22
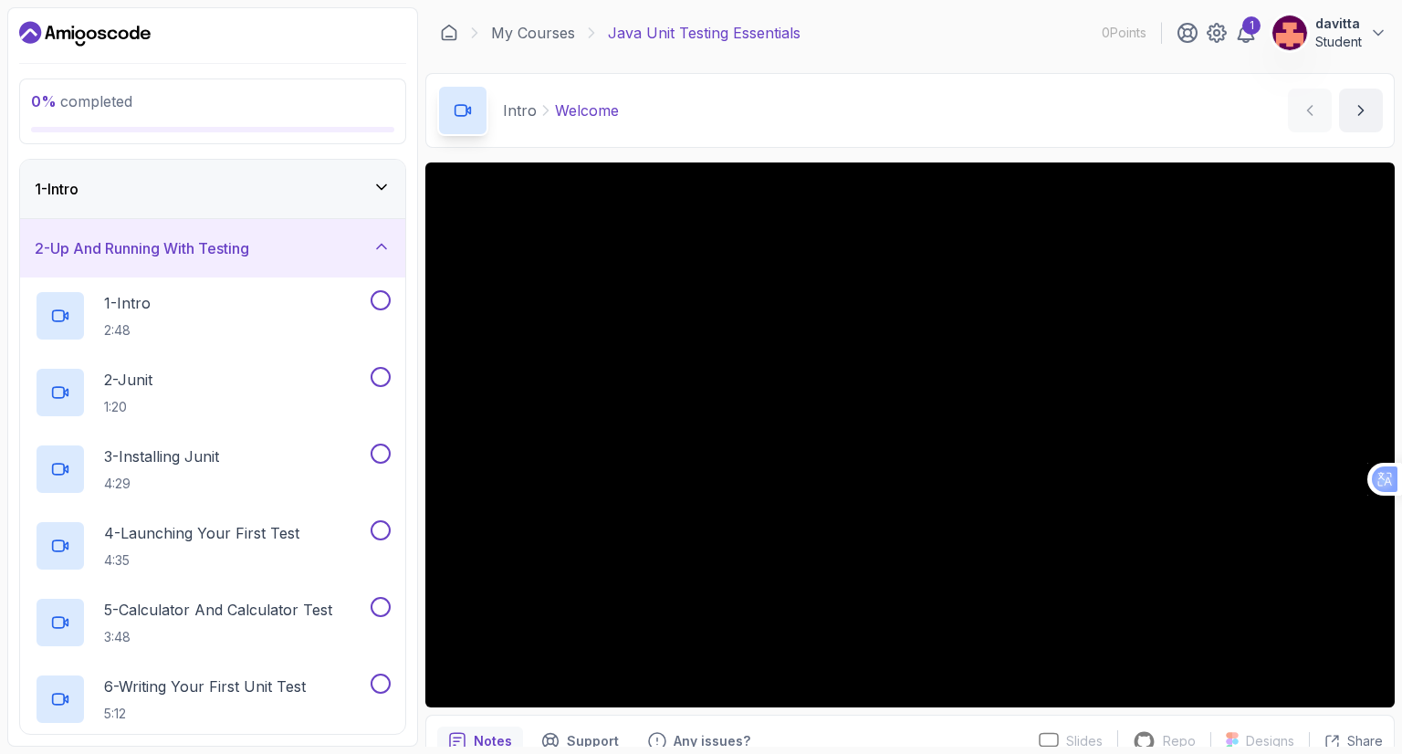
click at [379, 249] on icon at bounding box center [381, 246] width 18 height 18
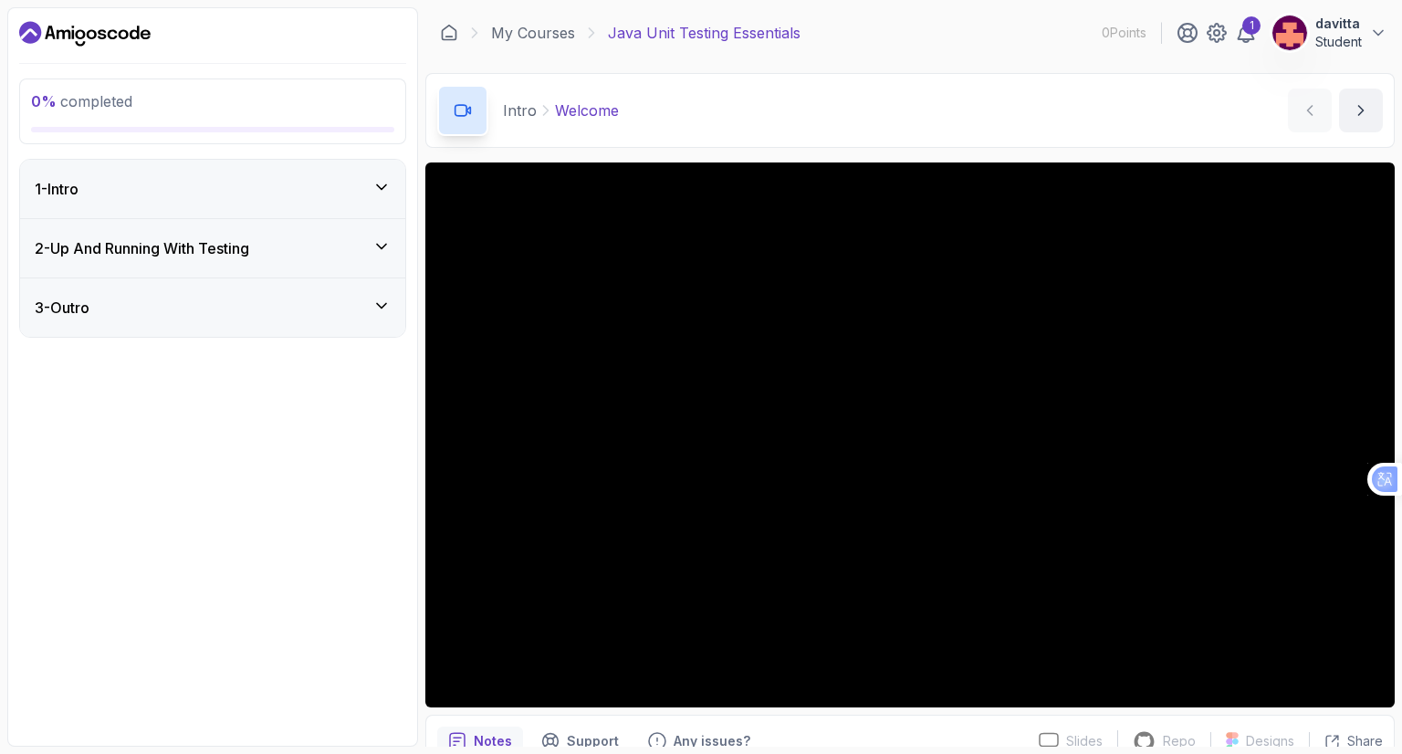
click at [389, 191] on icon at bounding box center [381, 187] width 18 height 18
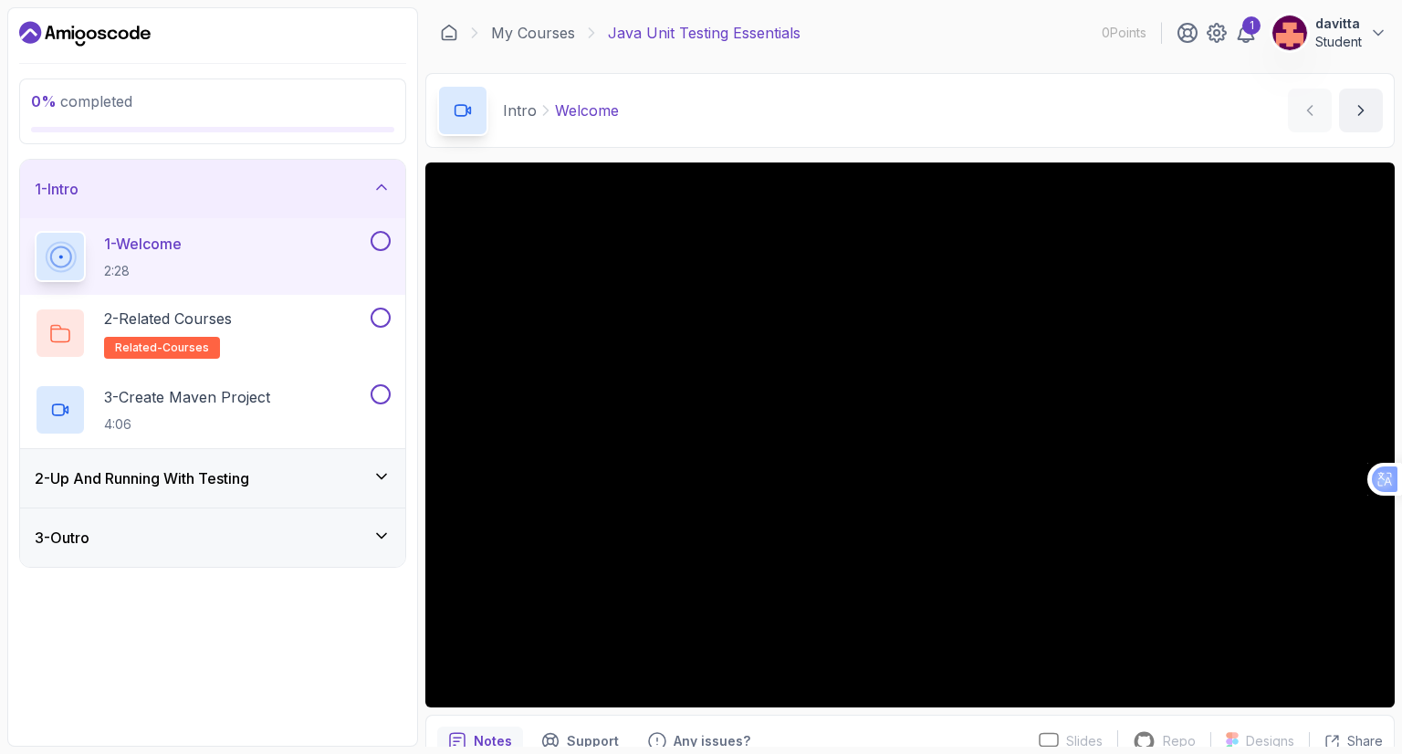
click at [378, 249] on button at bounding box center [381, 241] width 20 height 20
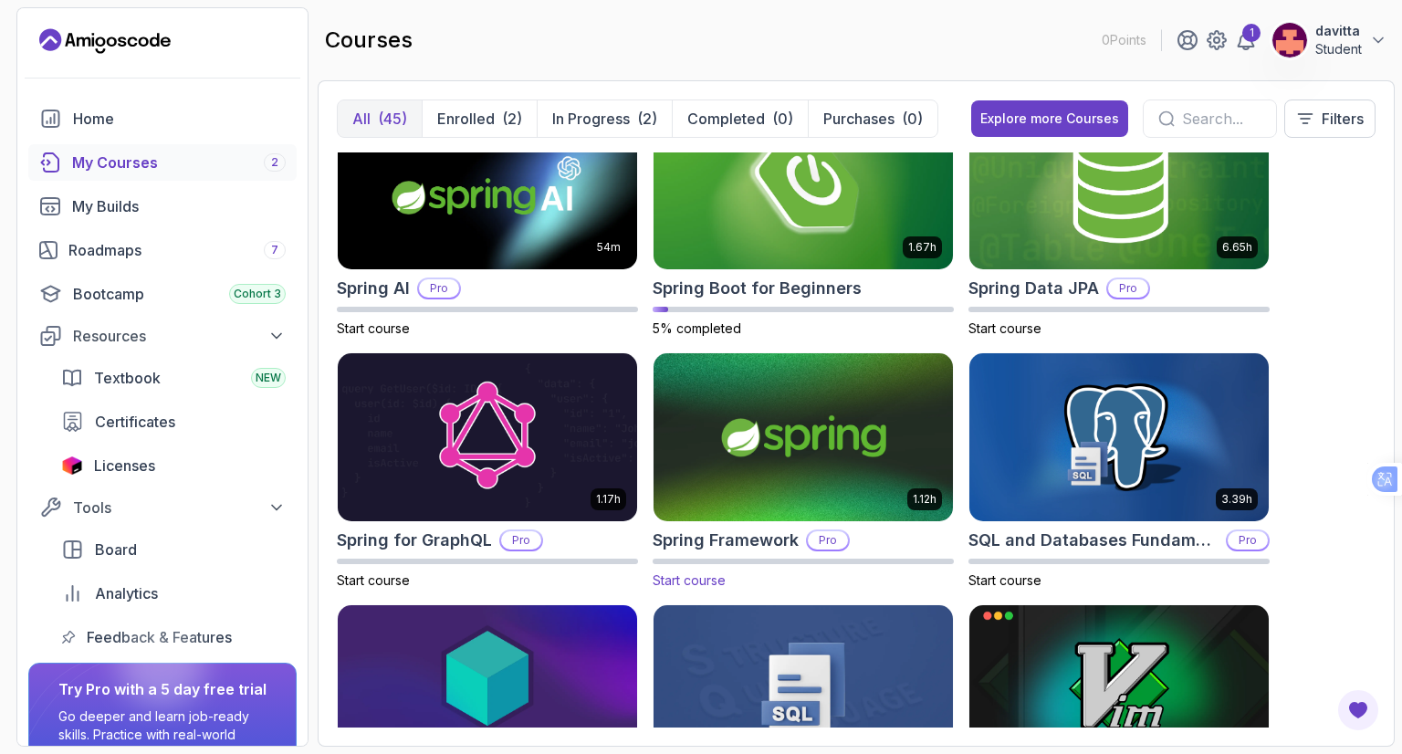
scroll to position [3103, 0]
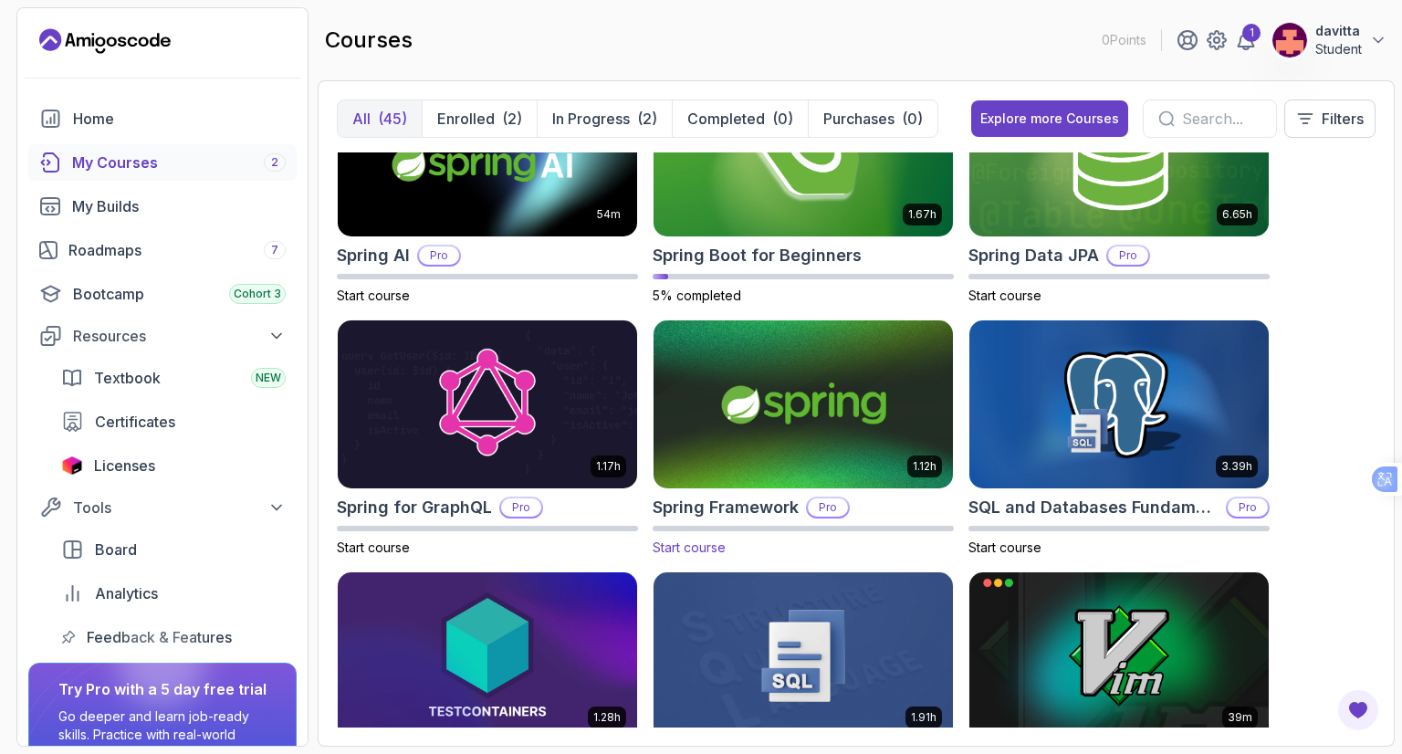
click at [788, 436] on img at bounding box center [803, 405] width 314 height 176
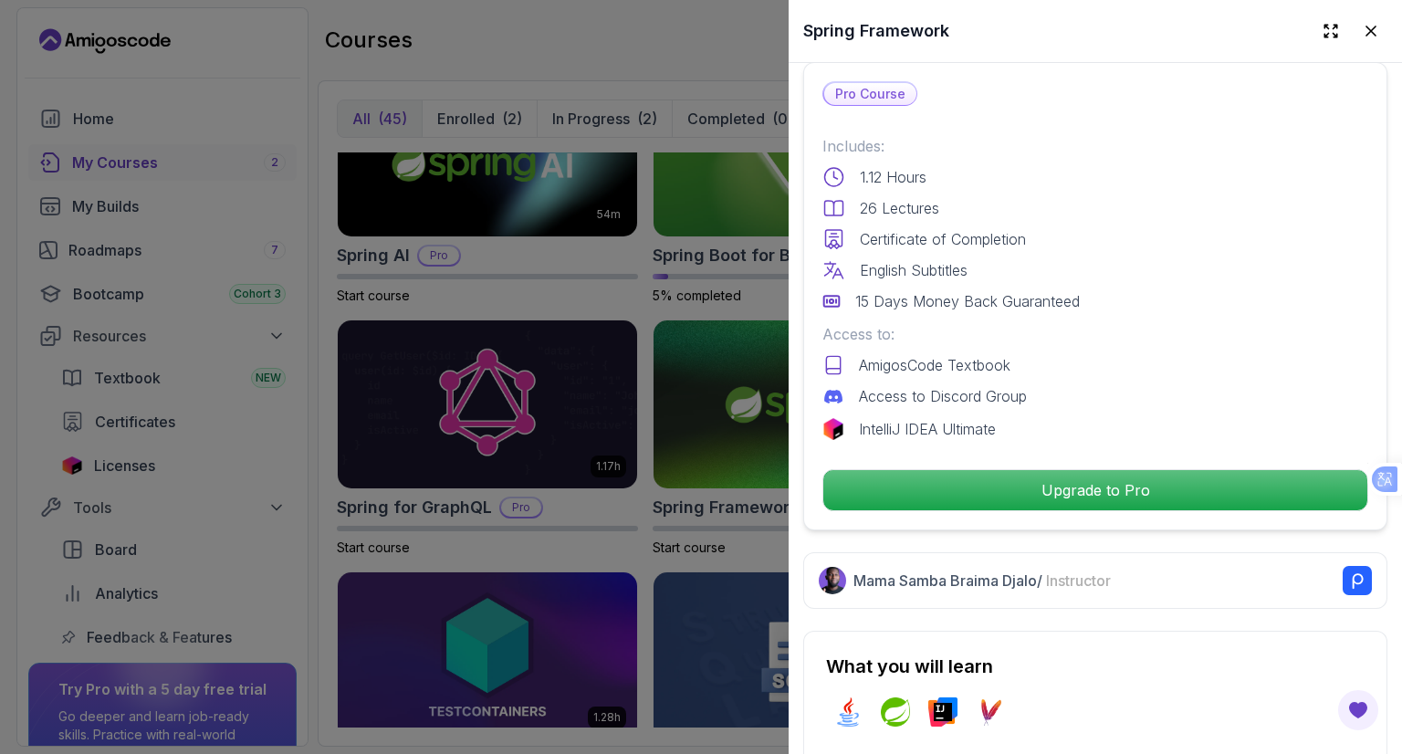
scroll to position [456, 0]
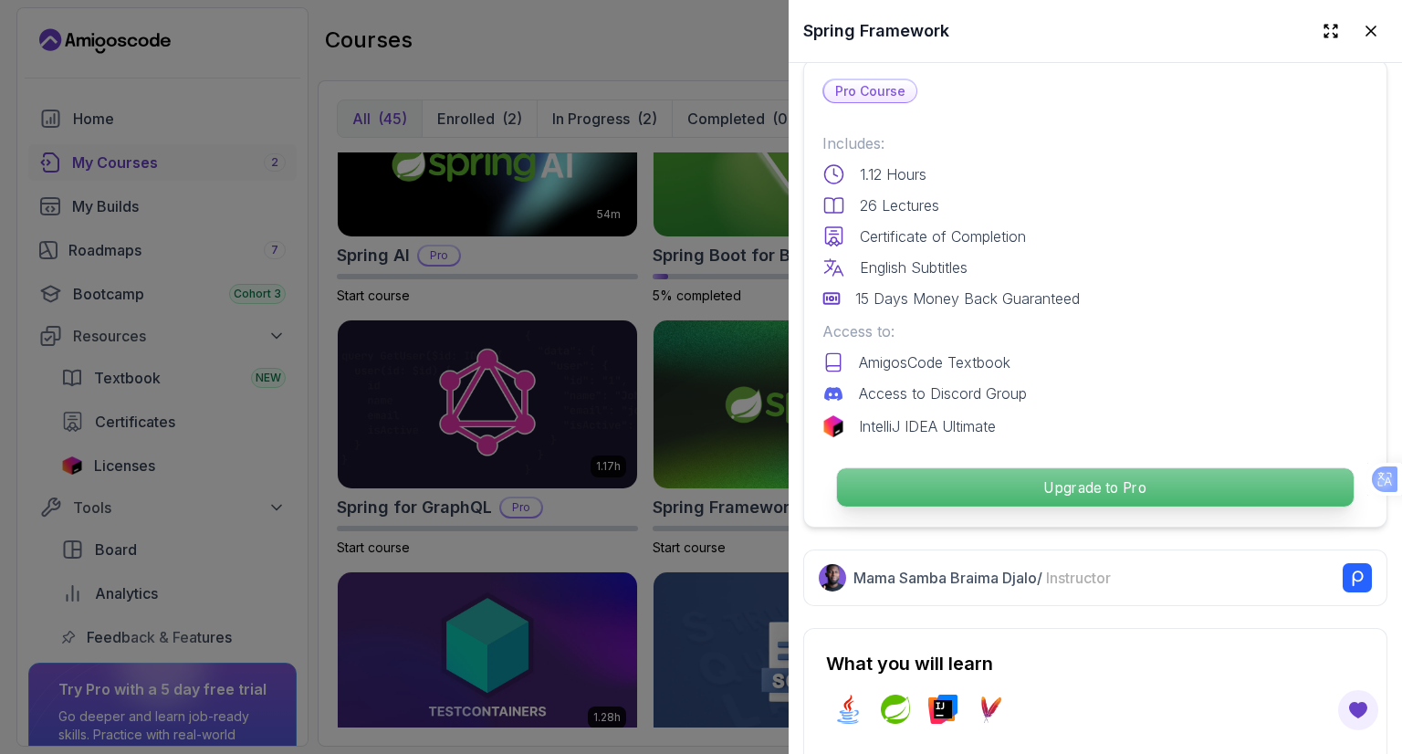
click at [971, 484] on p "Upgrade to Pro" at bounding box center [1095, 487] width 517 height 38
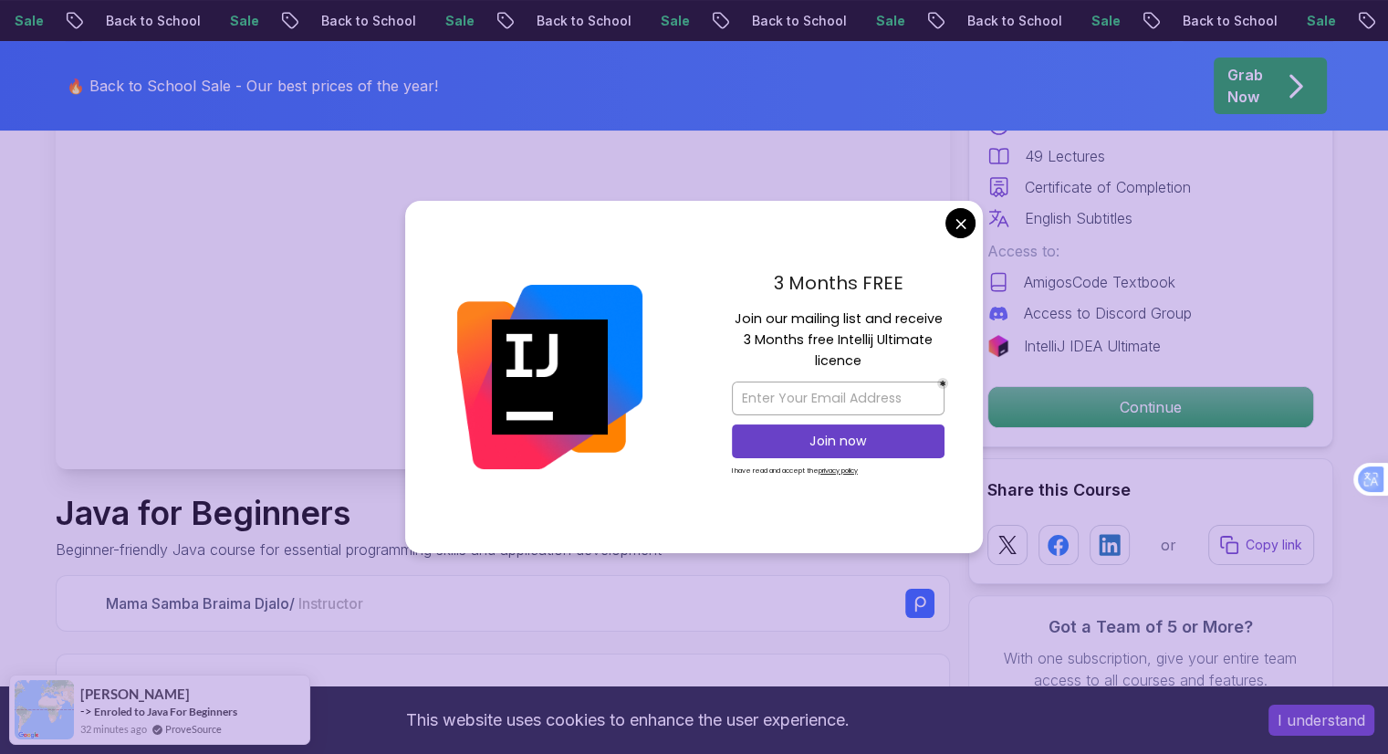
scroll to position [183, 0]
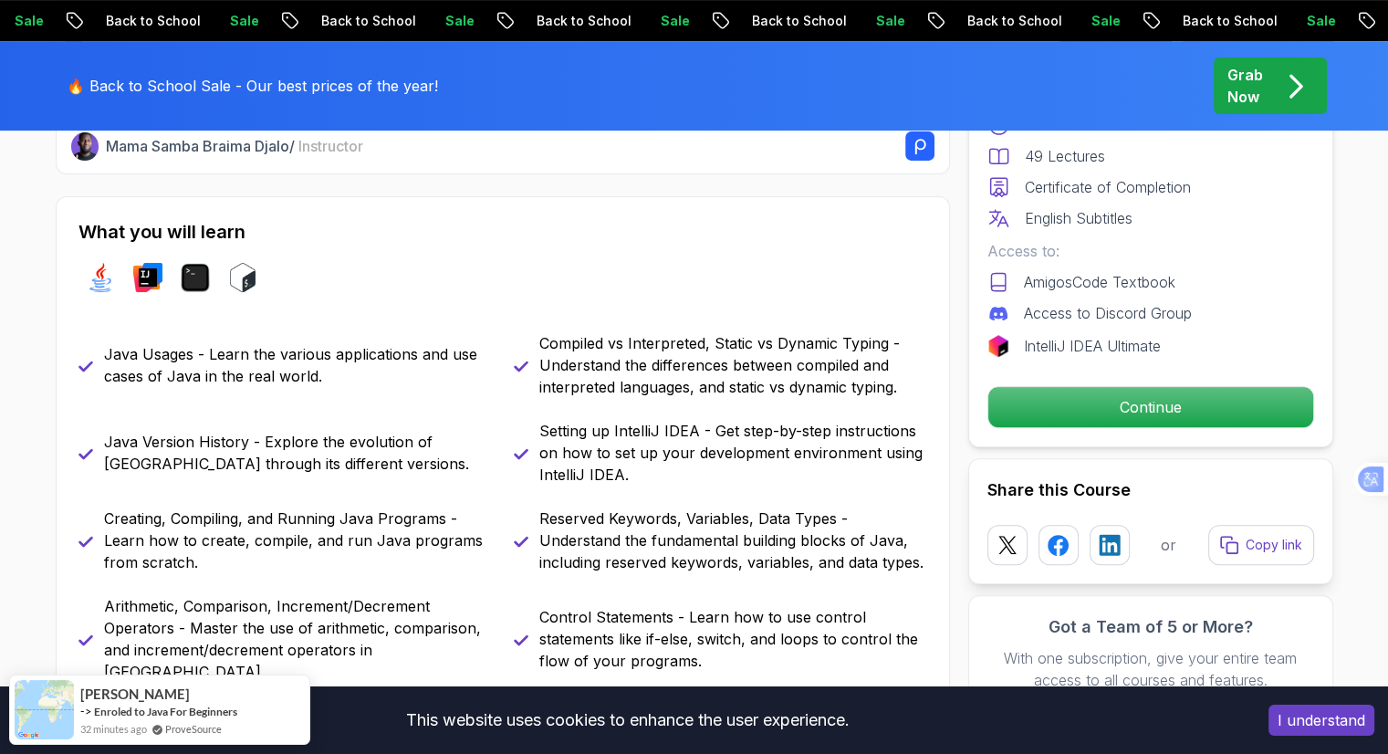
scroll to position [730, 0]
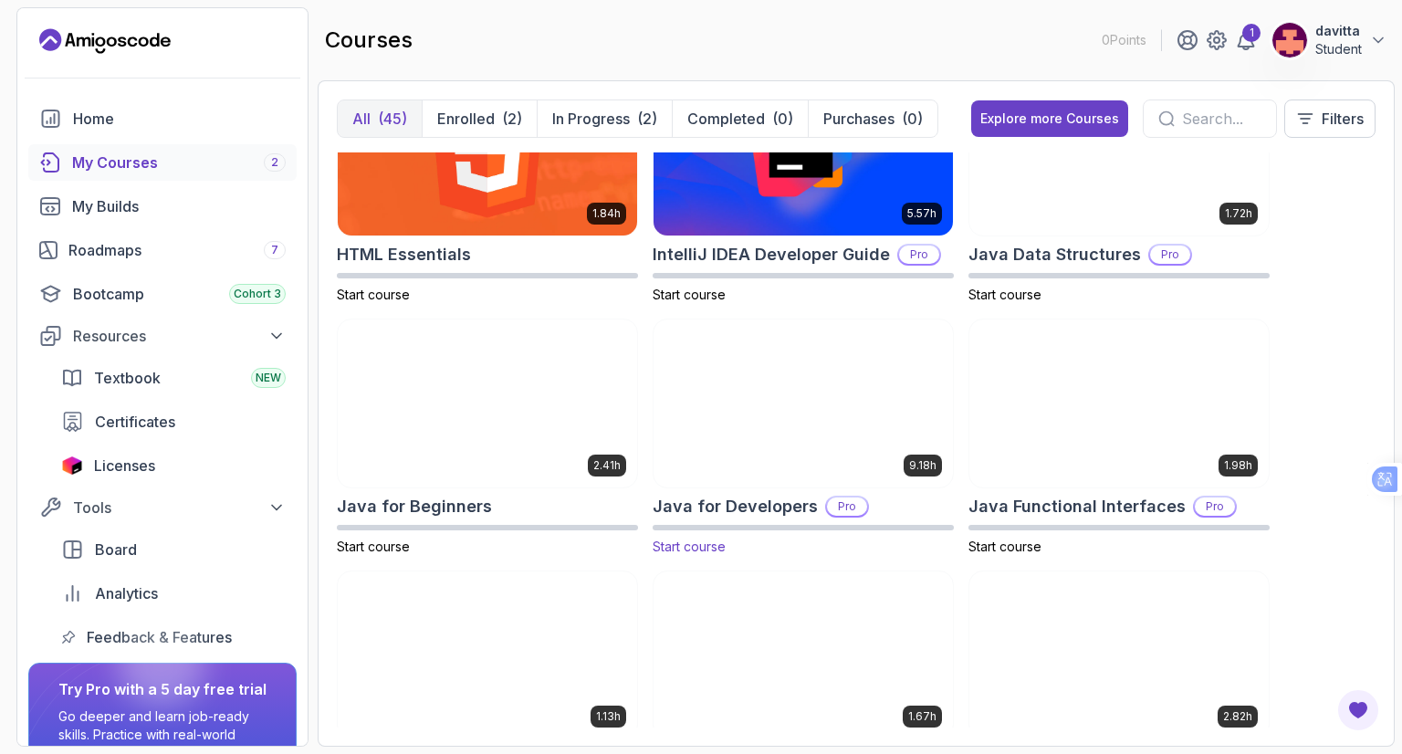
scroll to position [1186, 0]
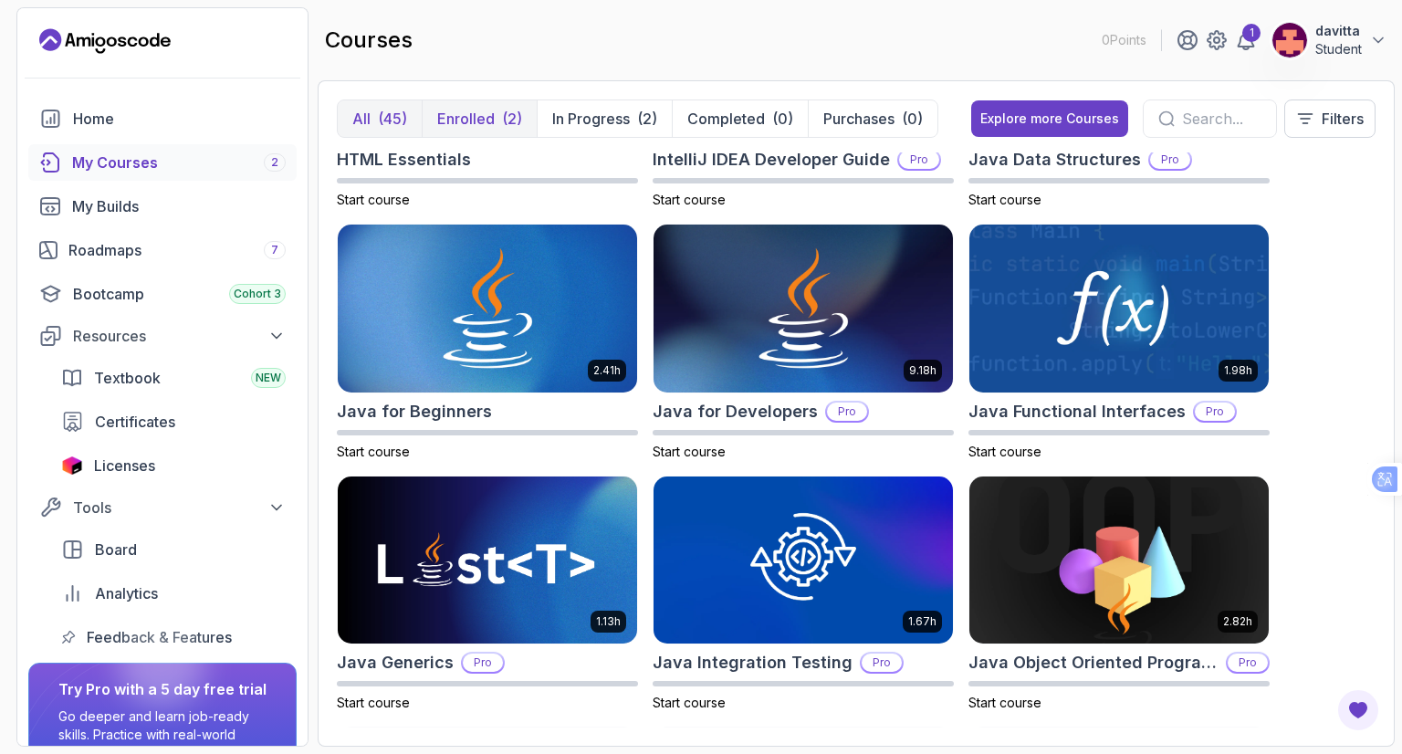
click at [489, 125] on p "Enrolled" at bounding box center [465, 119] width 57 height 22
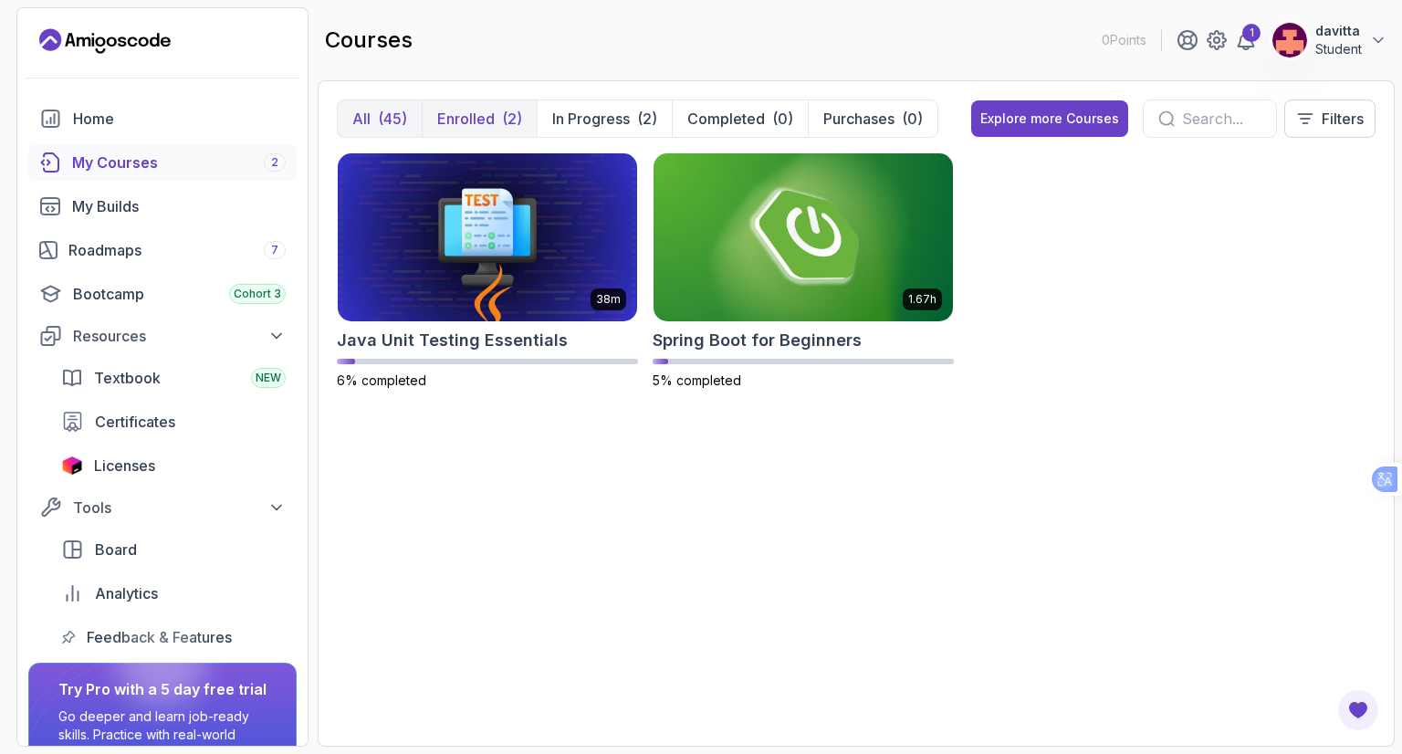
click at [371, 110] on button "All (45)" at bounding box center [380, 118] width 84 height 37
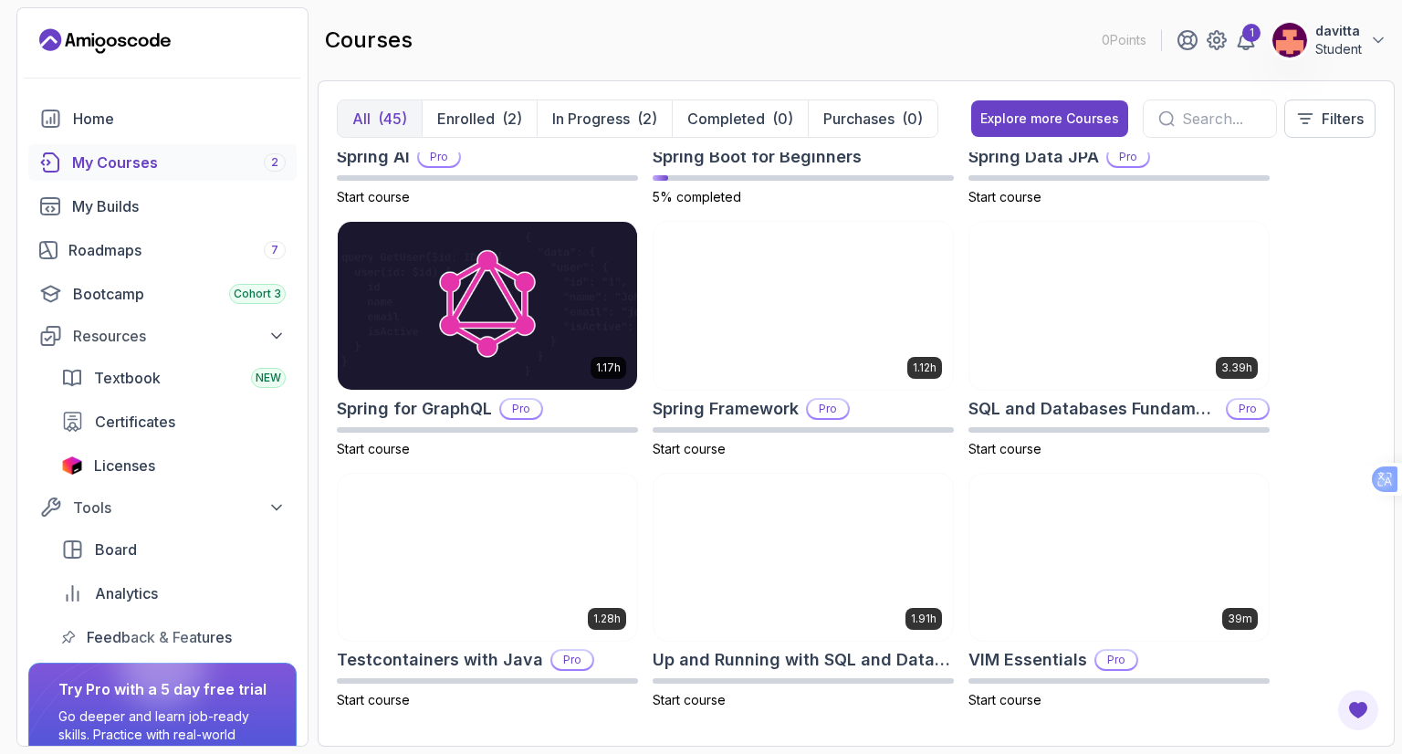
scroll to position [3205, 0]
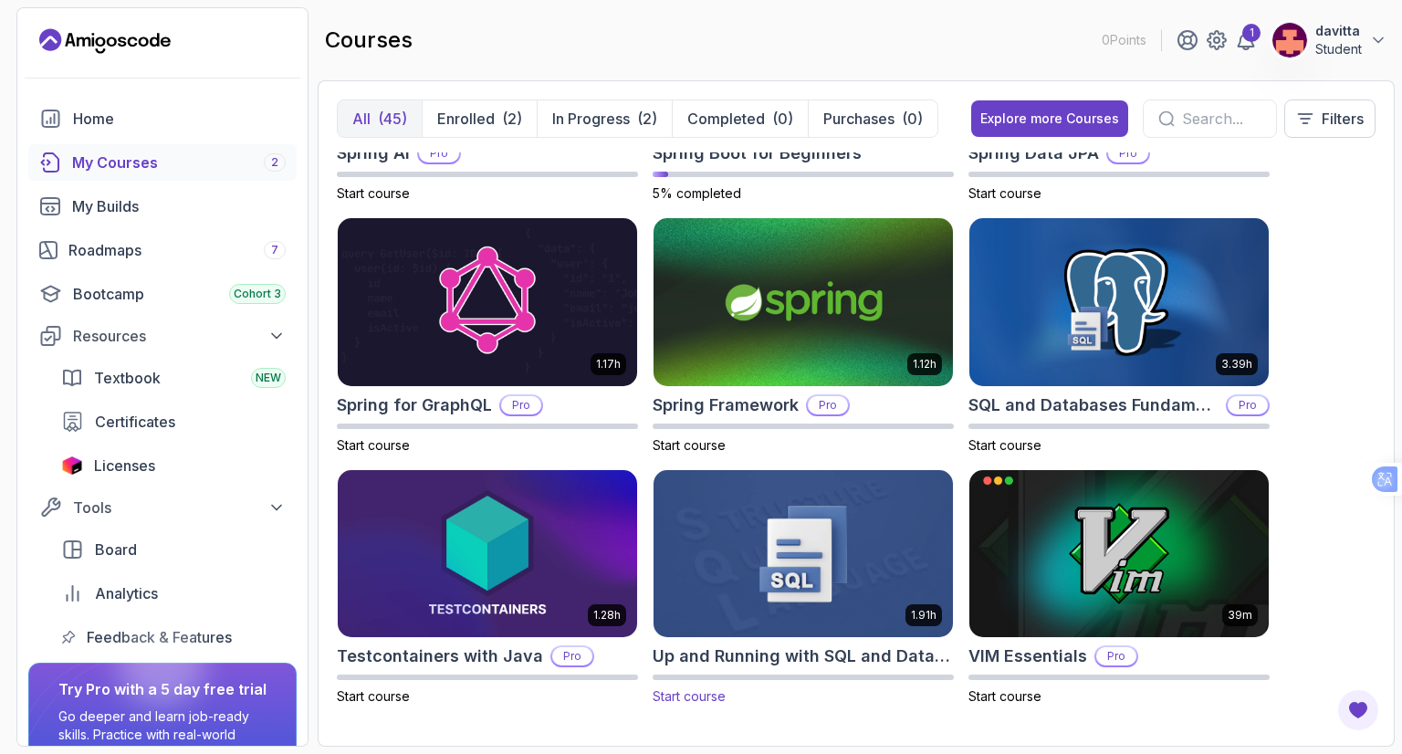
click at [803, 608] on img at bounding box center [803, 553] width 314 height 176
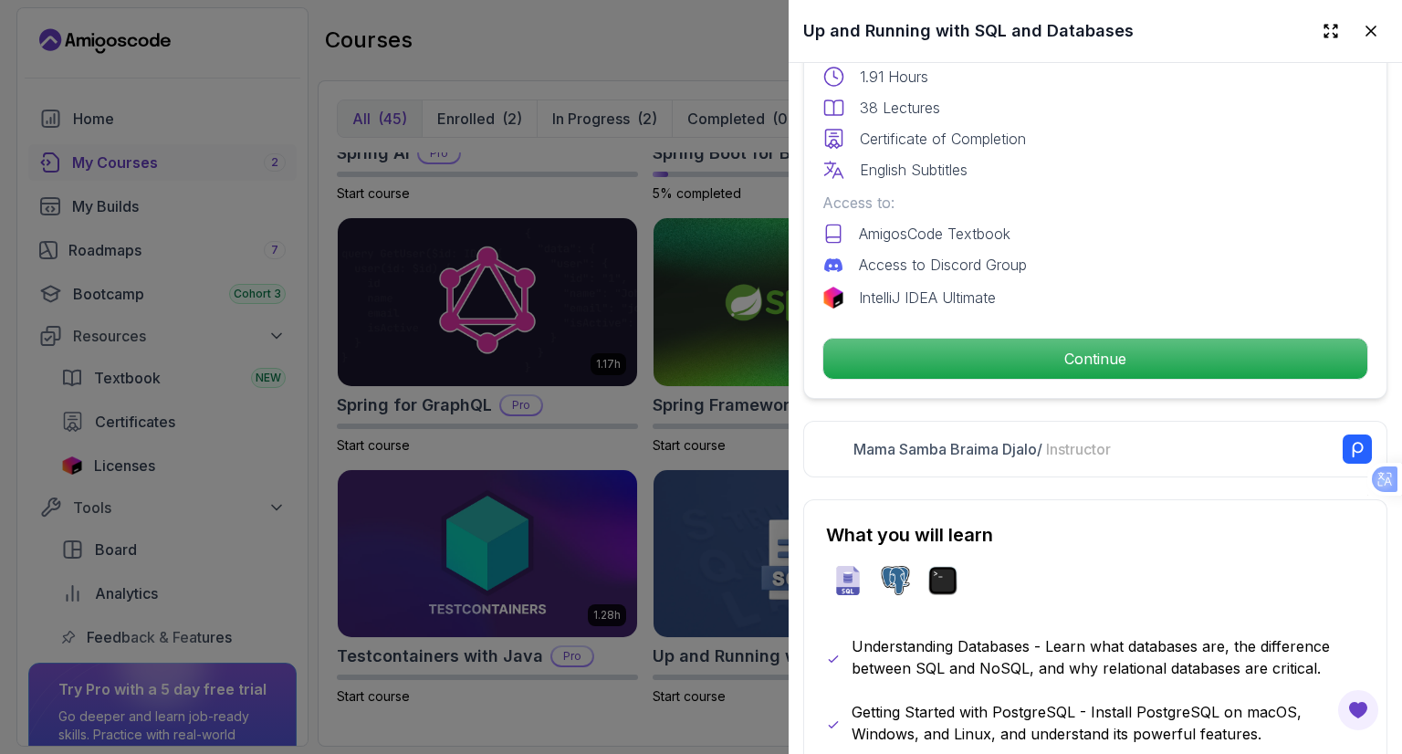
scroll to position [456, 0]
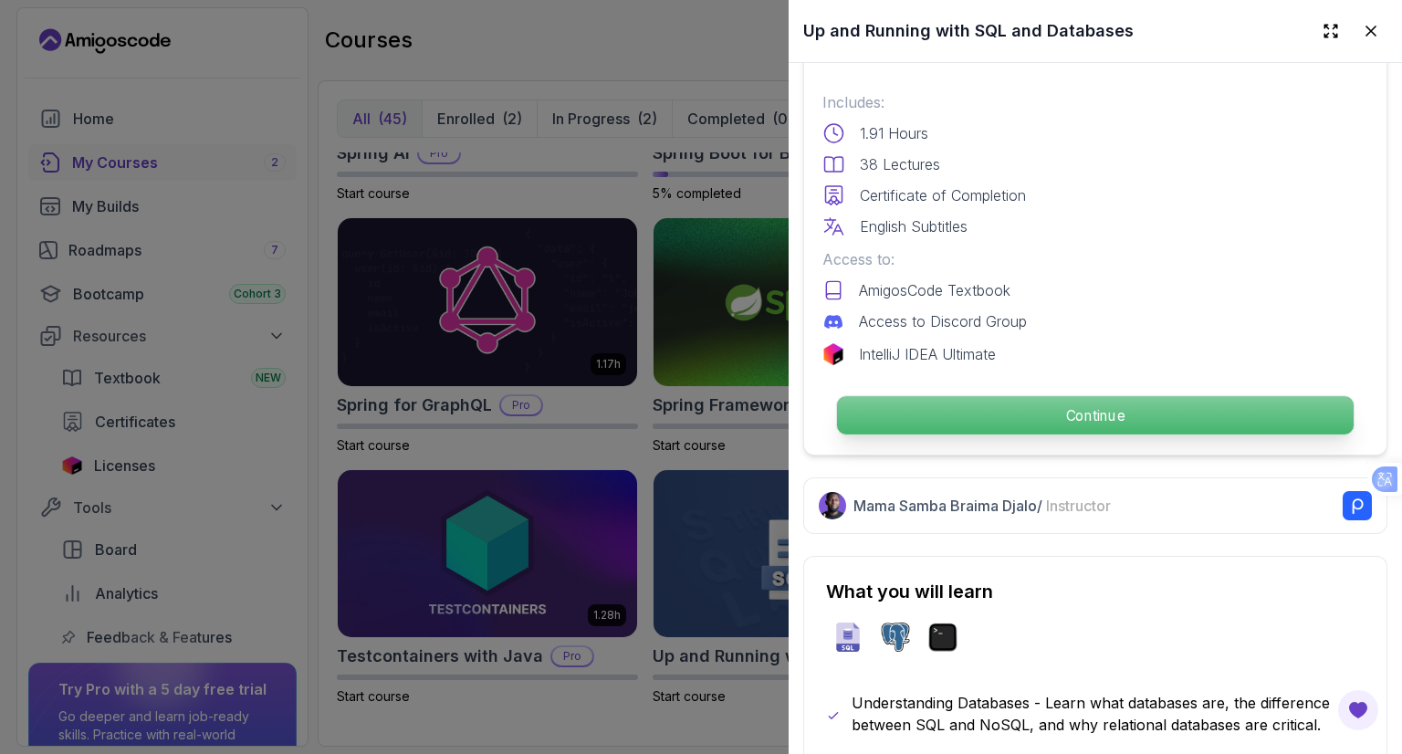
click at [1039, 396] on p "Continue" at bounding box center [1095, 415] width 517 height 38
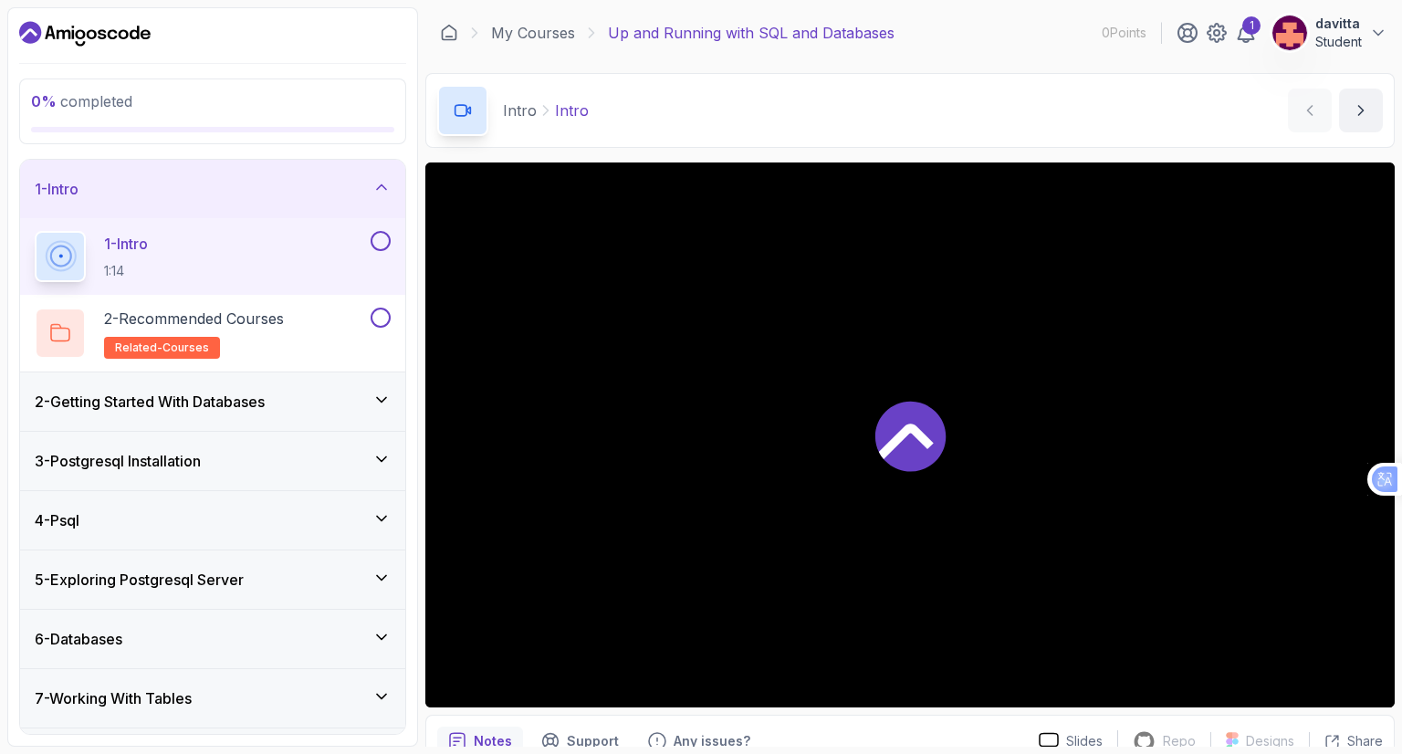
click at [380, 235] on button at bounding box center [381, 241] width 20 height 20
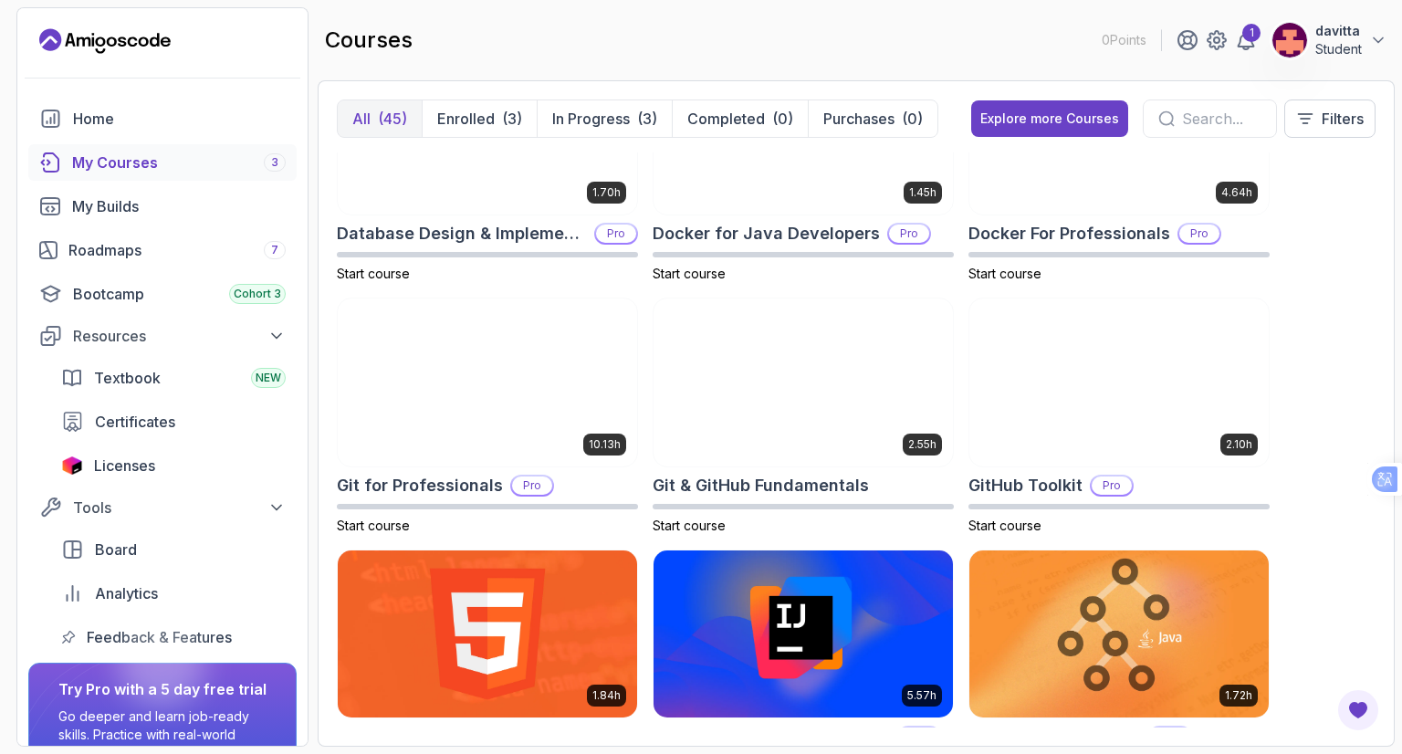
scroll to position [639, 0]
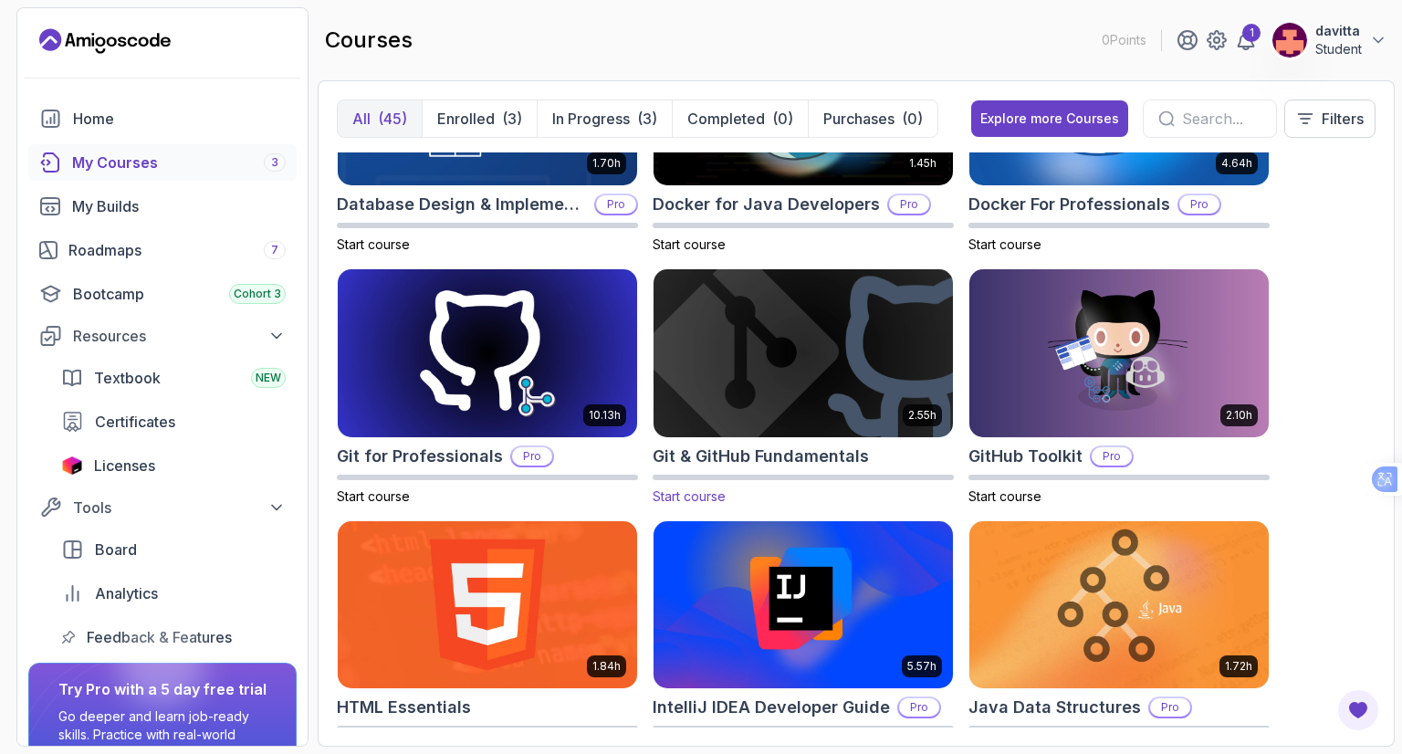
click at [792, 412] on img at bounding box center [803, 353] width 314 height 176
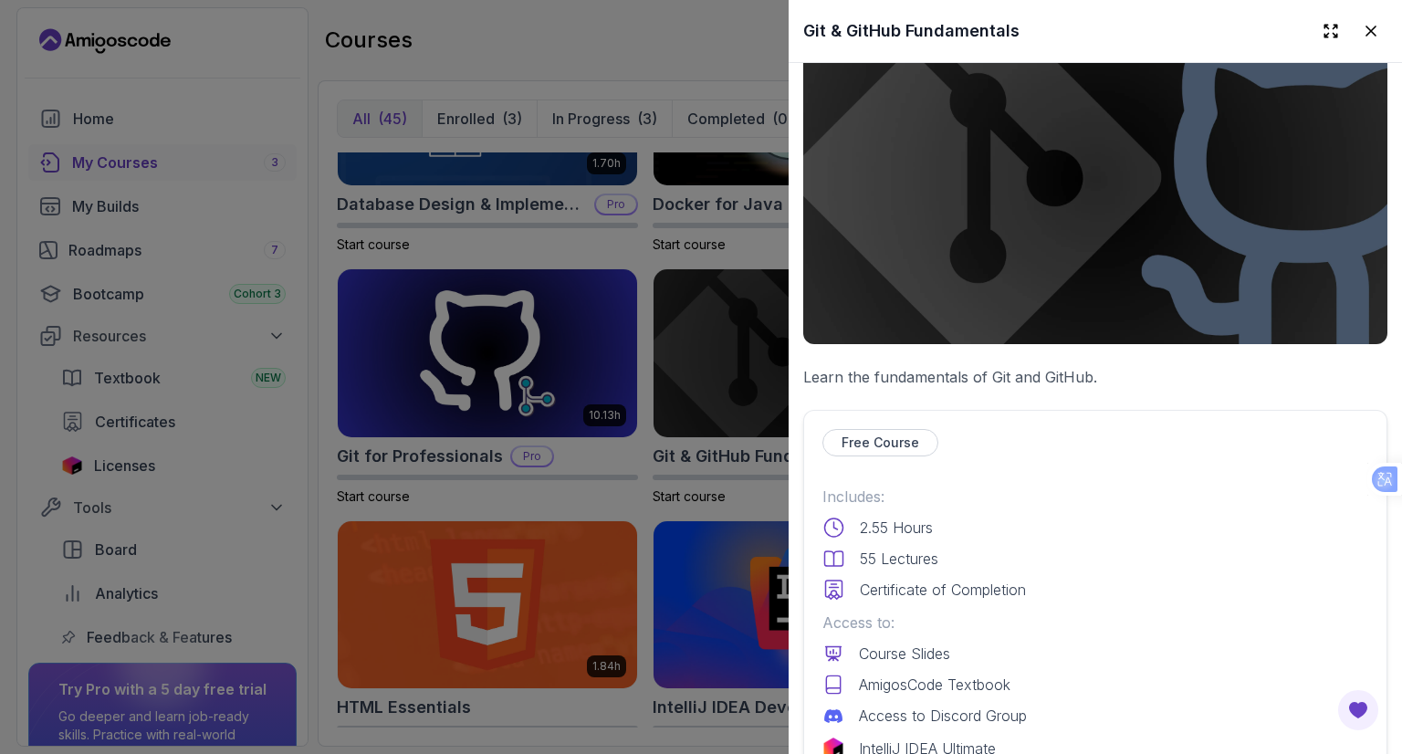
scroll to position [274, 0]
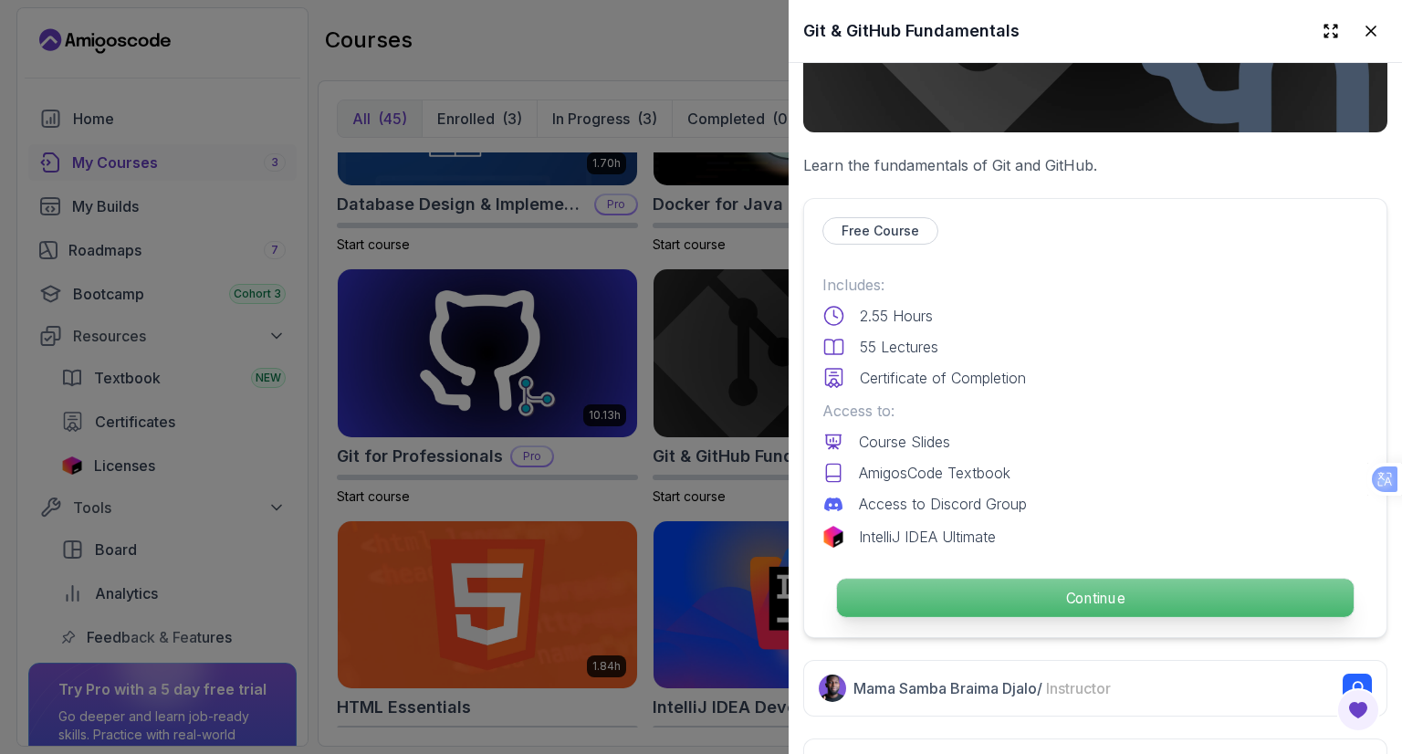
click at [967, 590] on p "Continue" at bounding box center [1095, 598] width 517 height 38
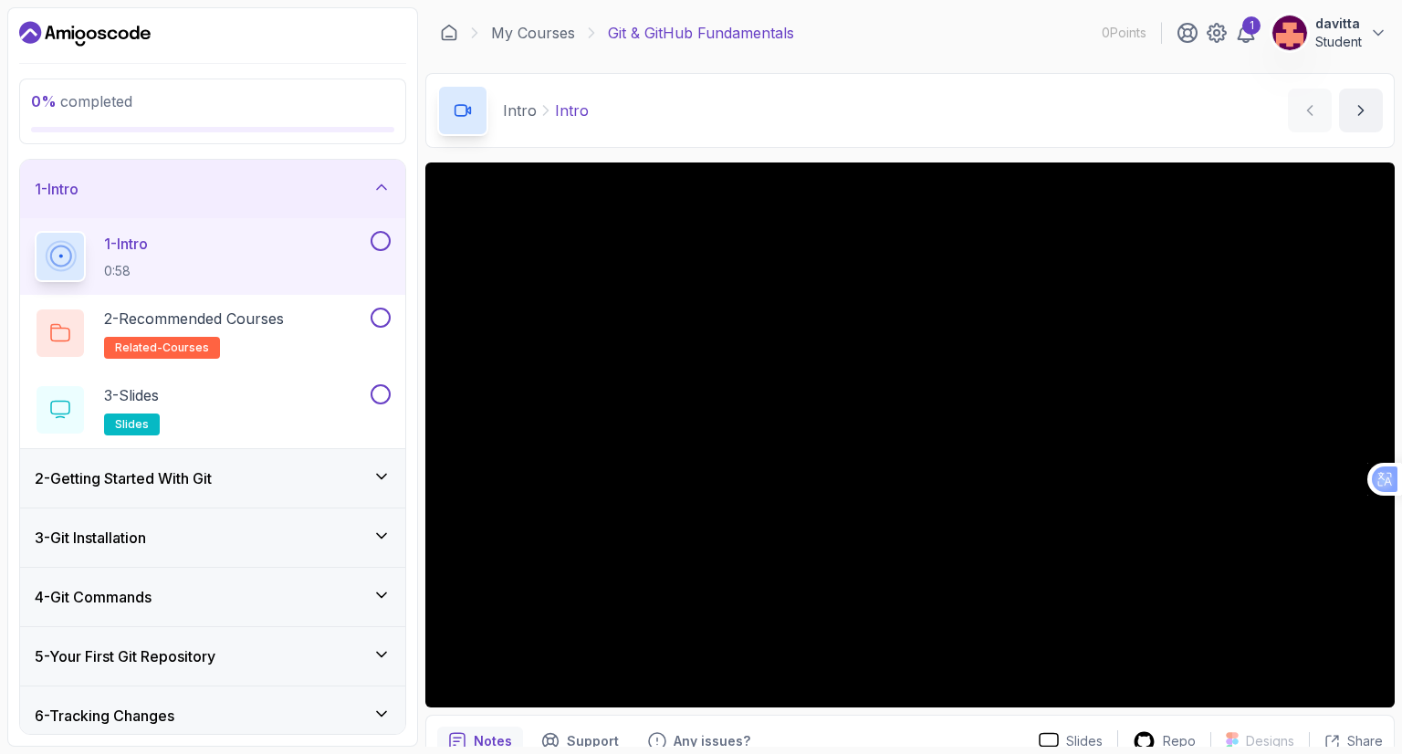
click at [393, 246] on div "1 - Intro 0:58" at bounding box center [212, 256] width 385 height 77
click at [384, 242] on button at bounding box center [381, 241] width 20 height 20
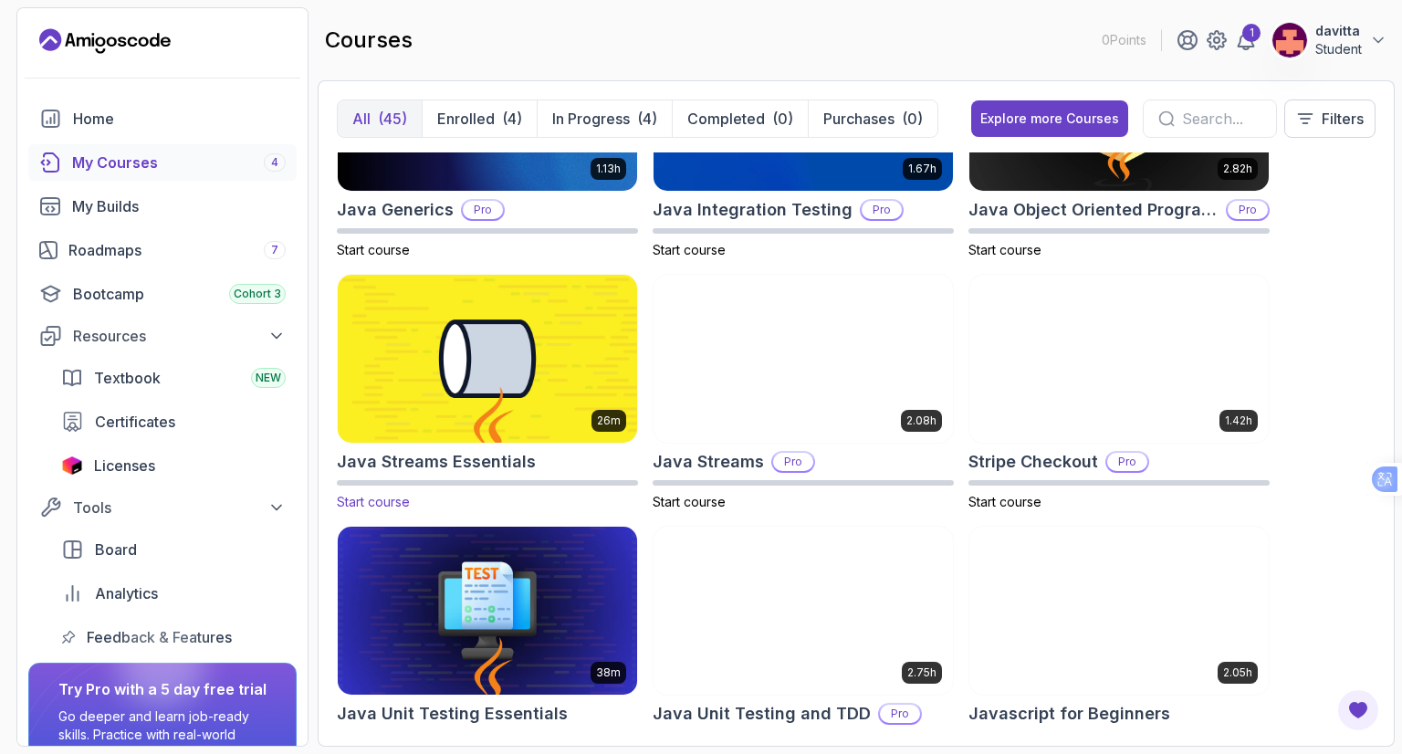
scroll to position [1643, 0]
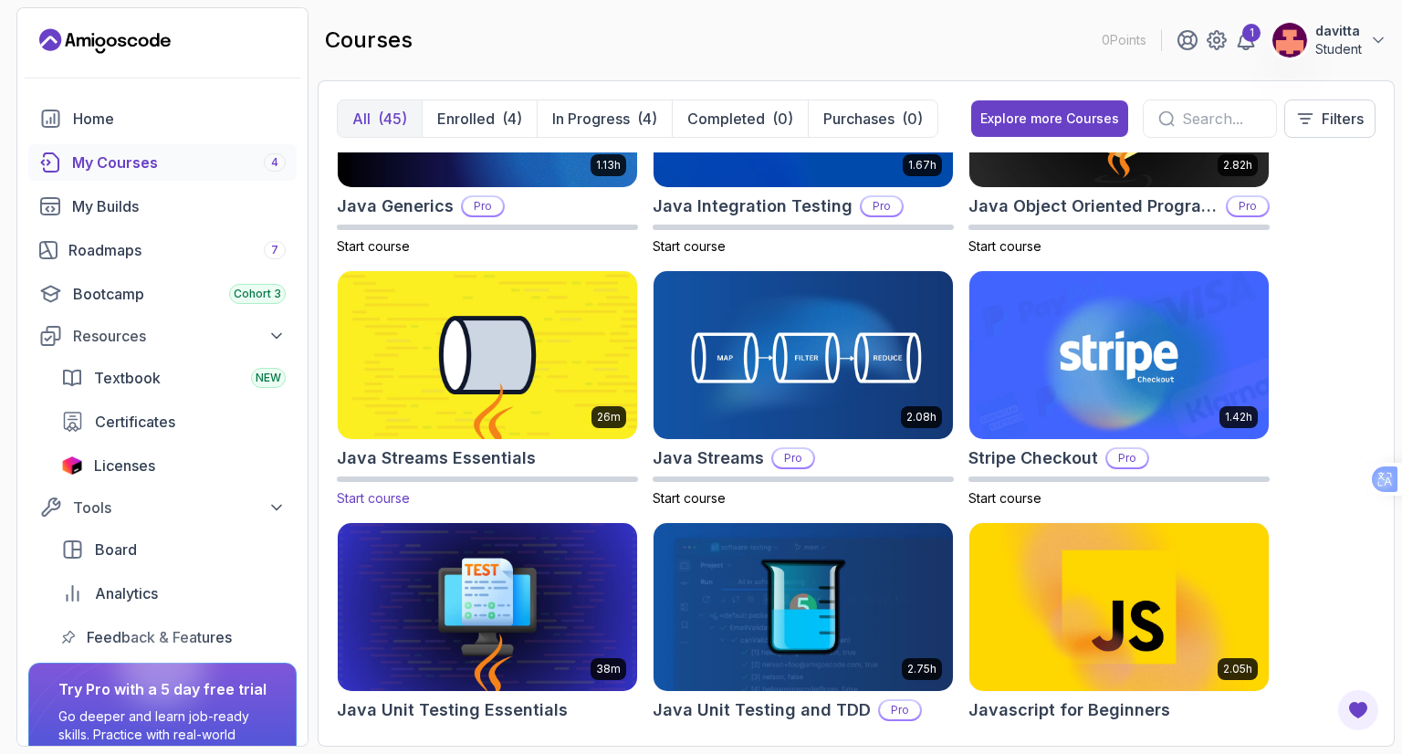
click at [529, 412] on img at bounding box center [487, 355] width 314 height 176
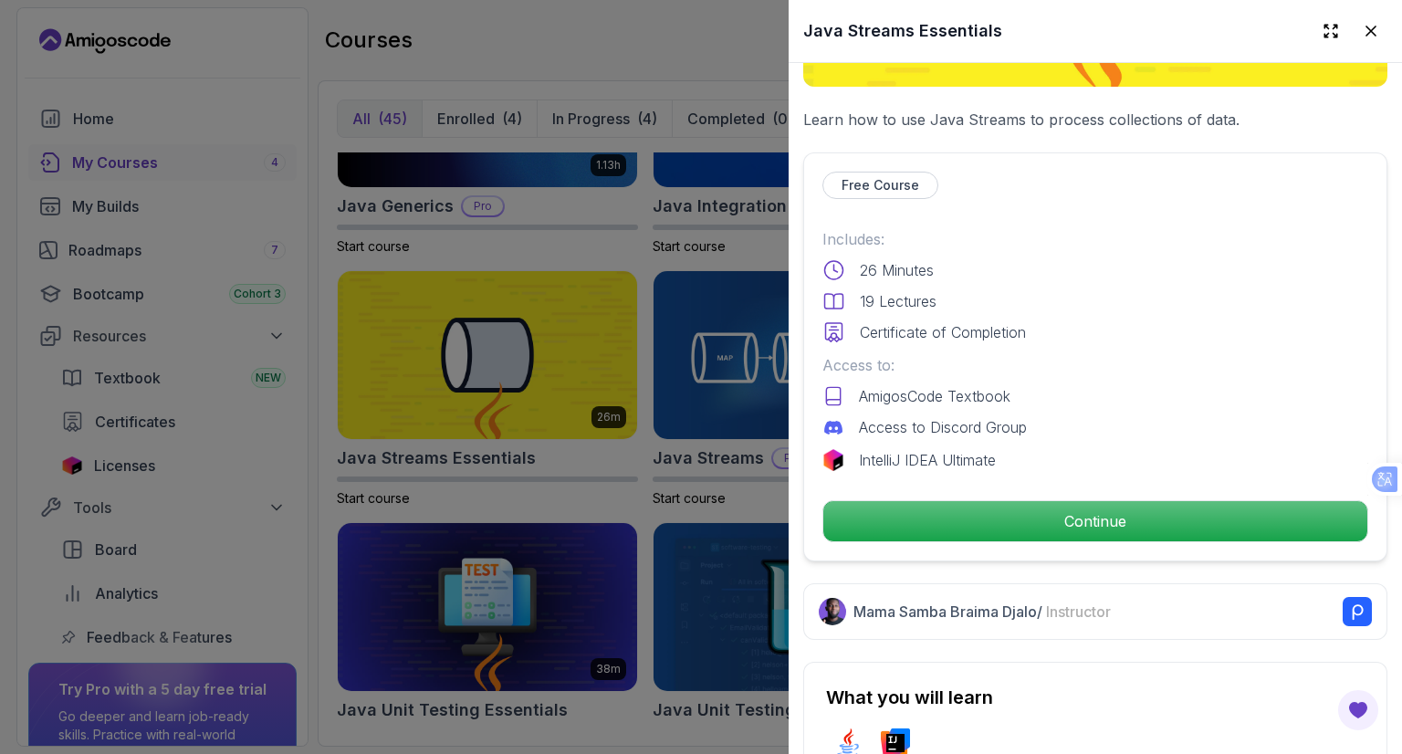
scroll to position [365, 0]
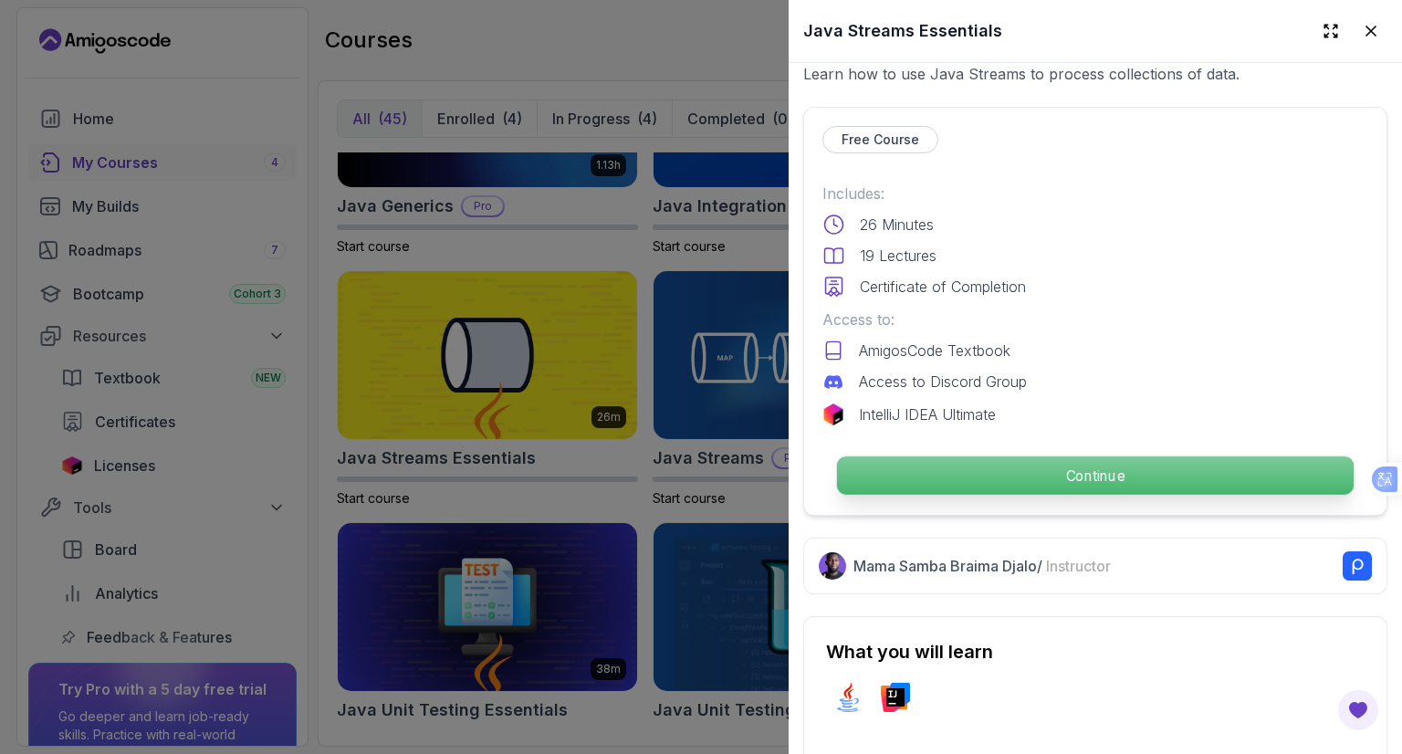
click at [1007, 465] on p "Continue" at bounding box center [1095, 475] width 517 height 38
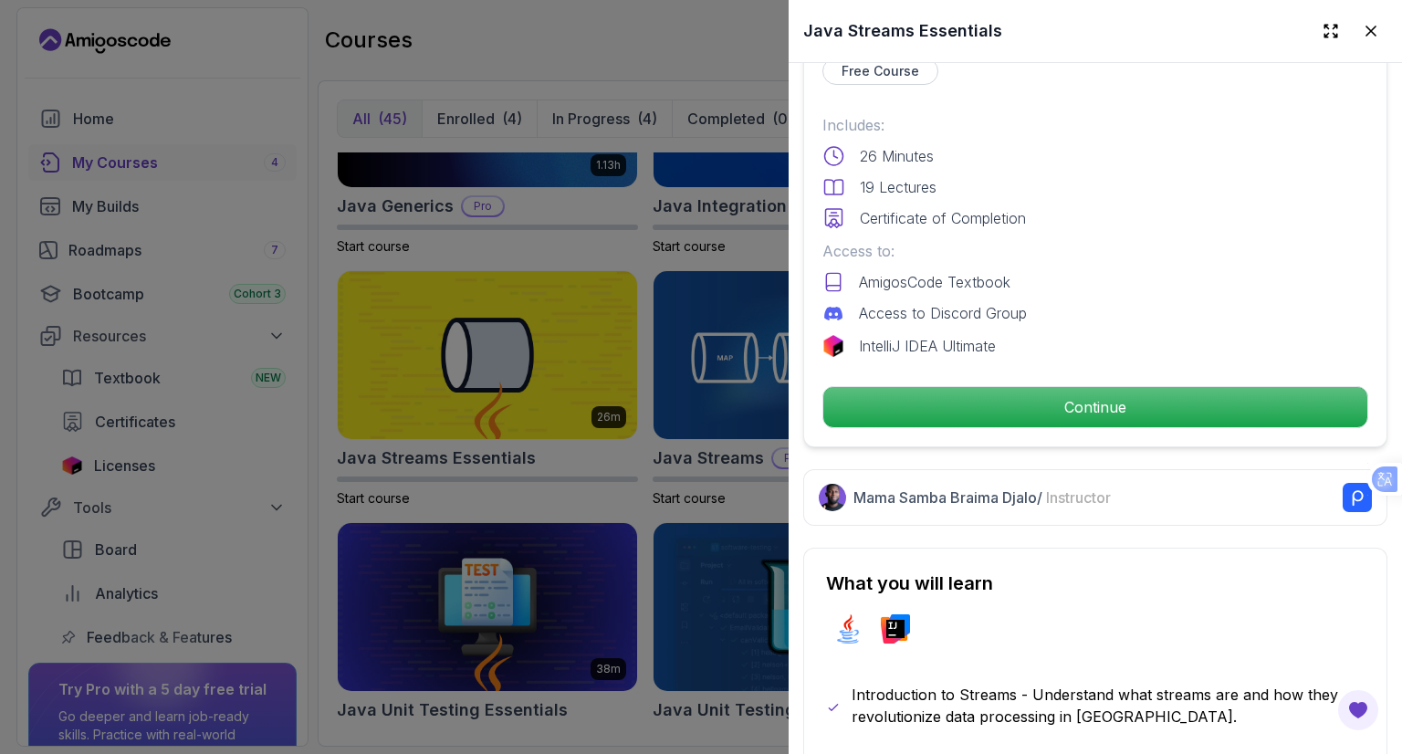
scroll to position [639, 0]
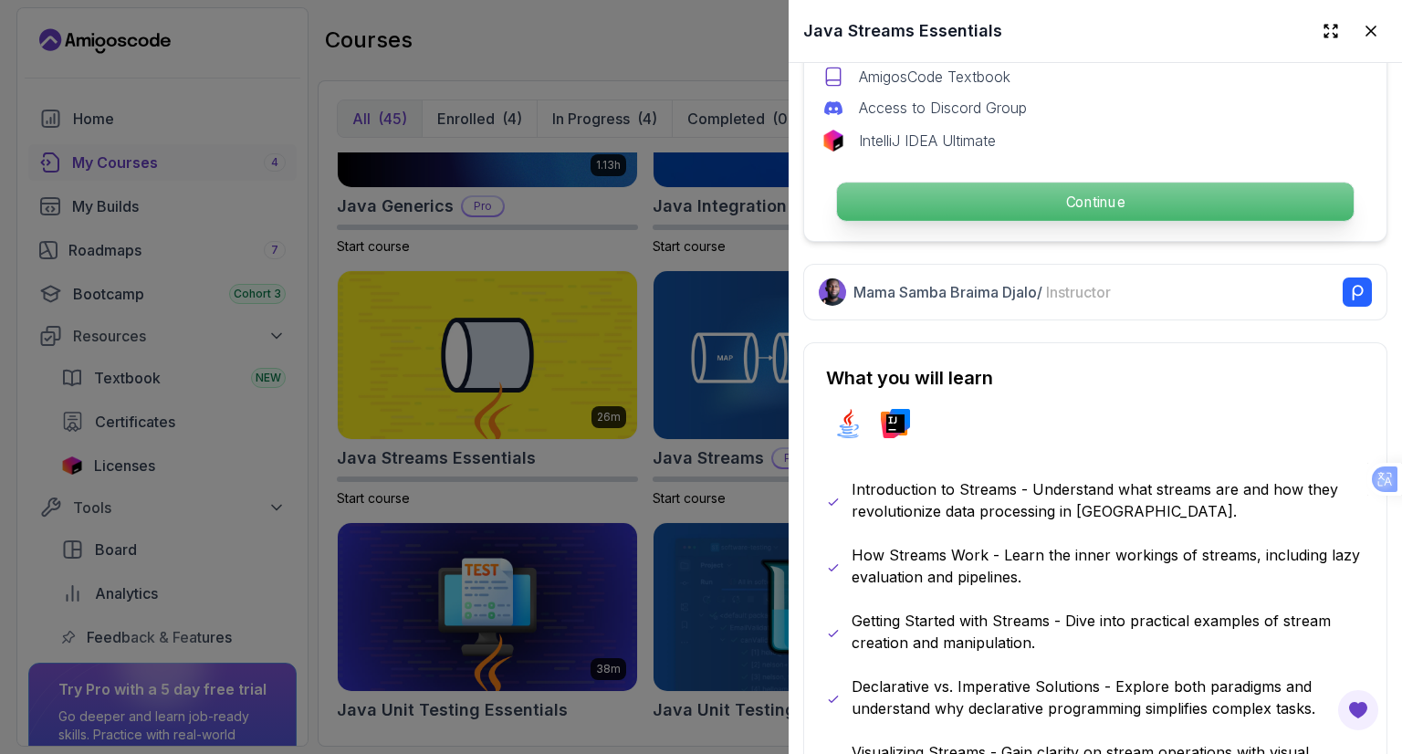
click at [984, 192] on p "Continue" at bounding box center [1095, 202] width 517 height 38
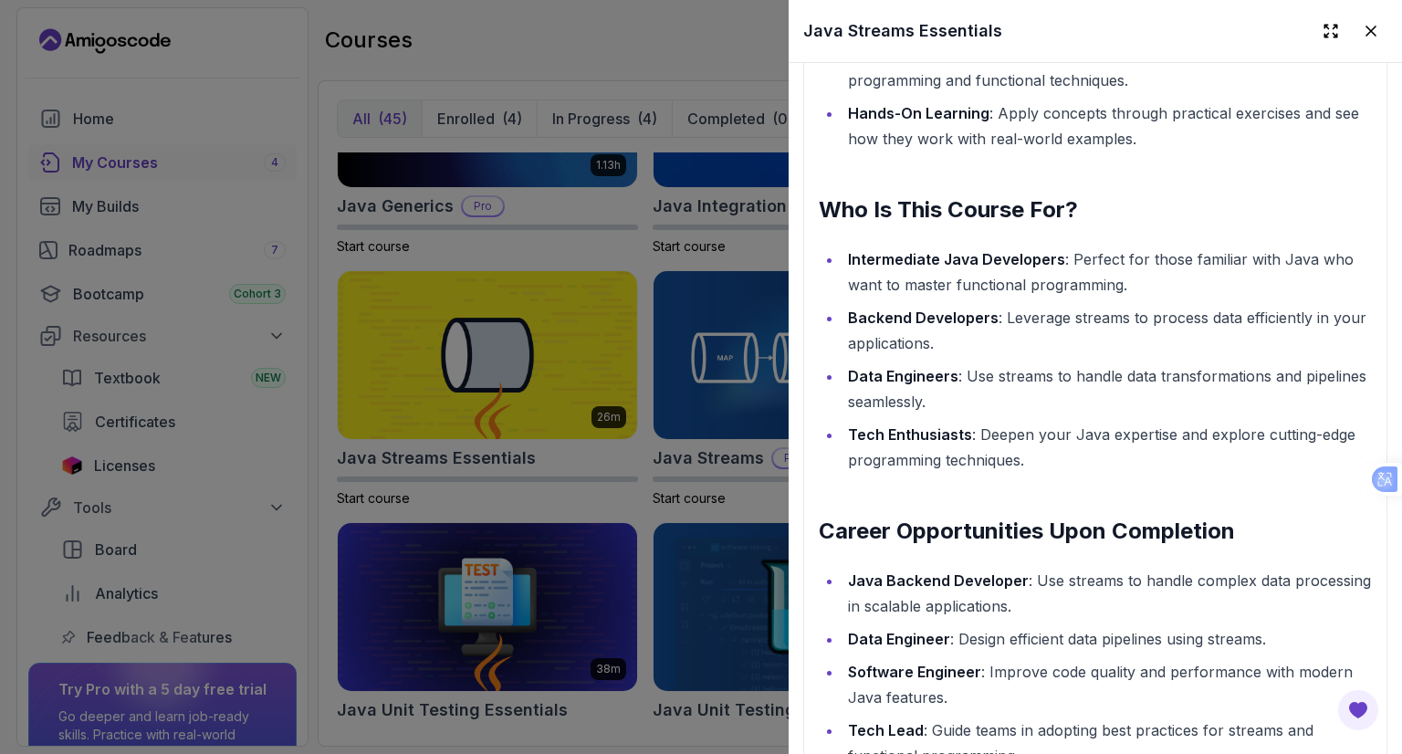
scroll to position [1916, 0]
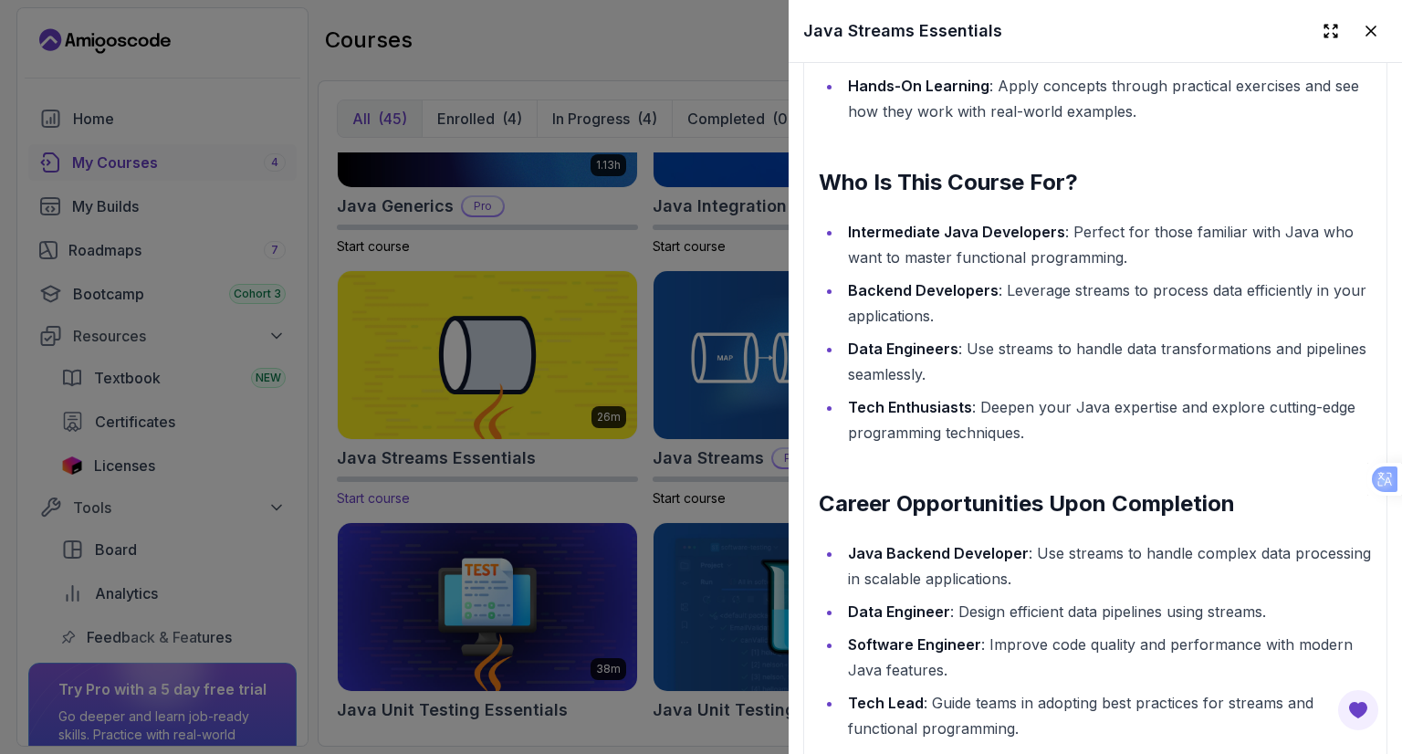
click at [621, 464] on div at bounding box center [701, 377] width 1402 height 754
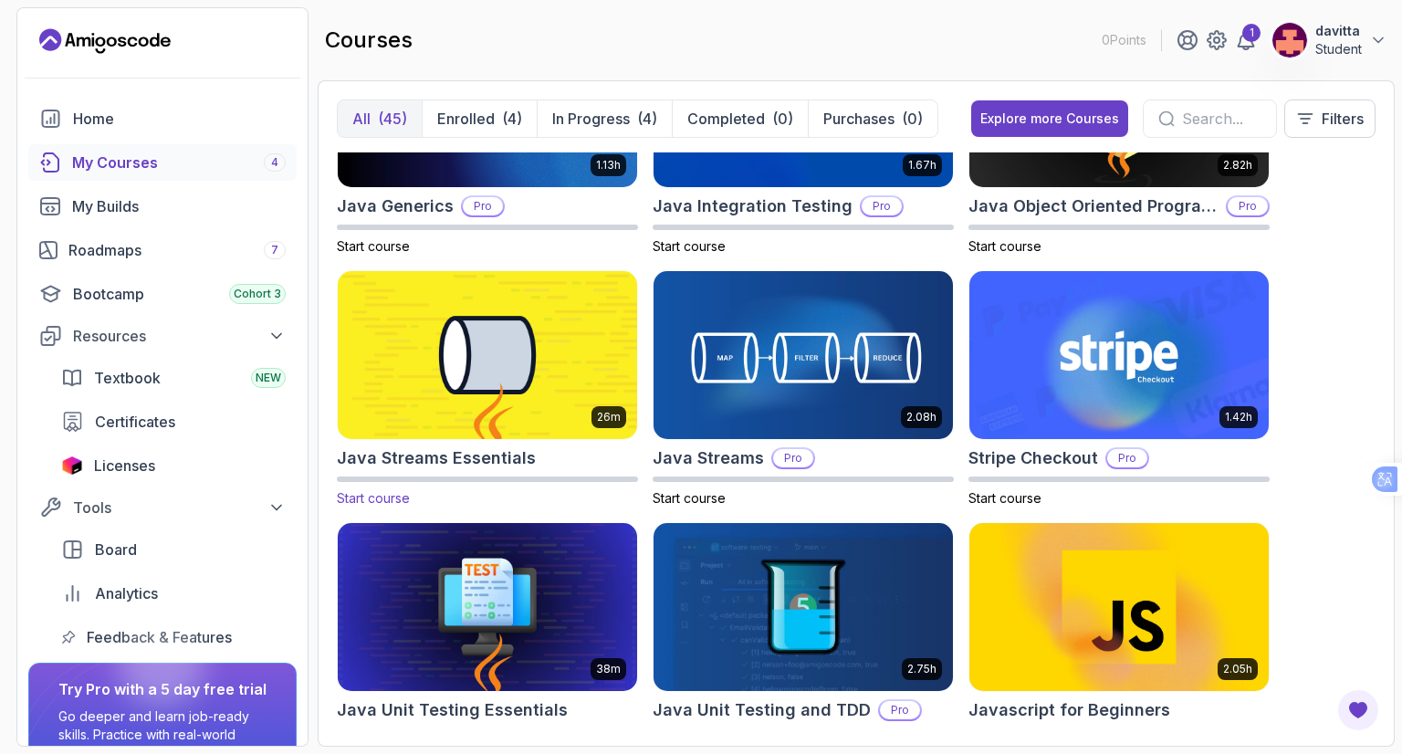
click at [600, 442] on div "26m Java Streams Essentials Start course" at bounding box center [487, 388] width 301 height 237
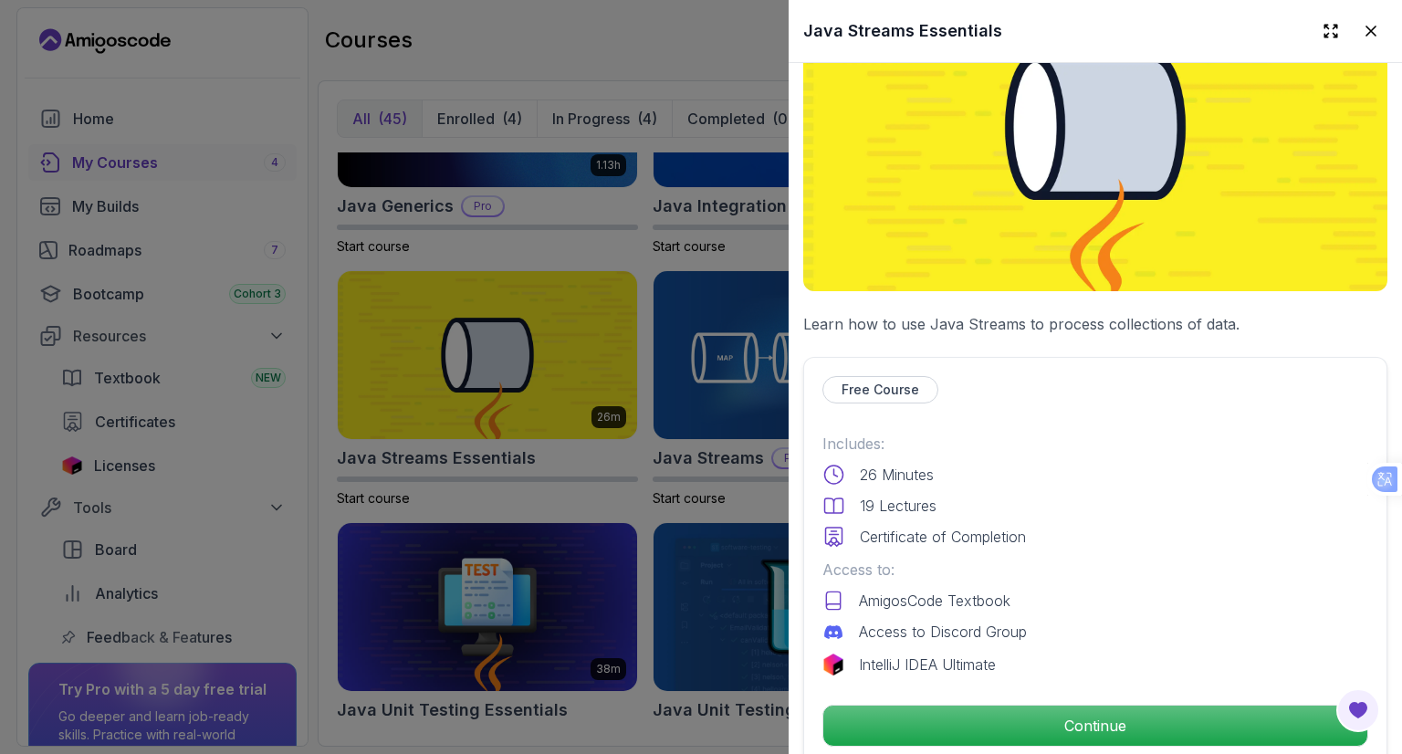
scroll to position [365, 0]
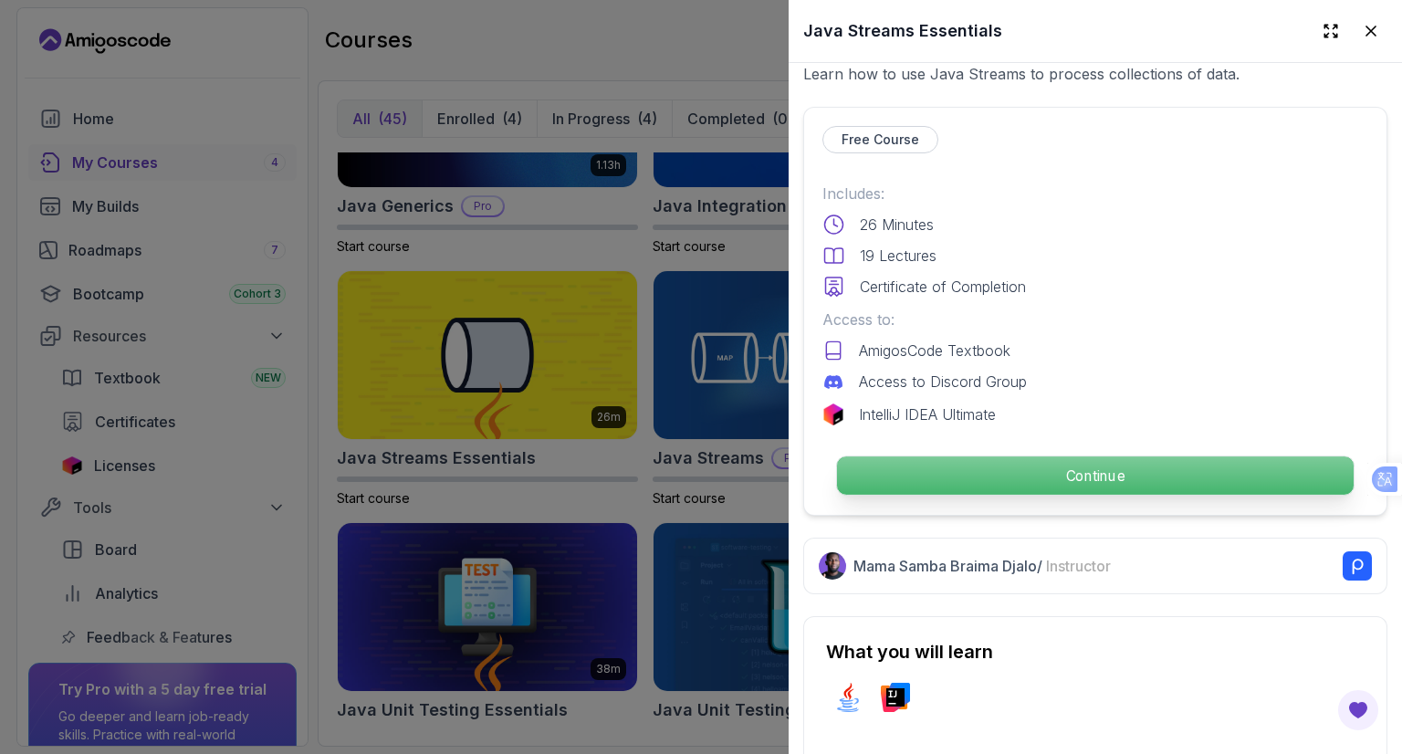
click at [964, 461] on p "Continue" at bounding box center [1095, 475] width 517 height 38
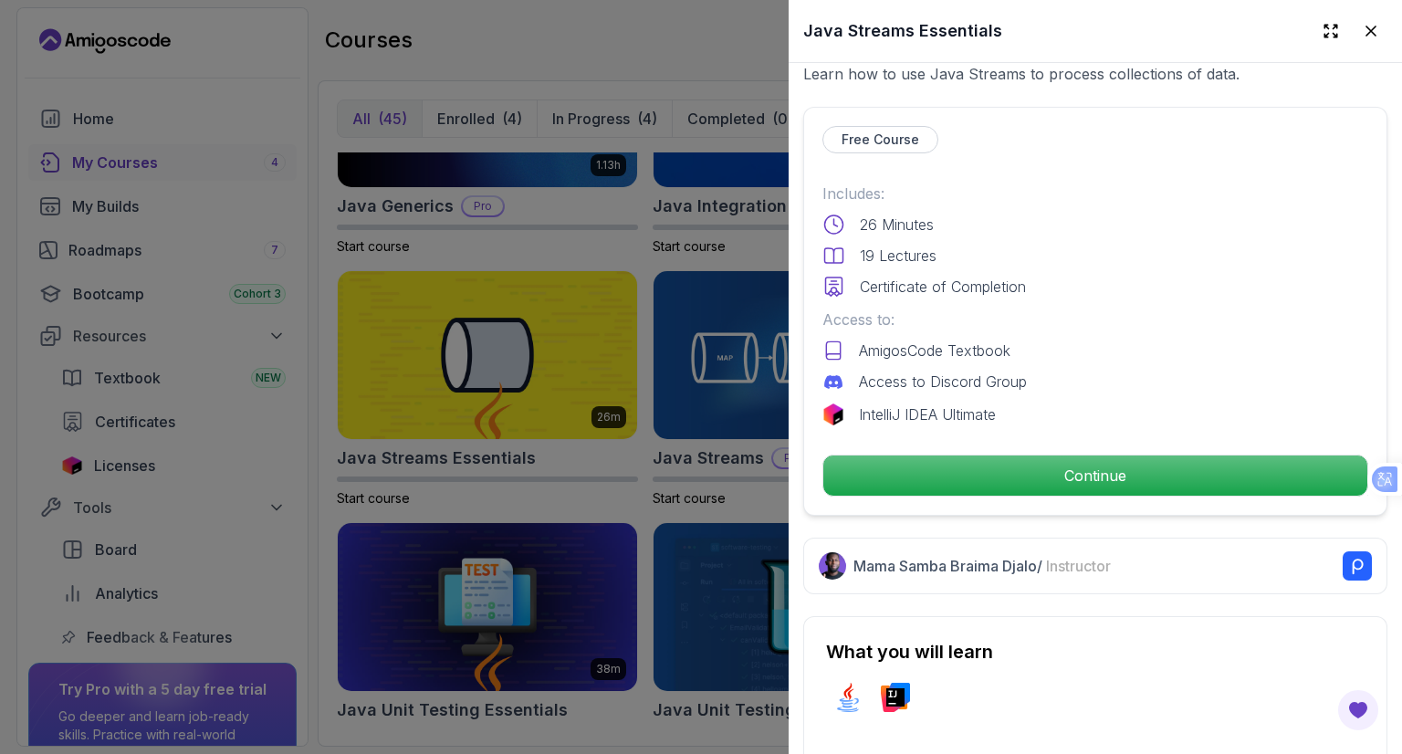
click at [517, 49] on div at bounding box center [701, 377] width 1402 height 754
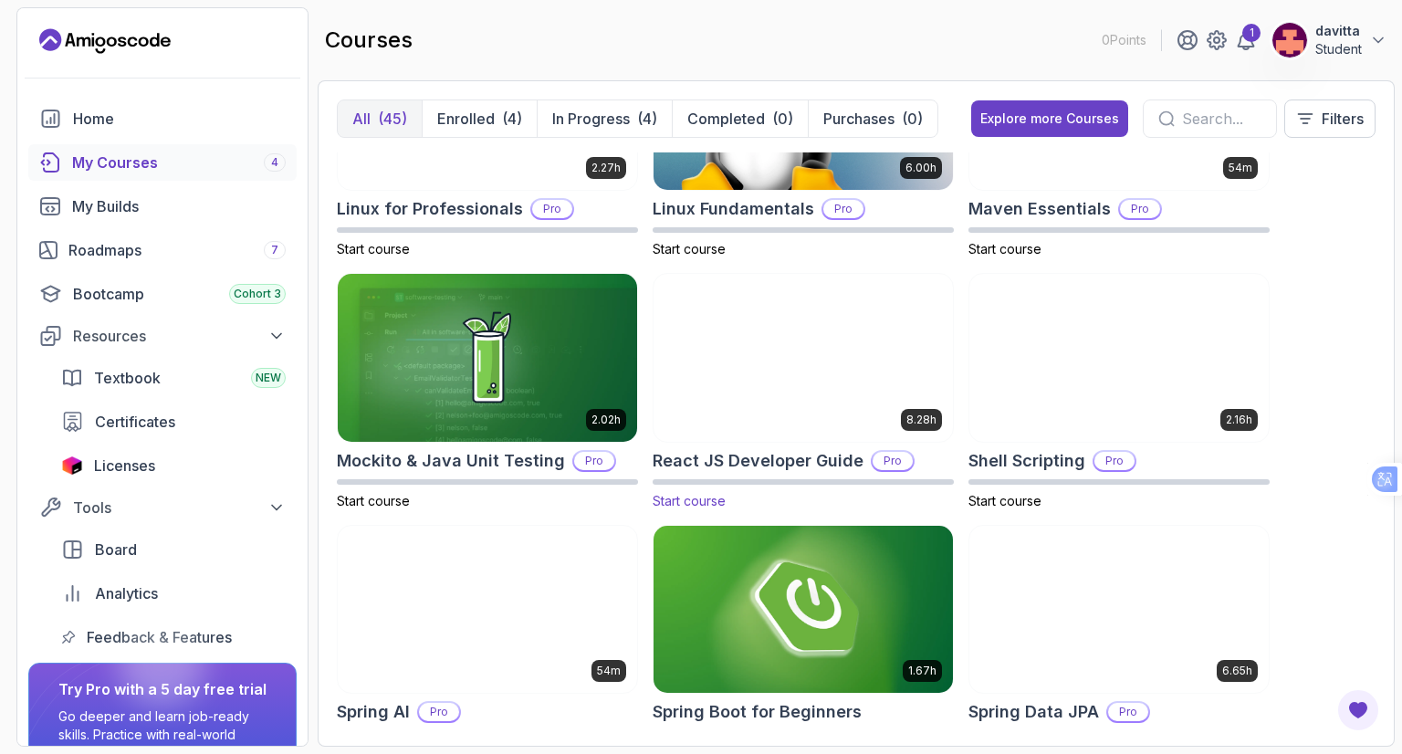
scroll to position [2738, 0]
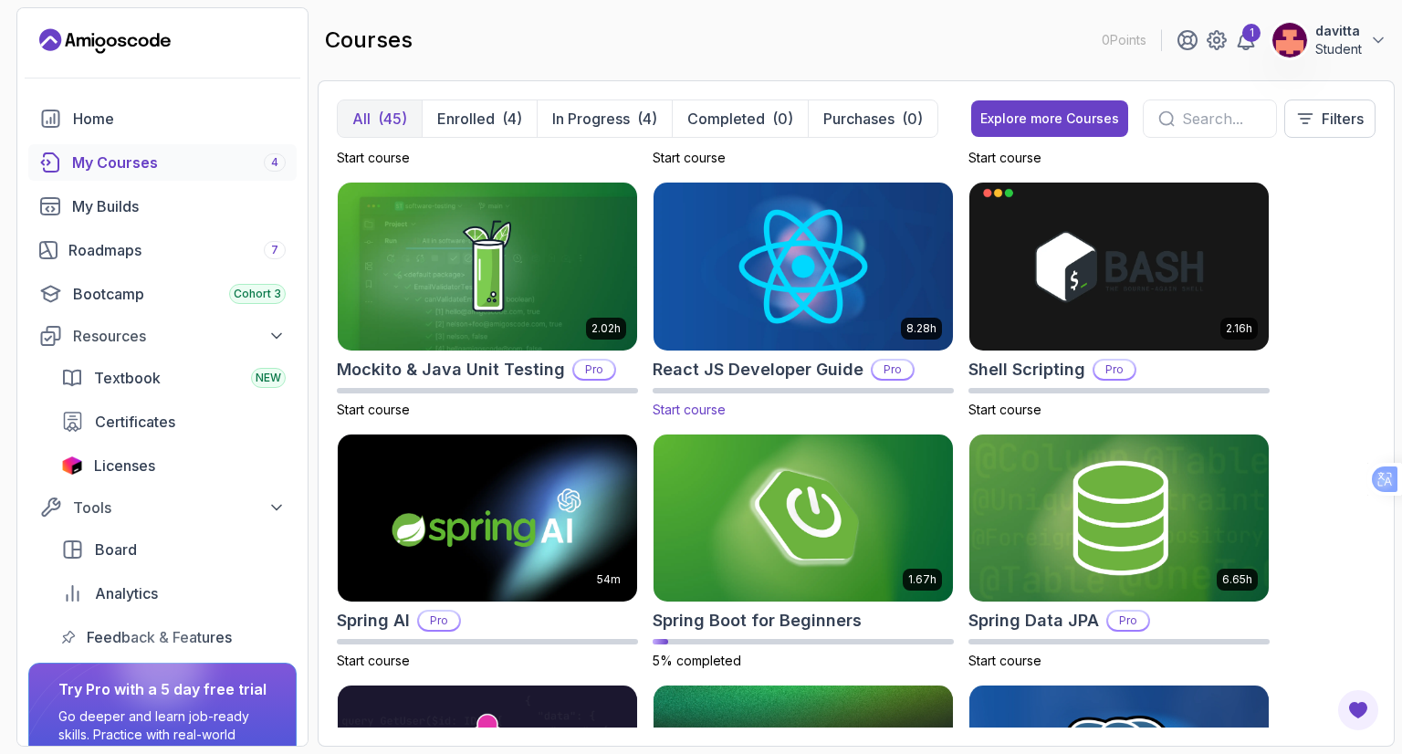
click at [763, 515] on img at bounding box center [802, 518] width 299 height 168
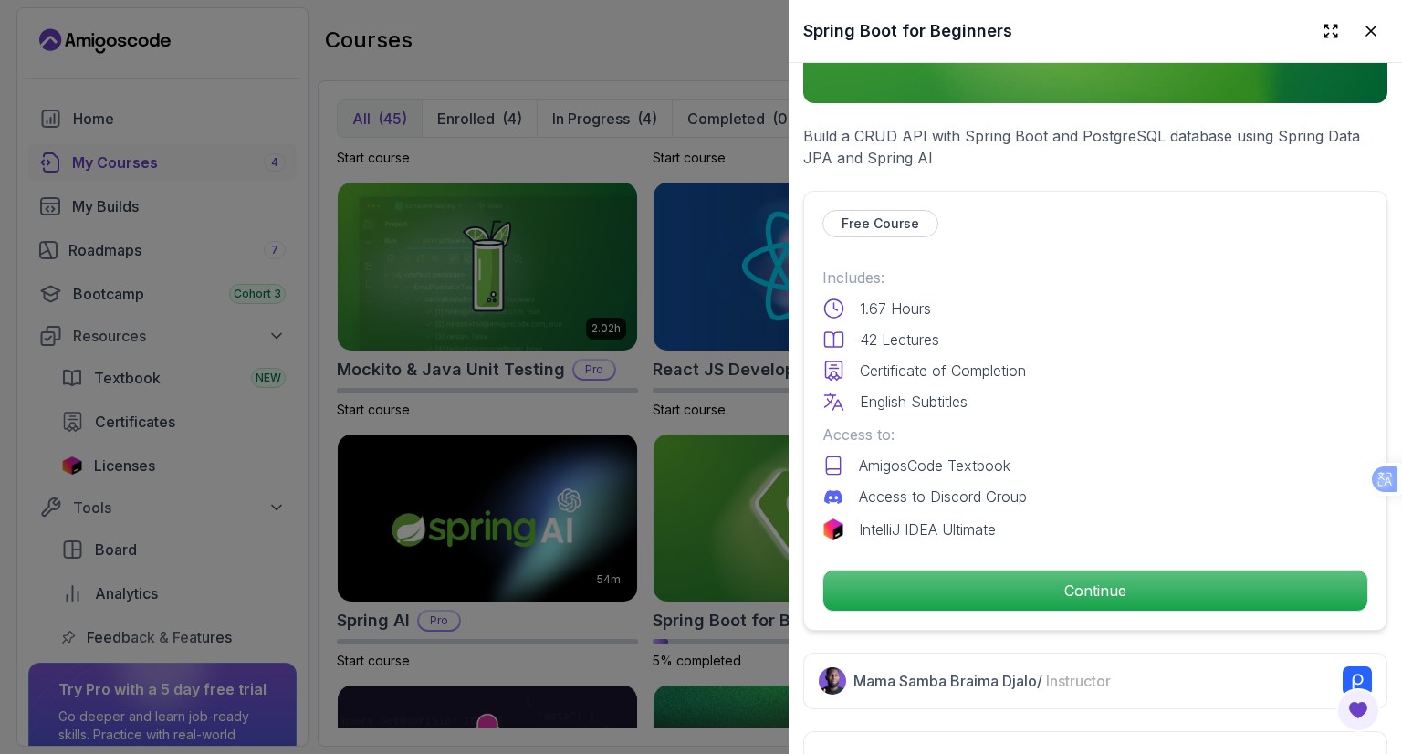
scroll to position [365, 0]
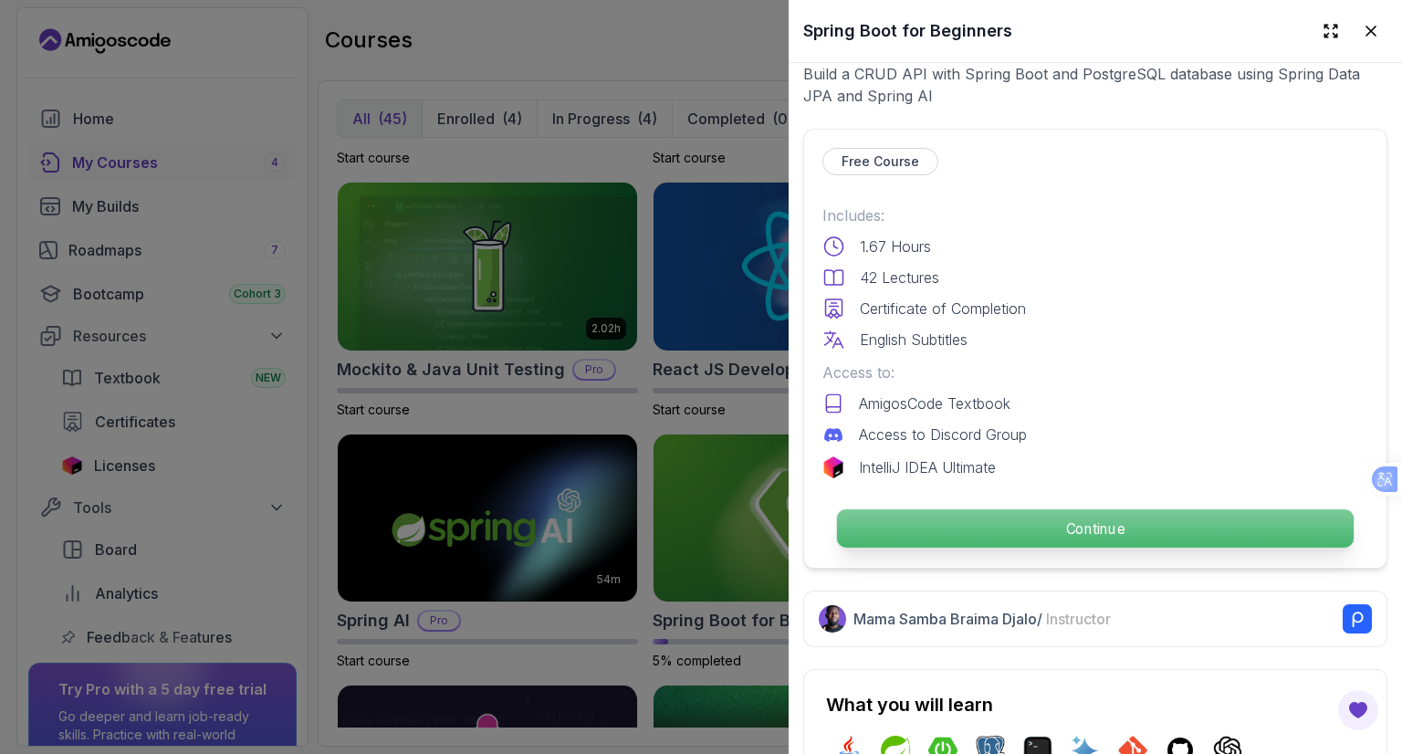
click at [951, 520] on p "Continue" at bounding box center [1095, 528] width 517 height 38
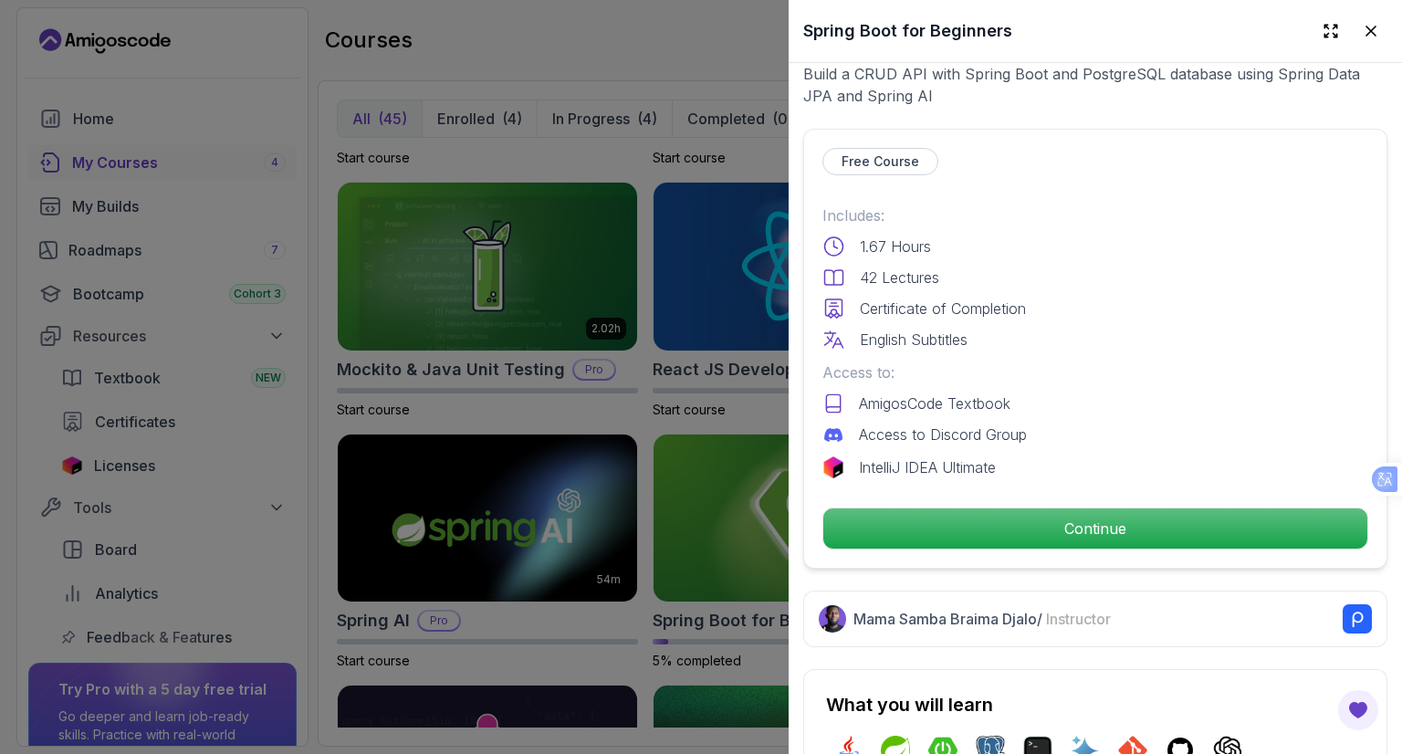
click at [327, 80] on div at bounding box center [701, 377] width 1402 height 754
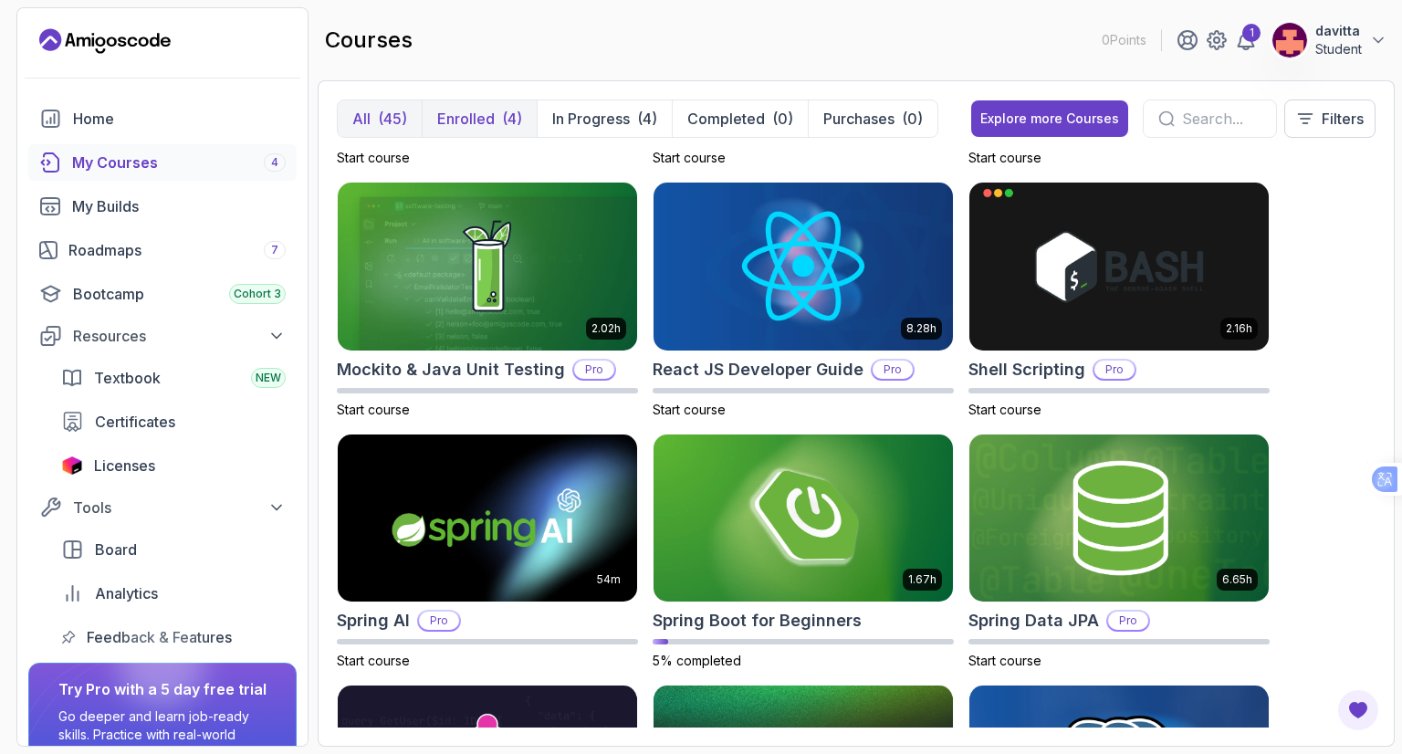
click at [474, 125] on p "Enrolled" at bounding box center [465, 119] width 57 height 22
click at [482, 108] on p "Enrolled" at bounding box center [465, 119] width 57 height 22
click at [460, 126] on p "Enrolled" at bounding box center [465, 119] width 57 height 22
